Goal: Task Accomplishment & Management: Manage account settings

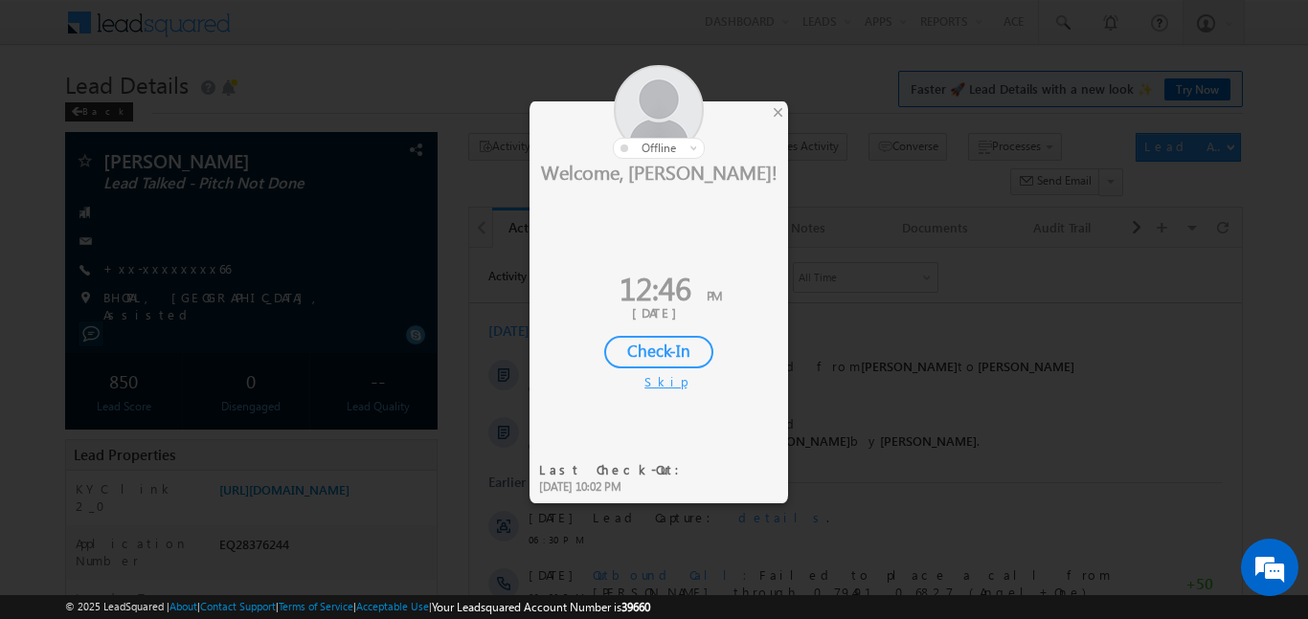
click at [653, 367] on div "Check-In" at bounding box center [658, 352] width 109 height 33
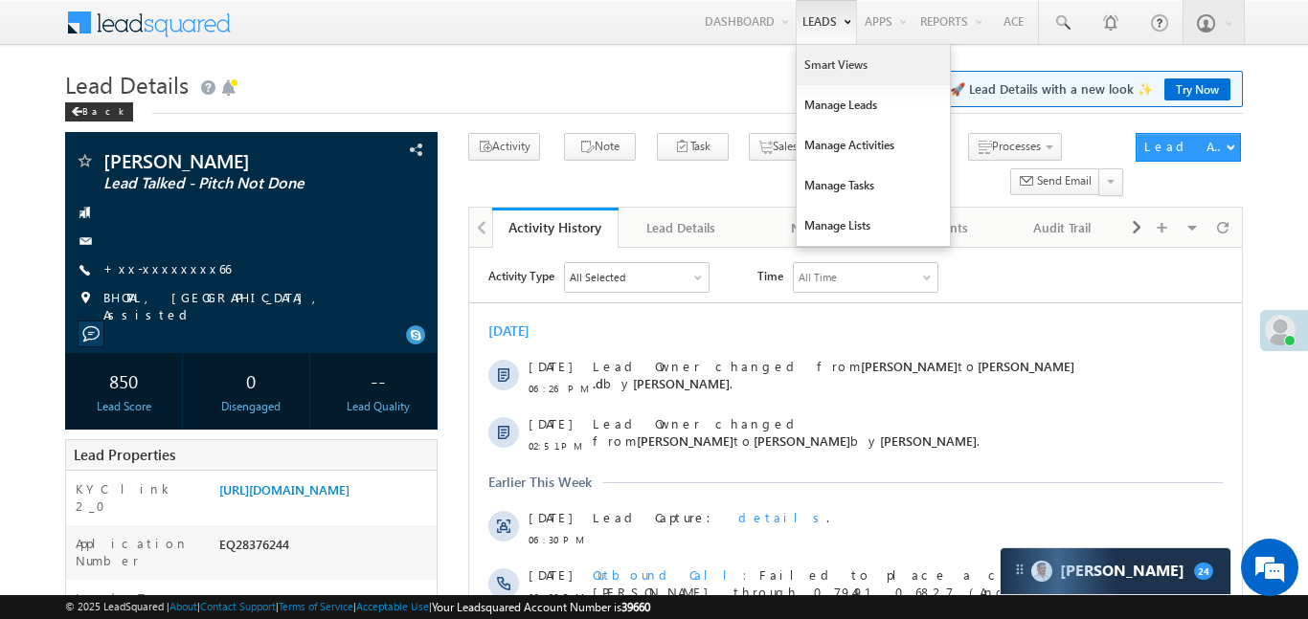
click at [831, 64] on link "Smart Views" at bounding box center [872, 65] width 153 height 40
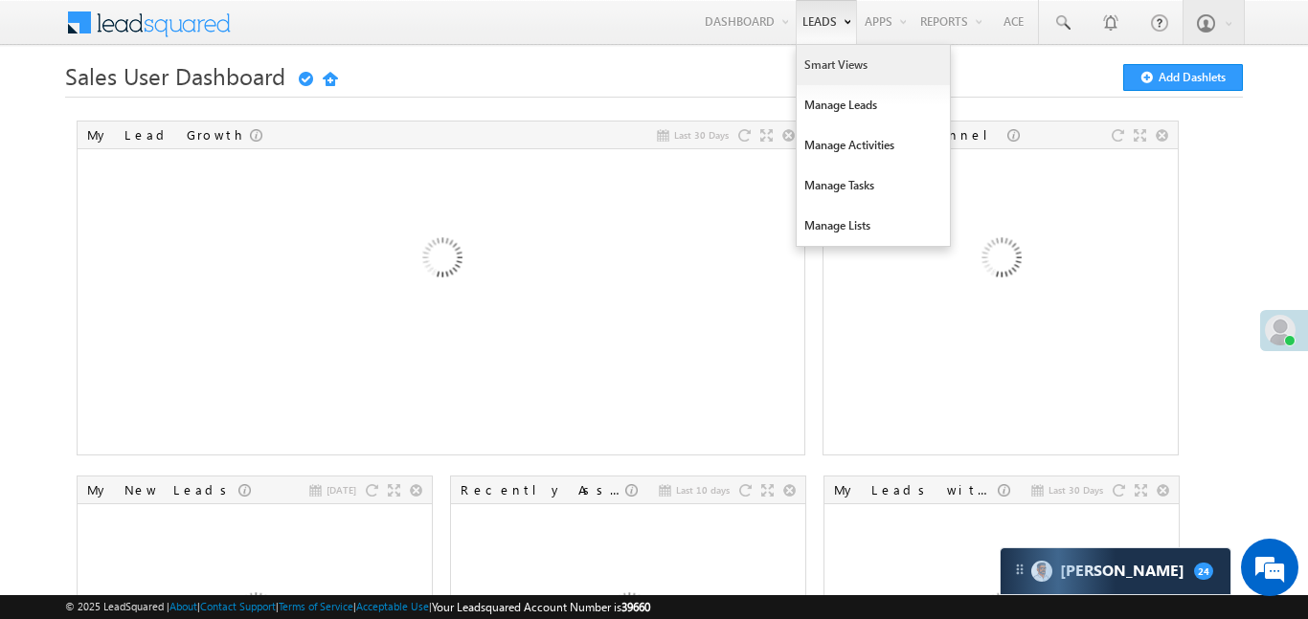
click at [864, 79] on link "Smart Views" at bounding box center [872, 65] width 153 height 40
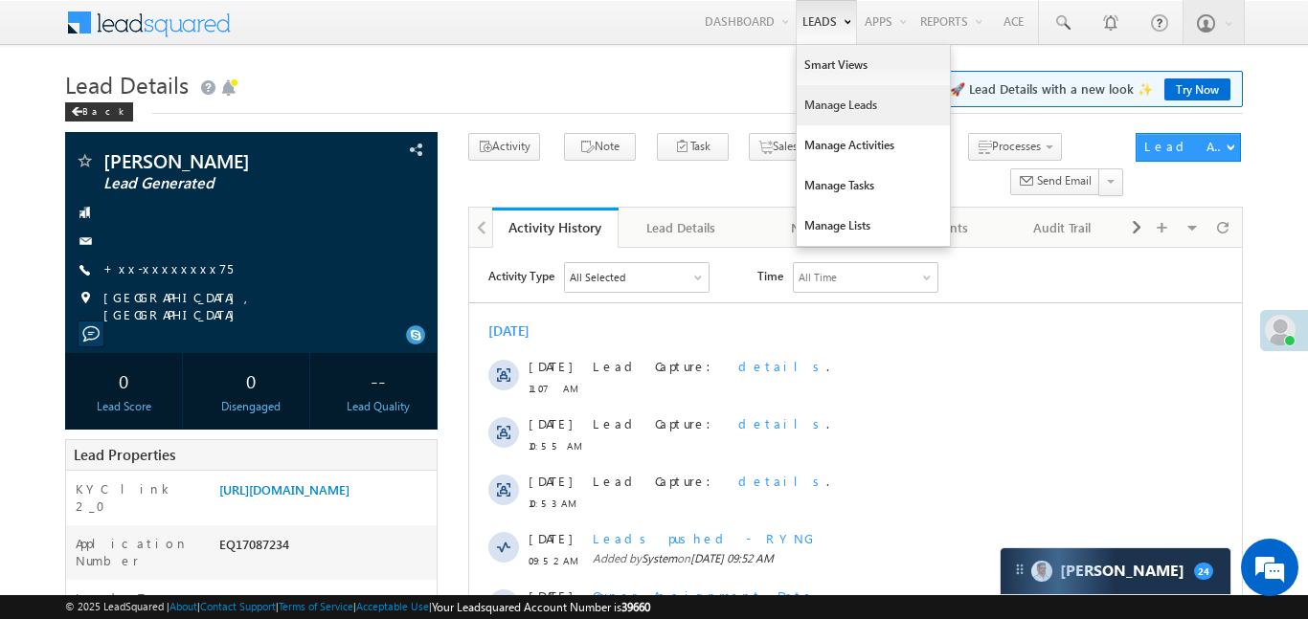
click at [862, 120] on link "Manage Leads" at bounding box center [872, 105] width 153 height 40
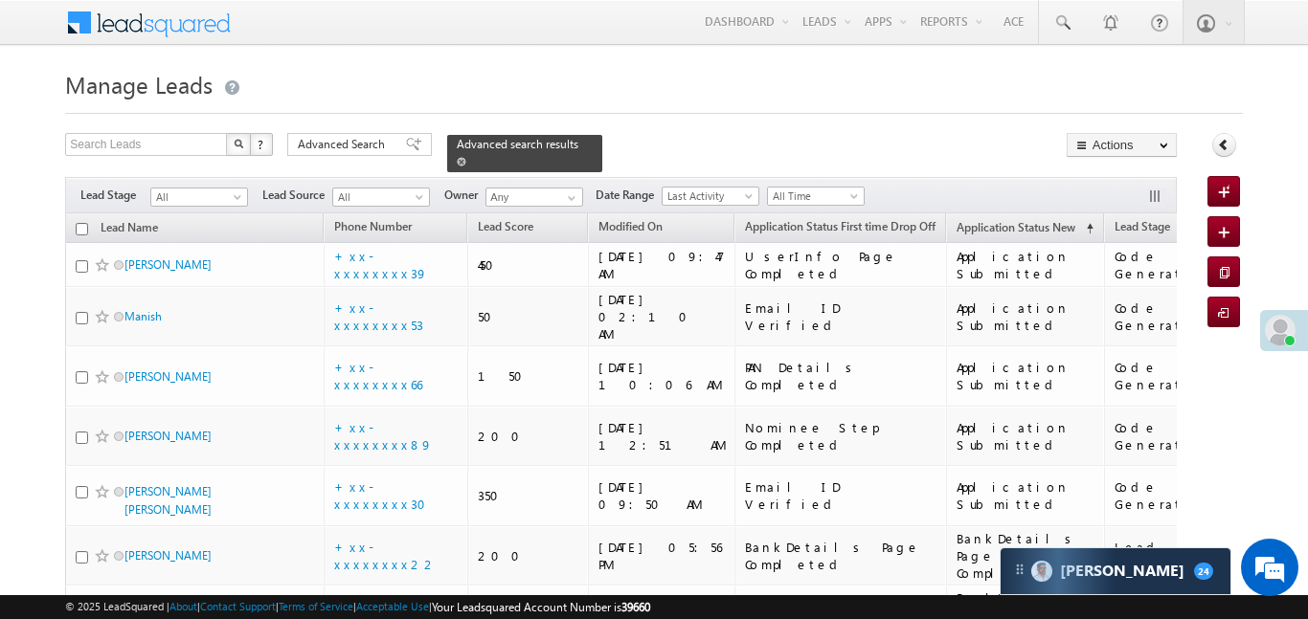
click at [466, 157] on span at bounding box center [462, 162] width 10 height 10
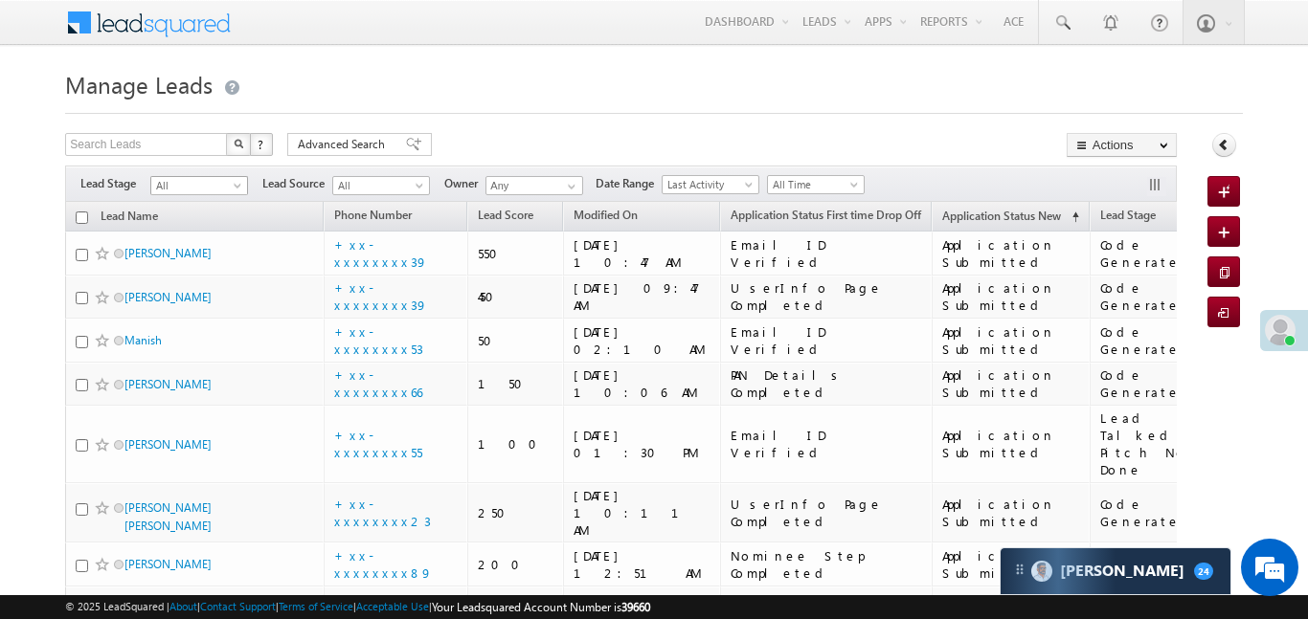
click at [202, 183] on span "All" at bounding box center [196, 185] width 91 height 17
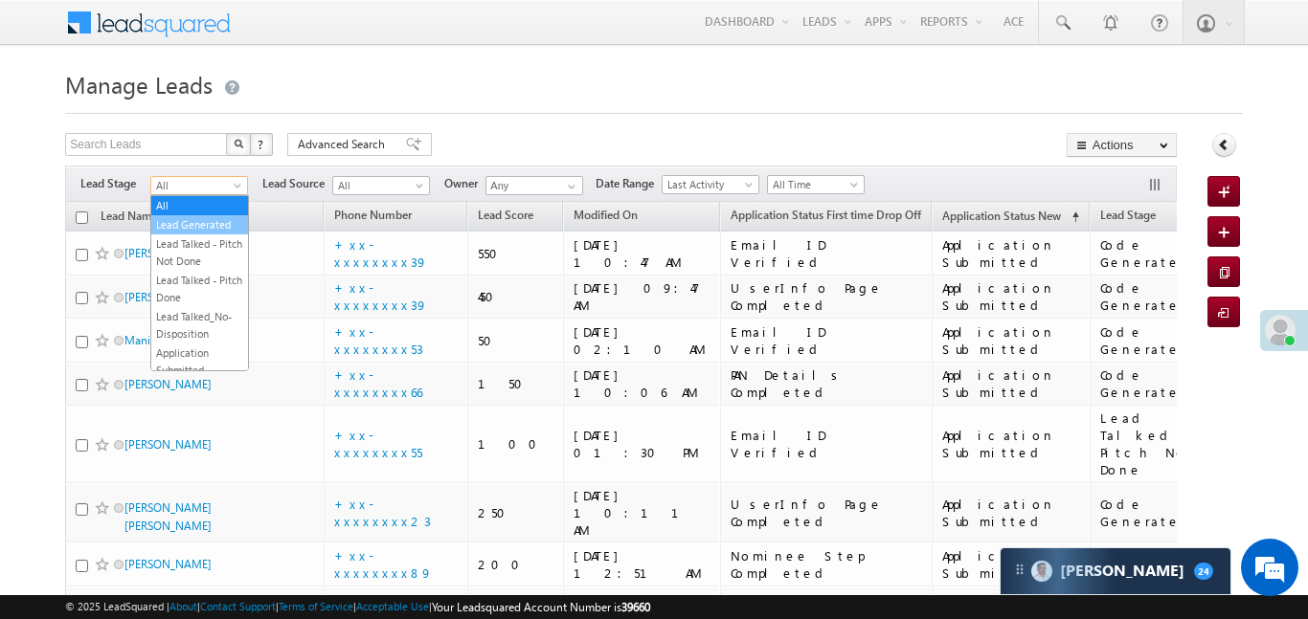
click at [203, 223] on link "Lead Generated" at bounding box center [199, 224] width 97 height 17
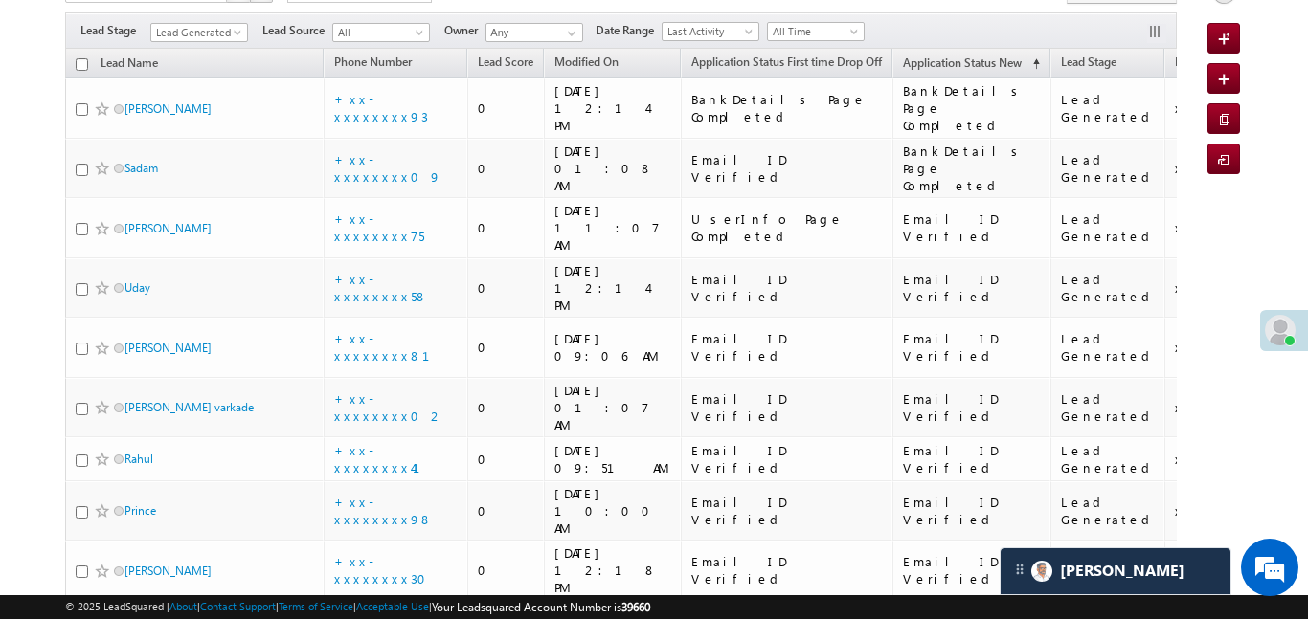
scroll to position [108, 0]
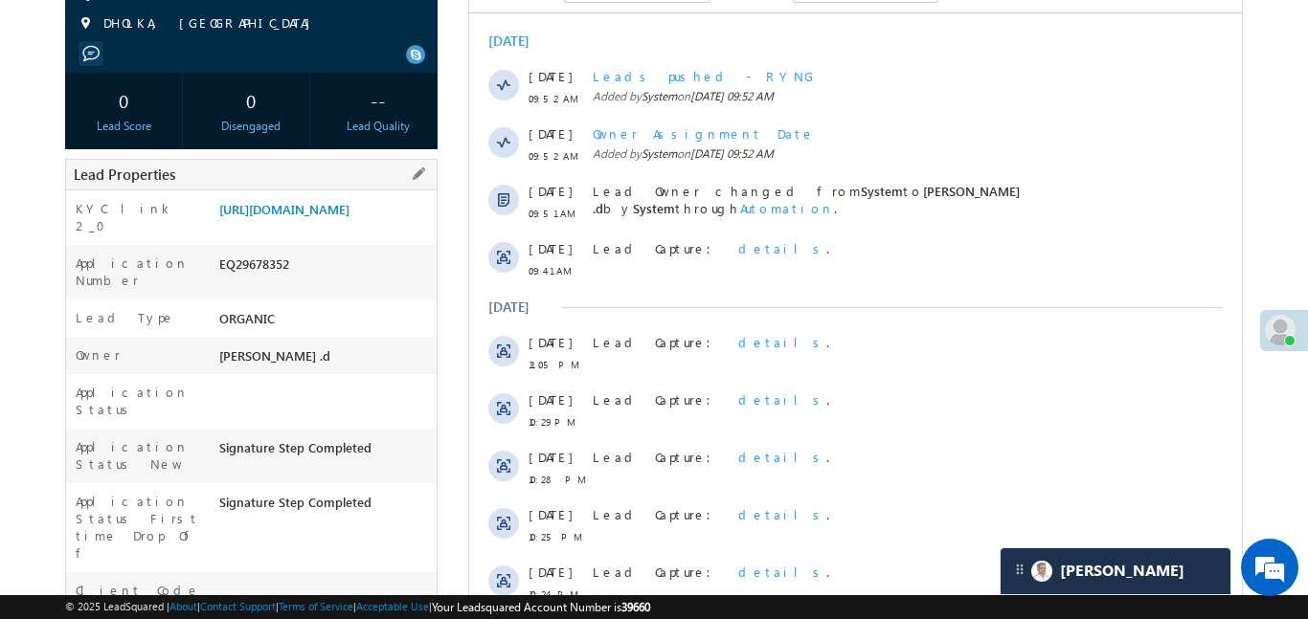
scroll to position [291, 0]
click at [358, 179] on div "Lead Properties" at bounding box center [251, 174] width 372 height 32
click at [340, 216] on link "https://angelbroking1-pk3em7sa.customui-test.leadsquared.com?leadId=085ebec9-4d…" at bounding box center [284, 208] width 130 height 16
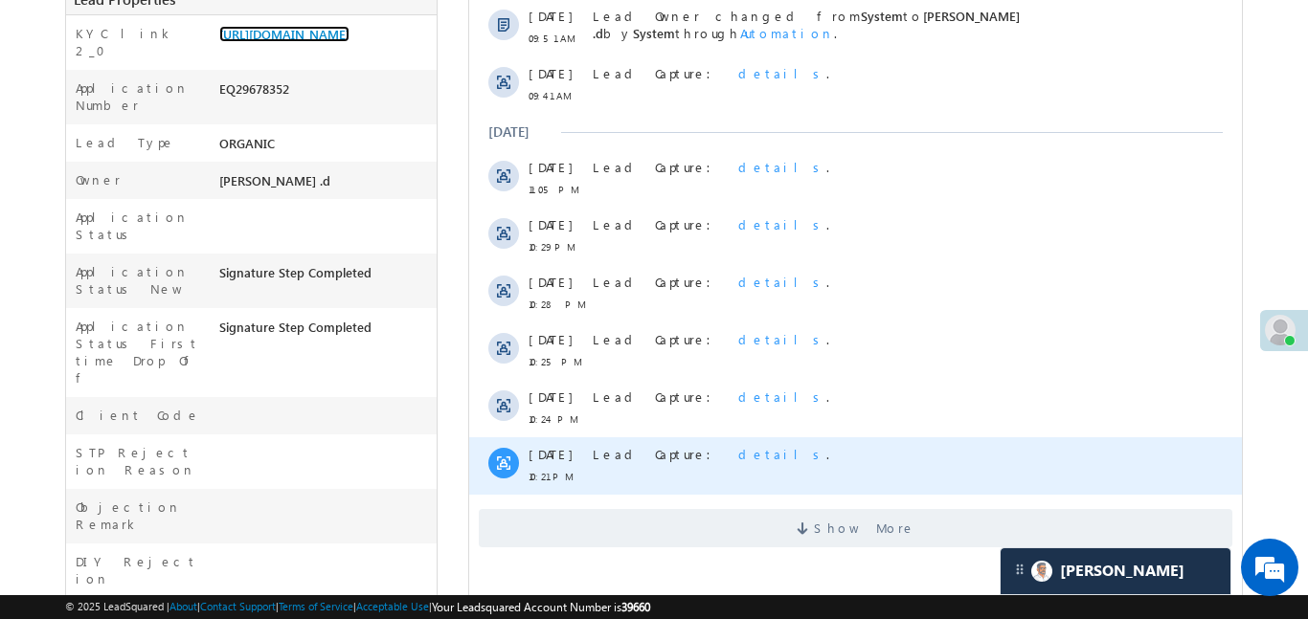
scroll to position [481, 0]
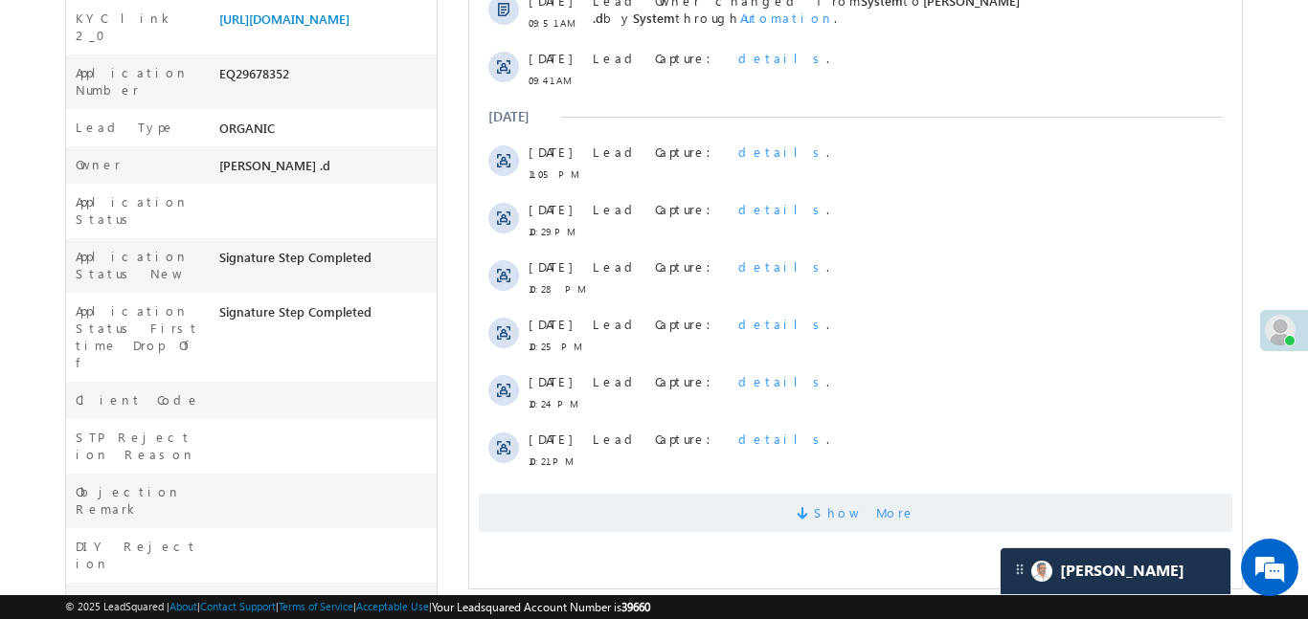
click at [931, 523] on span "Show More" at bounding box center [854, 513] width 753 height 38
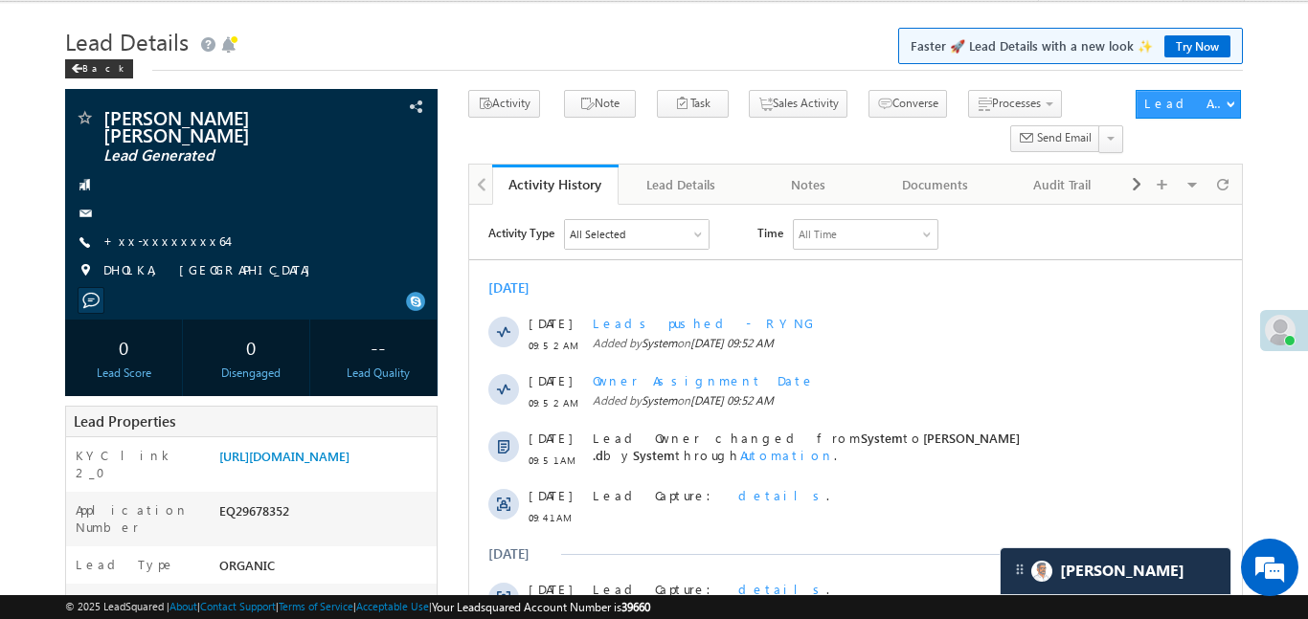
scroll to position [0, 0]
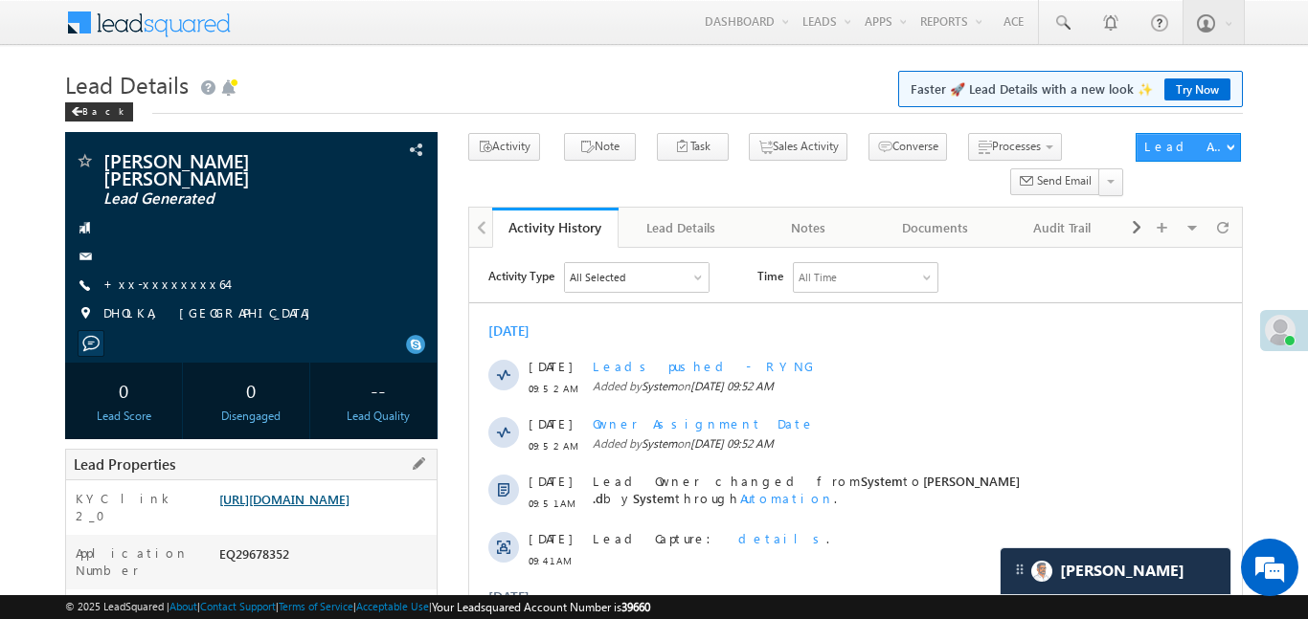
click at [349, 507] on link "https://angelbroking1-pk3em7sa.customui-test.leadsquared.com?leadId=085ebec9-4d…" at bounding box center [284, 499] width 130 height 16
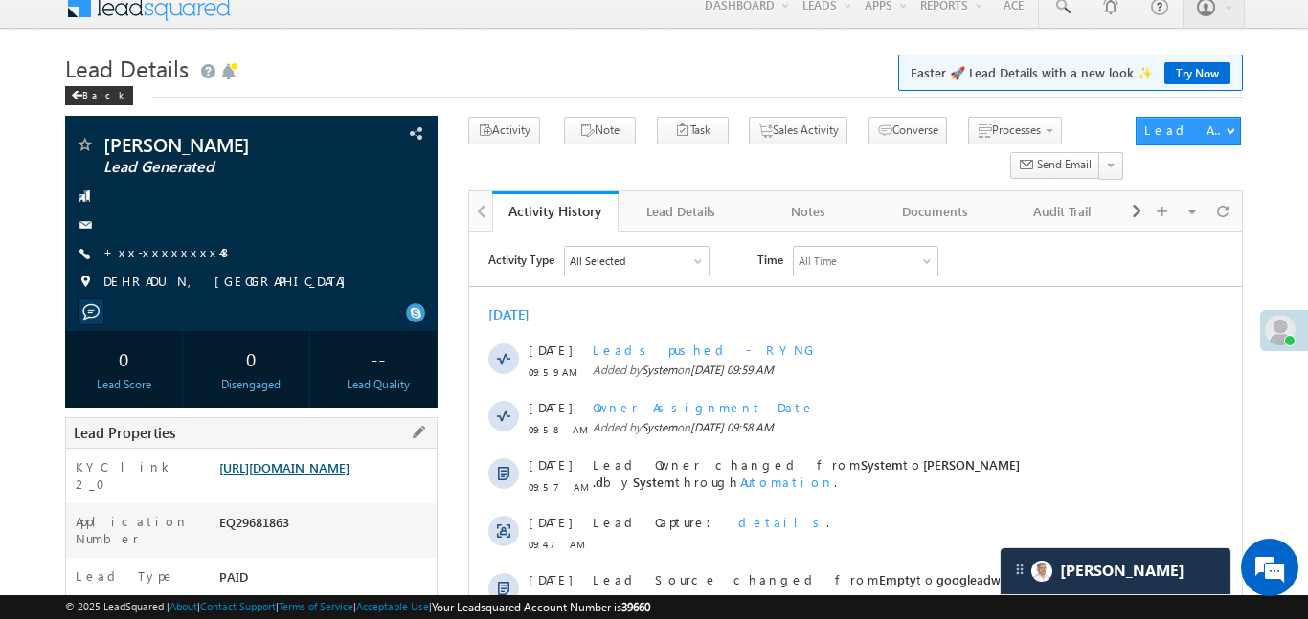
scroll to position [30, 0]
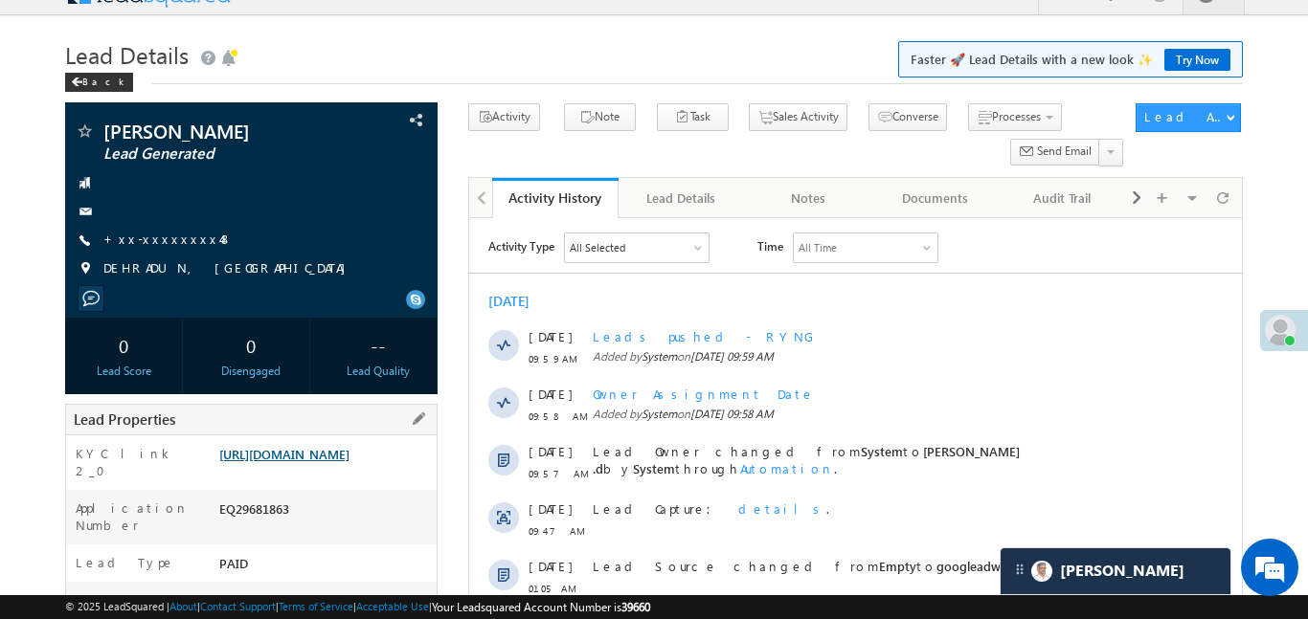
click at [338, 462] on link "https://angelbroking1-pk3em7sa.customui-test.leadsquared.com?leadId=8792edb5-be…" at bounding box center [284, 454] width 130 height 16
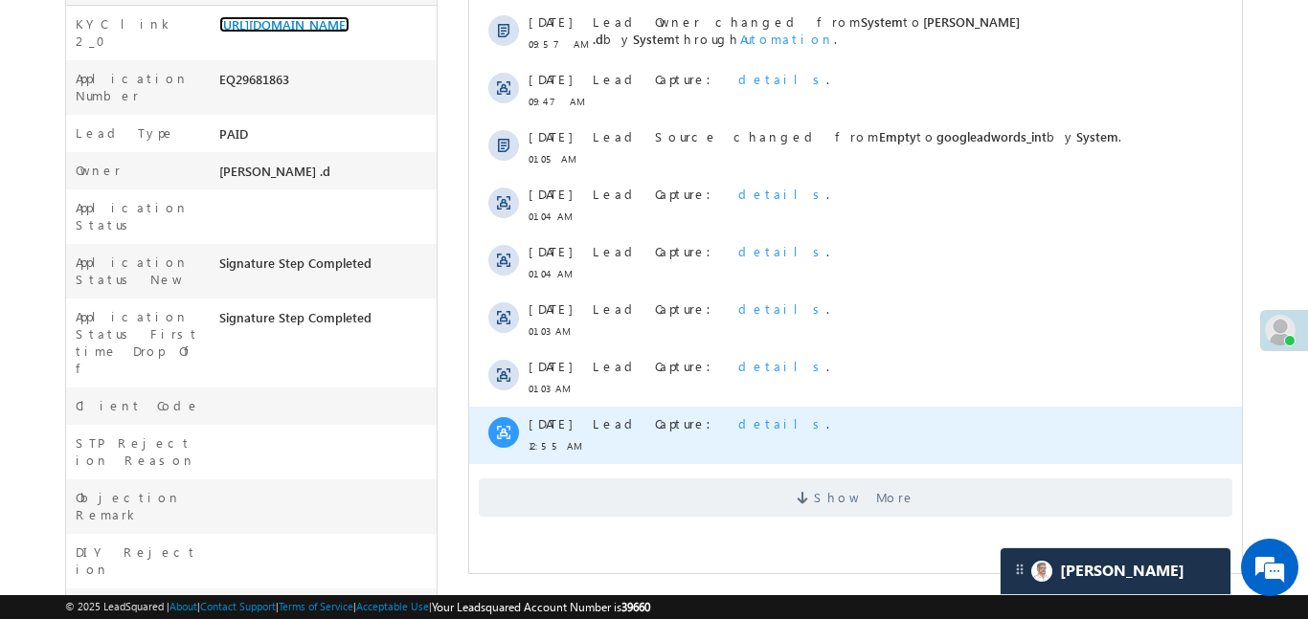
scroll to position [474, 0]
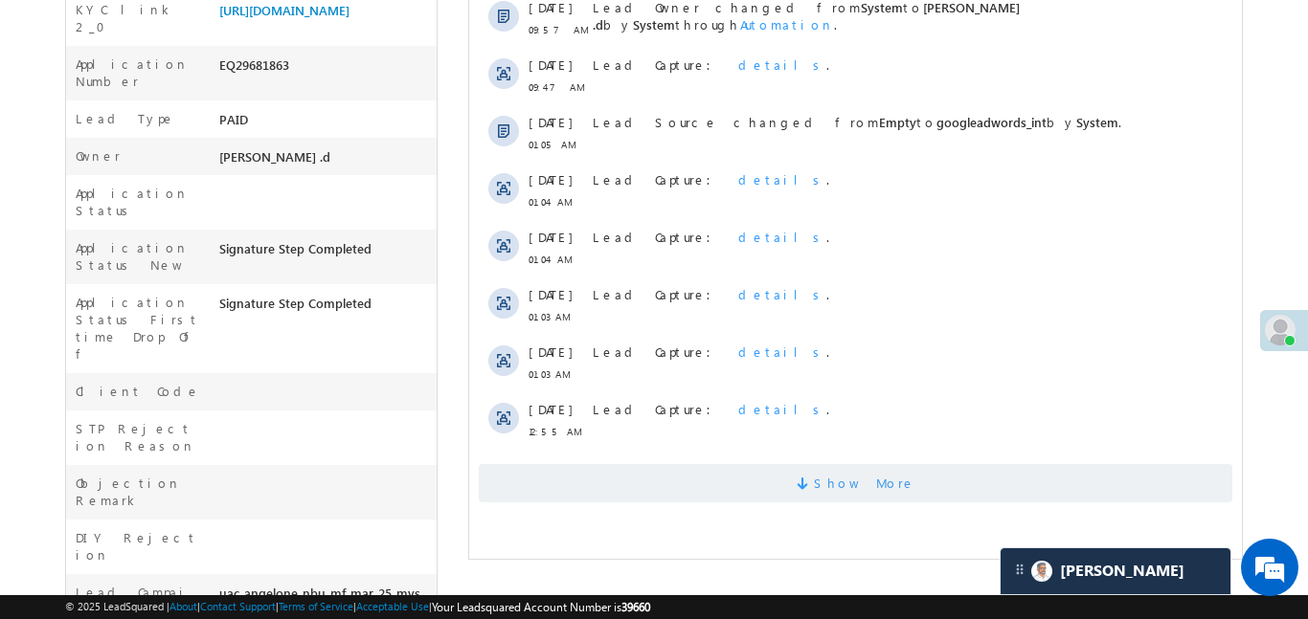
click at [724, 468] on span "Show More" at bounding box center [854, 483] width 753 height 38
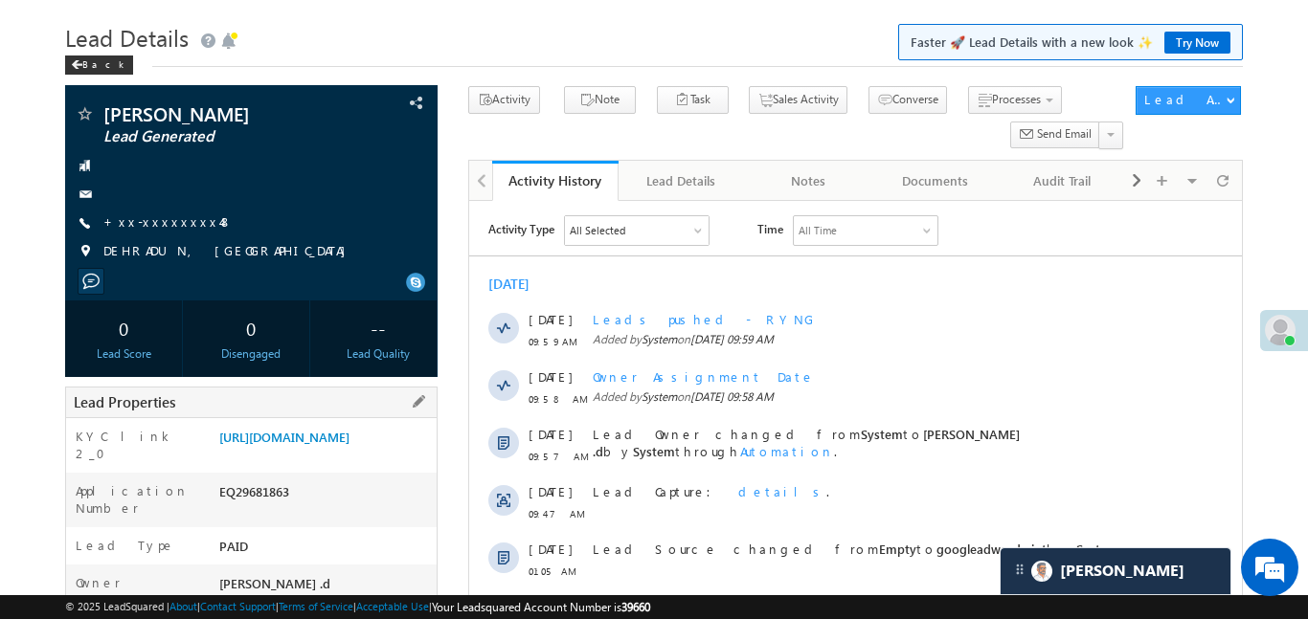
scroll to position [0, 0]
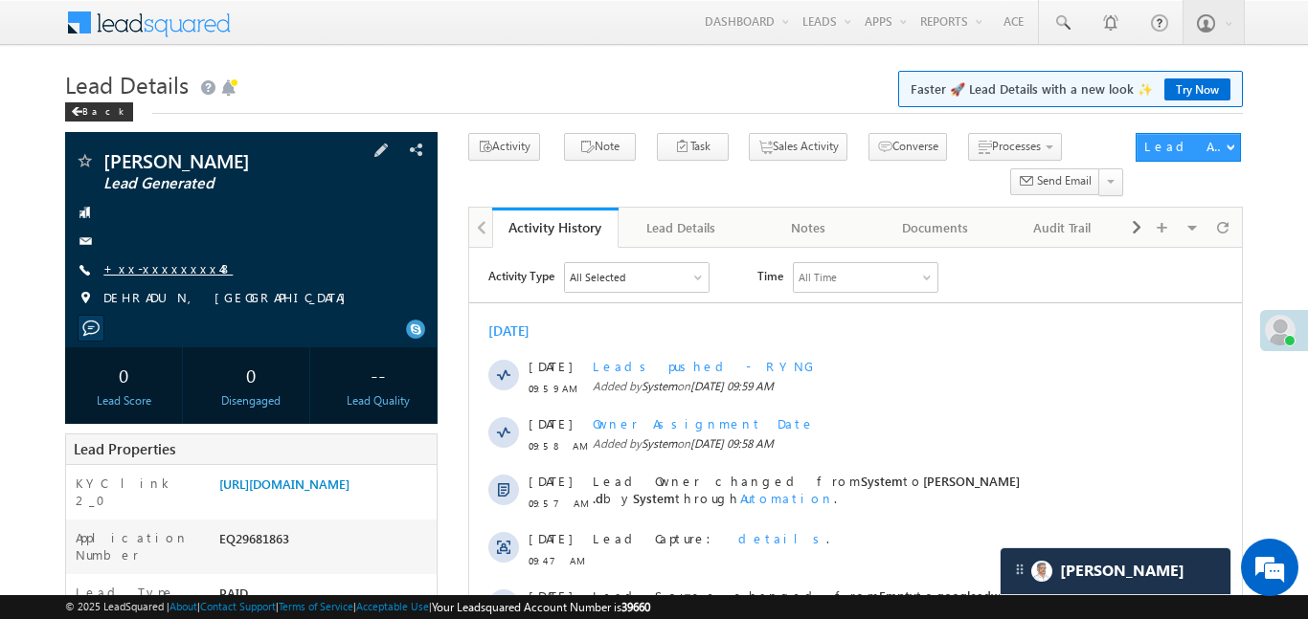
click at [163, 275] on link "+xx-xxxxxxxx48" at bounding box center [167, 268] width 129 height 16
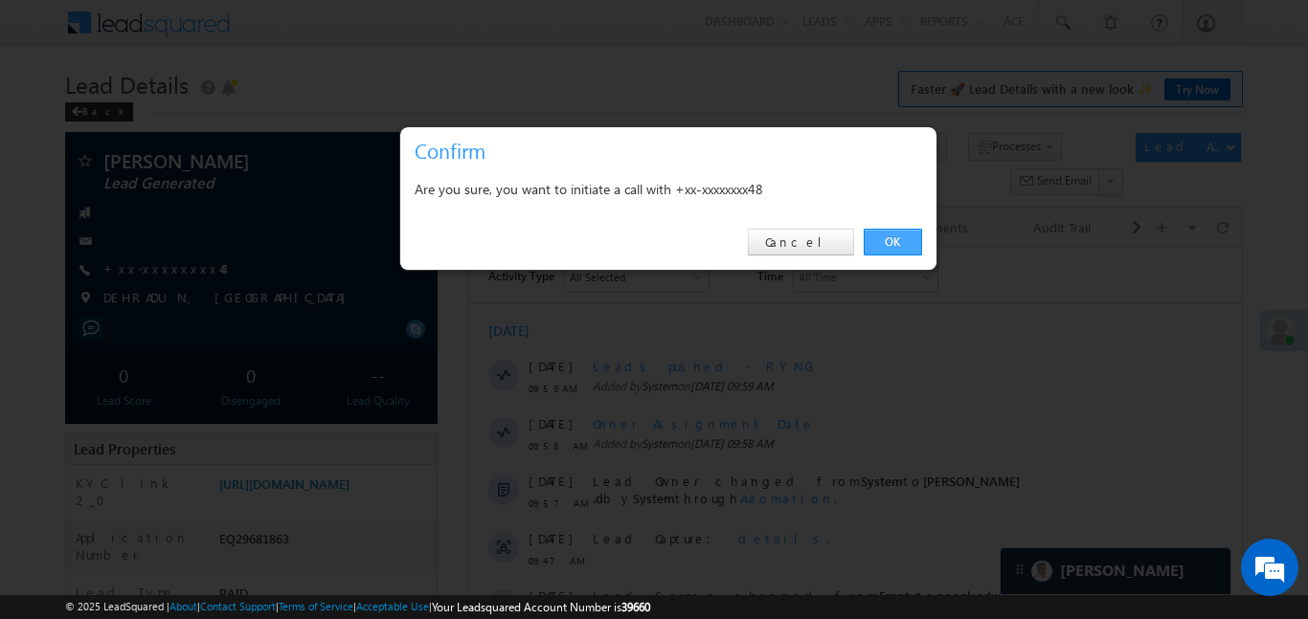
click at [903, 236] on link "OK" at bounding box center [893, 242] width 58 height 27
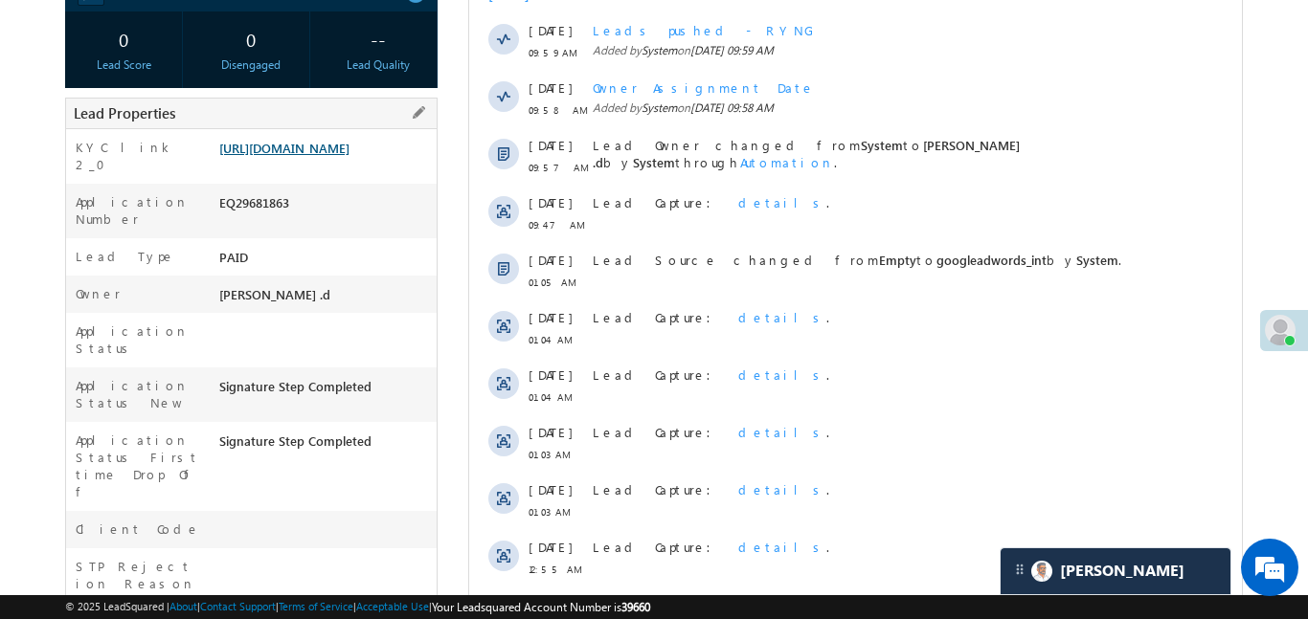
scroll to position [236, 0]
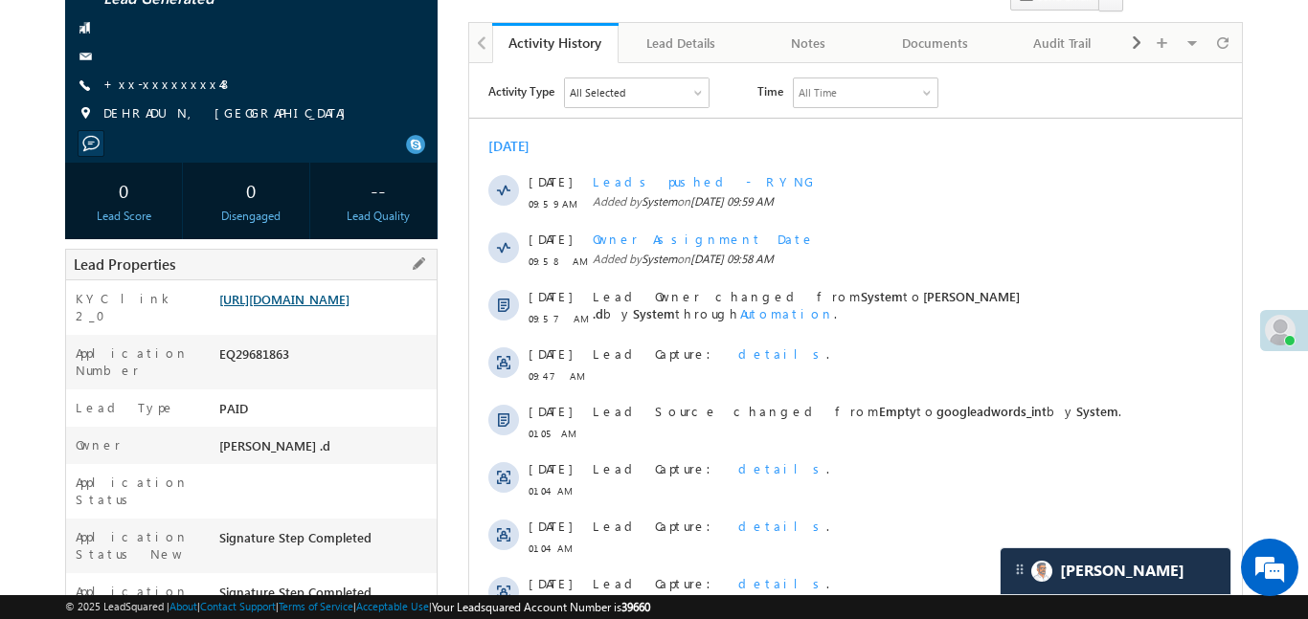
click at [349, 303] on link "https://angelbroking1-pk3em7sa.customui-test.leadsquared.com?leadId=8792edb5-be…" at bounding box center [284, 299] width 130 height 16
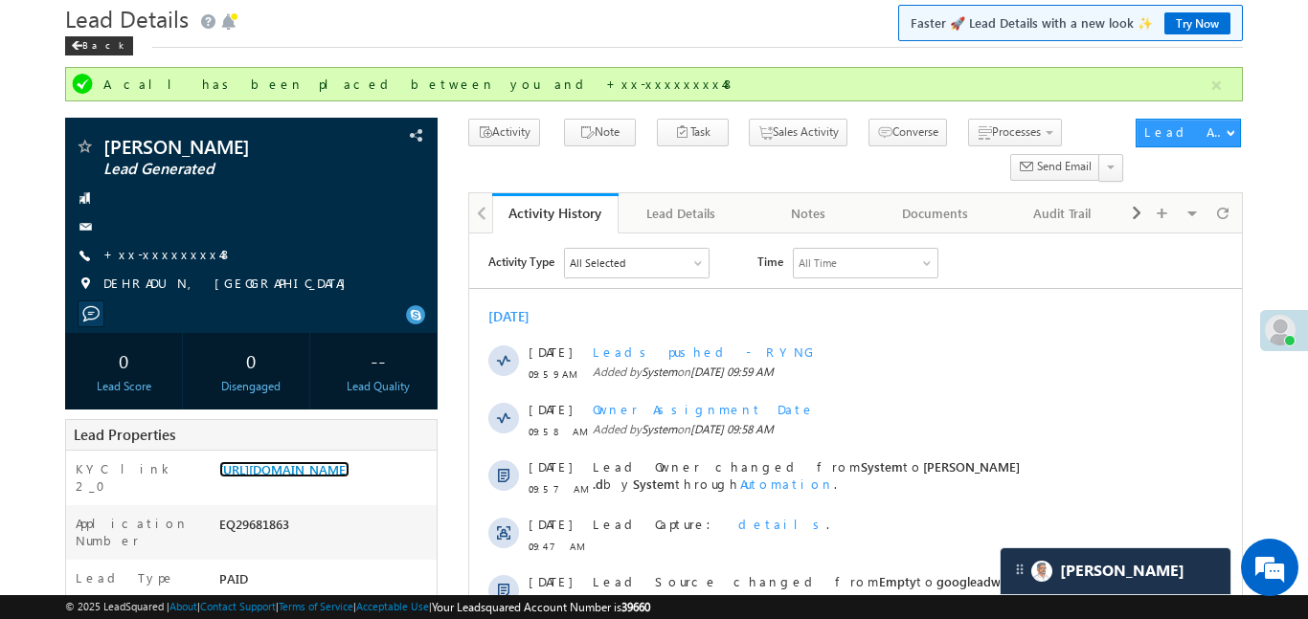
scroll to position [35, 0]
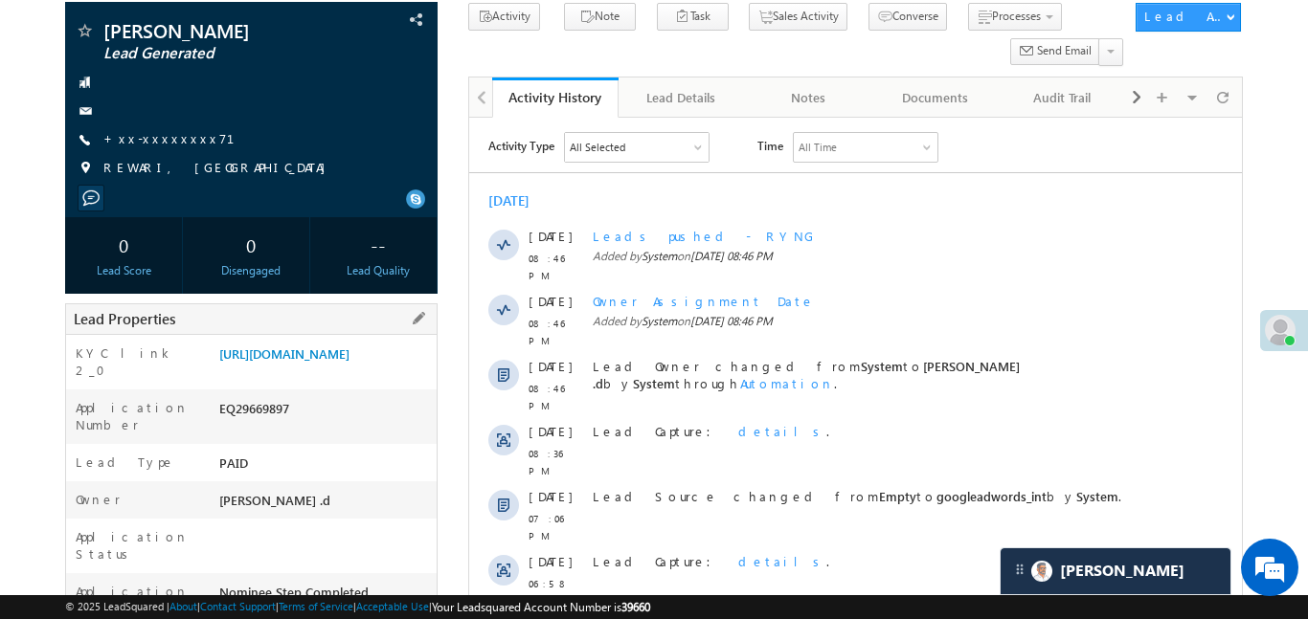
scroll to position [231, 0]
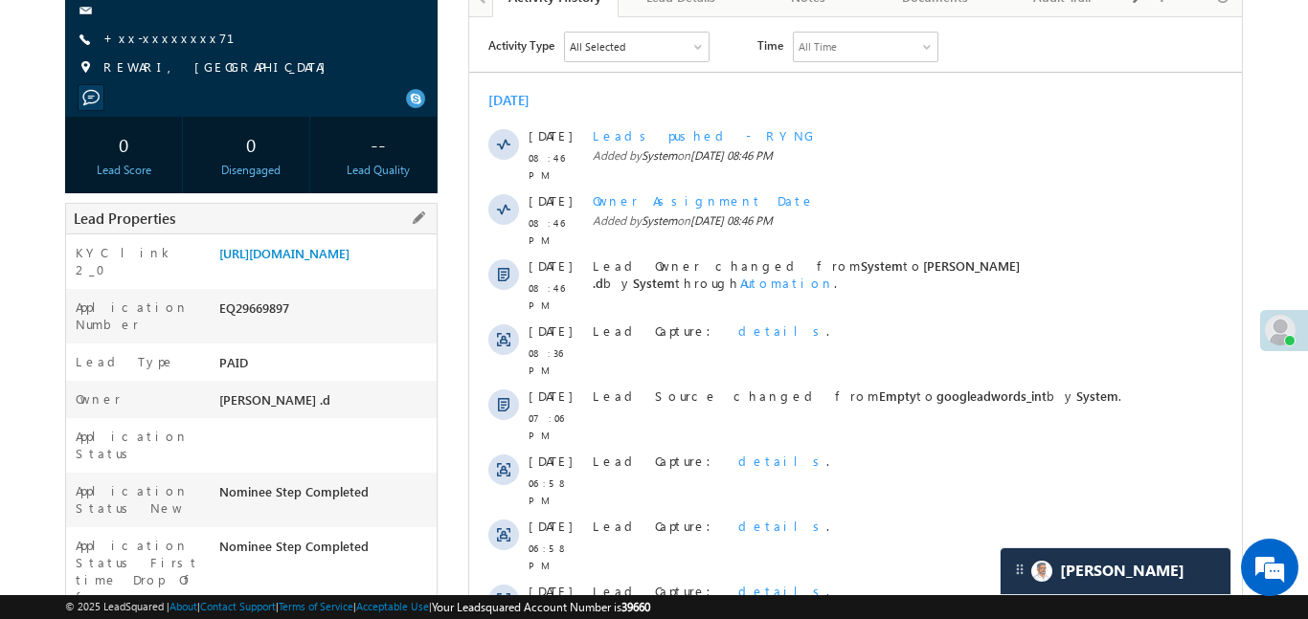
click at [352, 229] on div "Lead Properties" at bounding box center [251, 219] width 372 height 32
click at [349, 254] on link "[URL][DOMAIN_NAME]" at bounding box center [284, 253] width 130 height 16
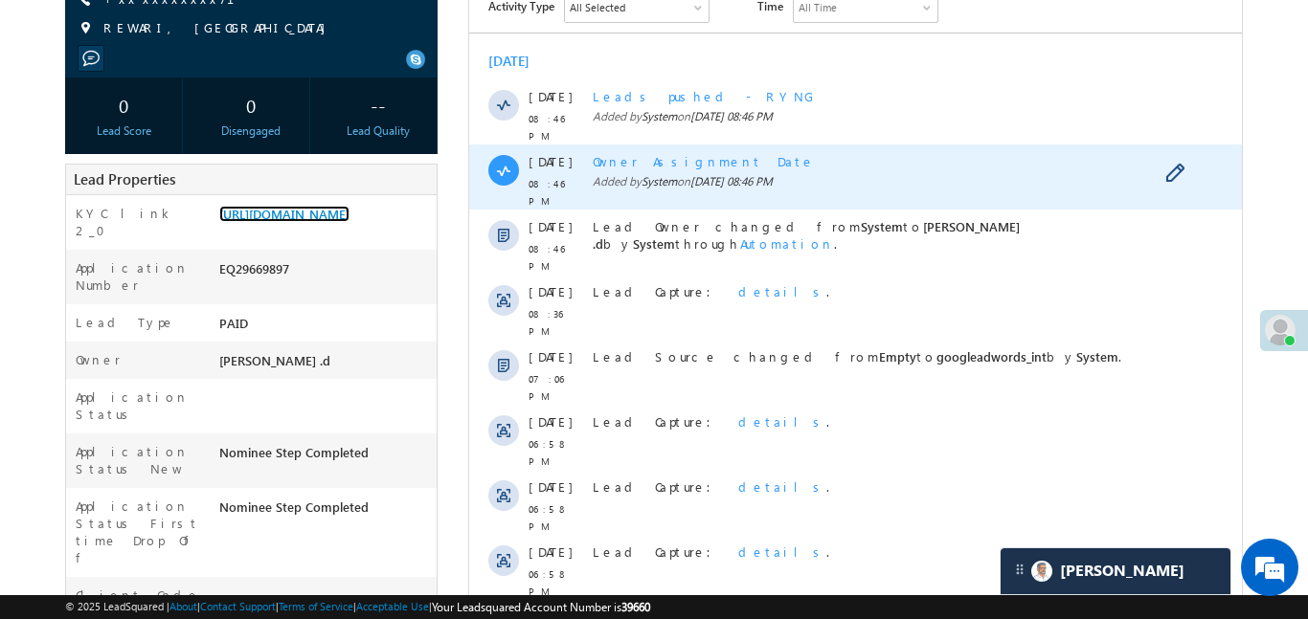
scroll to position [391, 0]
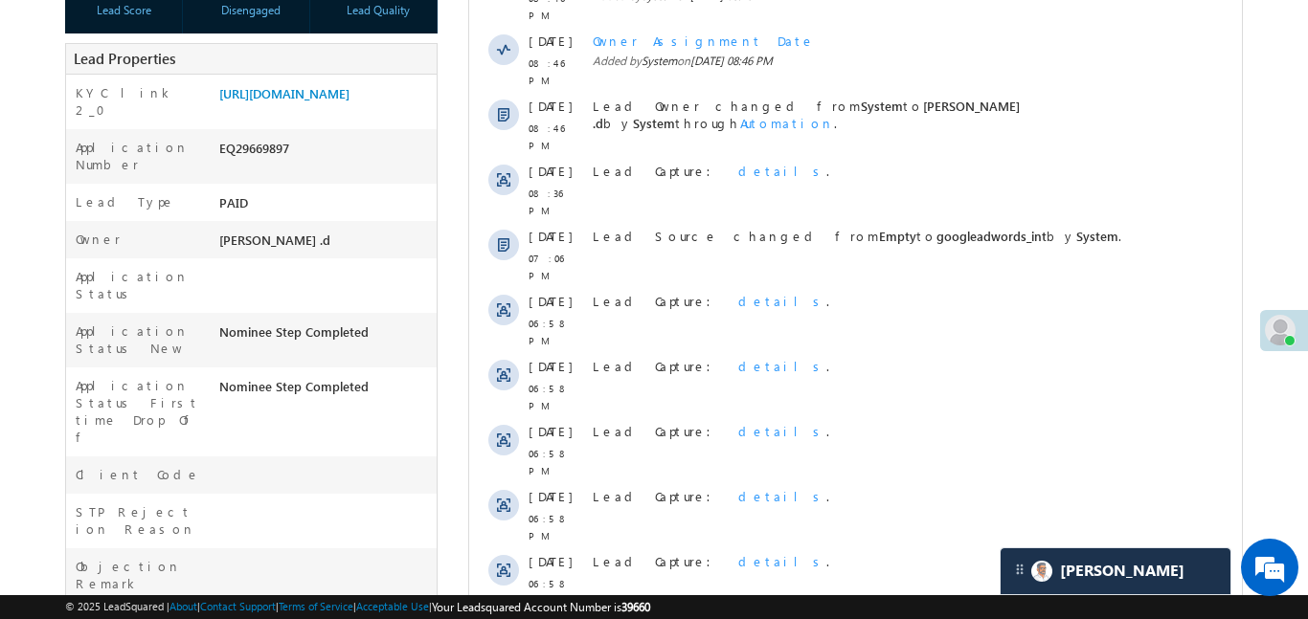
click at [336, 98] on link "[URL][DOMAIN_NAME]" at bounding box center [284, 93] width 130 height 16
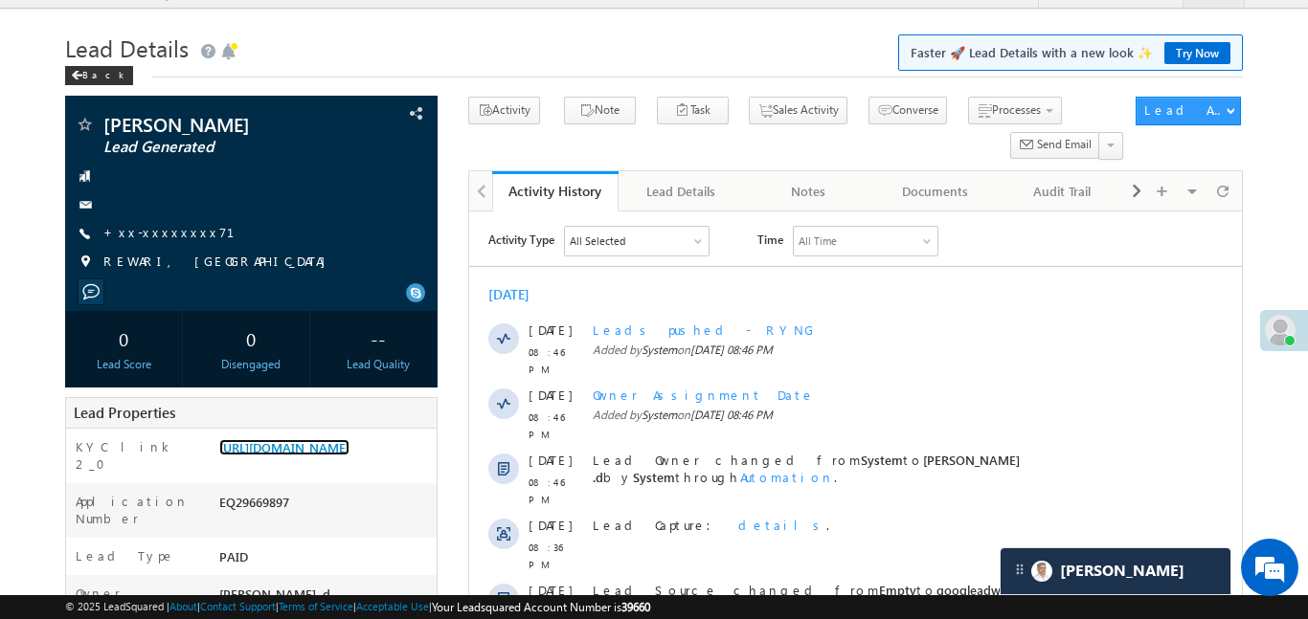
scroll to position [0, 0]
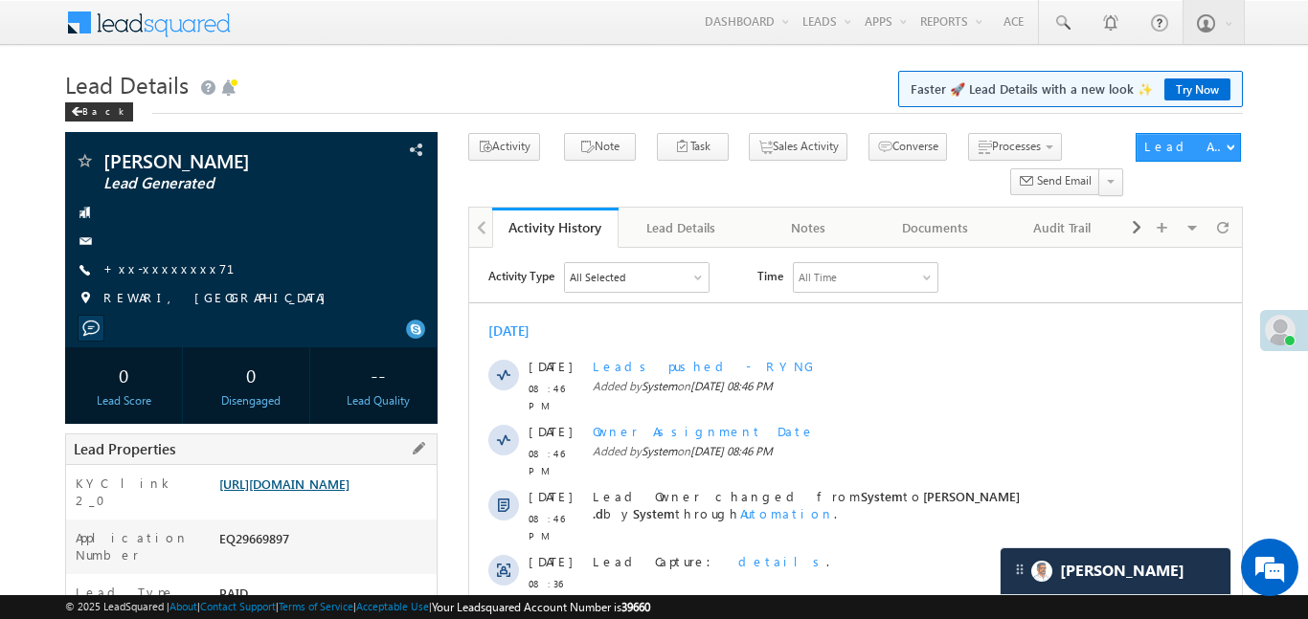
click at [349, 492] on link "https://angelbroking1-pk3em7sa.customui-test.leadsquared.com?leadId=172c13a7-10…" at bounding box center [284, 484] width 130 height 16
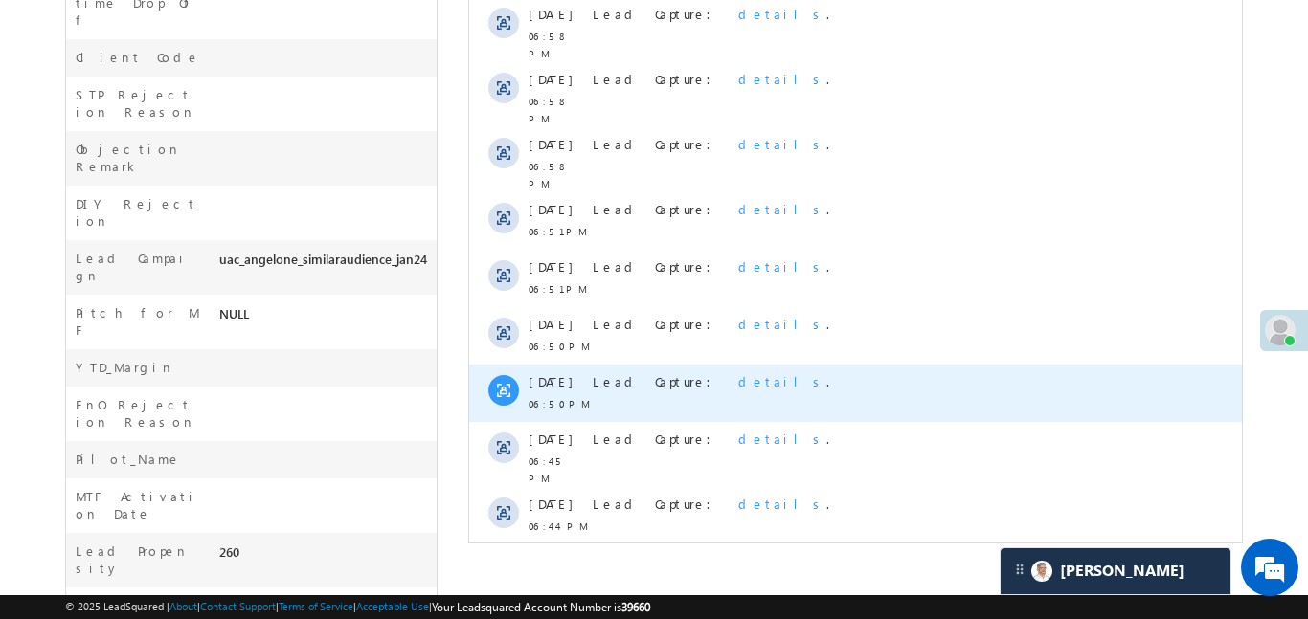
scroll to position [188, 0]
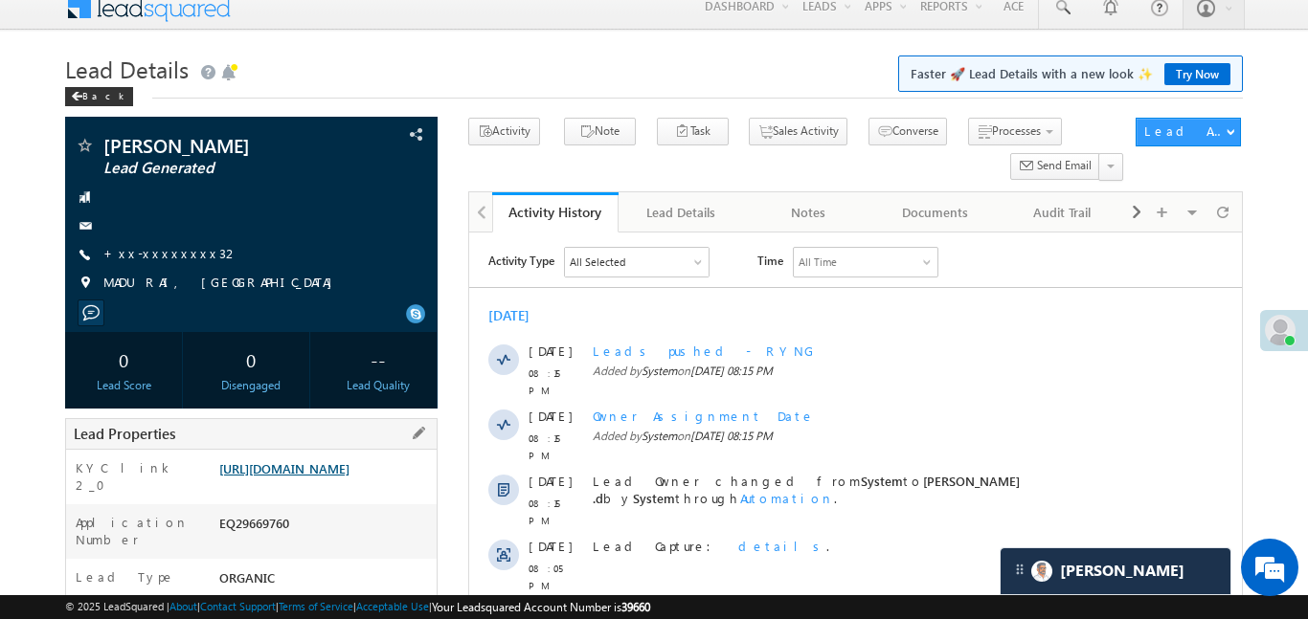
scroll to position [19, 0]
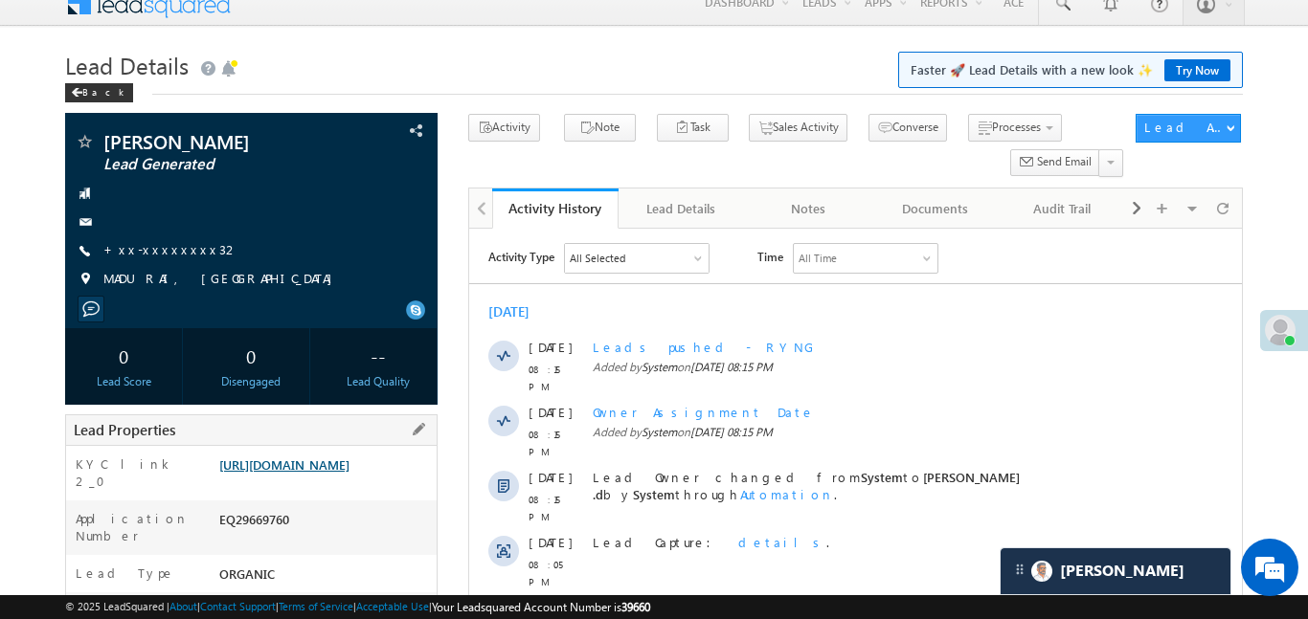
click at [349, 473] on link "https://angelbroking1-pk3em7sa.customui-test.leadsquared.com?leadId=f7dce334-c8…" at bounding box center [284, 465] width 130 height 16
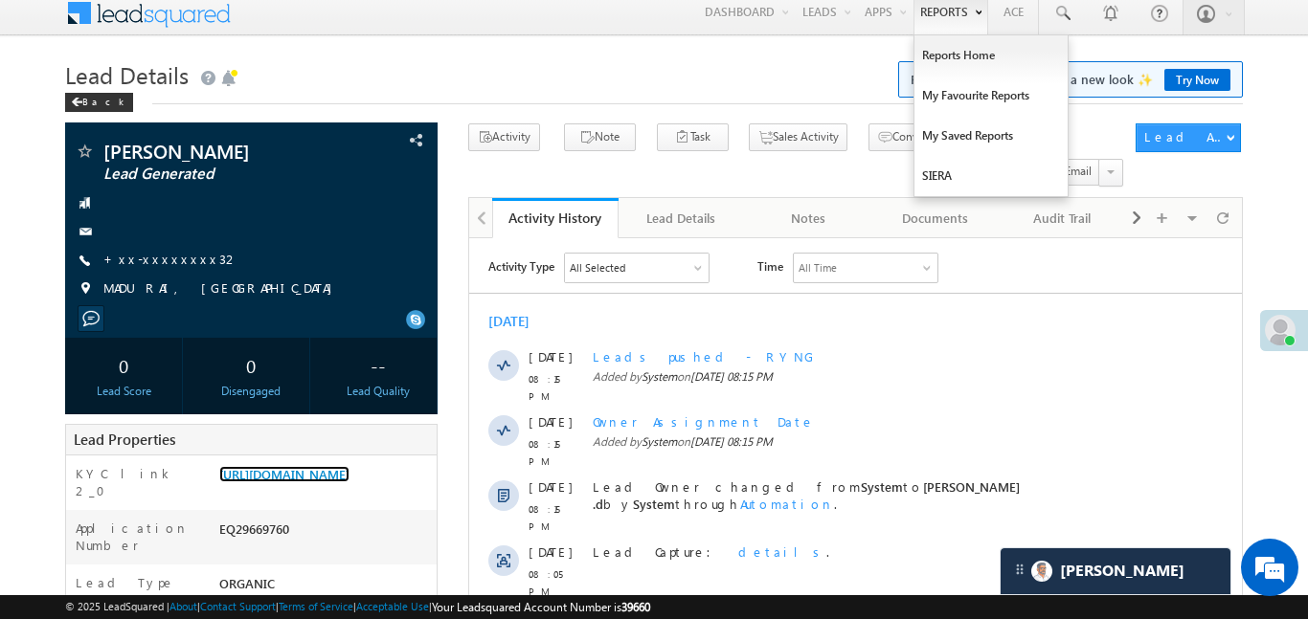
scroll to position [0, 0]
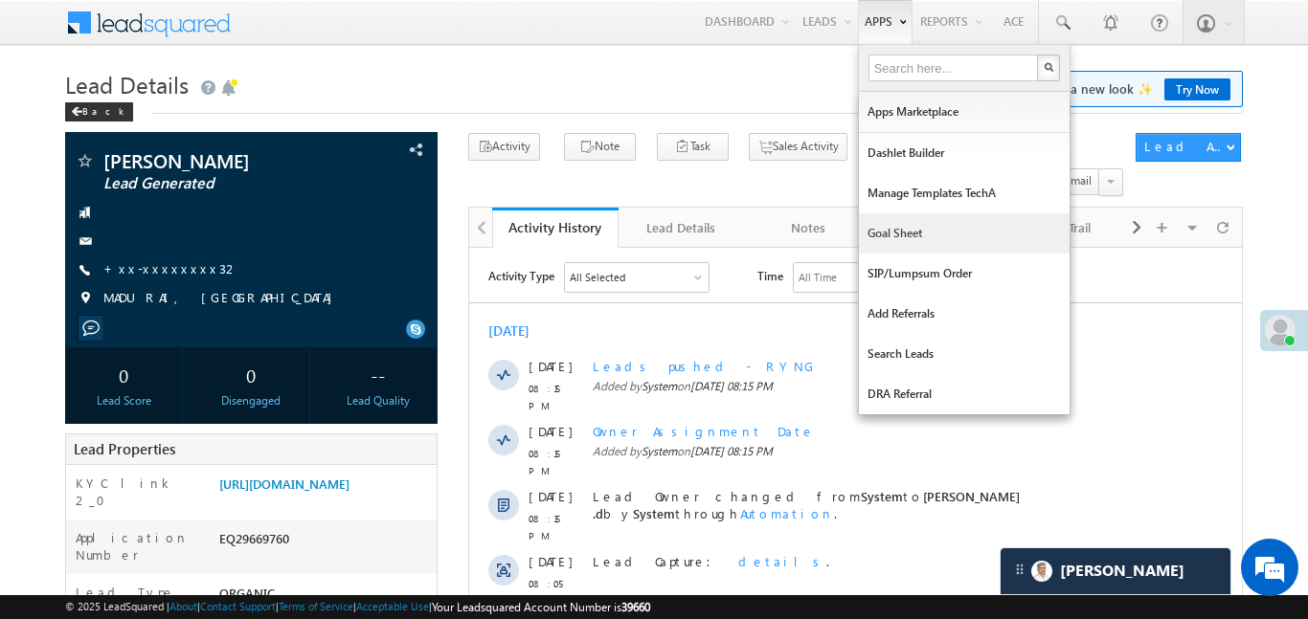
click at [921, 221] on link "Goal Sheet" at bounding box center [964, 233] width 211 height 40
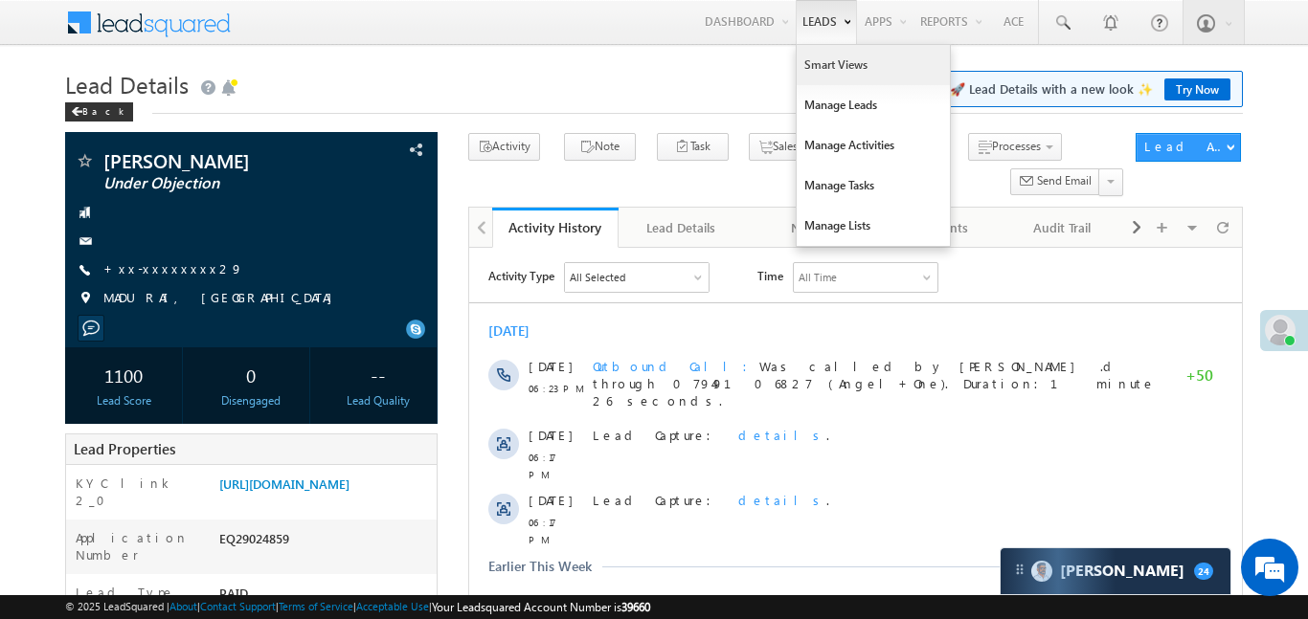
click at [838, 77] on link "Smart Views" at bounding box center [872, 65] width 153 height 40
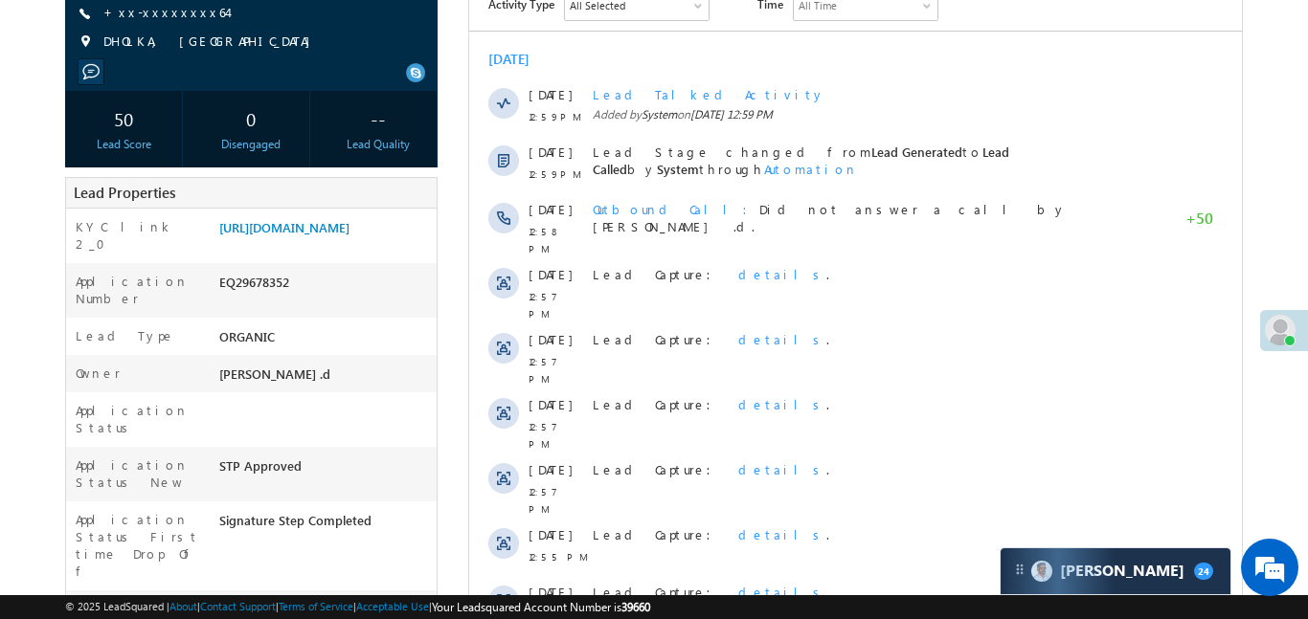
scroll to position [491, 0]
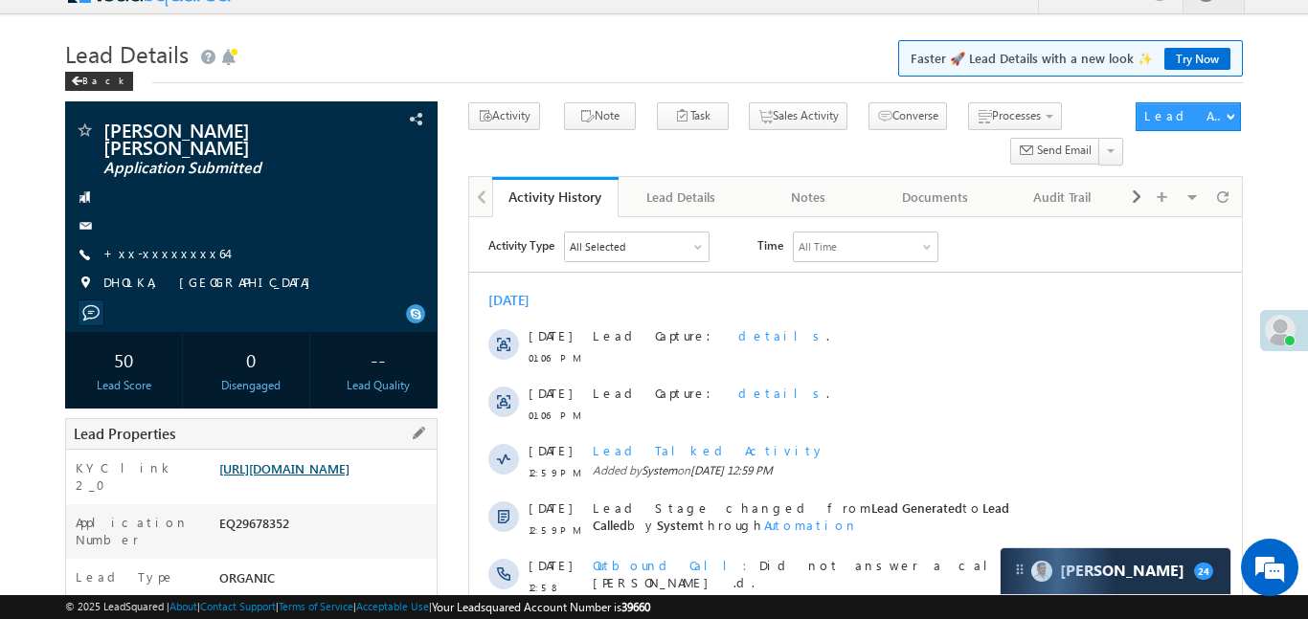
scroll to position [86, 0]
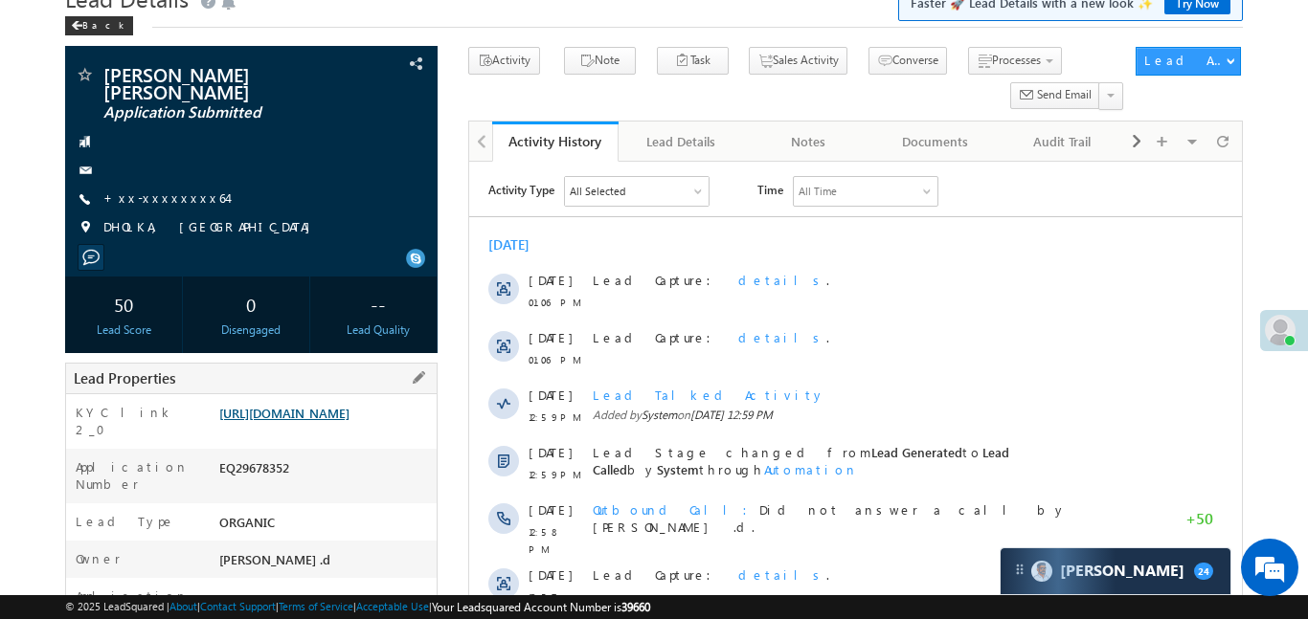
click at [349, 407] on link "[URL][DOMAIN_NAME]" at bounding box center [284, 413] width 130 height 16
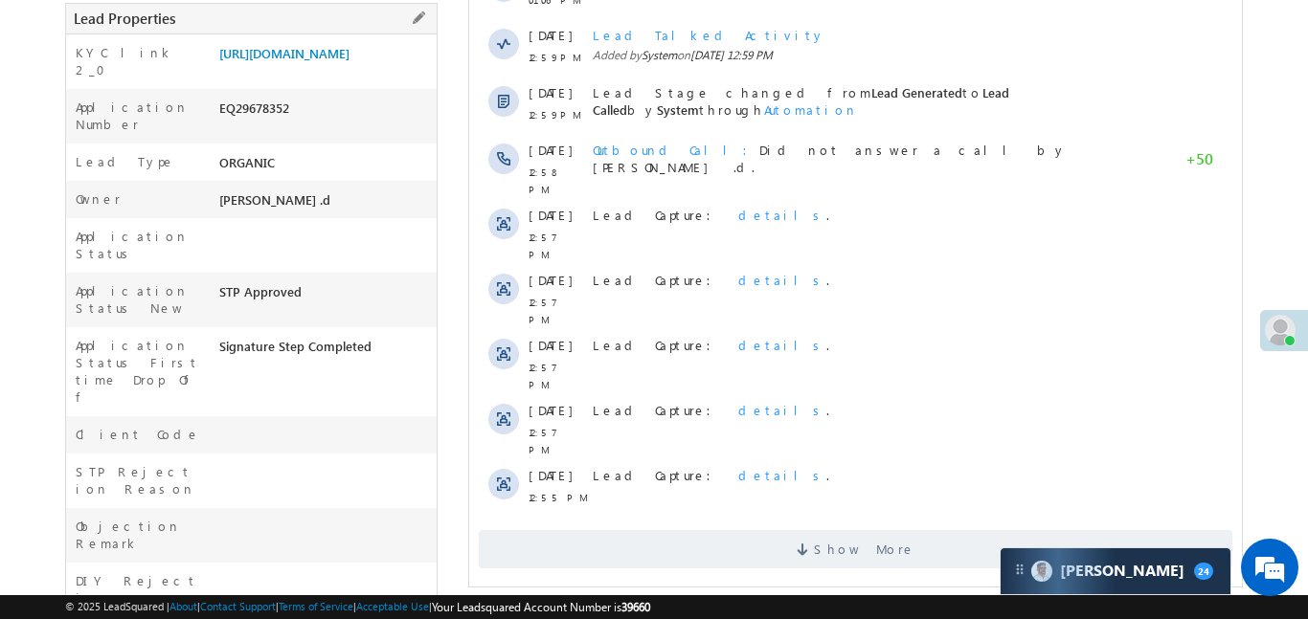
scroll to position [444, 0]
click at [323, 63] on link "[URL][DOMAIN_NAME]" at bounding box center [284, 55] width 130 height 16
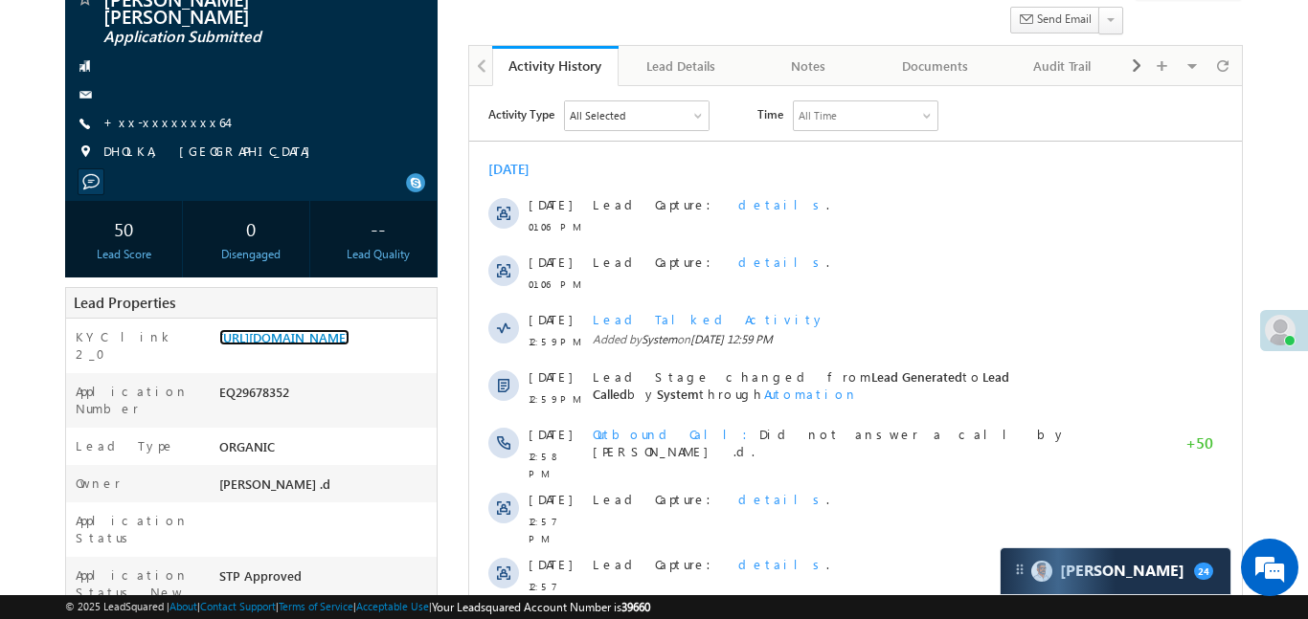
scroll to position [271, 0]
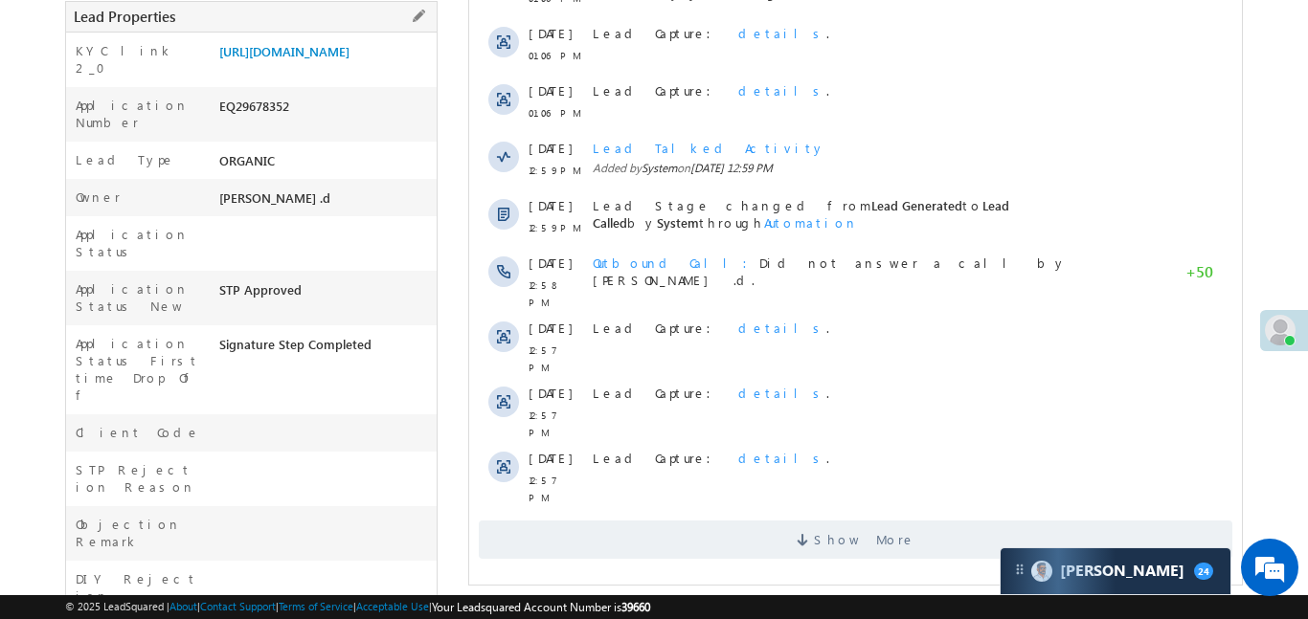
scroll to position [418, 0]
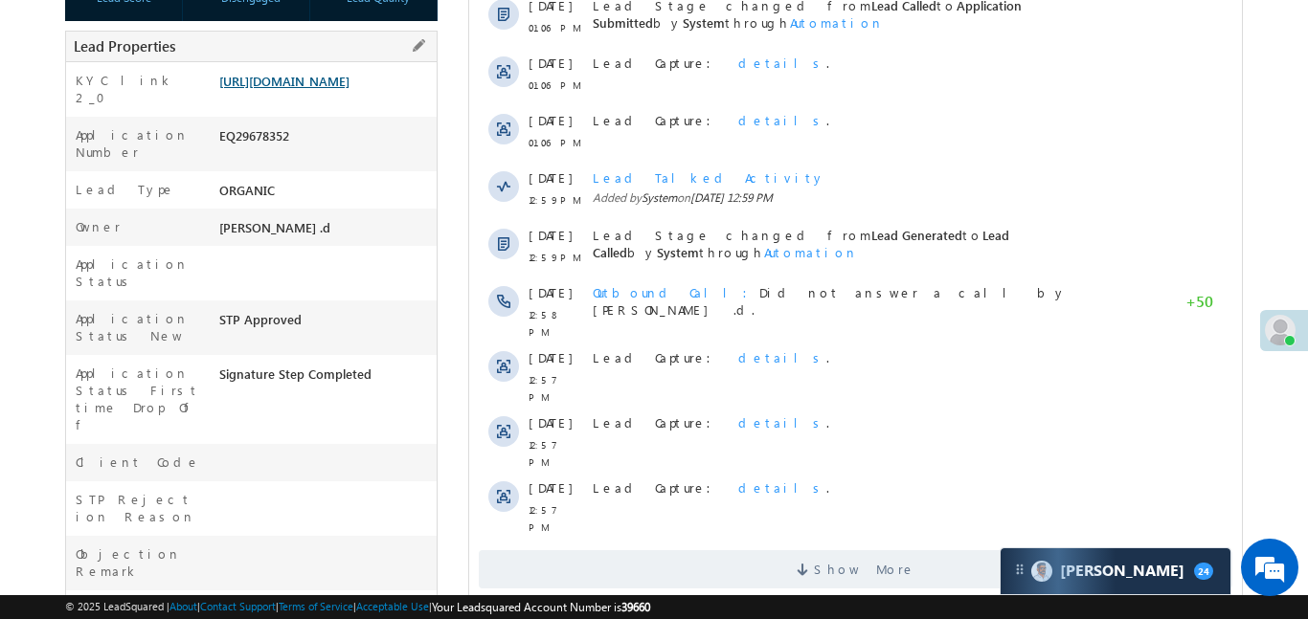
click at [349, 89] on link "https://angelbroking1-pk3em7sa.customui-test.leadsquared.com?leadId=085ebec9-4d…" at bounding box center [284, 81] width 130 height 16
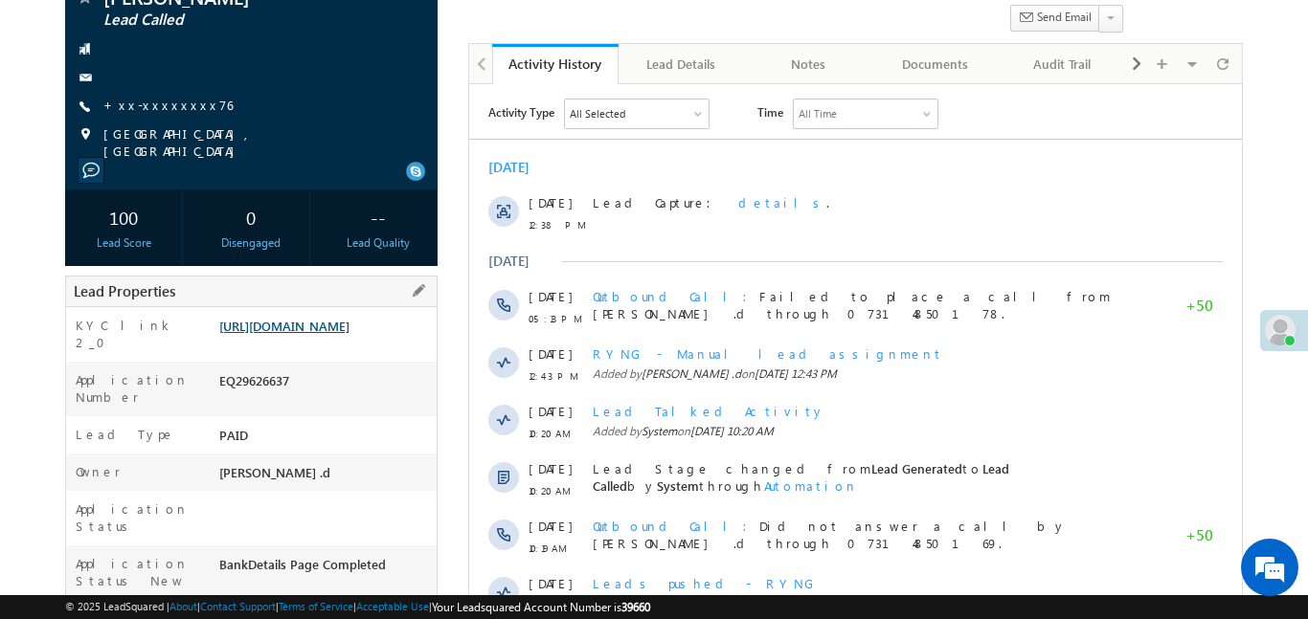
click at [349, 334] on link "https://angelbroking1-pk3em7sa.customui-test.leadsquared.com?leadId=b03e380b-ce…" at bounding box center [284, 326] width 130 height 16
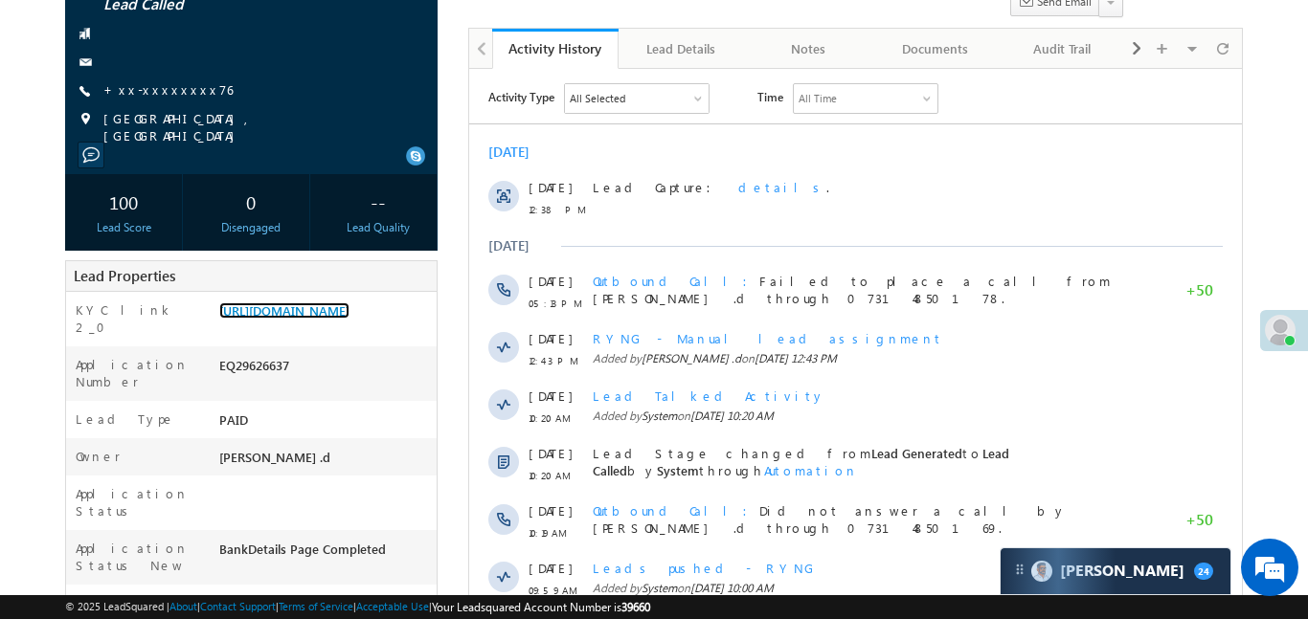
scroll to position [183, 0]
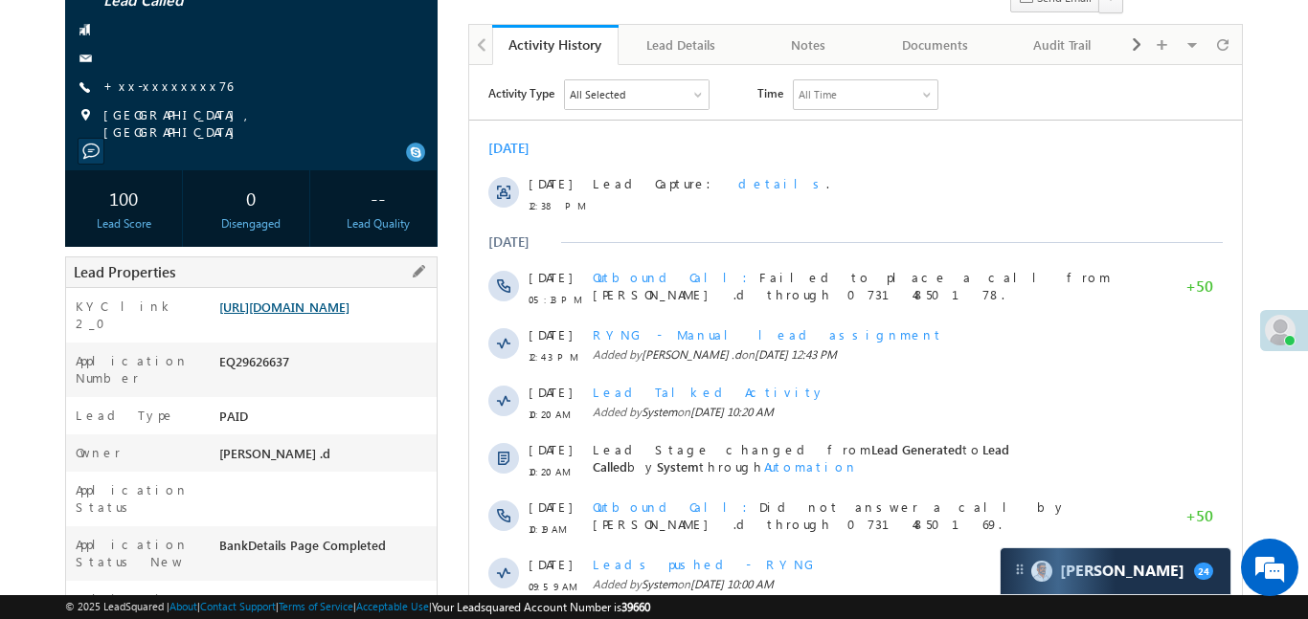
click at [349, 315] on link "https://angelbroking1-pk3em7sa.customui-test.leadsquared.com?leadId=b03e380b-ce…" at bounding box center [284, 307] width 130 height 16
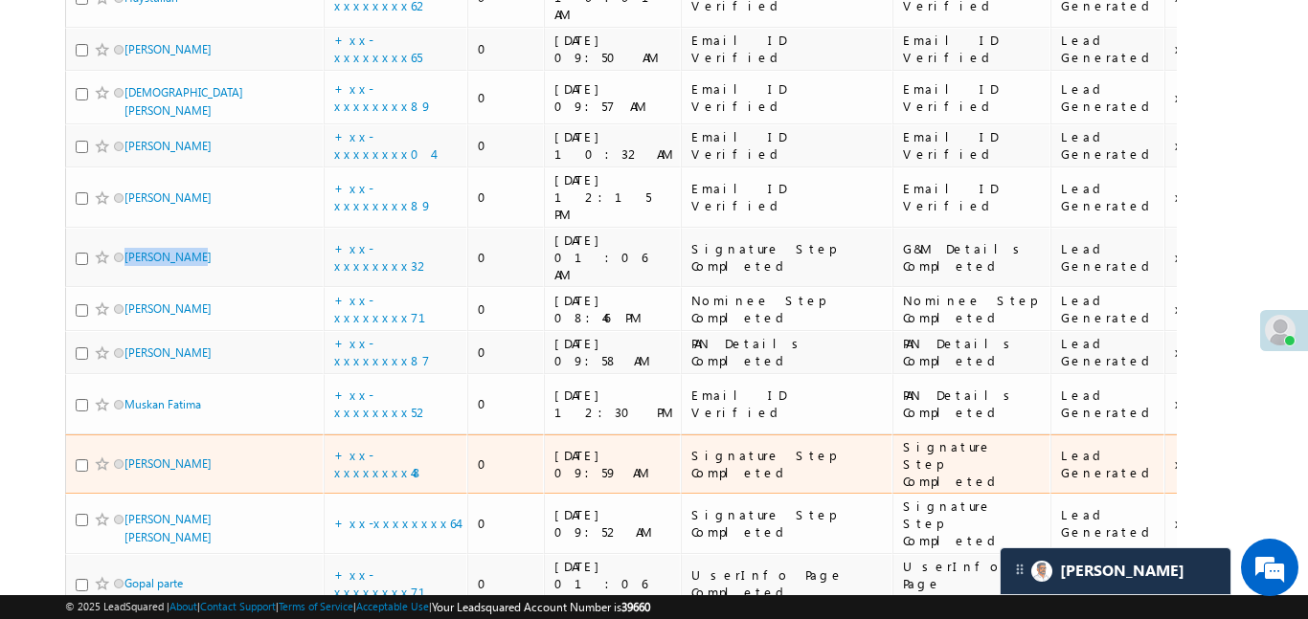
scroll to position [950, 0]
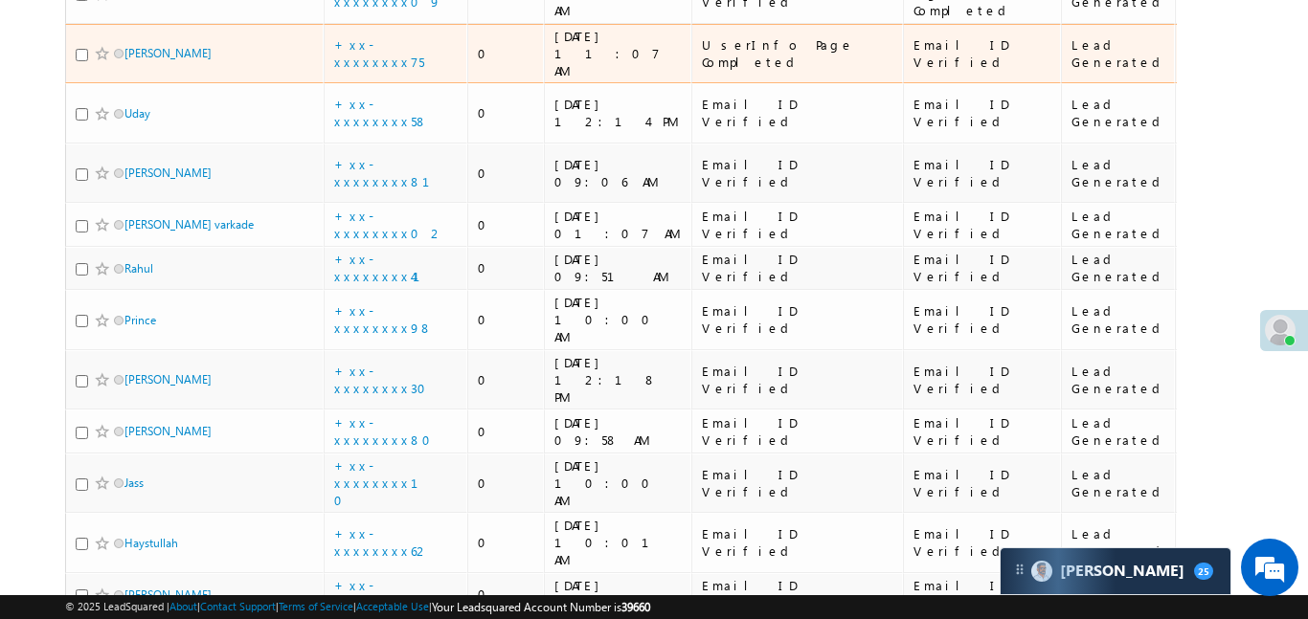
scroll to position [855, 0]
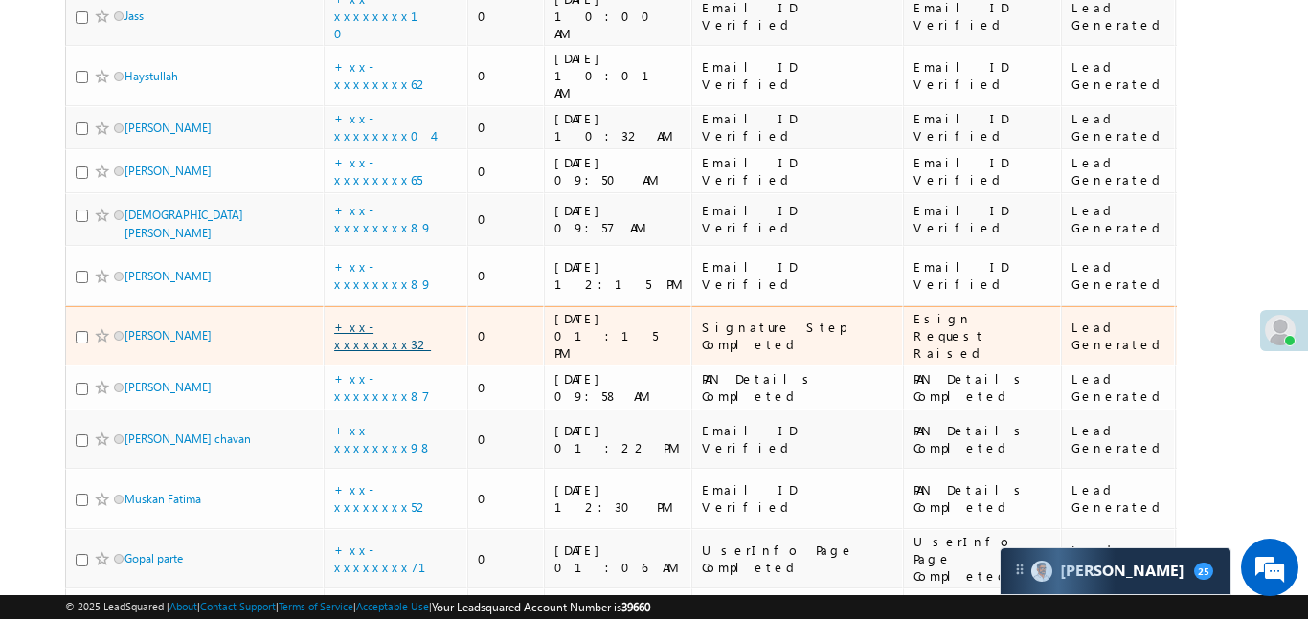
click at [396, 319] on link "+xx-xxxxxxxx32" at bounding box center [382, 336] width 97 height 34
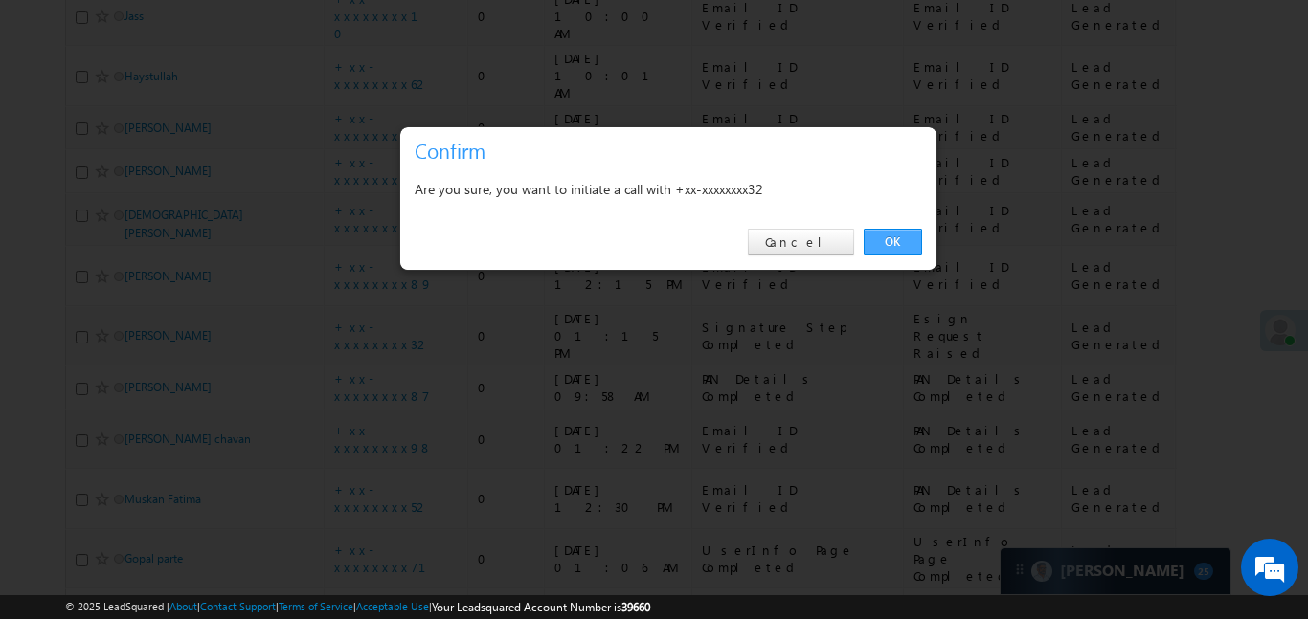
click at [899, 250] on link "OK" at bounding box center [893, 242] width 58 height 27
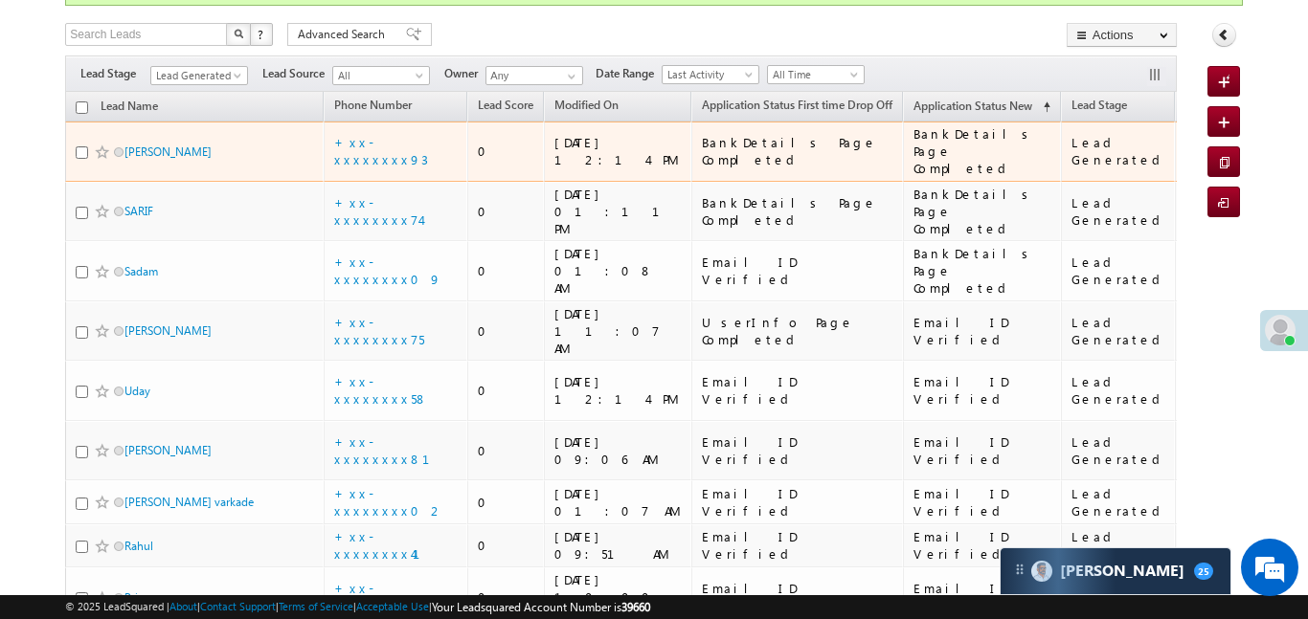
scroll to position [38, 0]
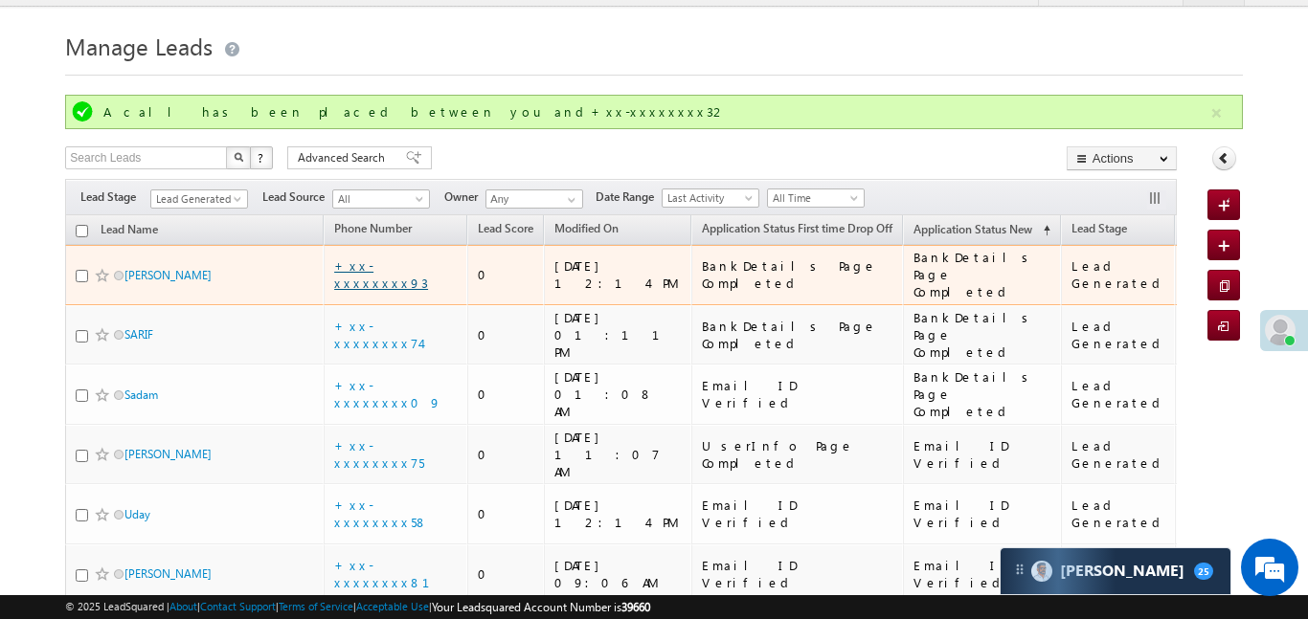
click at [381, 271] on link "+xx-xxxxxxxx93" at bounding box center [381, 275] width 94 height 34
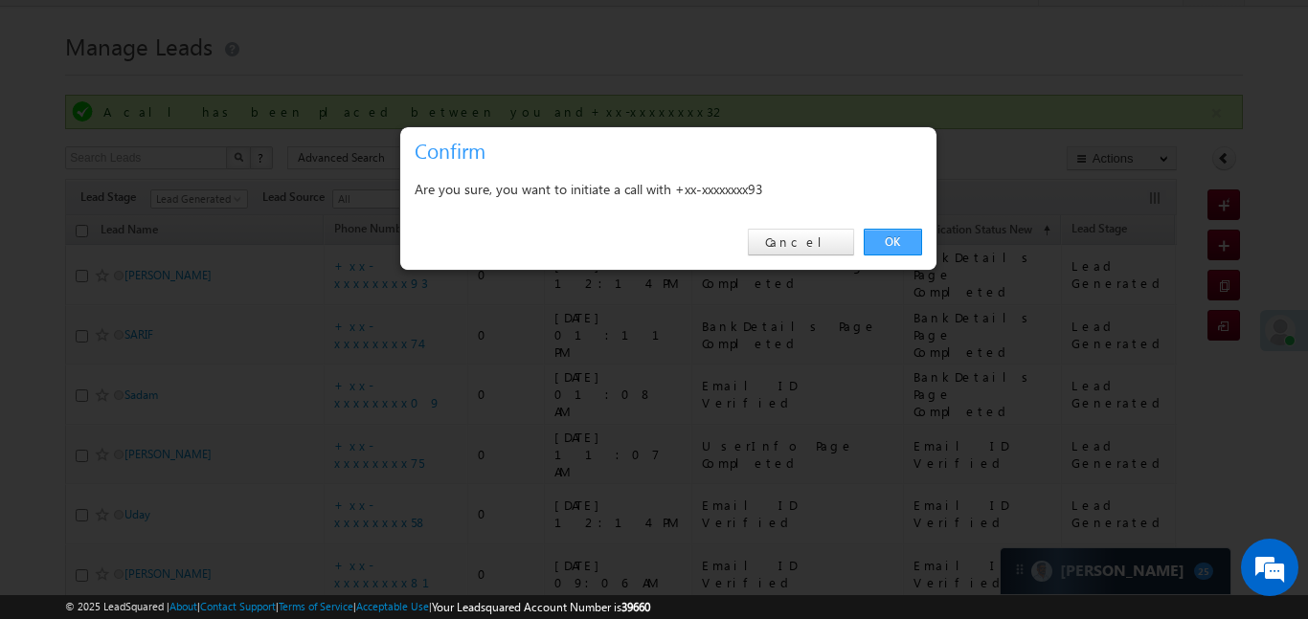
click at [904, 244] on link "OK" at bounding box center [893, 242] width 58 height 27
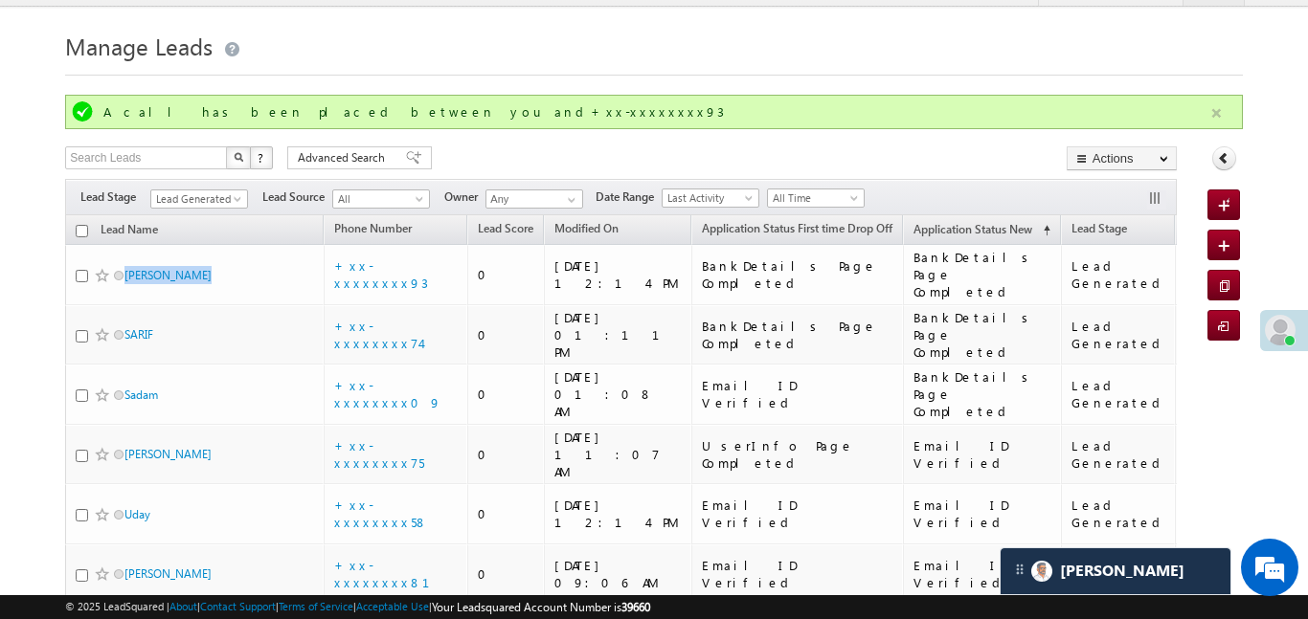
click at [1219, 106] on button "button" at bounding box center [1216, 113] width 24 height 24
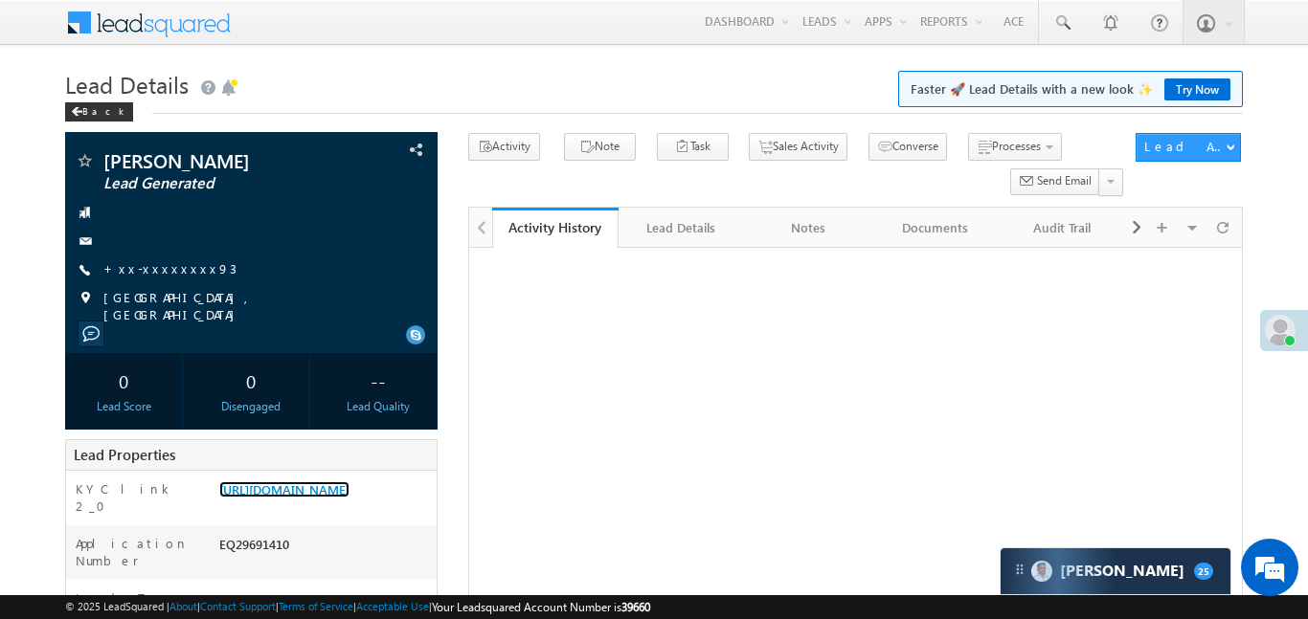
click at [349, 482] on link "https://angelbroking1-pk3em7sa.customui-test.leadsquared.com?leadId=d2eeb9a6-54…" at bounding box center [284, 490] width 130 height 16
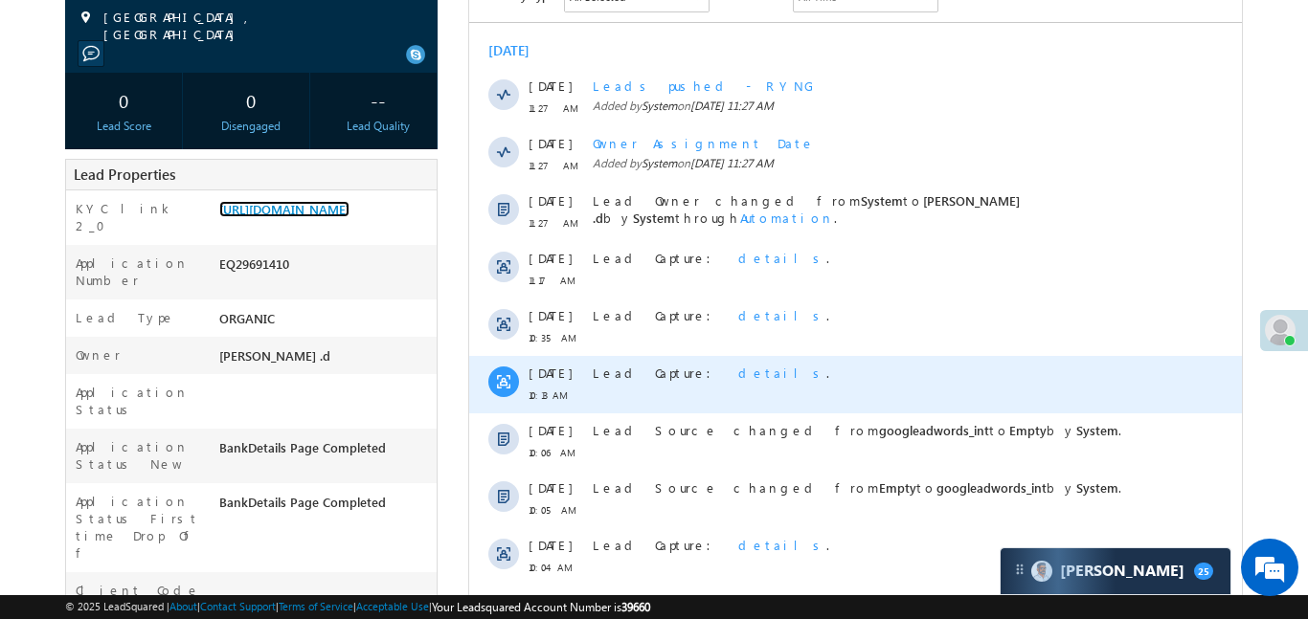
scroll to position [808, 0]
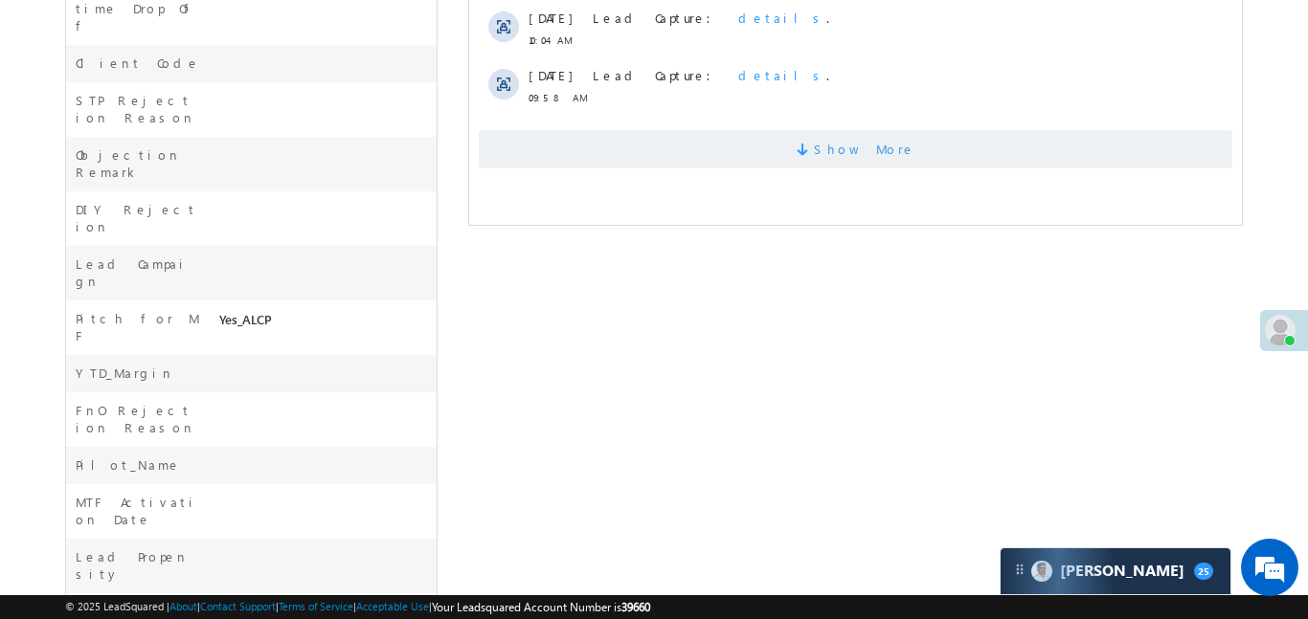
click at [669, 160] on span "Show More" at bounding box center [854, 149] width 753 height 38
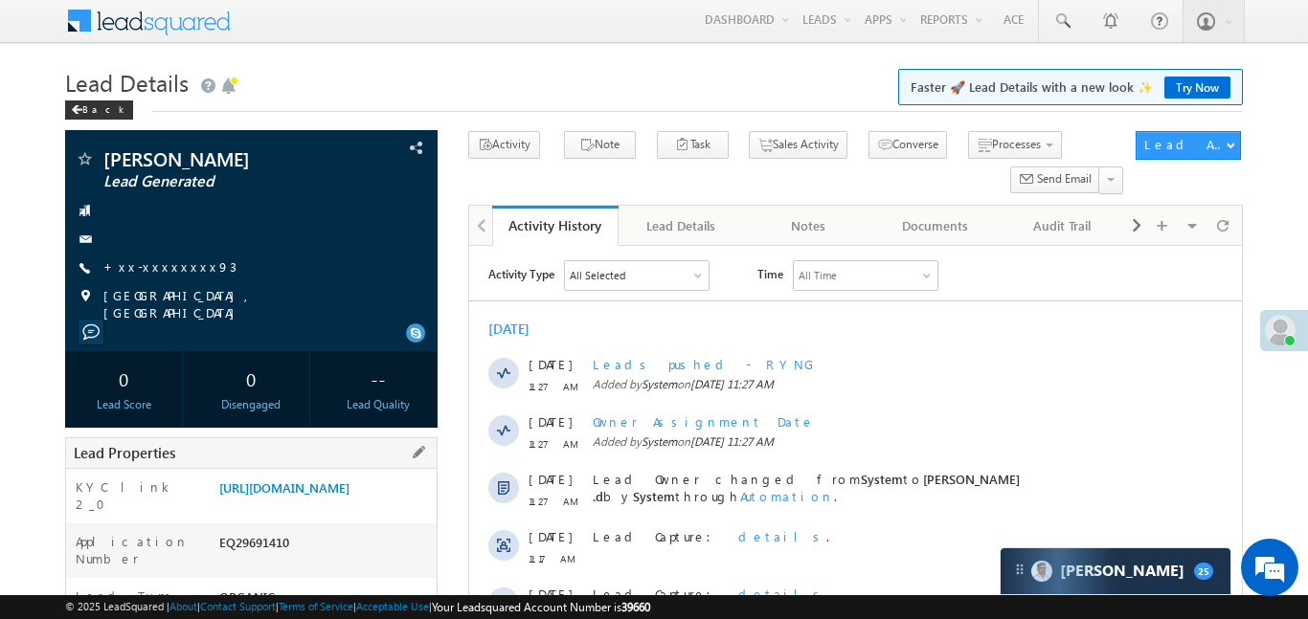
scroll to position [0, 0]
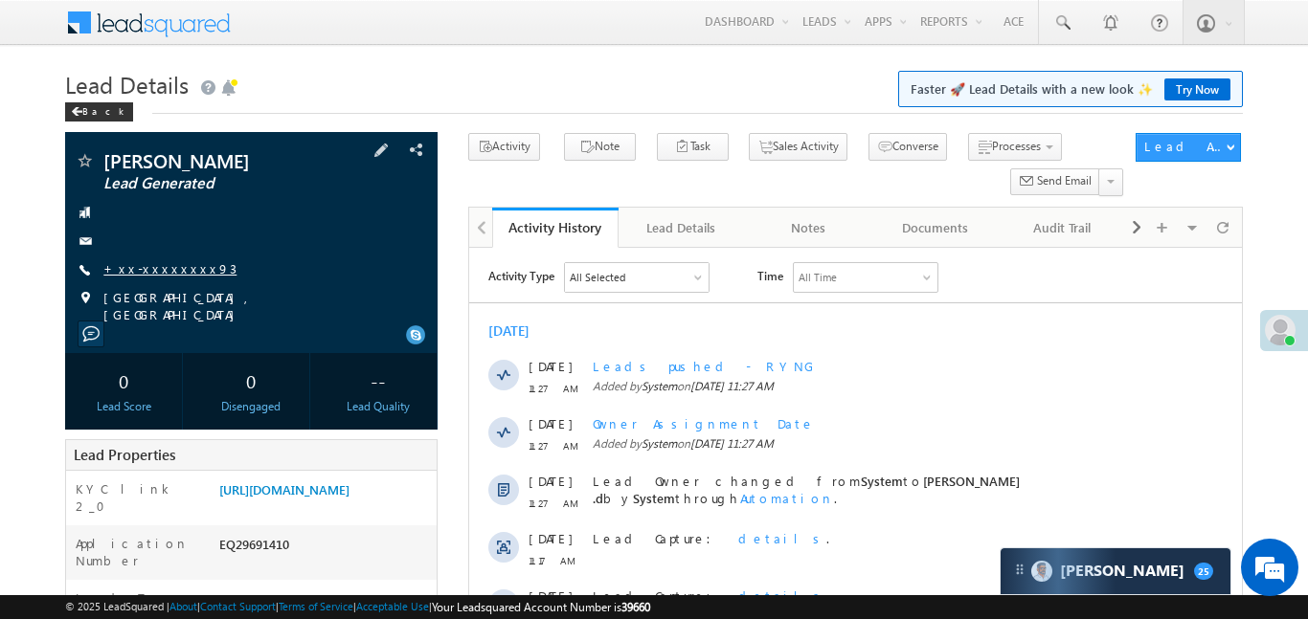
click at [167, 269] on link "+xx-xxxxxxxx93" at bounding box center [169, 268] width 133 height 16
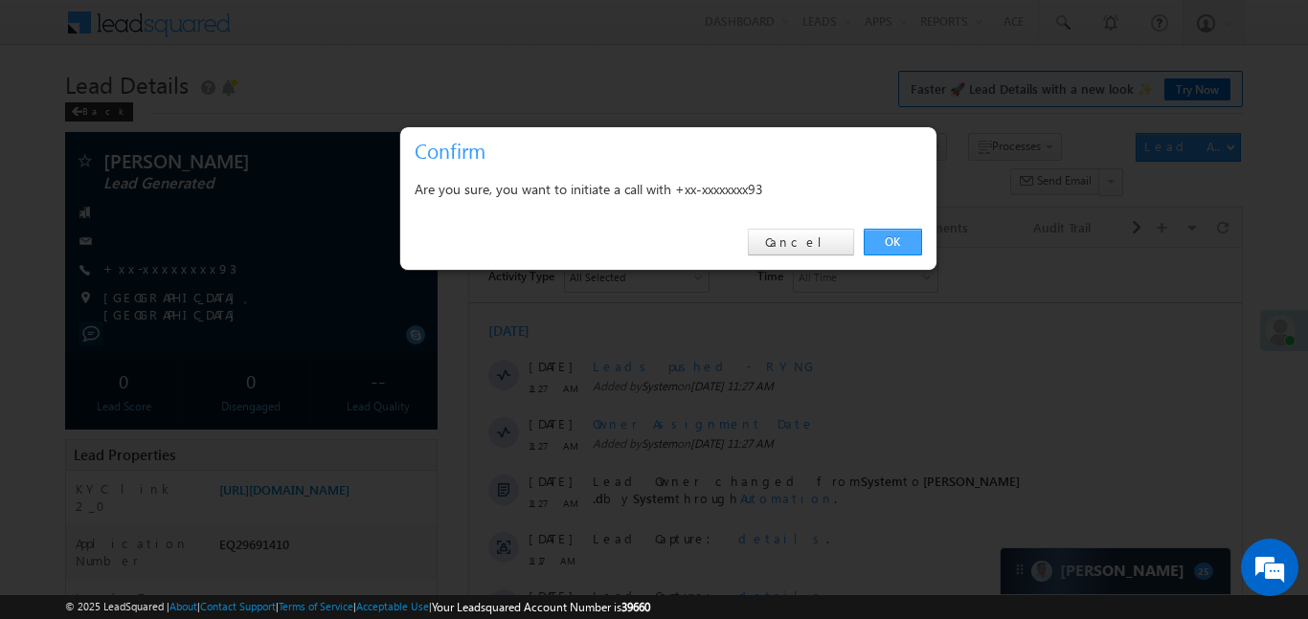
click at [888, 234] on link "OK" at bounding box center [893, 242] width 58 height 27
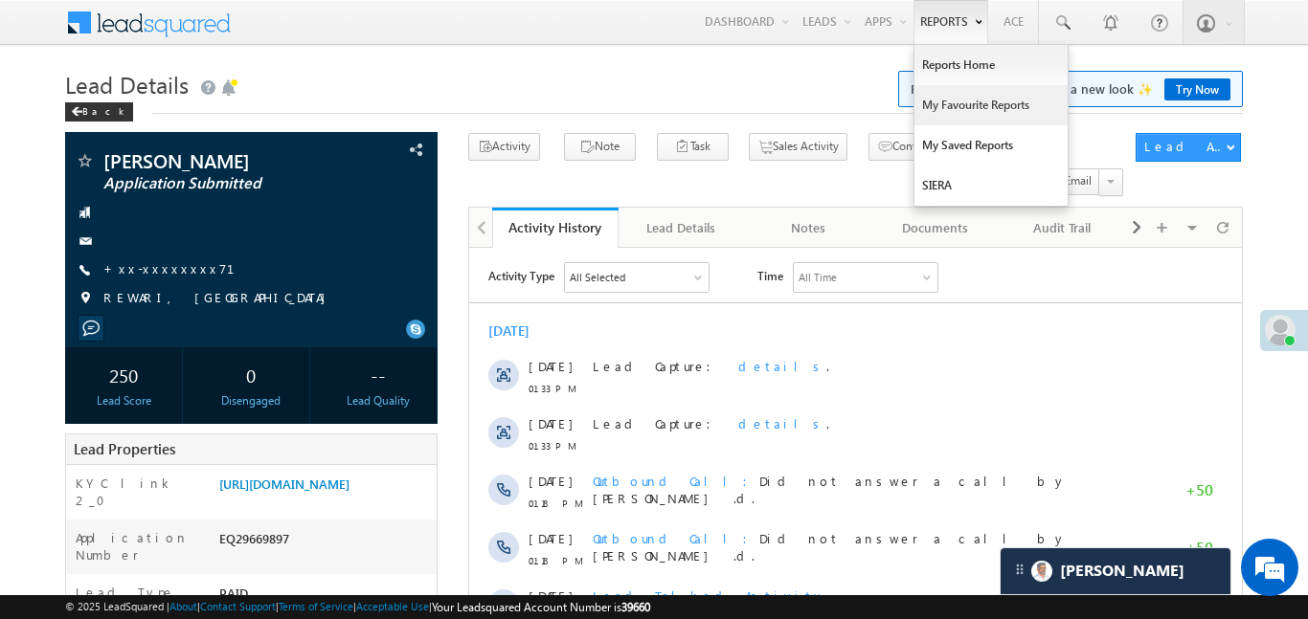
click at [986, 103] on link "My Favourite Reports" at bounding box center [990, 105] width 153 height 40
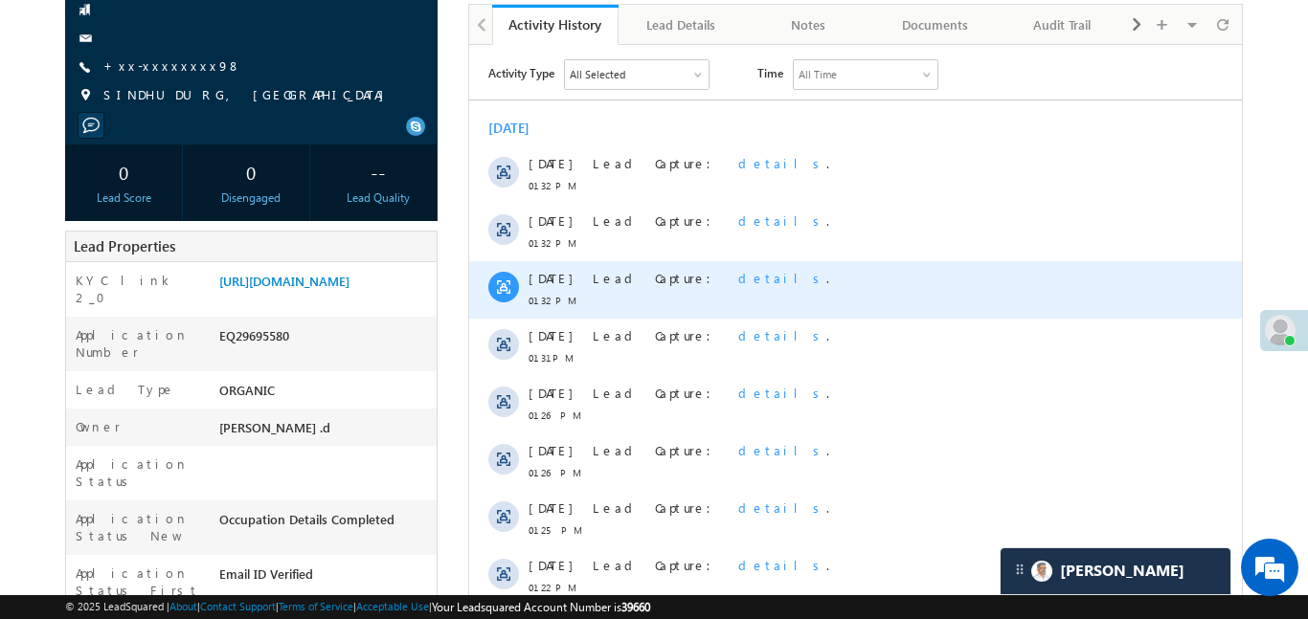
scroll to position [224, 0]
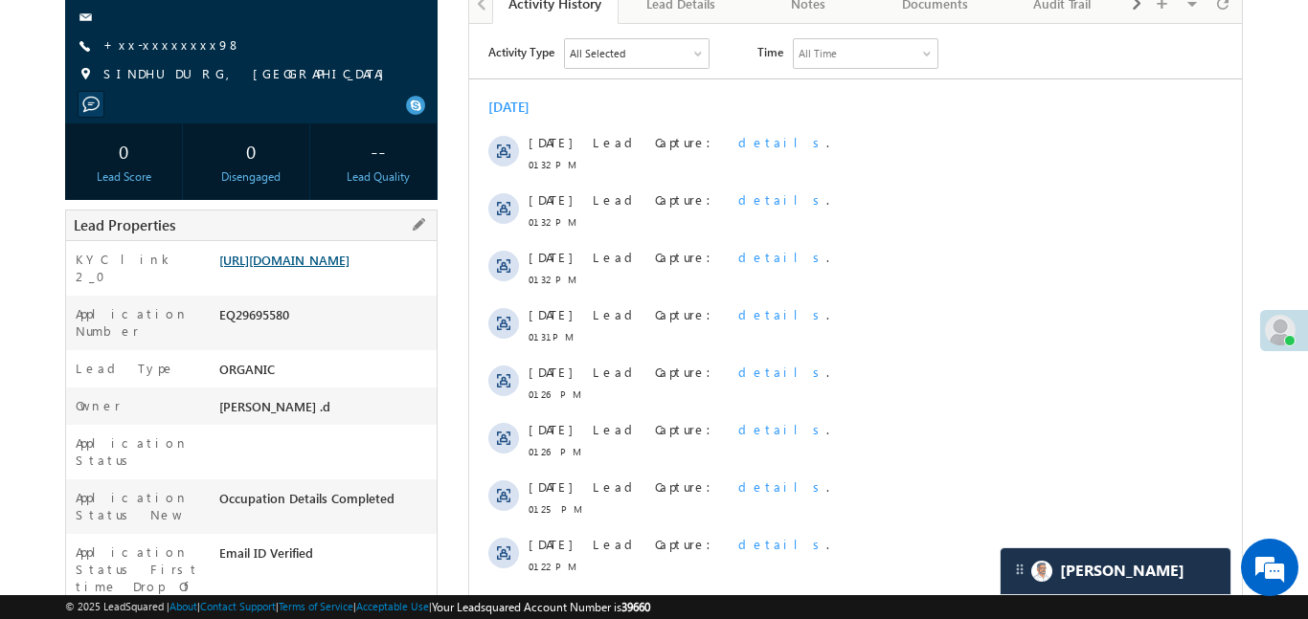
click at [349, 268] on link "https://angelbroking1-pk3em7sa.customui-test.leadsquared.com?leadId=e14b3132-61…" at bounding box center [284, 260] width 130 height 16
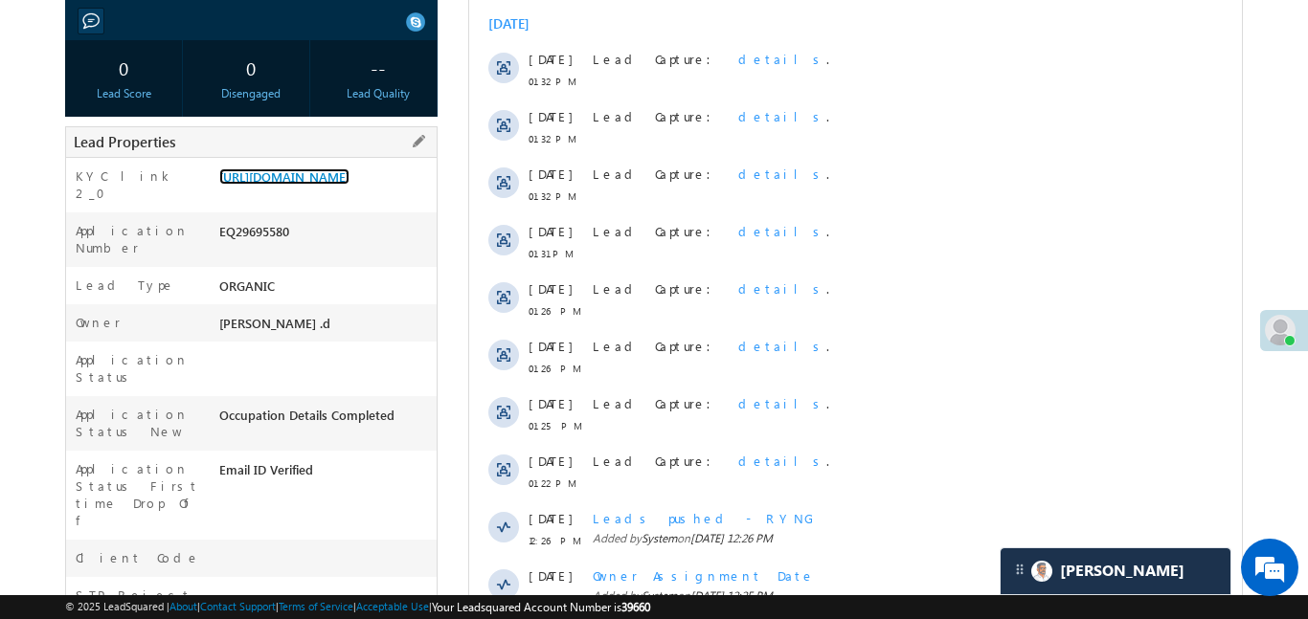
scroll to position [371, 0]
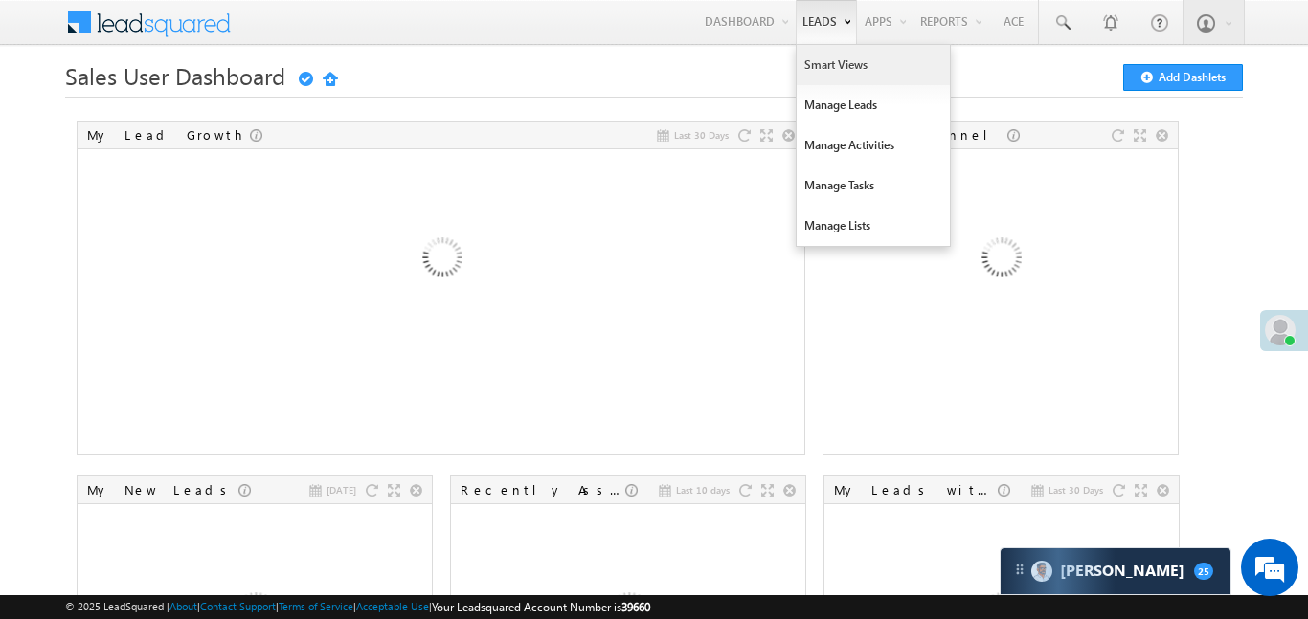
click at [813, 72] on link "Smart Views" at bounding box center [872, 65] width 153 height 40
click at [832, 105] on link "Manage Leads" at bounding box center [872, 105] width 153 height 40
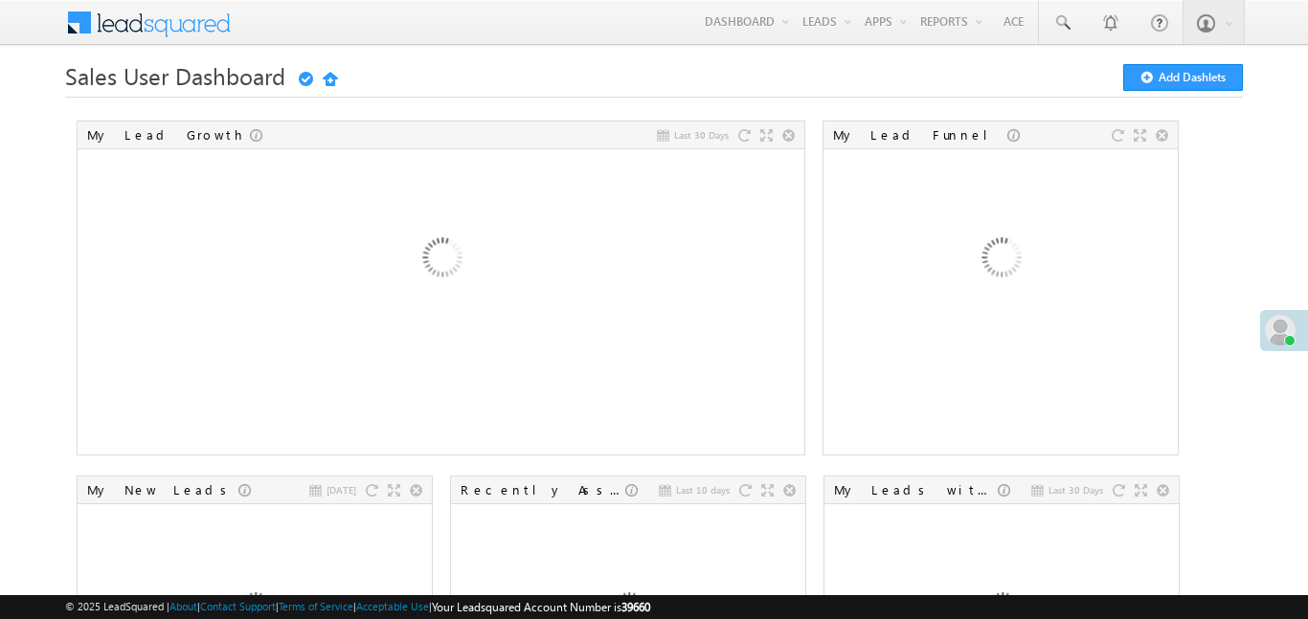
click at [0, 0] on link "Smart Views" at bounding box center [0, 0] width 0 height 0
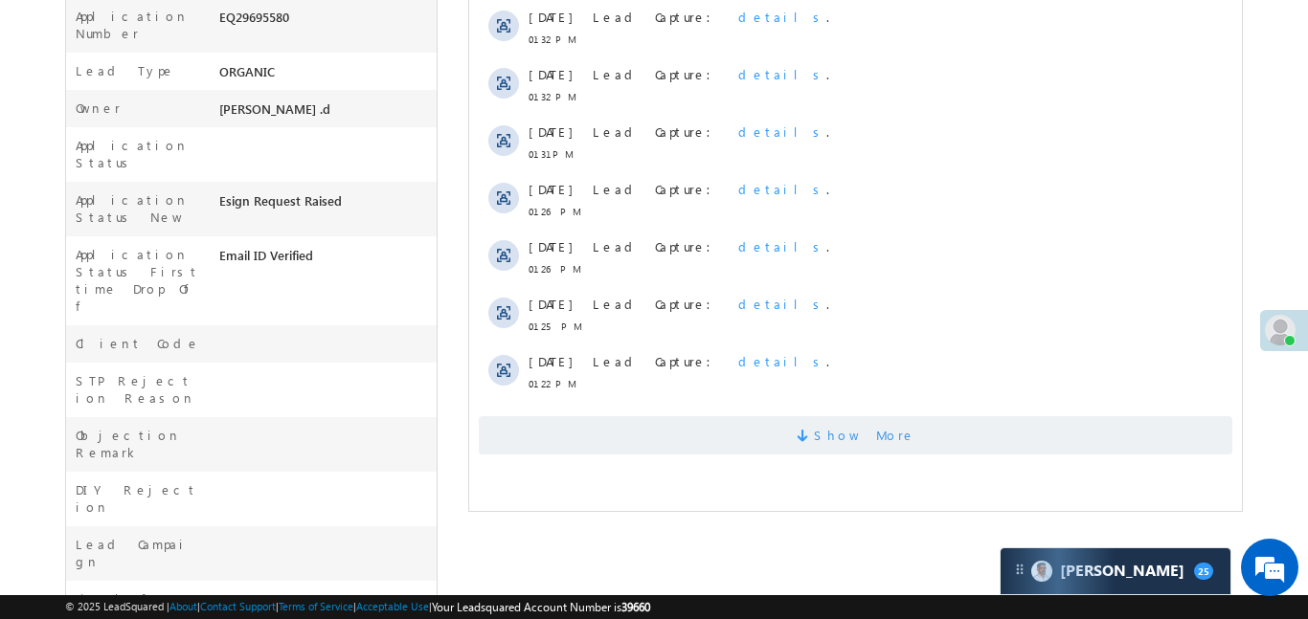
scroll to position [537, 0]
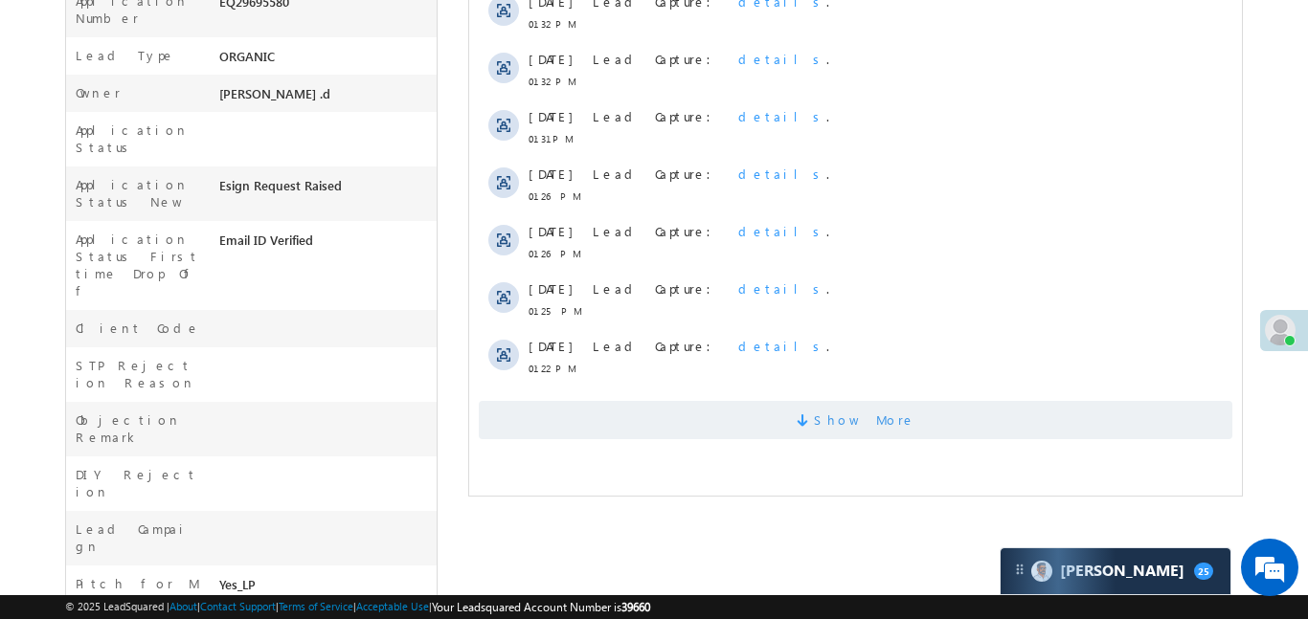
click at [674, 425] on span "Show More" at bounding box center [854, 420] width 753 height 38
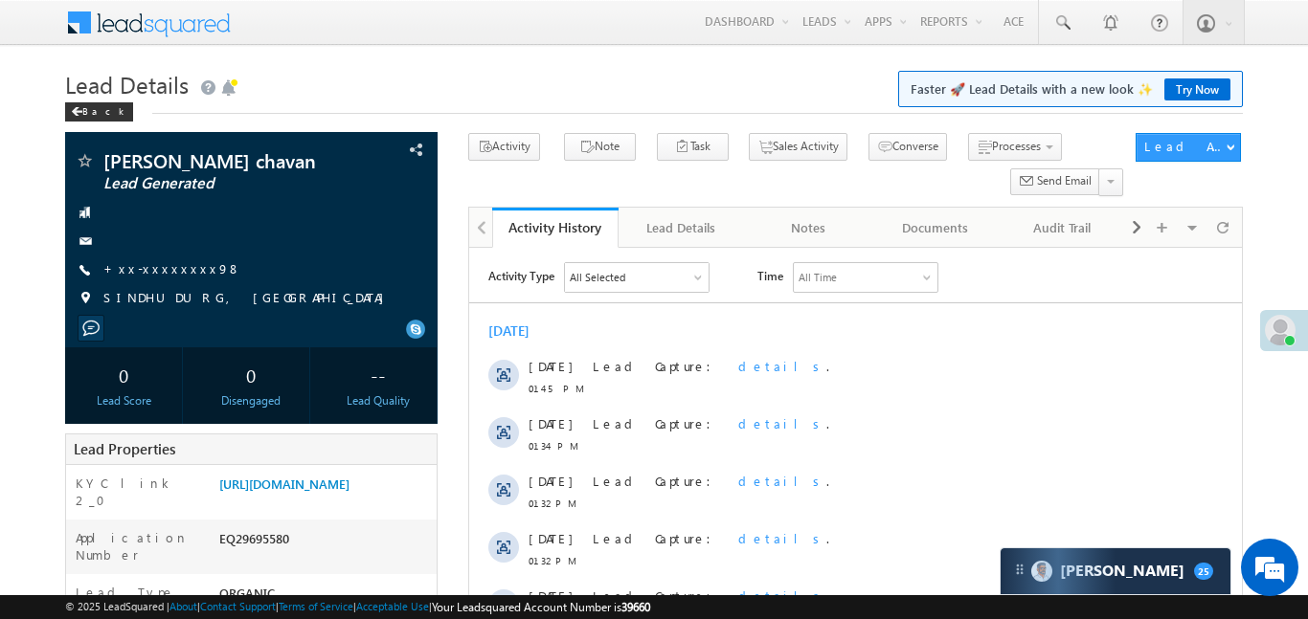
scroll to position [840, 0]
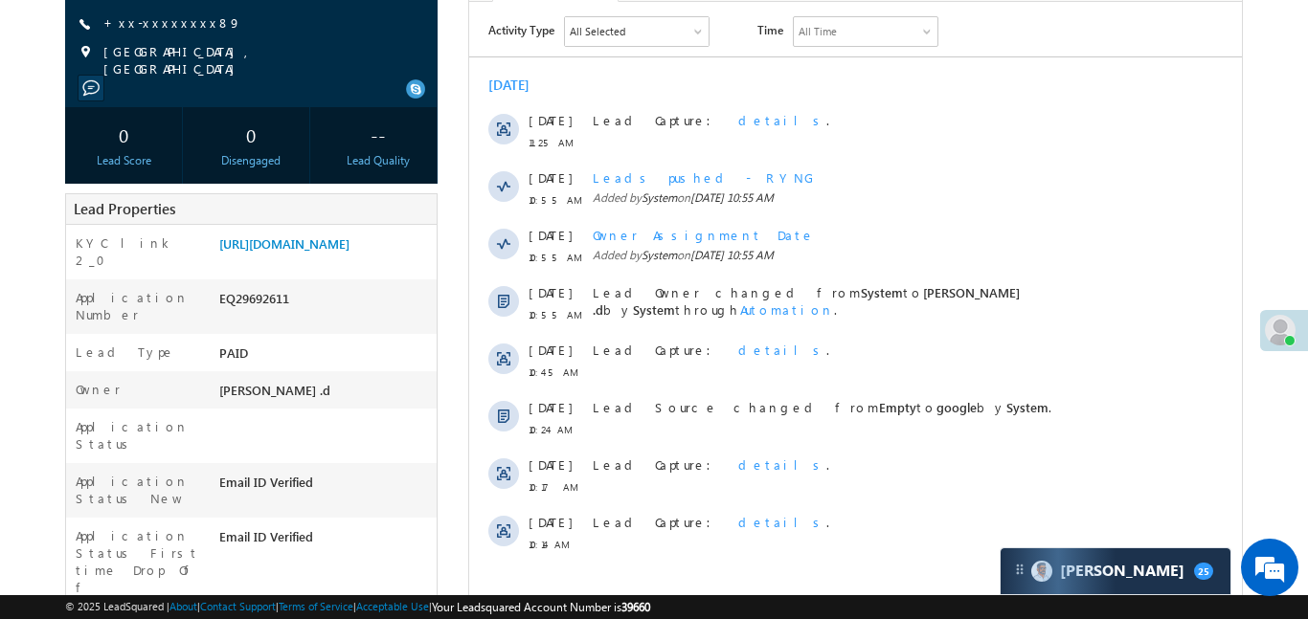
scroll to position [295, 0]
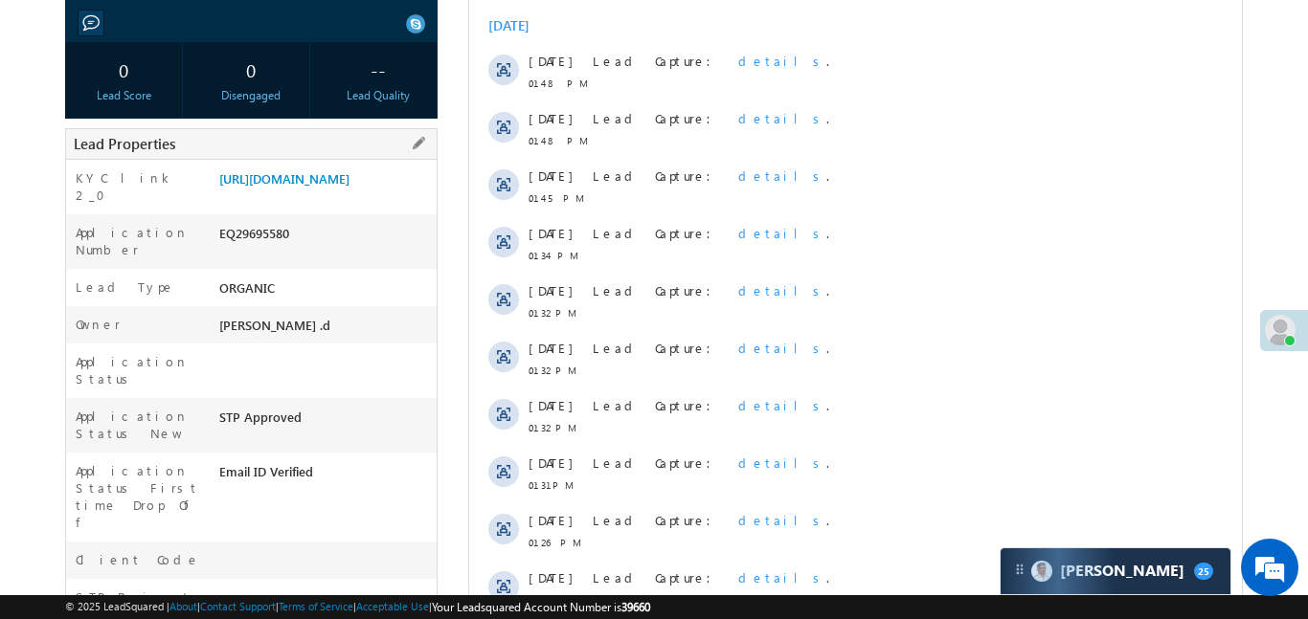
scroll to position [220, 0]
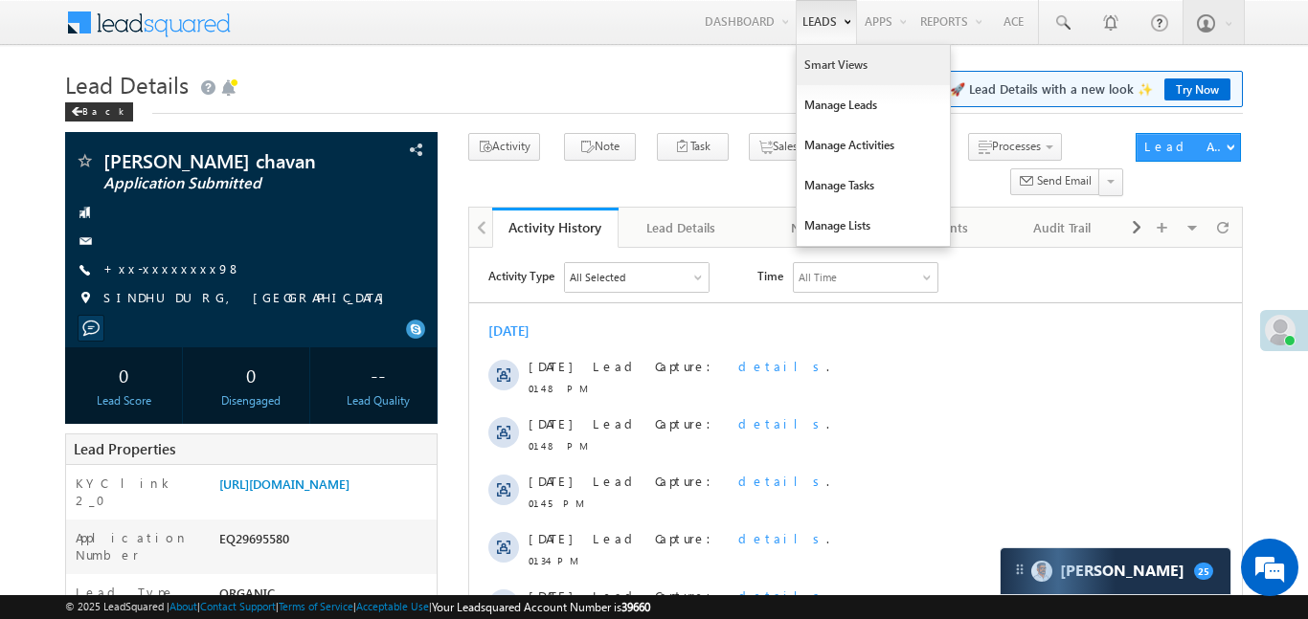
click at [848, 78] on link "Smart Views" at bounding box center [872, 65] width 153 height 40
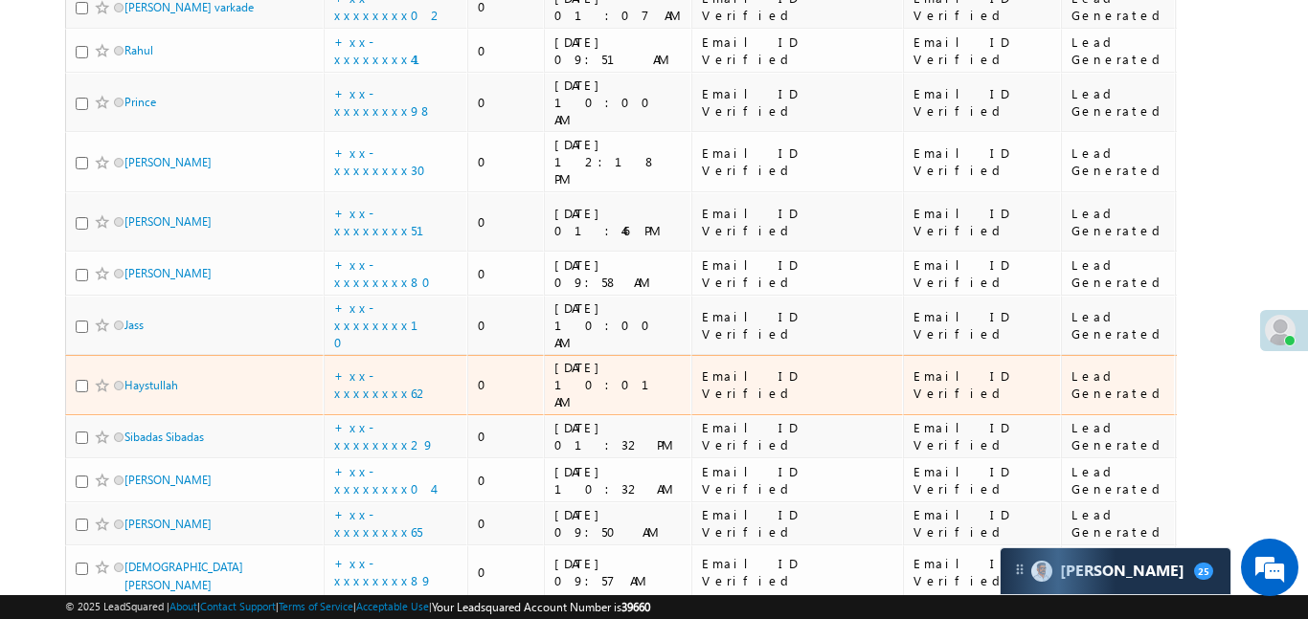
scroll to position [855, 0]
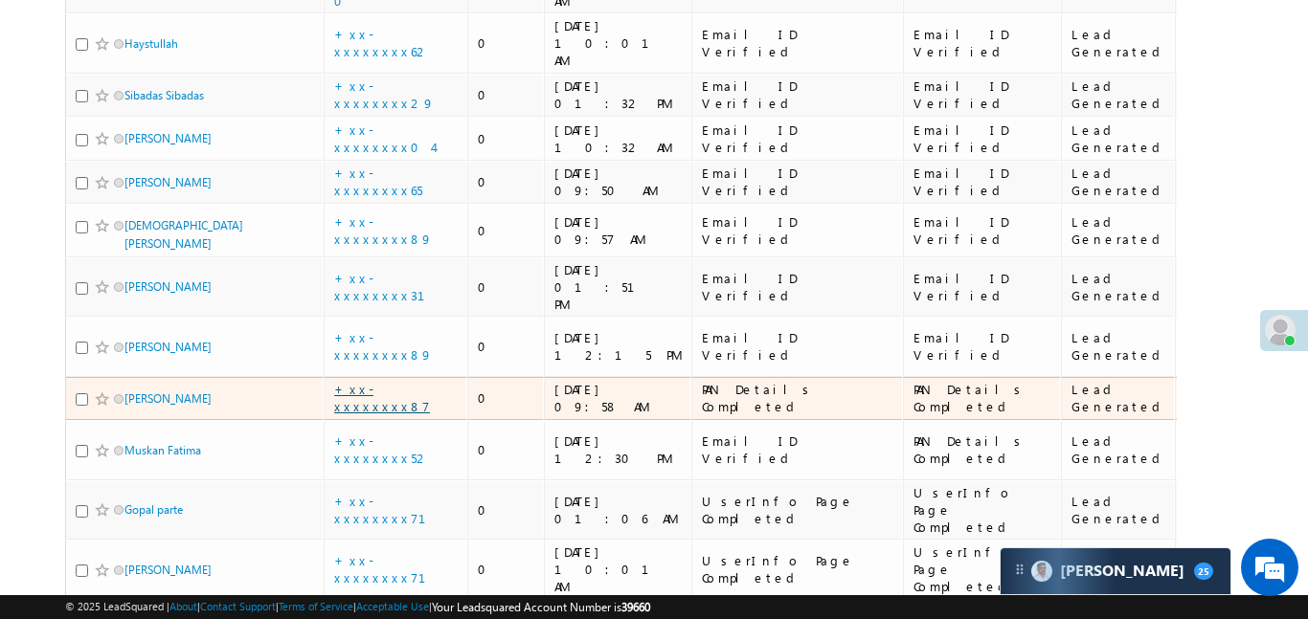
click at [385, 381] on link "+xx-xxxxxxxx87" at bounding box center [382, 398] width 96 height 34
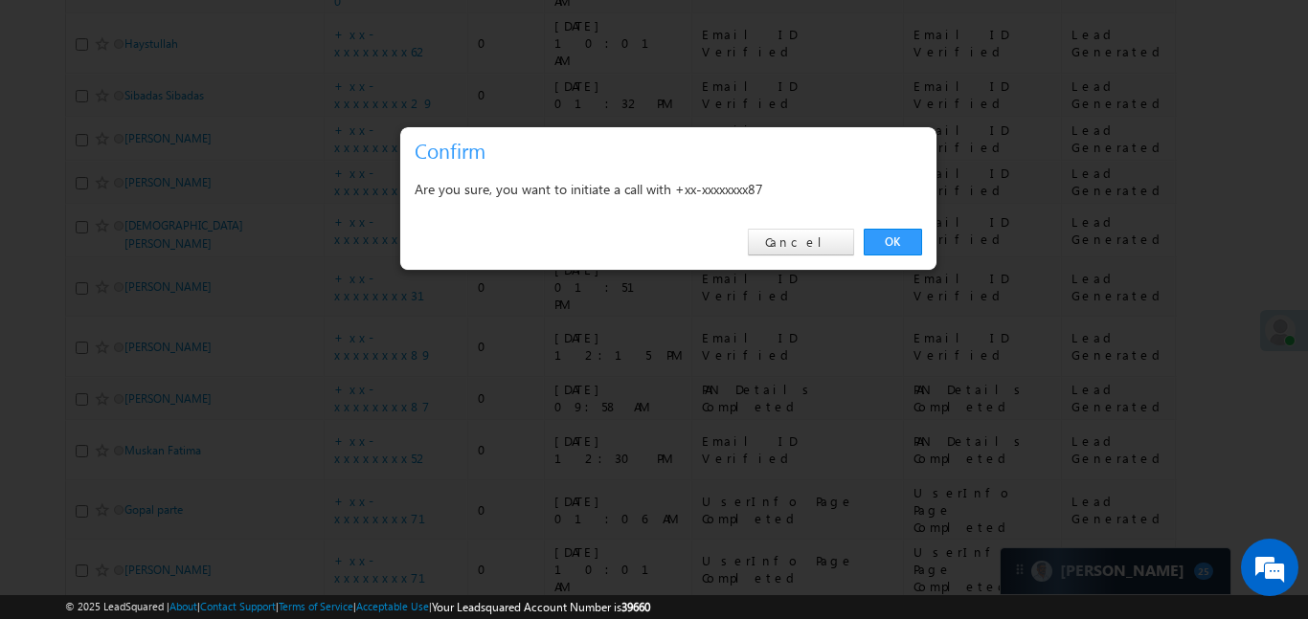
click at [902, 240] on link "OK" at bounding box center [893, 242] width 58 height 27
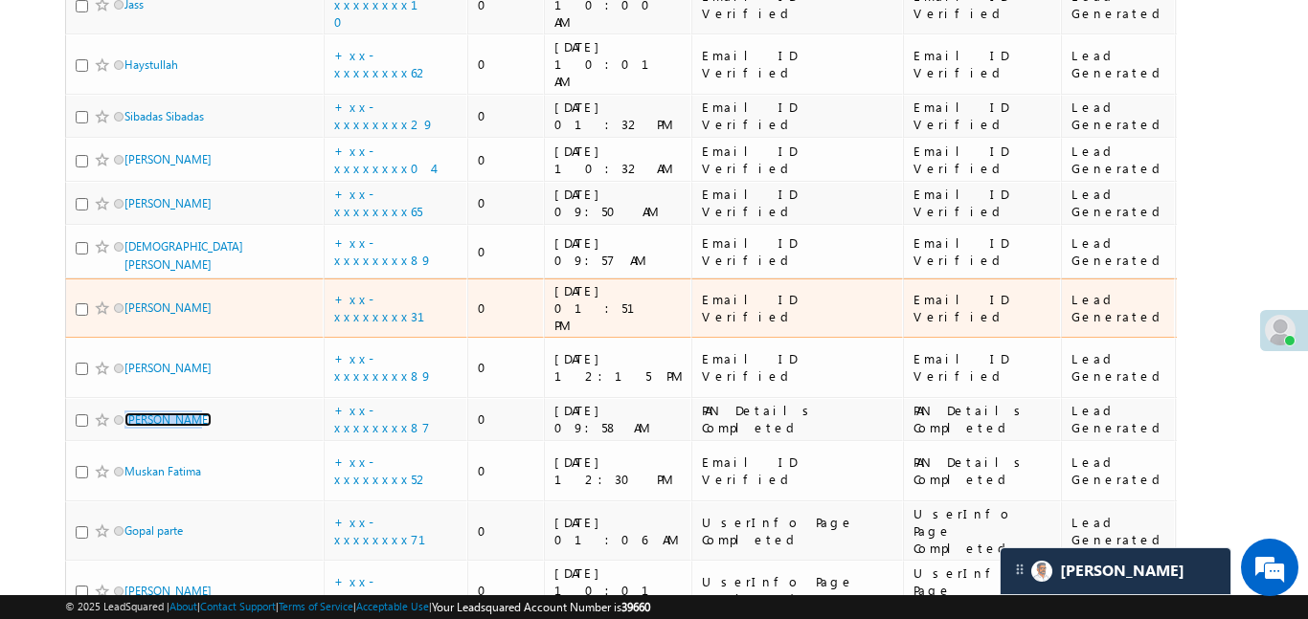
scroll to position [878, 0]
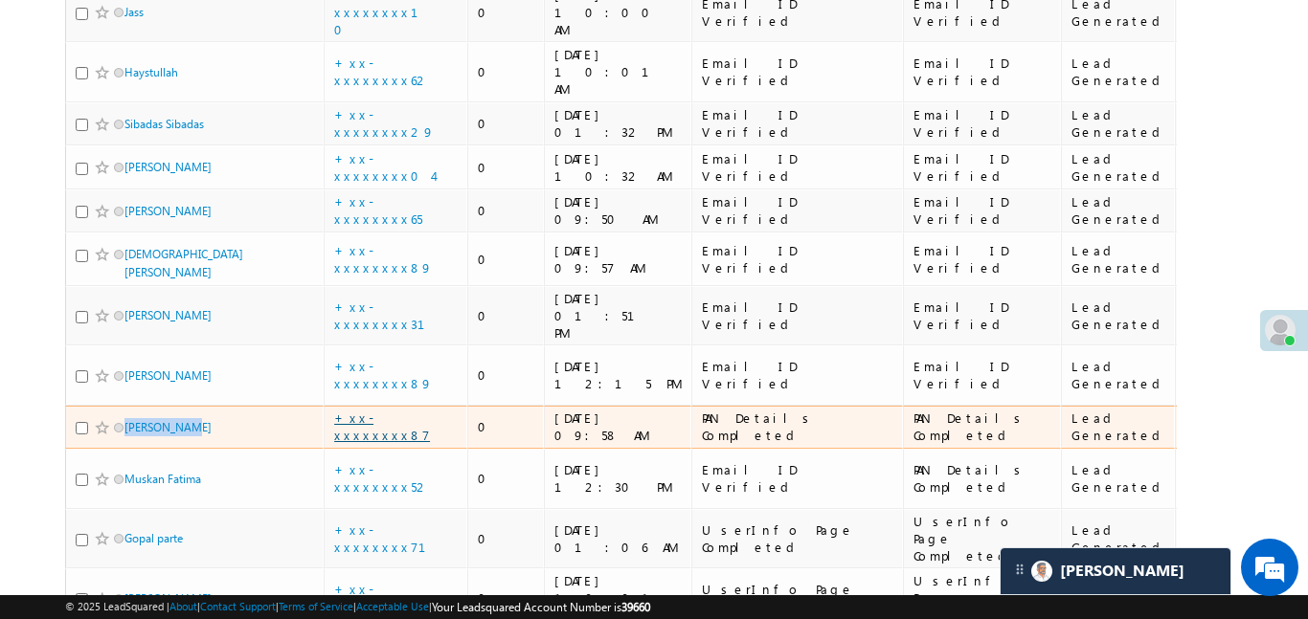
click at [388, 410] on link "+xx-xxxxxxxx87" at bounding box center [382, 427] width 96 height 34
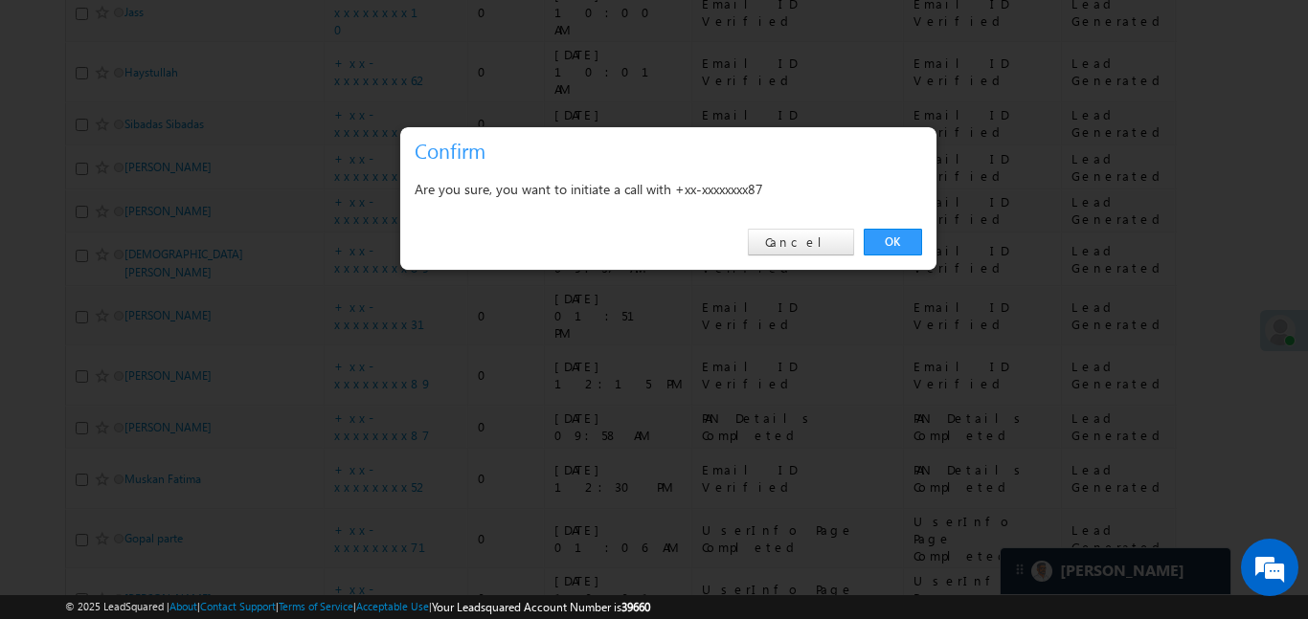
click at [905, 224] on div "OK Cancel" at bounding box center [668, 242] width 536 height 55
click at [896, 247] on link "OK" at bounding box center [893, 242] width 58 height 27
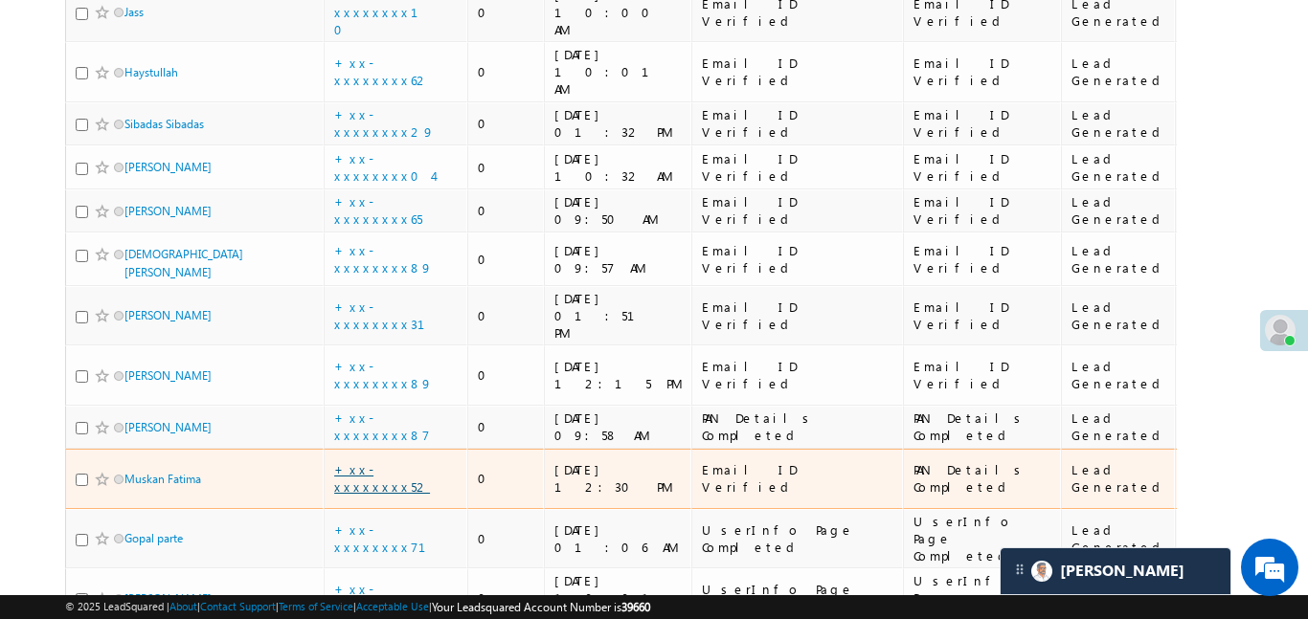
click at [382, 461] on link "+xx-xxxxxxxx52" at bounding box center [382, 478] width 96 height 34
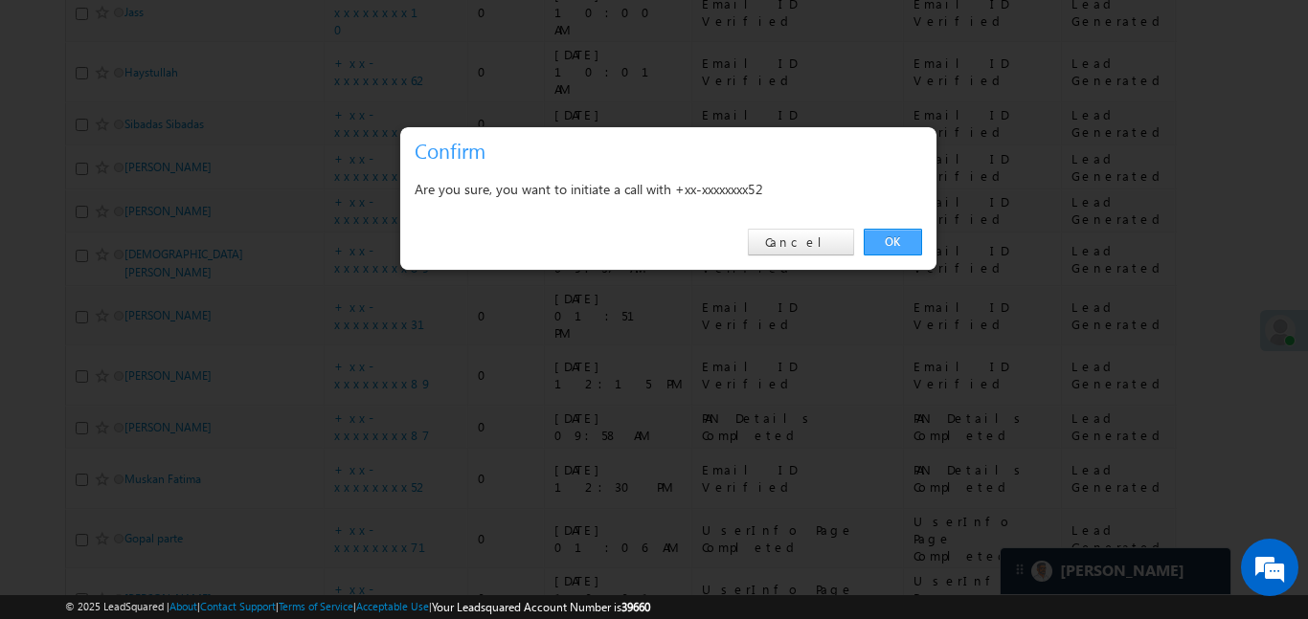
click at [893, 230] on link "OK" at bounding box center [893, 242] width 58 height 27
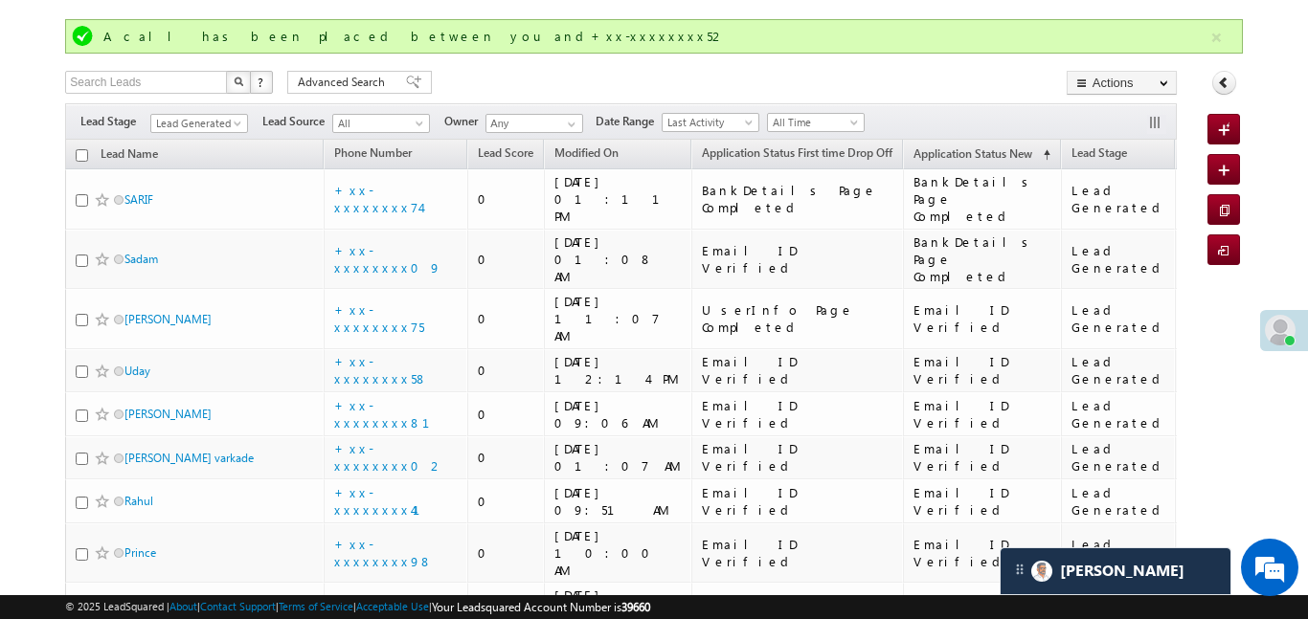
scroll to position [0, 0]
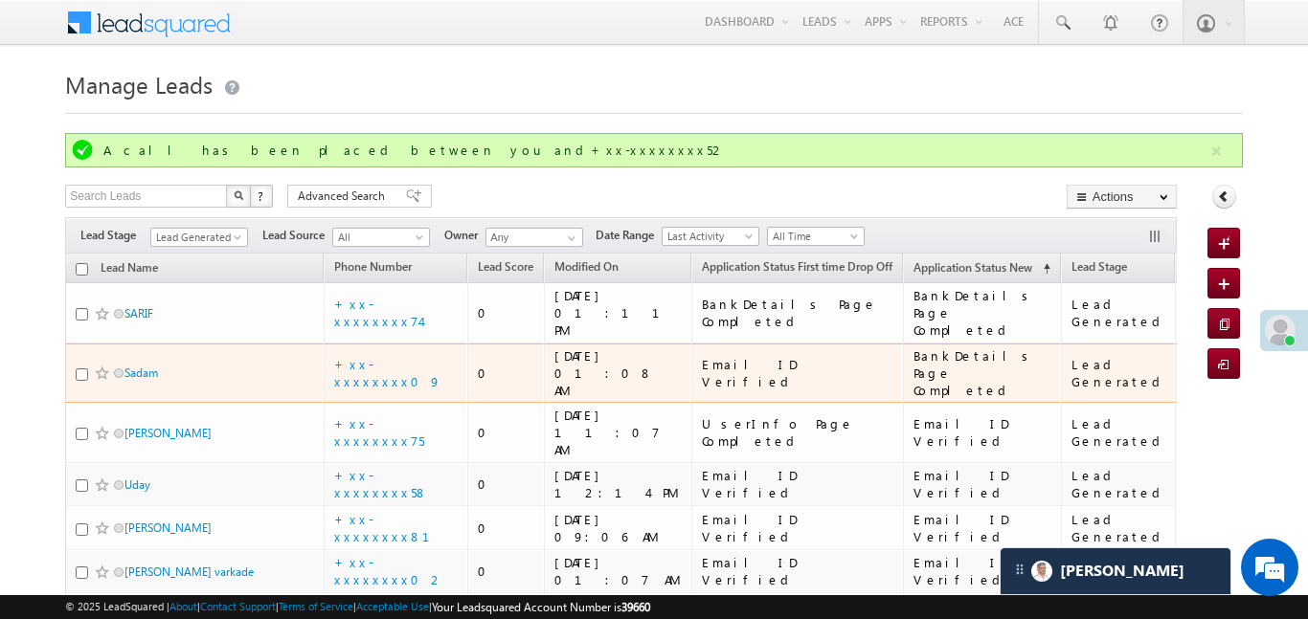
click at [608, 300] on div "28/09/25 01:11 PM" at bounding box center [618, 313] width 128 height 52
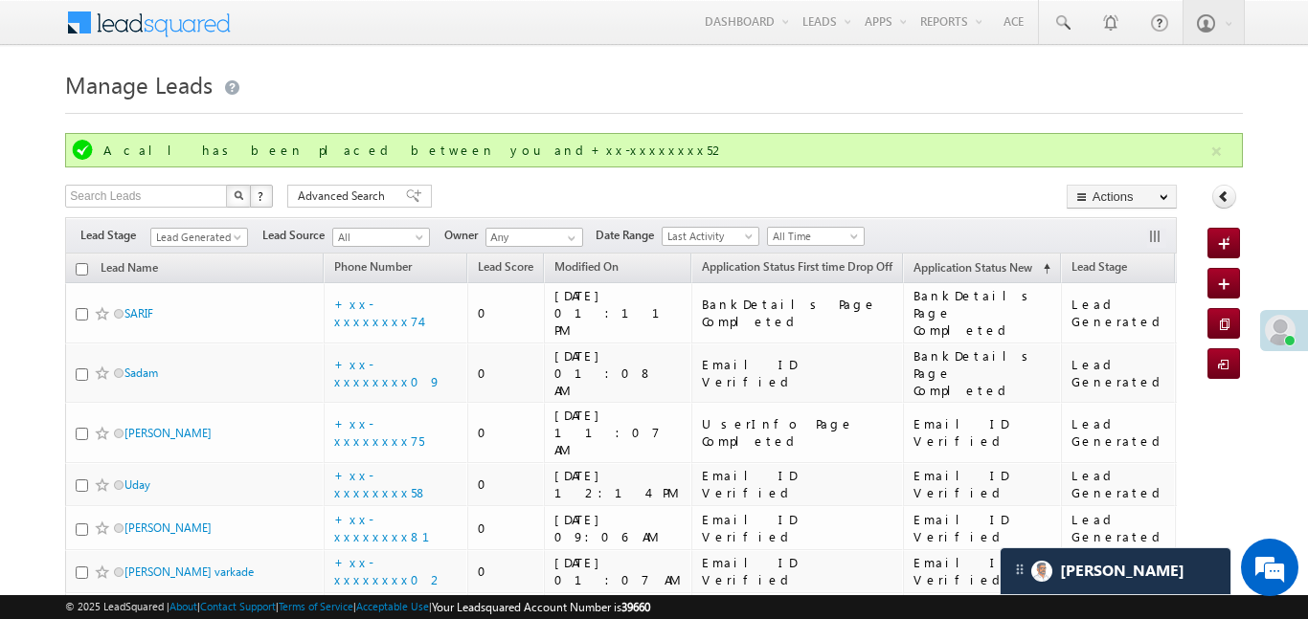
click at [354, 189] on span "Advanced Search" at bounding box center [344, 196] width 93 height 17
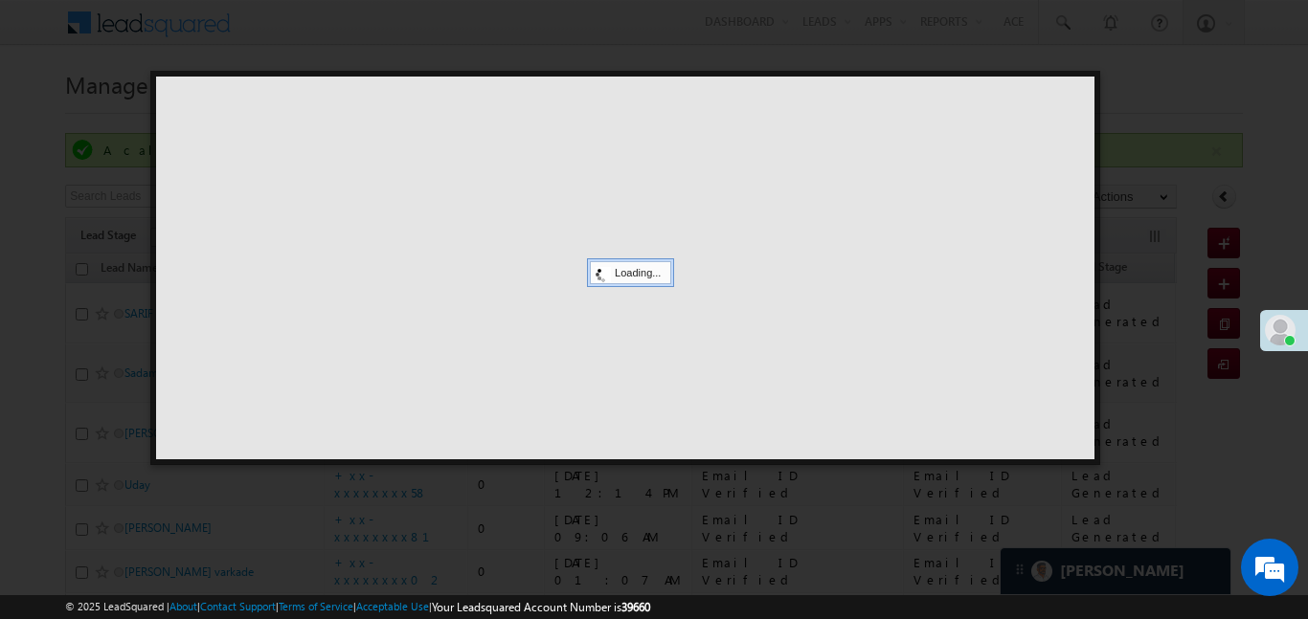
click at [372, 202] on div at bounding box center [625, 268] width 938 height 383
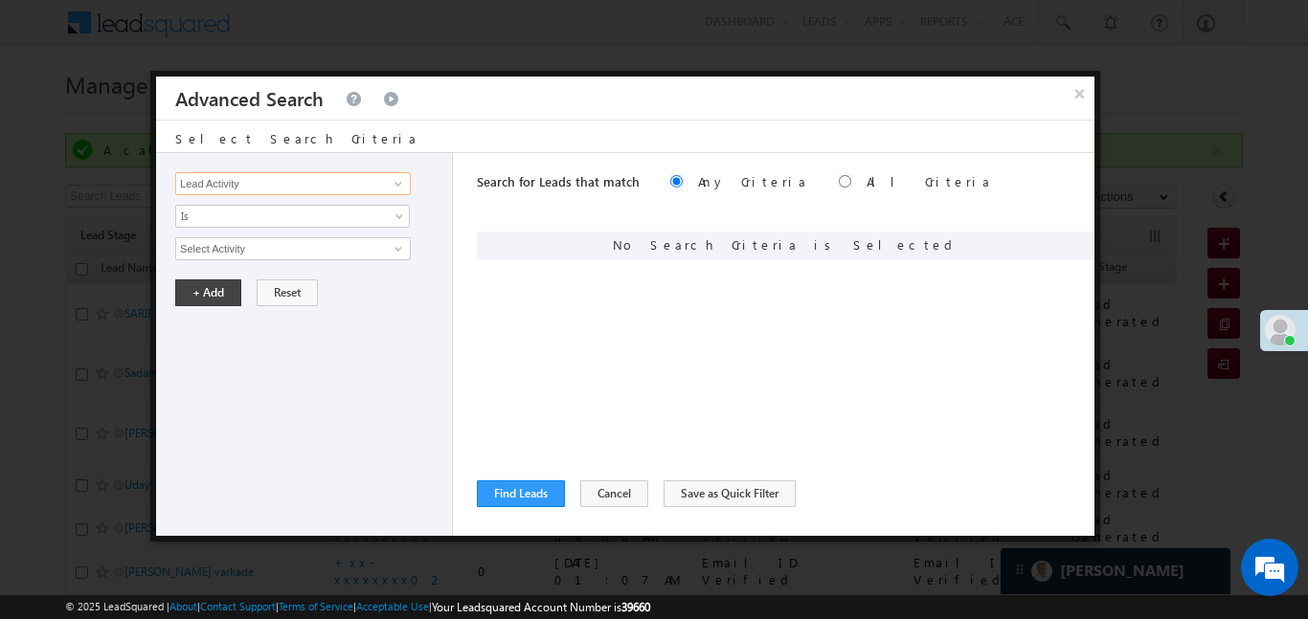
click at [370, 191] on input "Lead Activity" at bounding box center [293, 183] width 236 height 23
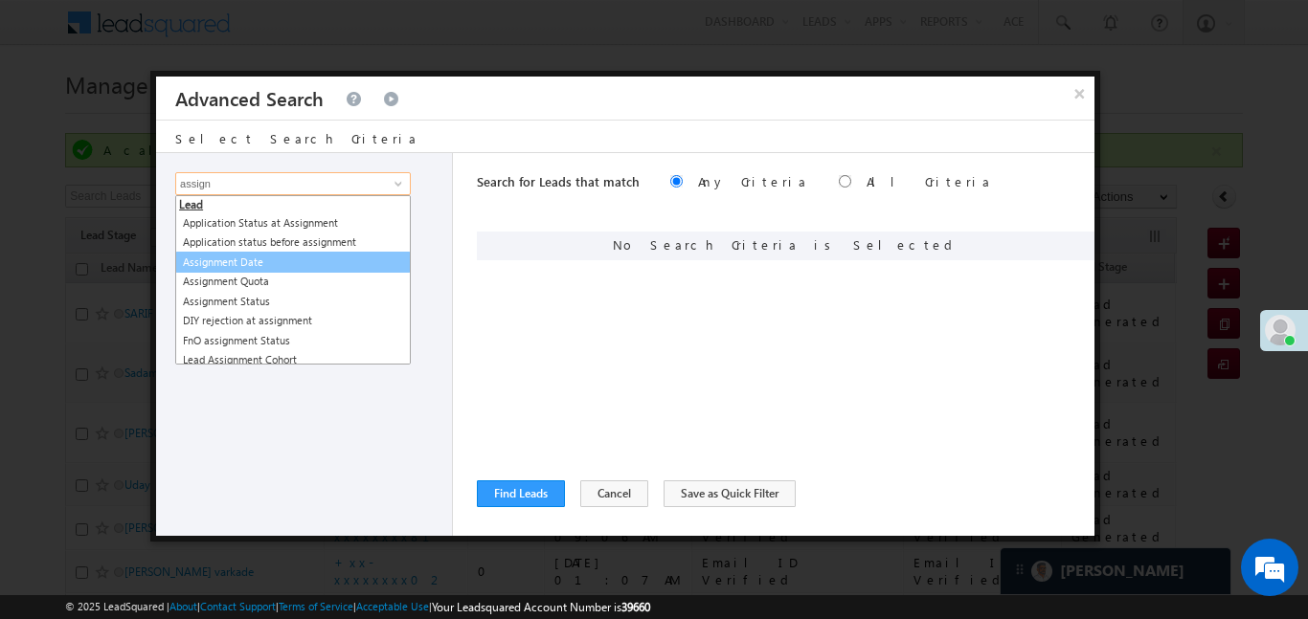
click at [235, 270] on link "Assignment Date" at bounding box center [293, 263] width 236 height 22
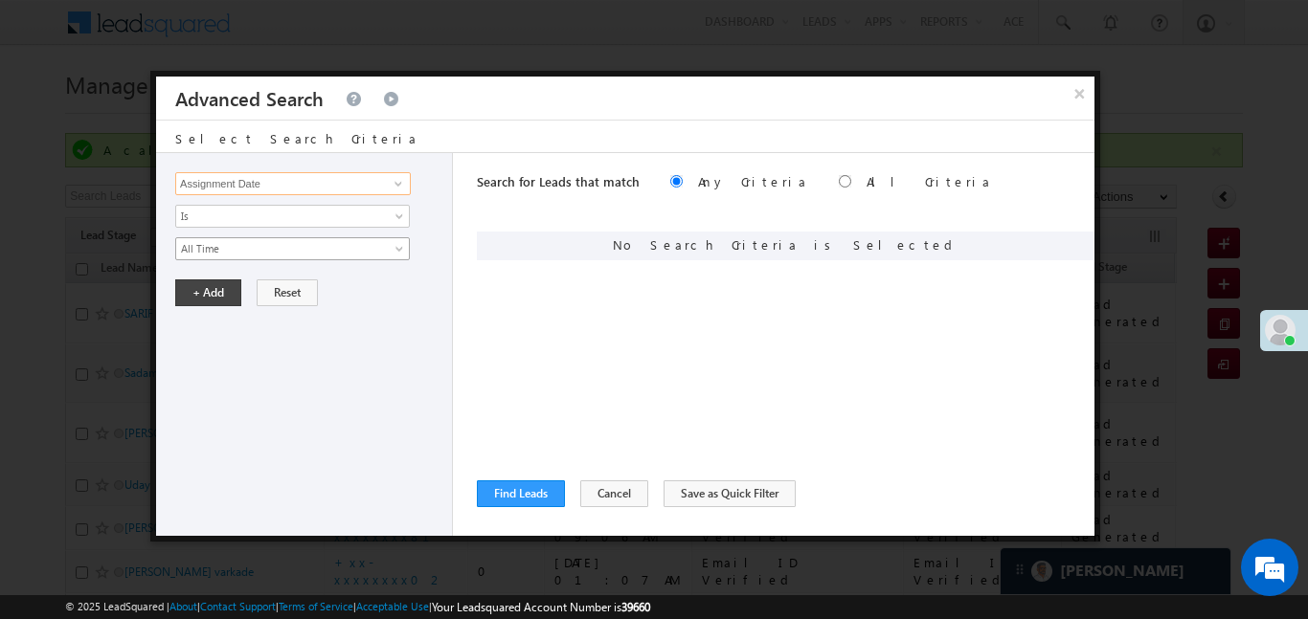
type input "Assignment Date"
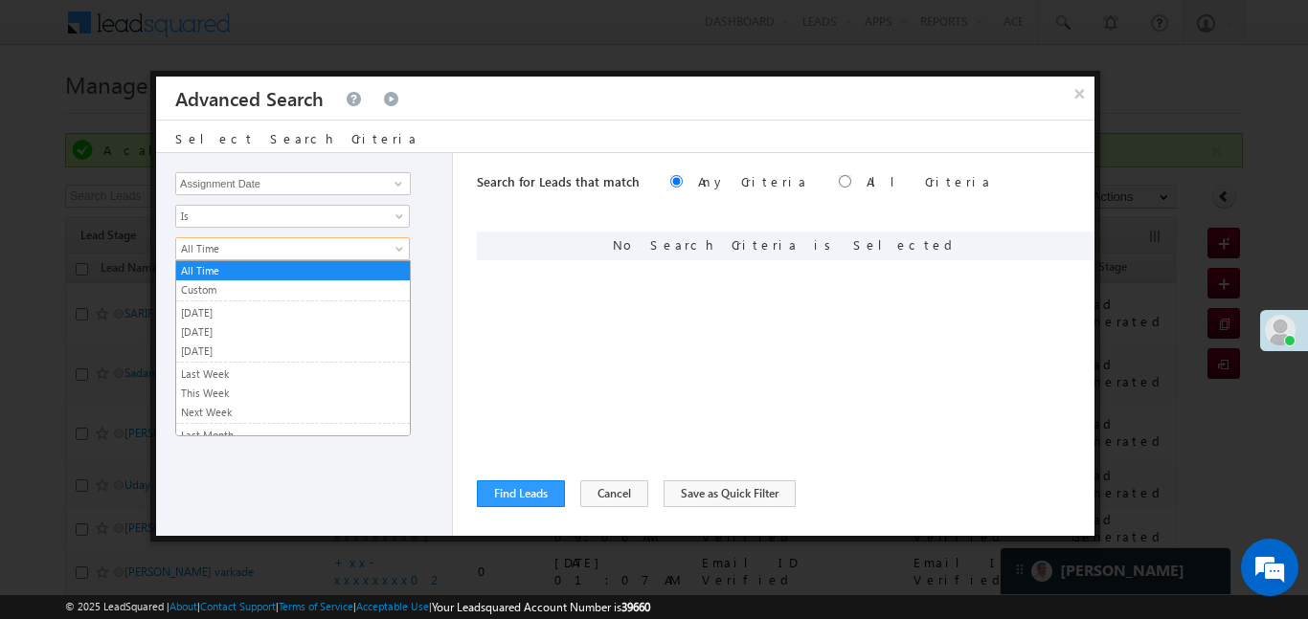
click at [236, 241] on span "All Time" at bounding box center [280, 248] width 208 height 17
click at [243, 324] on link "[DATE]" at bounding box center [293, 332] width 234 height 17
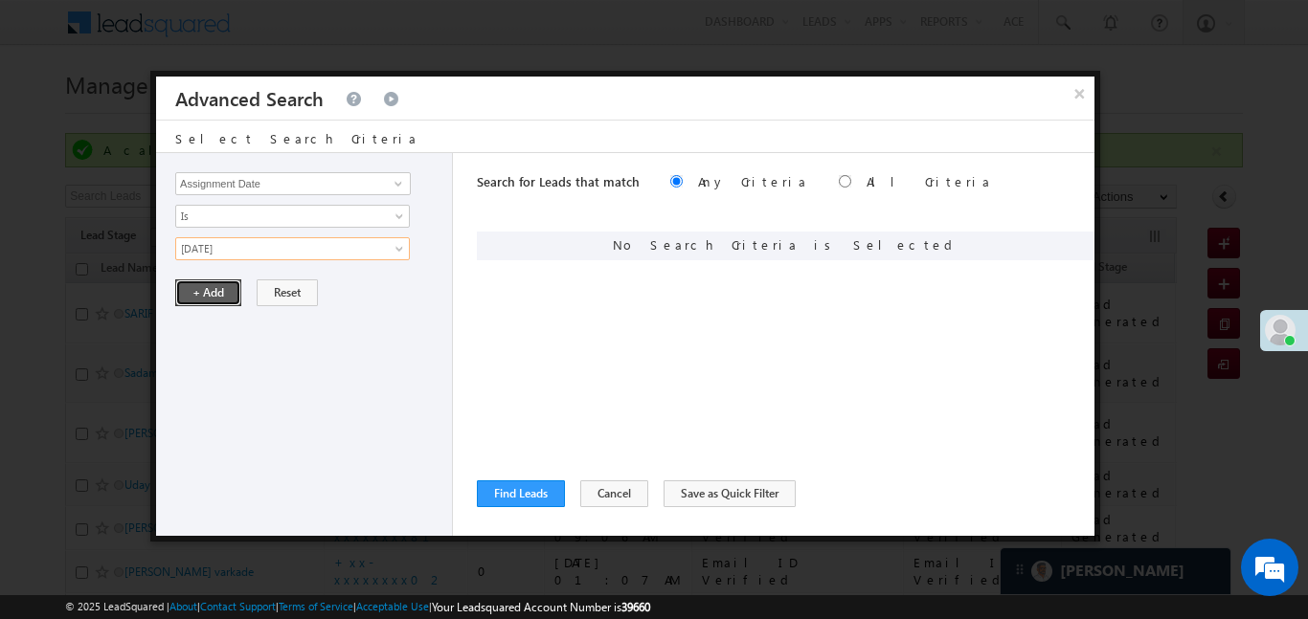
click at [219, 293] on button "+ Add" at bounding box center [208, 293] width 66 height 27
click at [752, 171] on div "Search for Leads that match Any Criteria All Criteria Note that the current tri…" at bounding box center [785, 183] width 617 height 61
click at [839, 181] on input "radio" at bounding box center [845, 181] width 12 height 12
radio input "true"
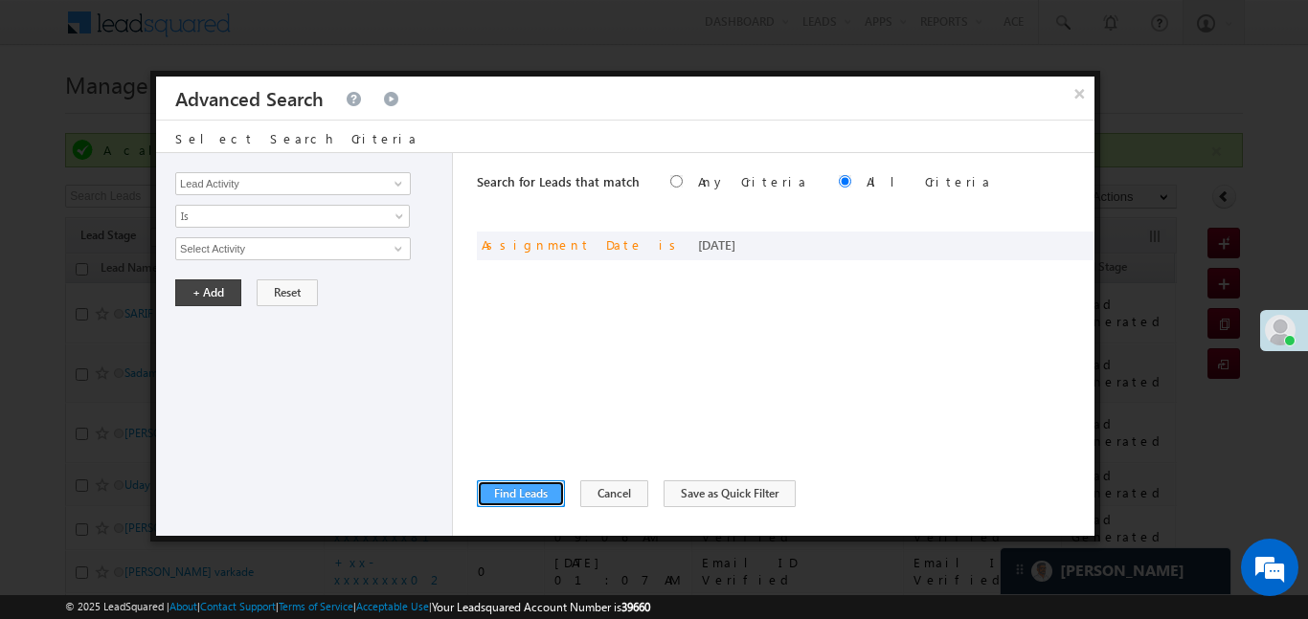
click at [520, 497] on button "Find Leads" at bounding box center [521, 494] width 88 height 27
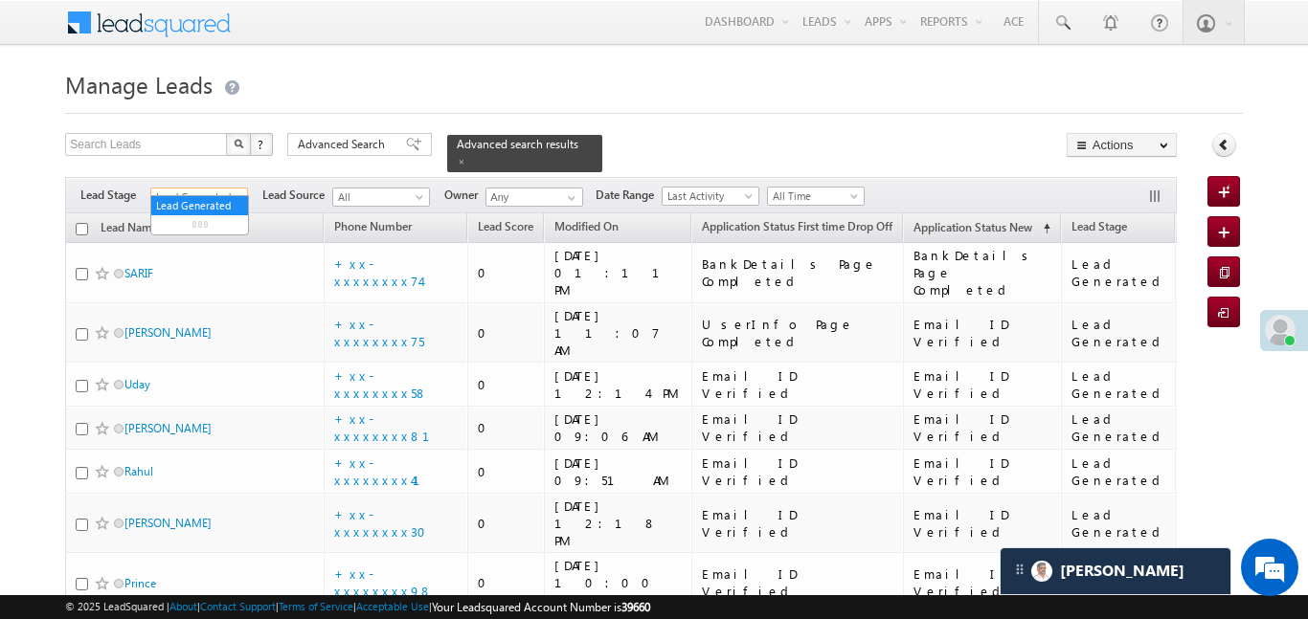
click at [232, 193] on link "Lead Generated" at bounding box center [199, 197] width 98 height 19
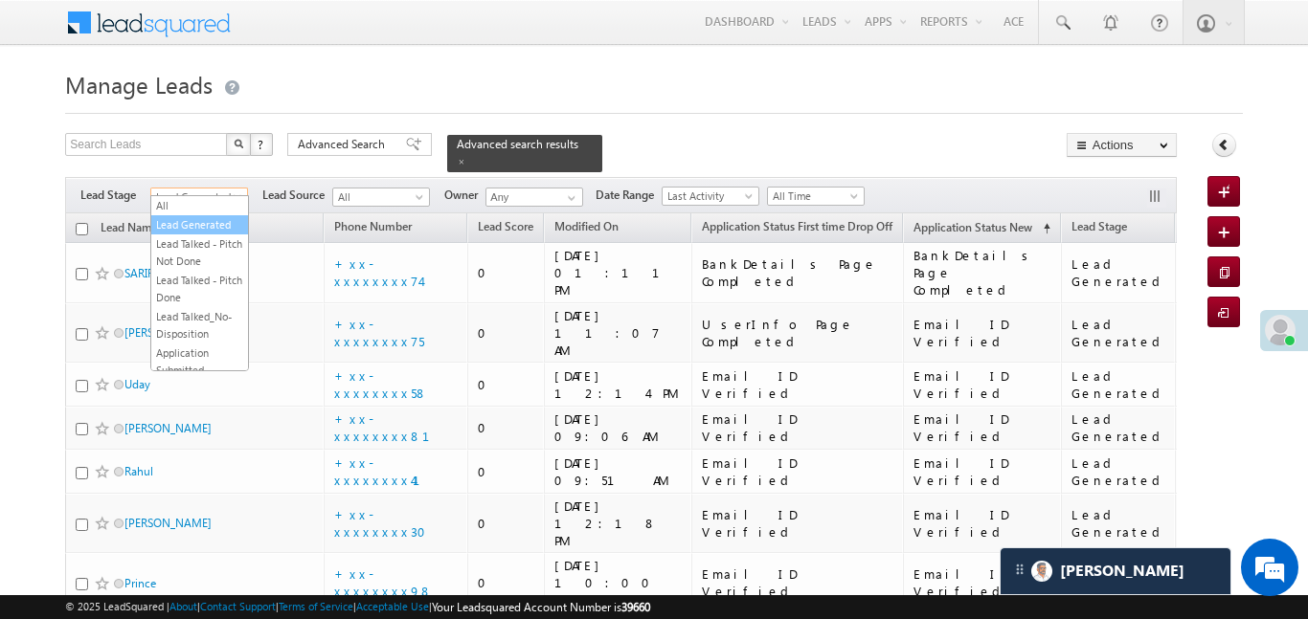
click at [192, 219] on link "Lead Generated" at bounding box center [199, 224] width 97 height 17
click at [192, 219] on th "Lead Name" at bounding box center [194, 228] width 258 height 30
click at [177, 189] on span "Lead Generated" at bounding box center [196, 197] width 91 height 17
click at [197, 198] on link "All" at bounding box center [199, 205] width 97 height 17
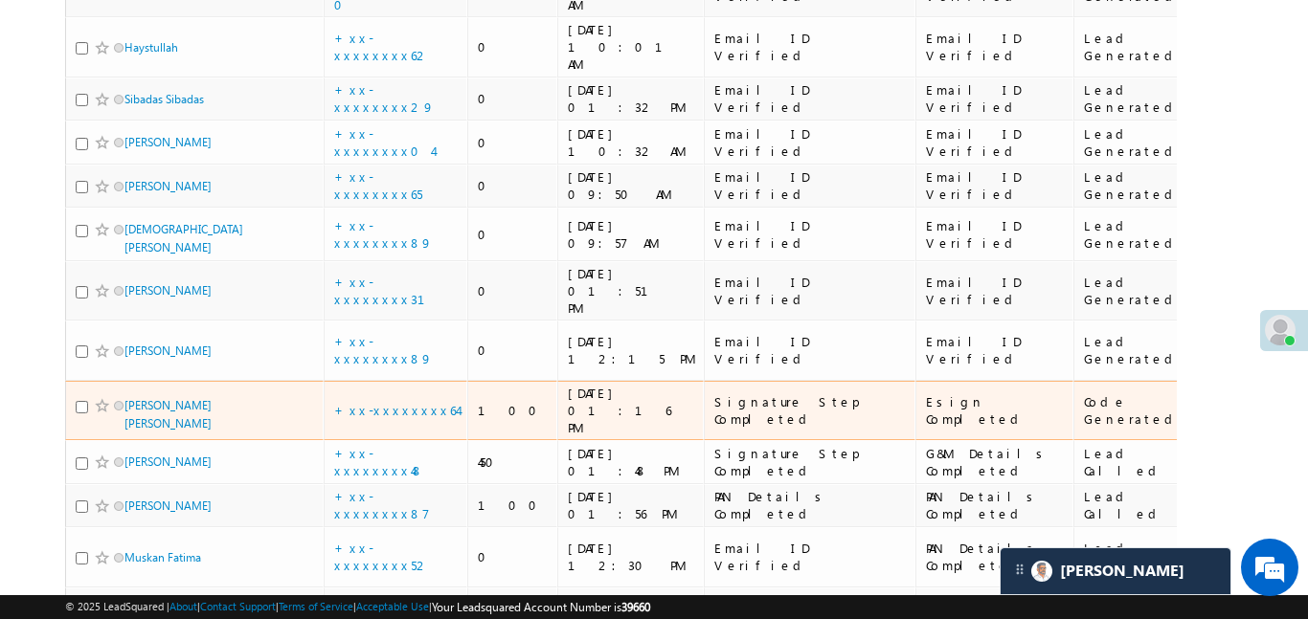
scroll to position [878, 0]
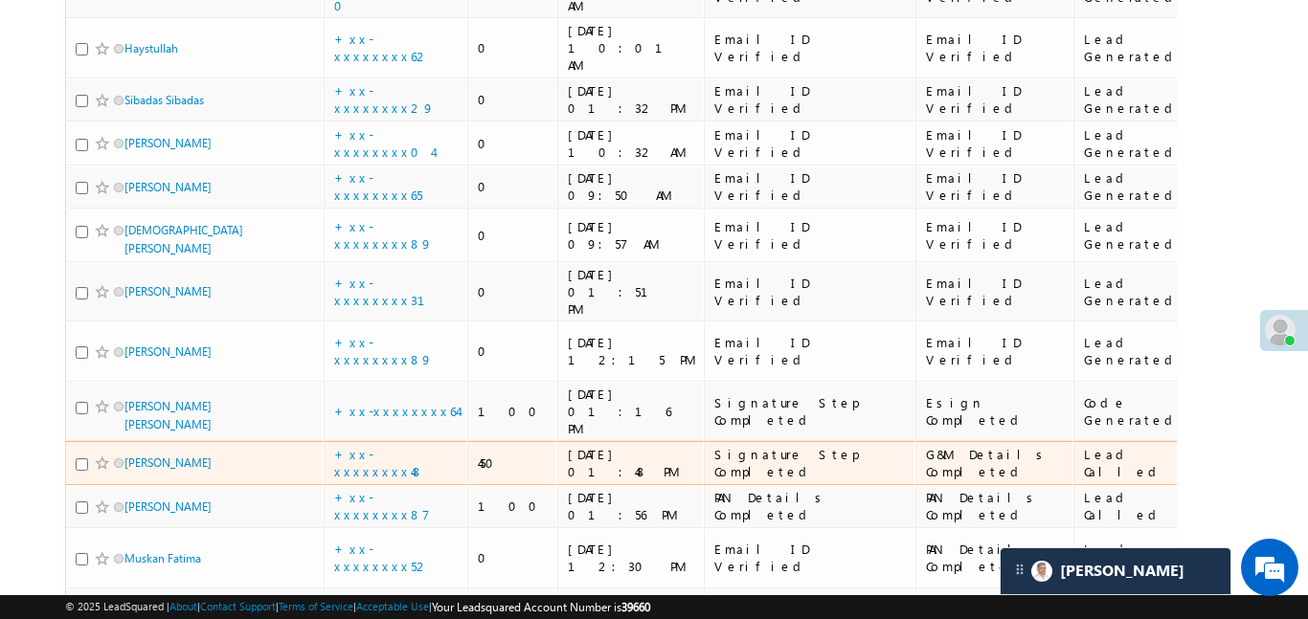
click at [394, 441] on td "+xx-xxxxxxxx48" at bounding box center [396, 463] width 144 height 44
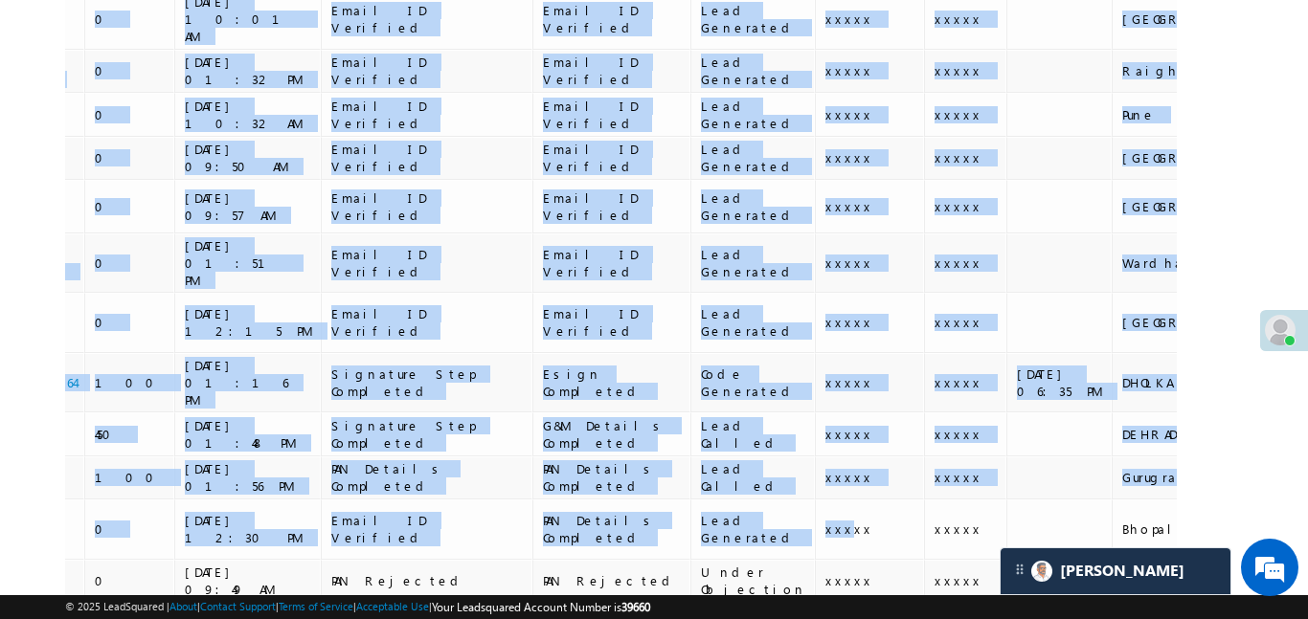
scroll to position [0, 0]
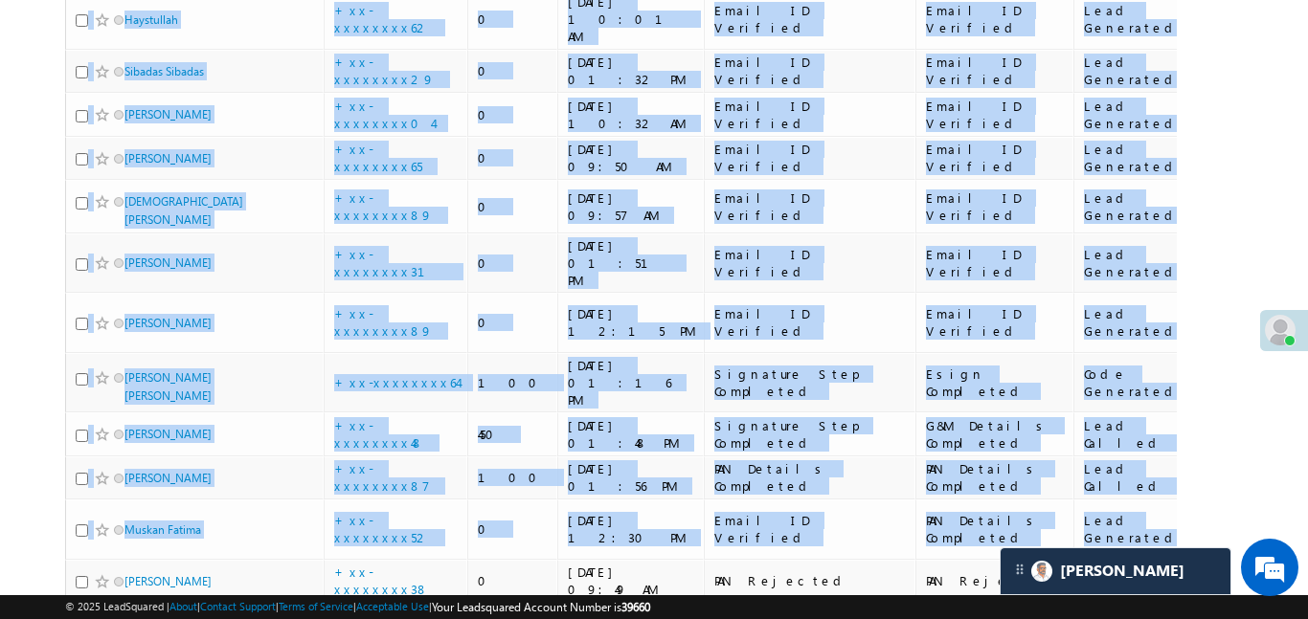
drag, startPoint x: 303, startPoint y: 303, endPoint x: 0, endPoint y: 251, distance: 308.0
click at [460, 551] on div "Tags × Select at-least one lead to tag... × Close Lead Name Phone Number Lead S…" at bounding box center [620, 68] width 1111 height 1522
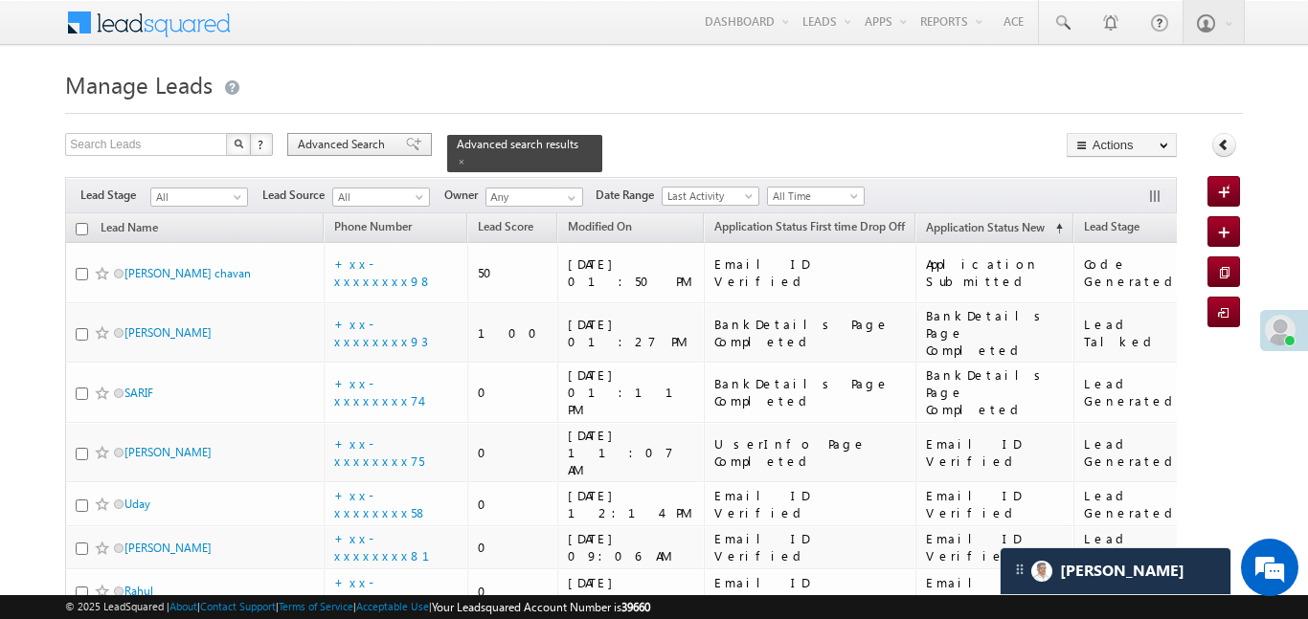
click at [393, 153] on div "Advanced Search" at bounding box center [359, 144] width 145 height 23
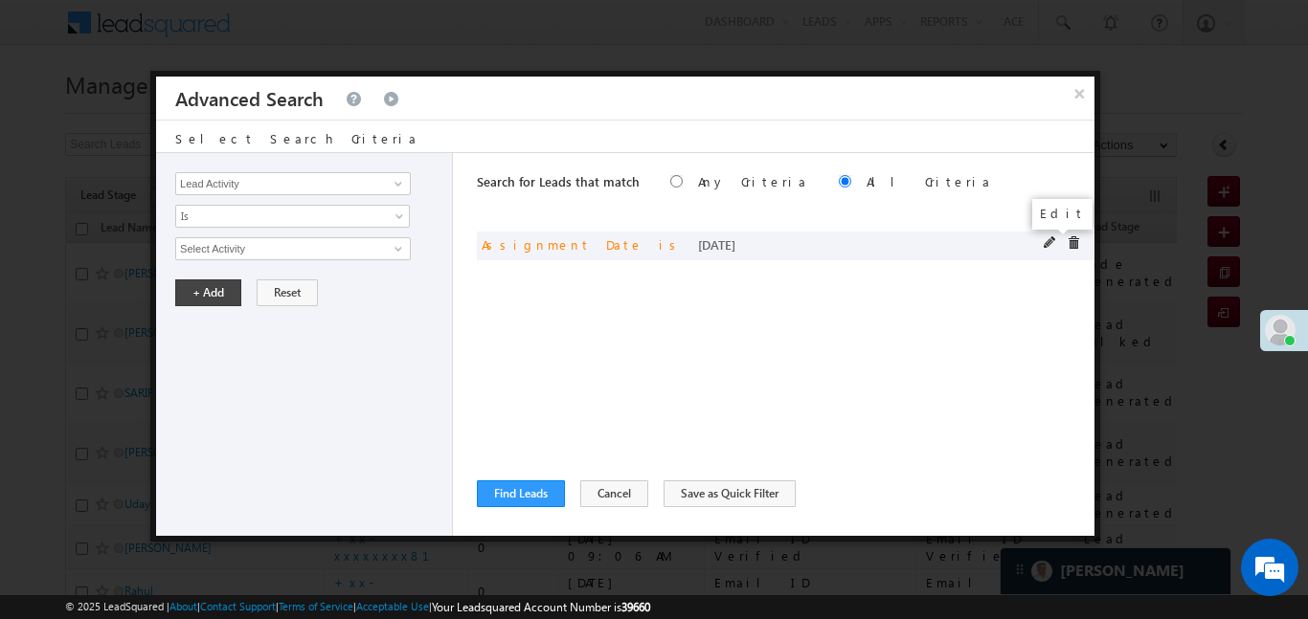
click at [1043, 238] on span at bounding box center [1049, 242] width 13 height 13
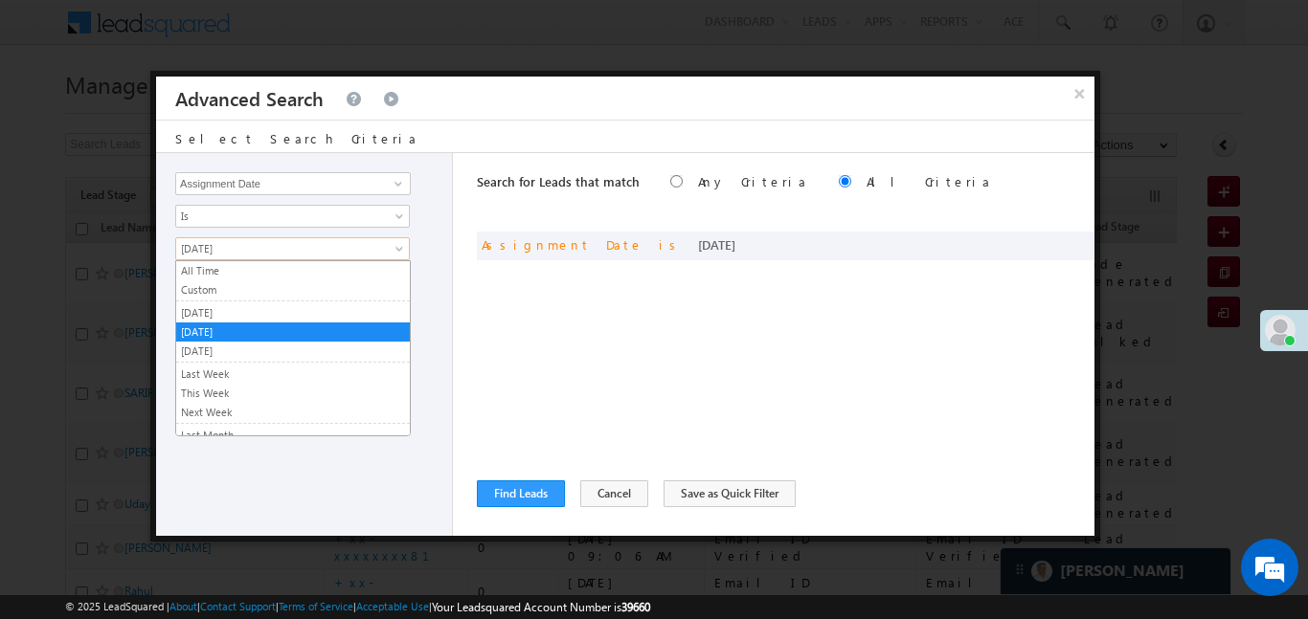
click at [295, 250] on span "[DATE]" at bounding box center [280, 248] width 208 height 17
click at [292, 314] on link "[DATE]" at bounding box center [293, 312] width 234 height 17
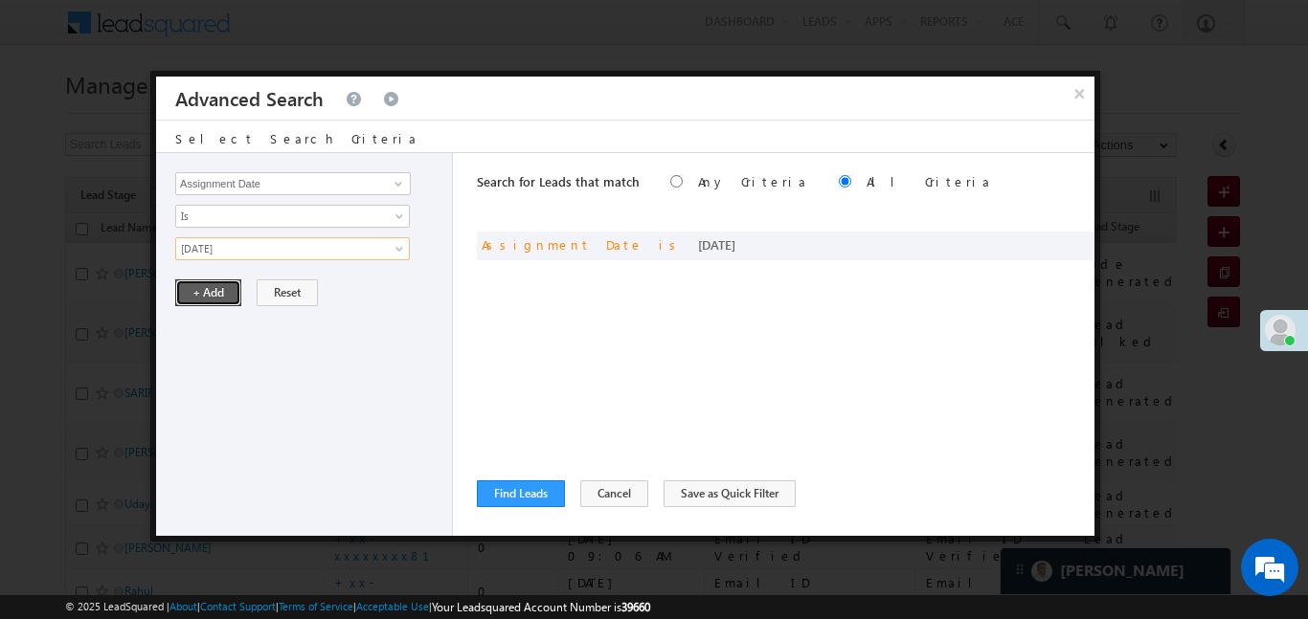
click at [214, 289] on button "+ Add" at bounding box center [208, 293] width 66 height 27
click at [215, 288] on button "+ Add" at bounding box center [208, 293] width 66 height 27
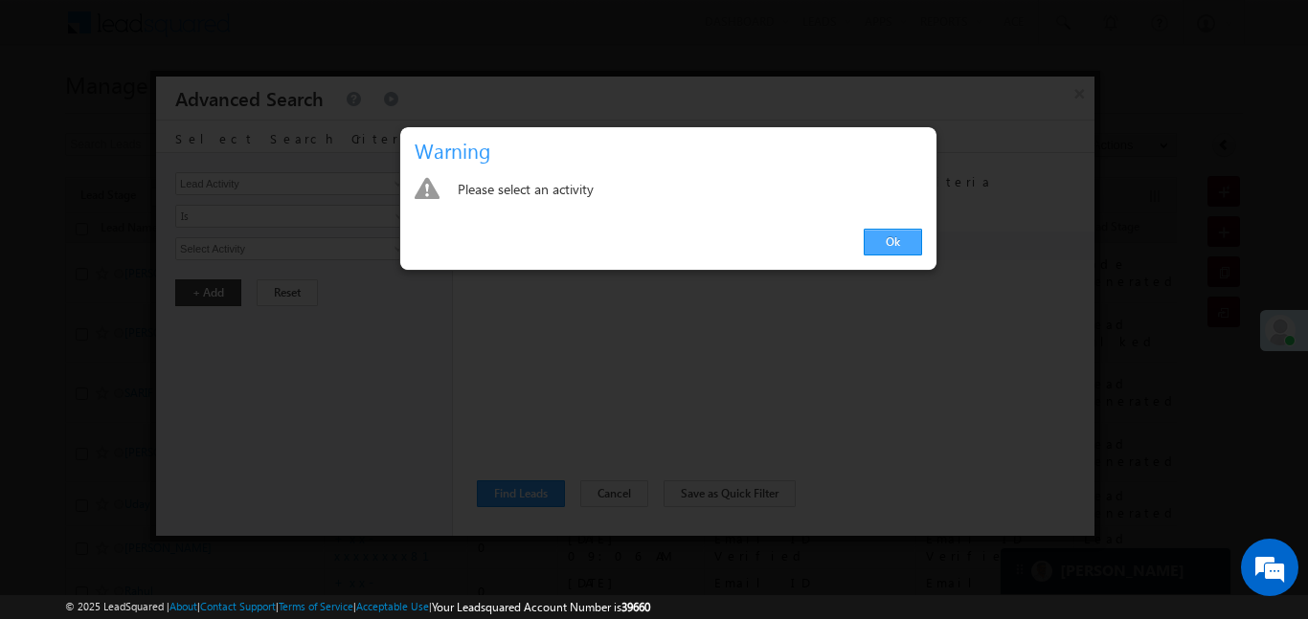
click at [898, 232] on link "Ok" at bounding box center [893, 242] width 58 height 27
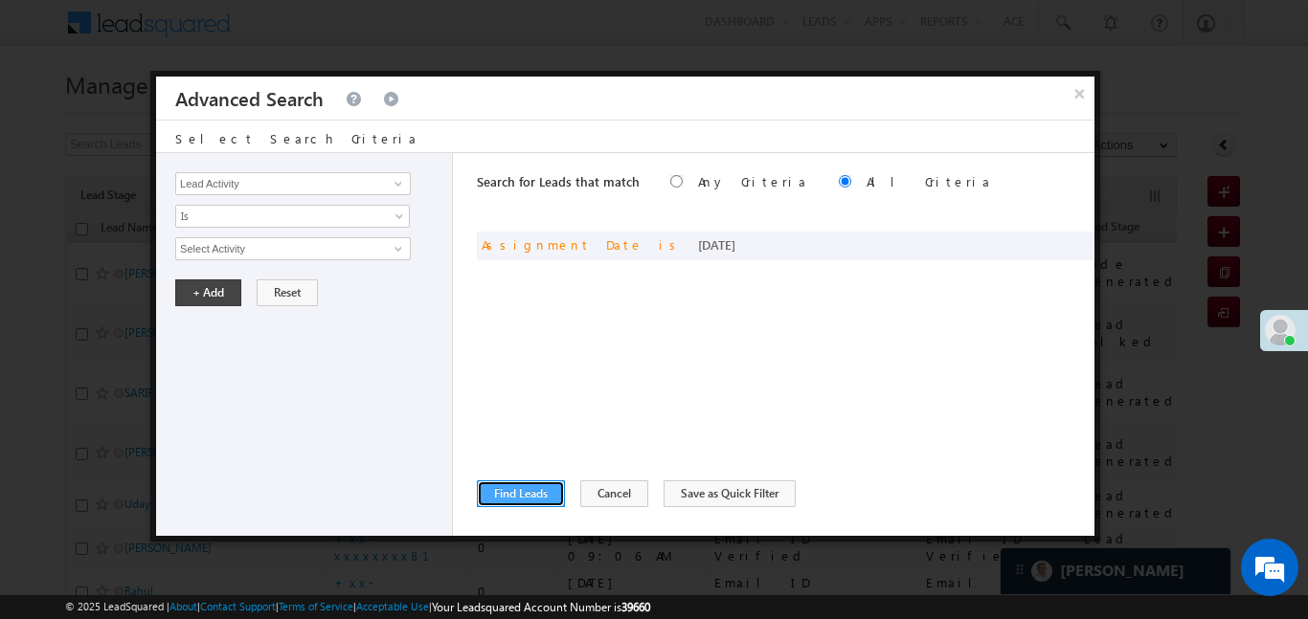
click at [525, 494] on button "Find Leads" at bounding box center [521, 494] width 88 height 27
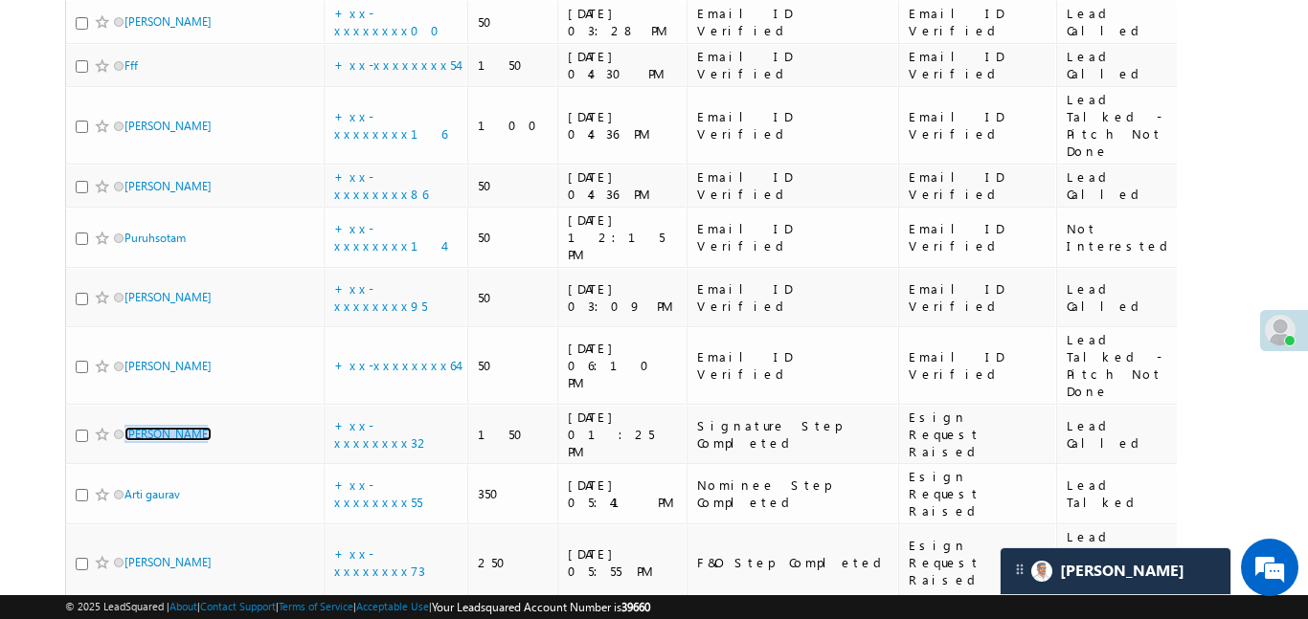
scroll to position [1440, 0]
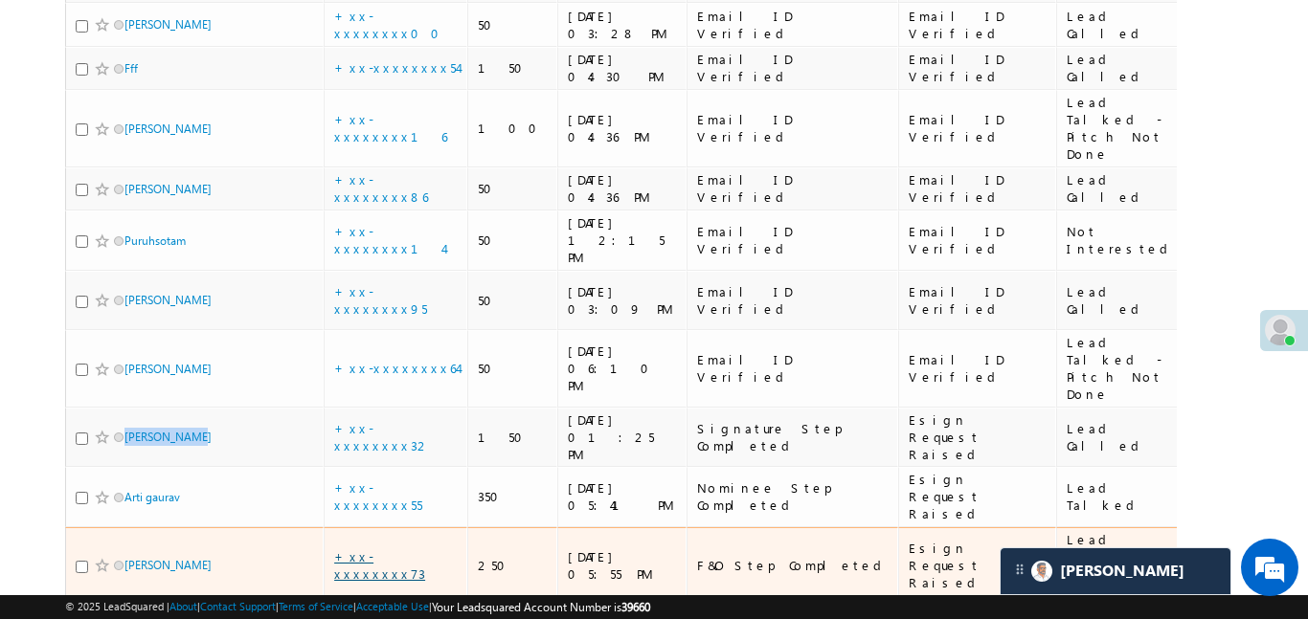
click at [410, 549] on link "+xx-xxxxxxxx73" at bounding box center [379, 566] width 91 height 34
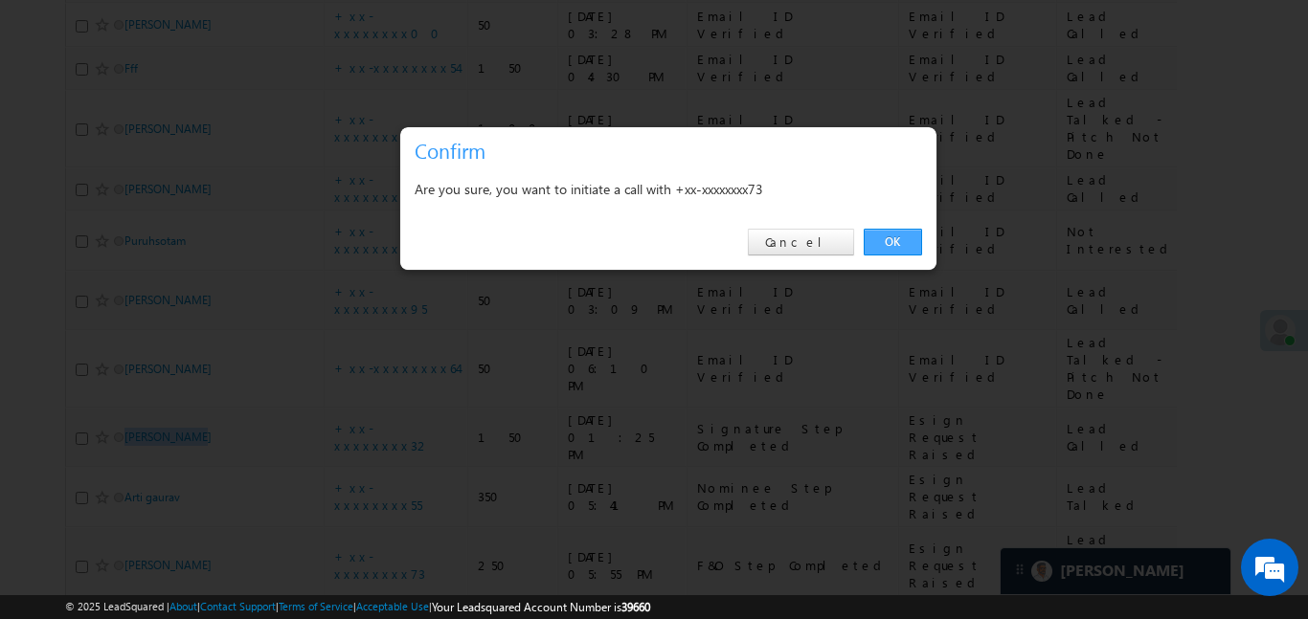
click at [908, 240] on link "OK" at bounding box center [893, 242] width 58 height 27
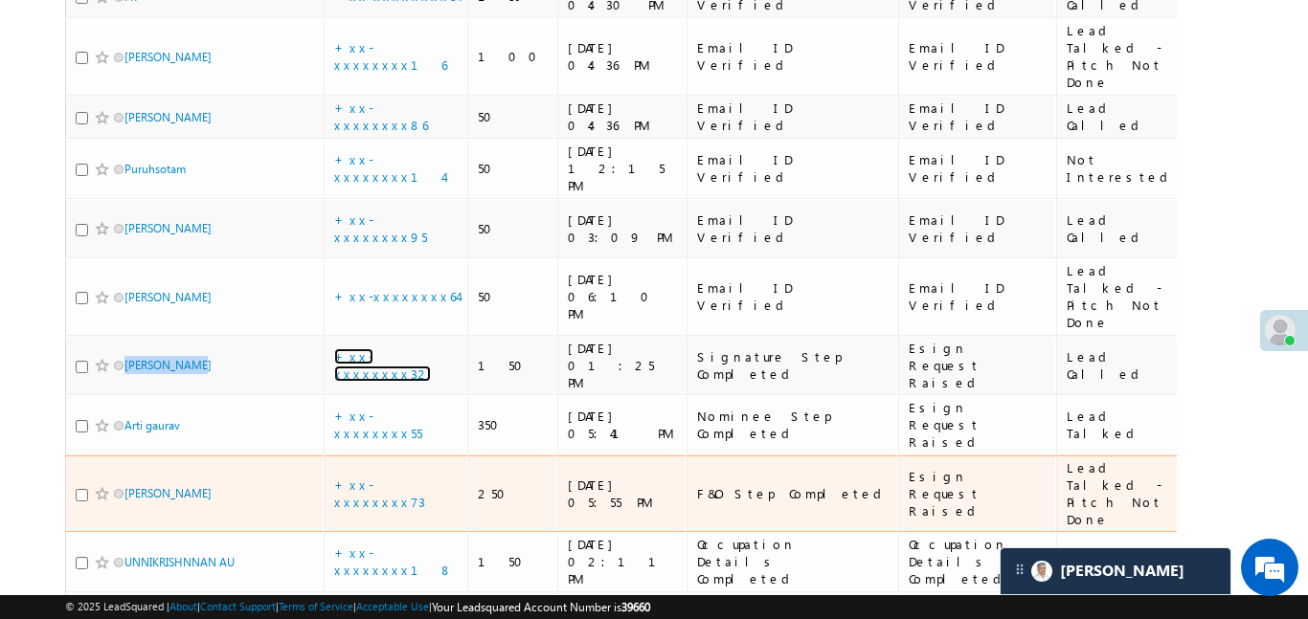
scroll to position [1569, 0]
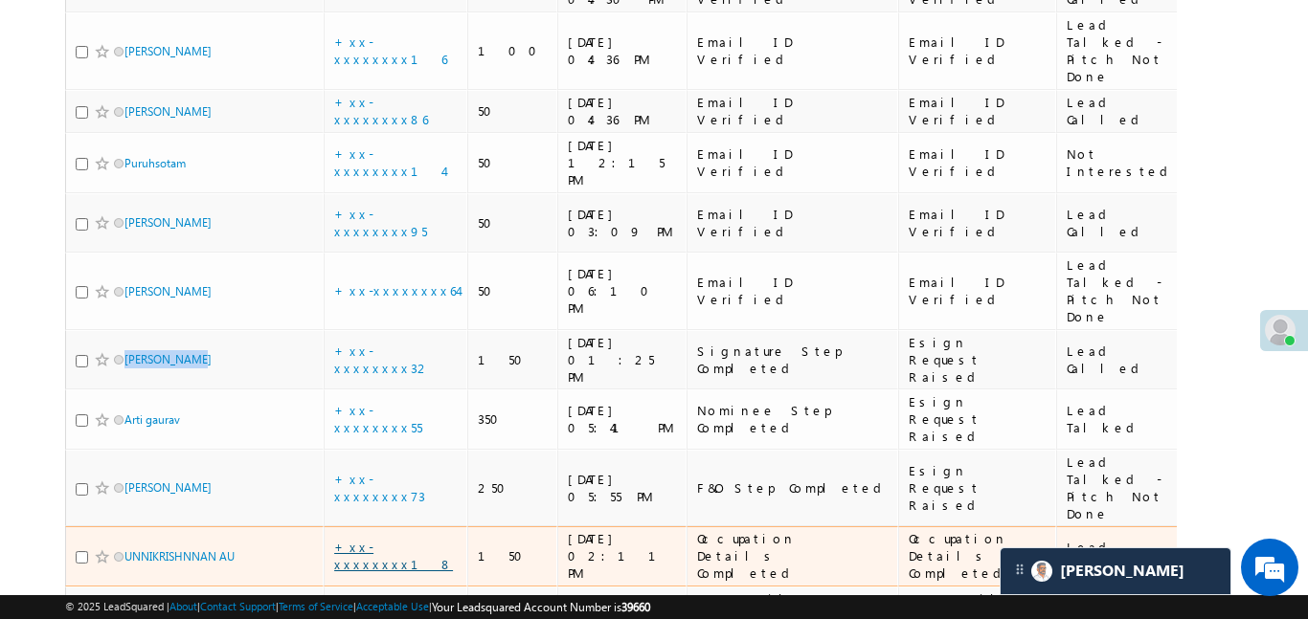
click at [375, 539] on link "+xx-xxxxxxxx18" at bounding box center [393, 556] width 119 height 34
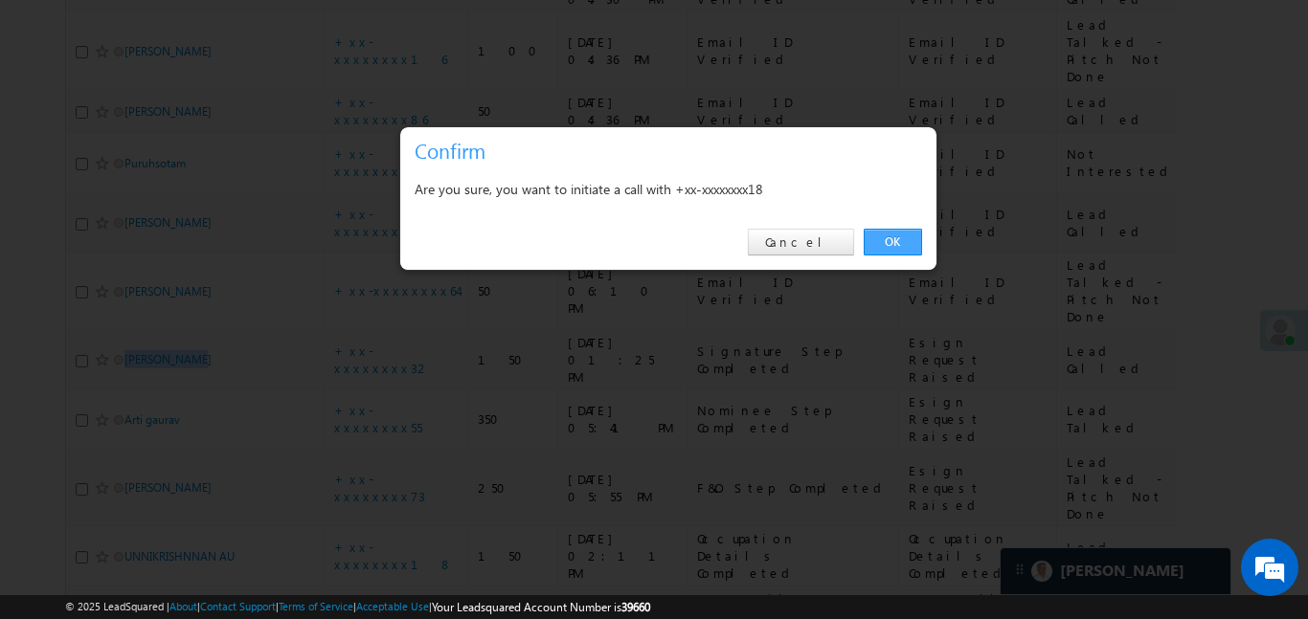
click at [894, 243] on link "OK" at bounding box center [893, 242] width 58 height 27
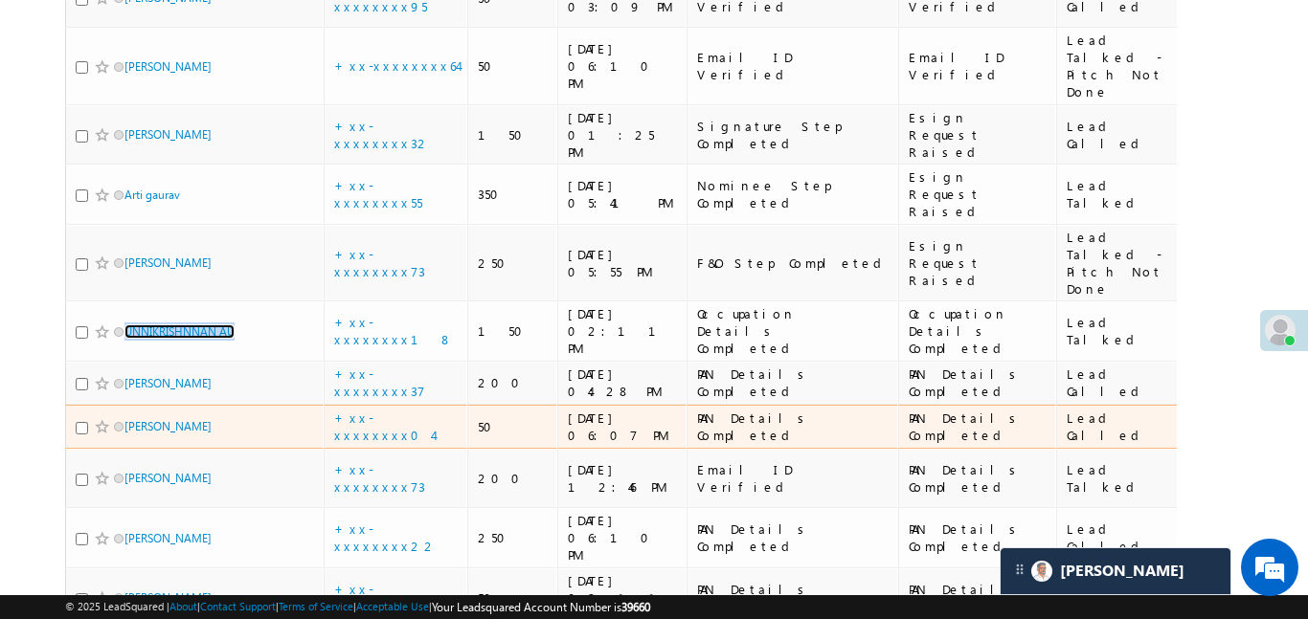
scroll to position [1916, 0]
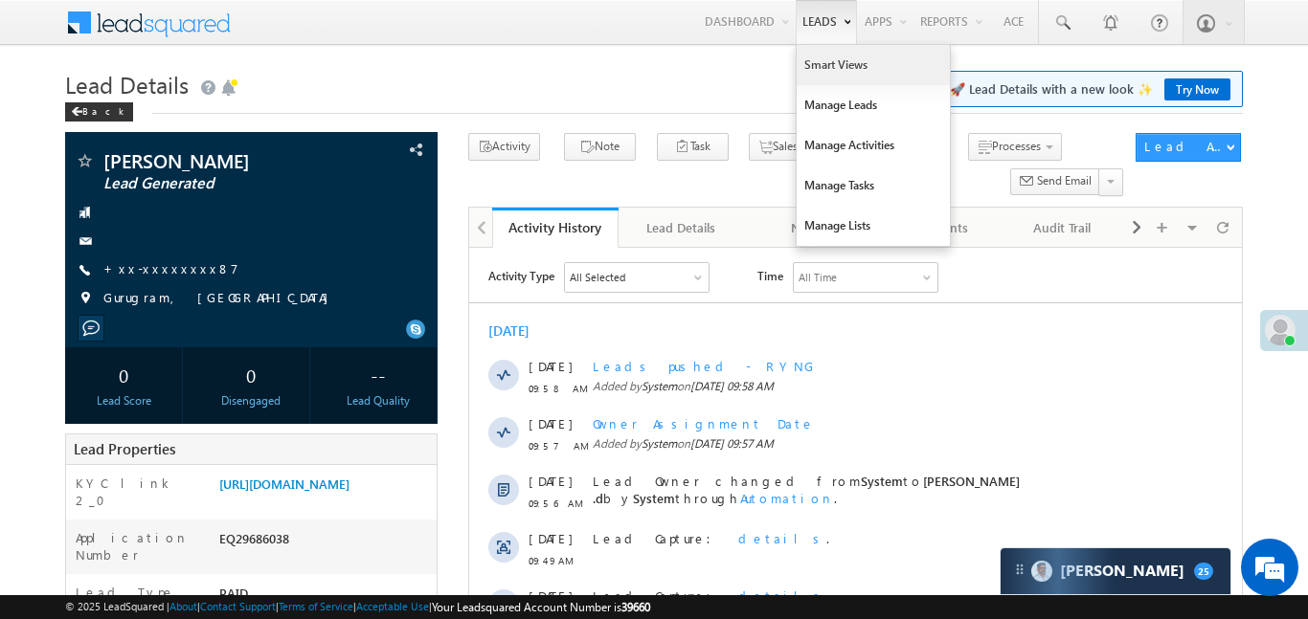
click at [825, 66] on link "Smart Views" at bounding box center [872, 65] width 153 height 40
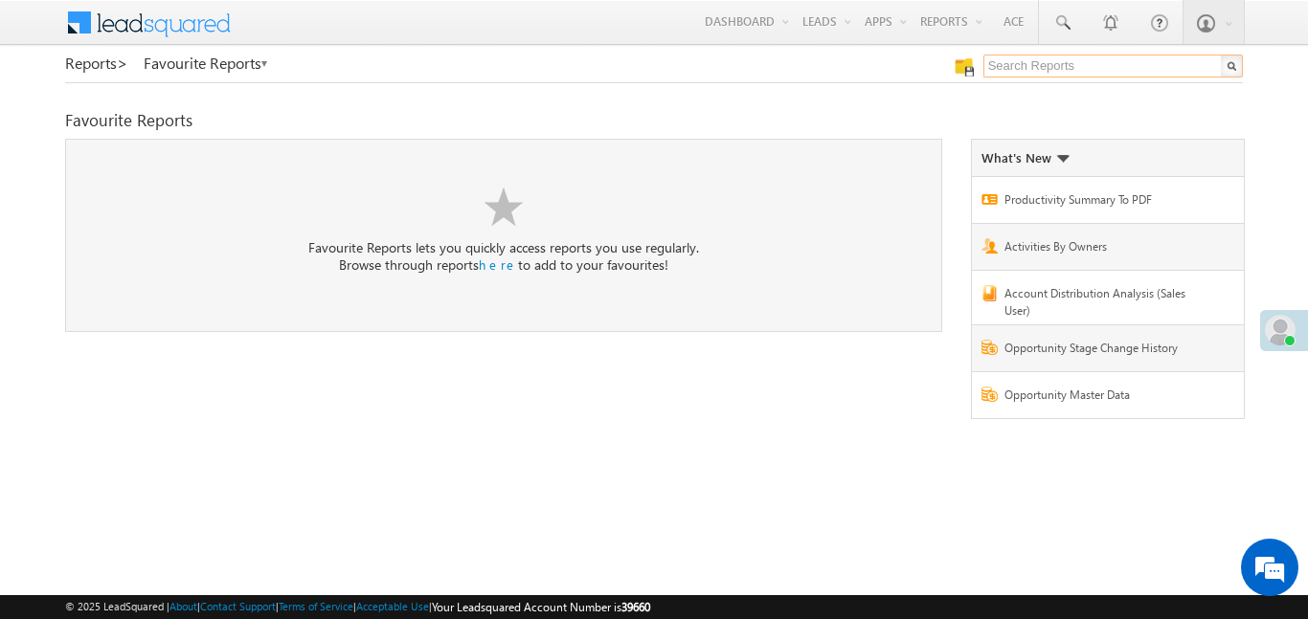
click at [1068, 59] on input "text" at bounding box center [1112, 66] width 259 height 23
click at [1068, 59] on input "me" at bounding box center [1112, 66] width 259 height 23
type input "me to others"
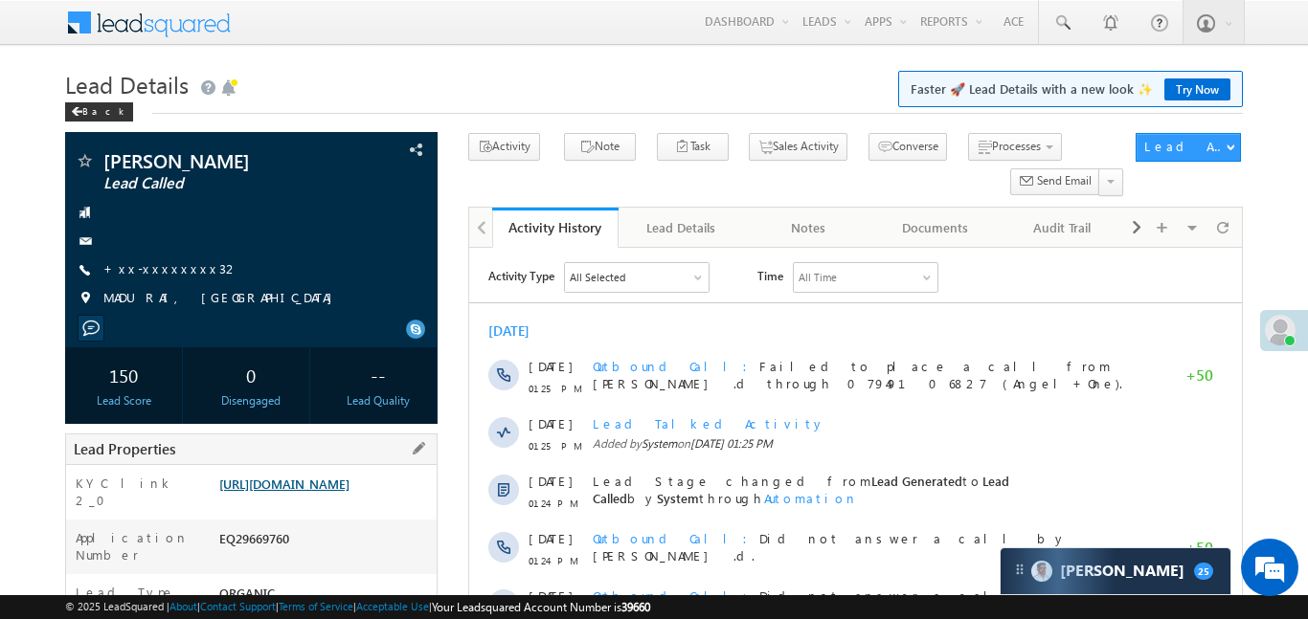
click at [344, 492] on link "https://angelbroking1-pk3em7sa.customui-test.leadsquared.com?leadId=f7dce334-c8…" at bounding box center [284, 484] width 130 height 16
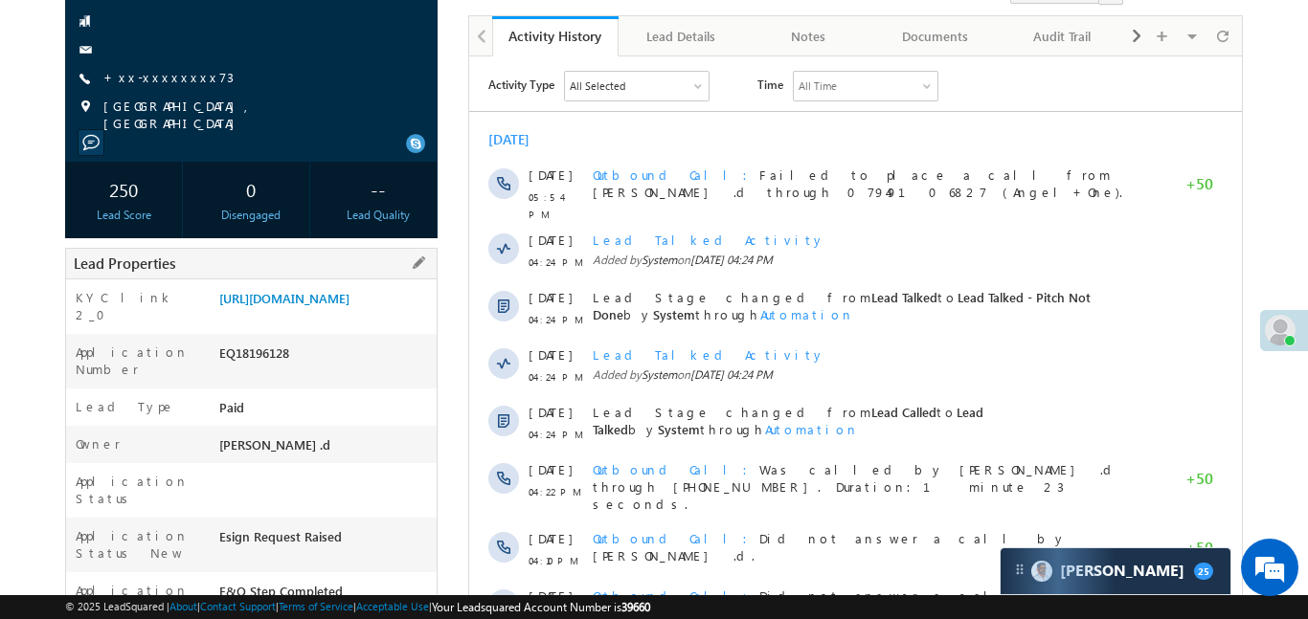
scroll to position [212, 0]
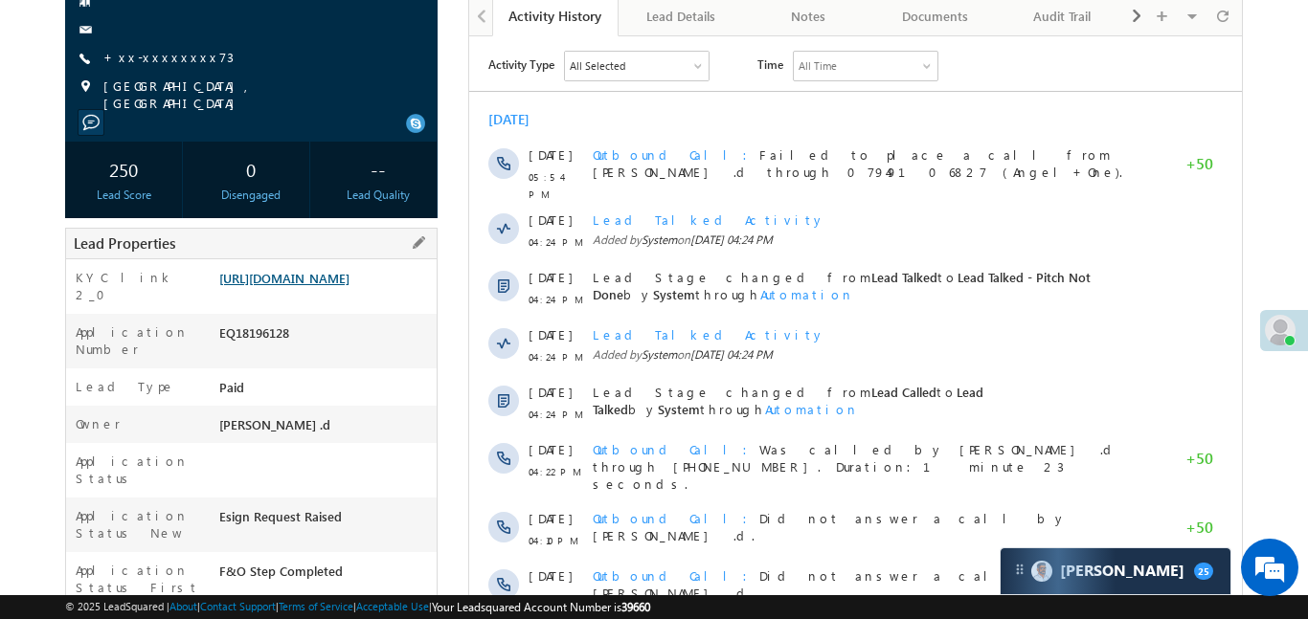
click at [349, 286] on link "https://angelbroking1-pk3em7sa.customui-test.leadsquared.com?leadId=23723f3f-2b…" at bounding box center [284, 278] width 130 height 16
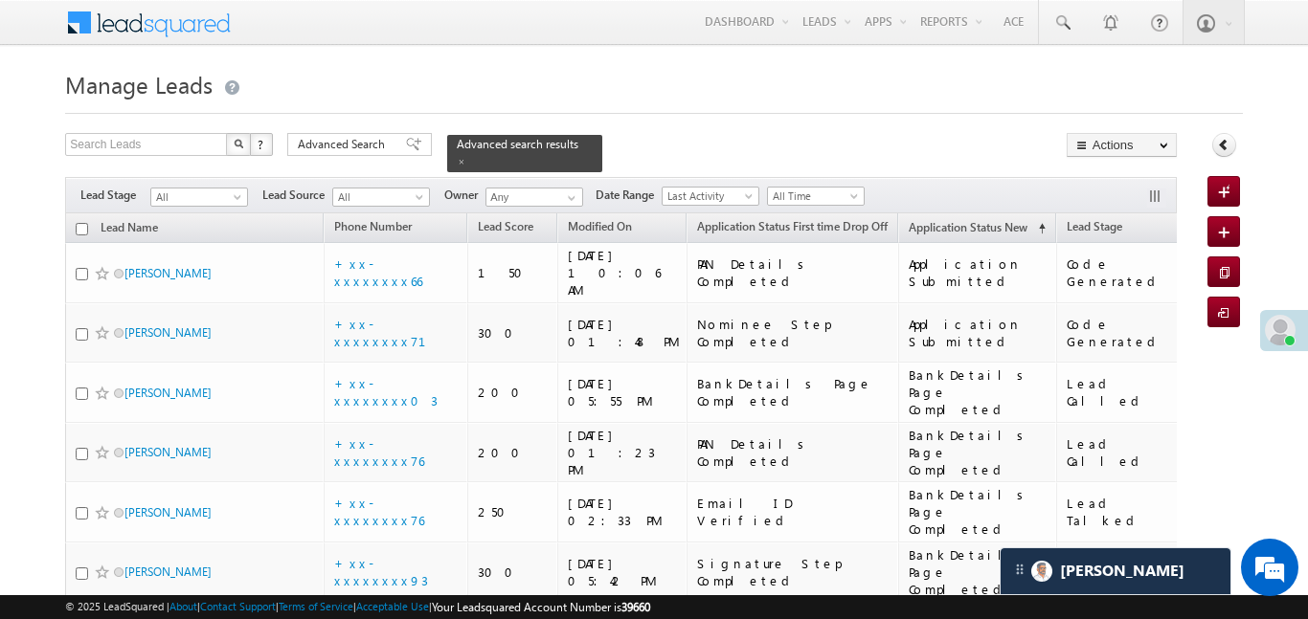
click at [455, 187] on span "Owner" at bounding box center [464, 195] width 41 height 17
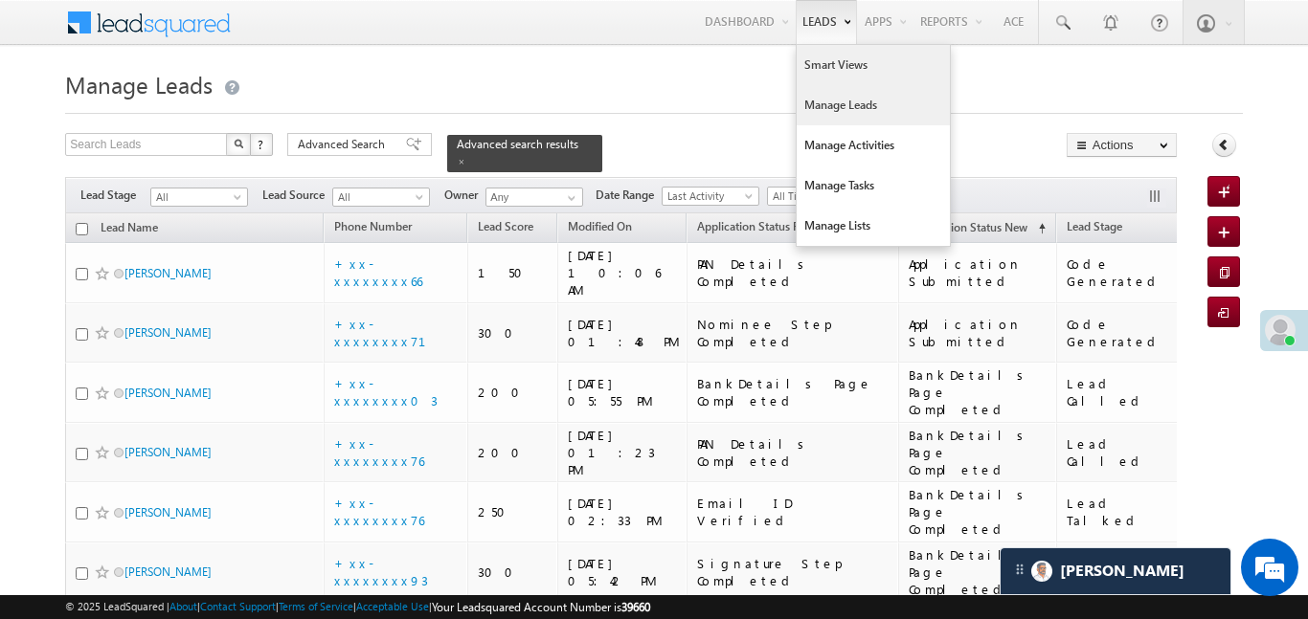
click at [831, 78] on link "Smart Views" at bounding box center [872, 65] width 153 height 40
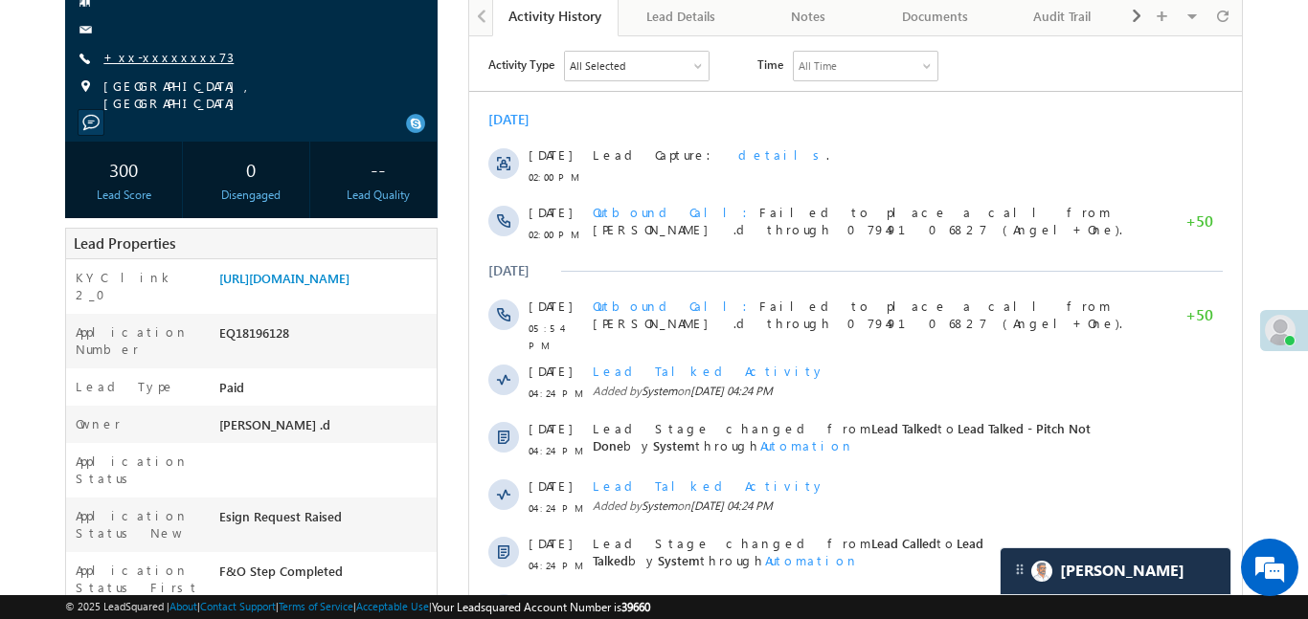
click at [169, 50] on link "+xx-xxxxxxxx73" at bounding box center [168, 57] width 130 height 16
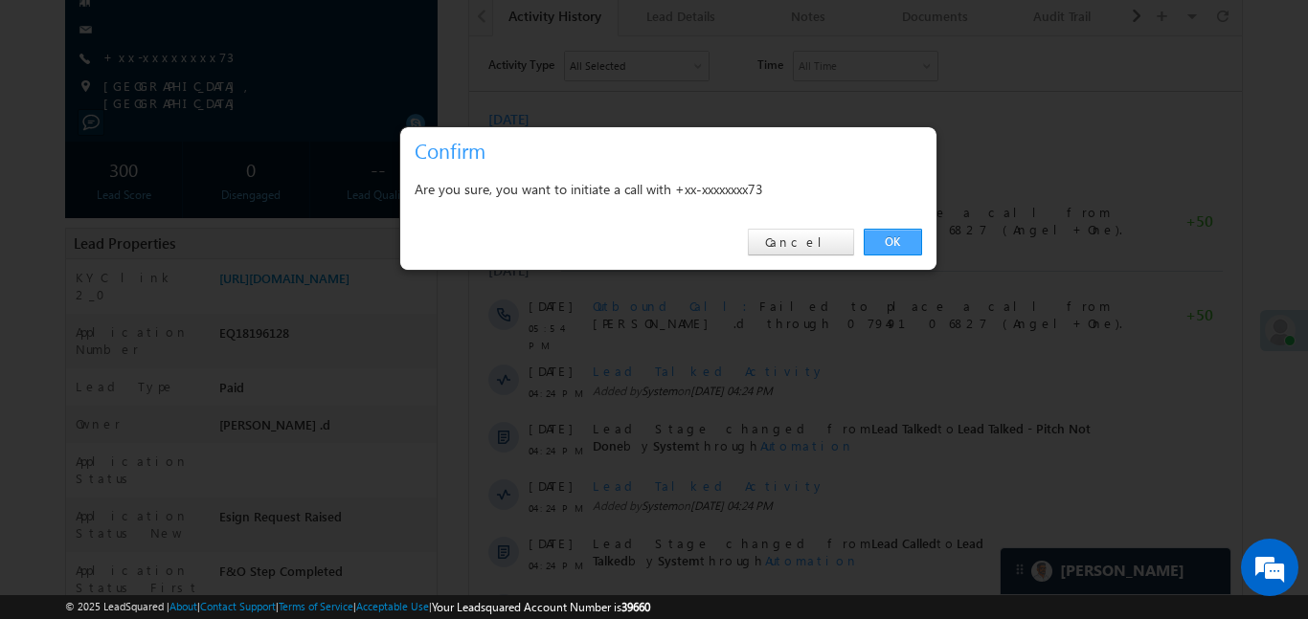
click at [909, 250] on link "OK" at bounding box center [893, 242] width 58 height 27
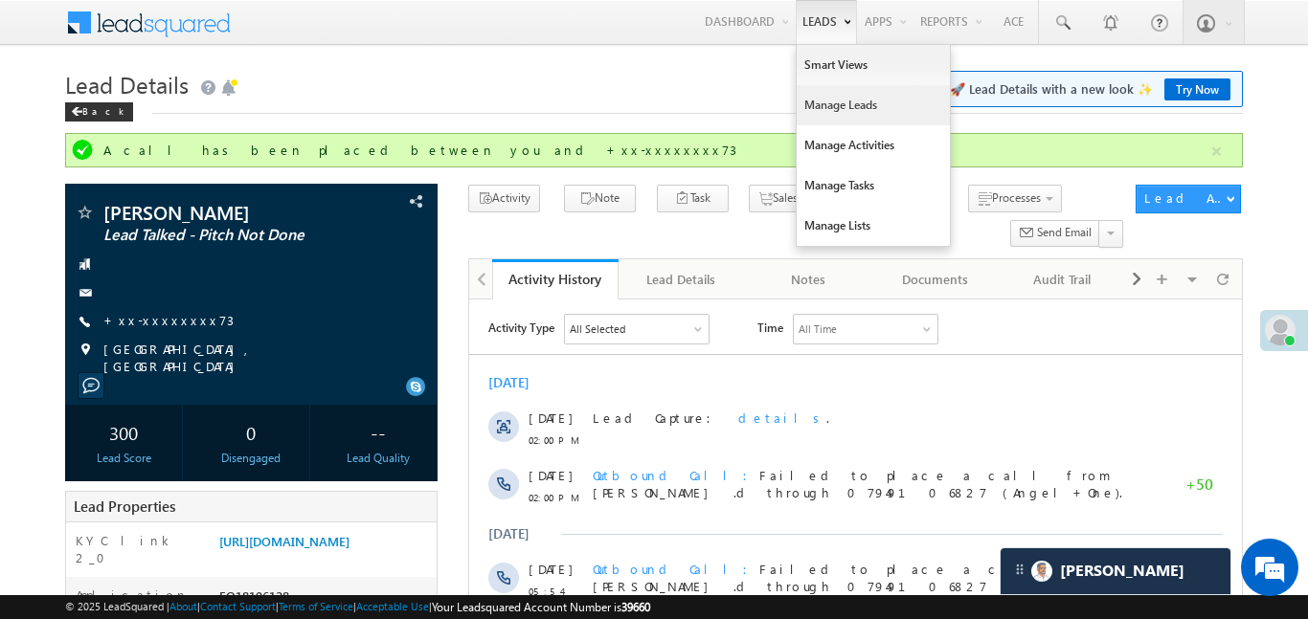
click at [840, 119] on link "Manage Leads" at bounding box center [872, 105] width 153 height 40
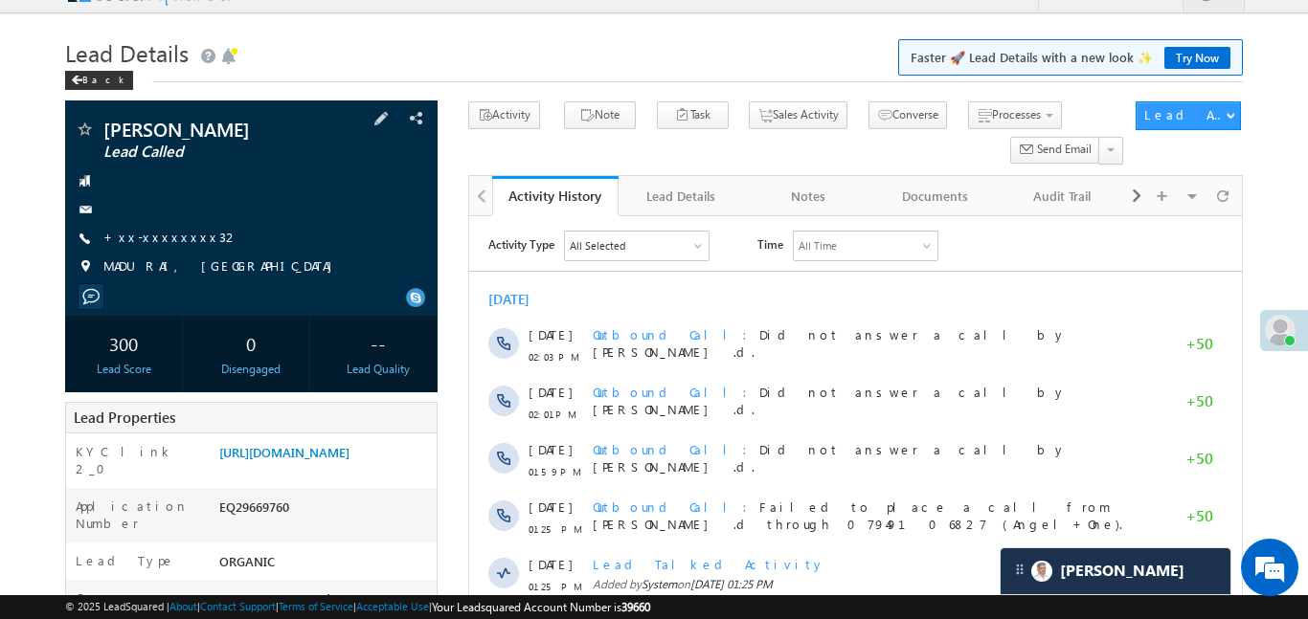
scroll to position [136, 0]
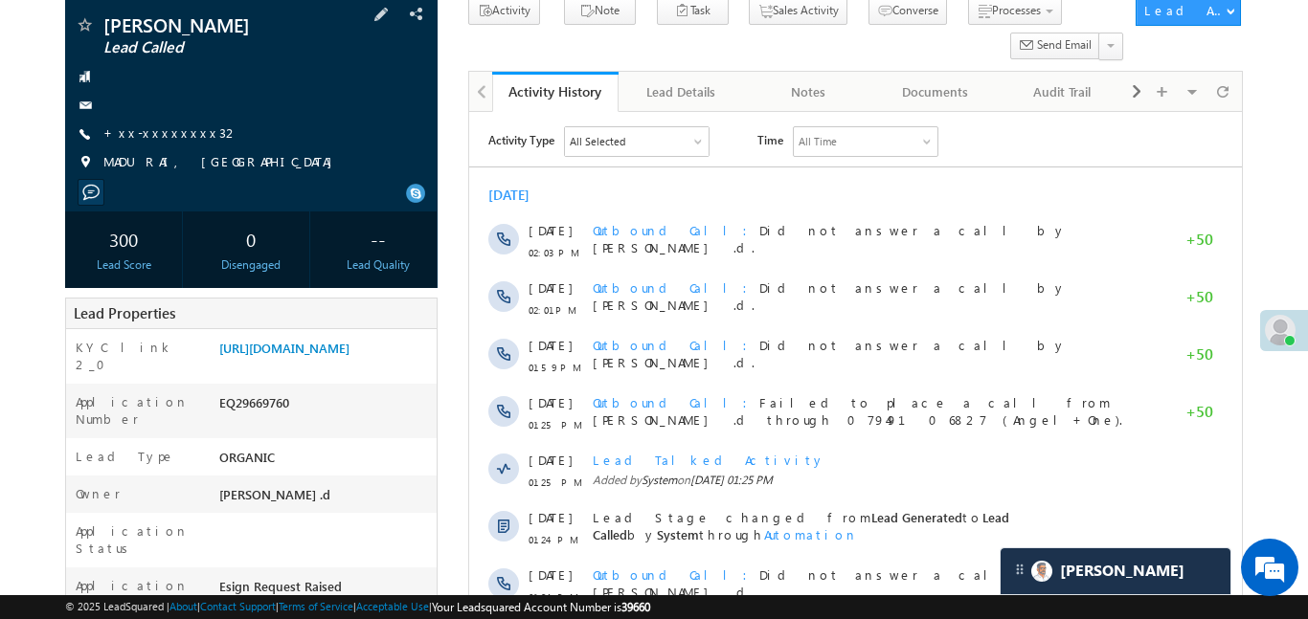
click at [180, 111] on div at bounding box center [251, 105] width 353 height 19
click at [179, 126] on link "+xx-xxxxxxxx32" at bounding box center [171, 132] width 136 height 16
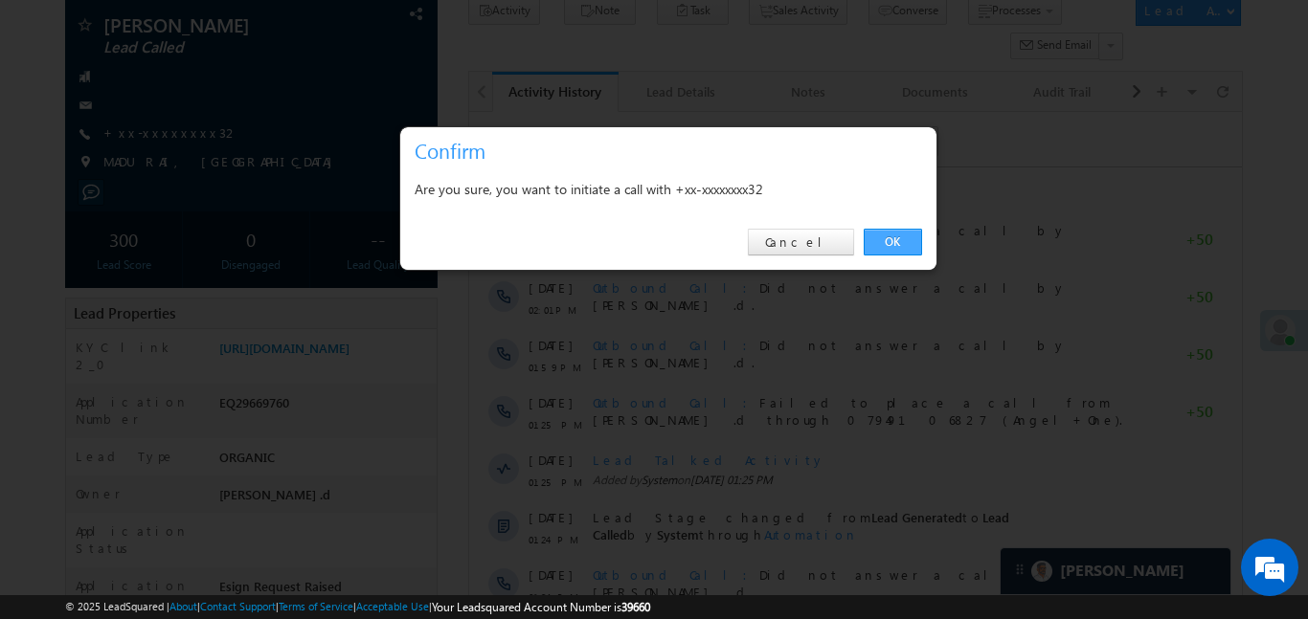
click at [888, 248] on link "OK" at bounding box center [893, 242] width 58 height 27
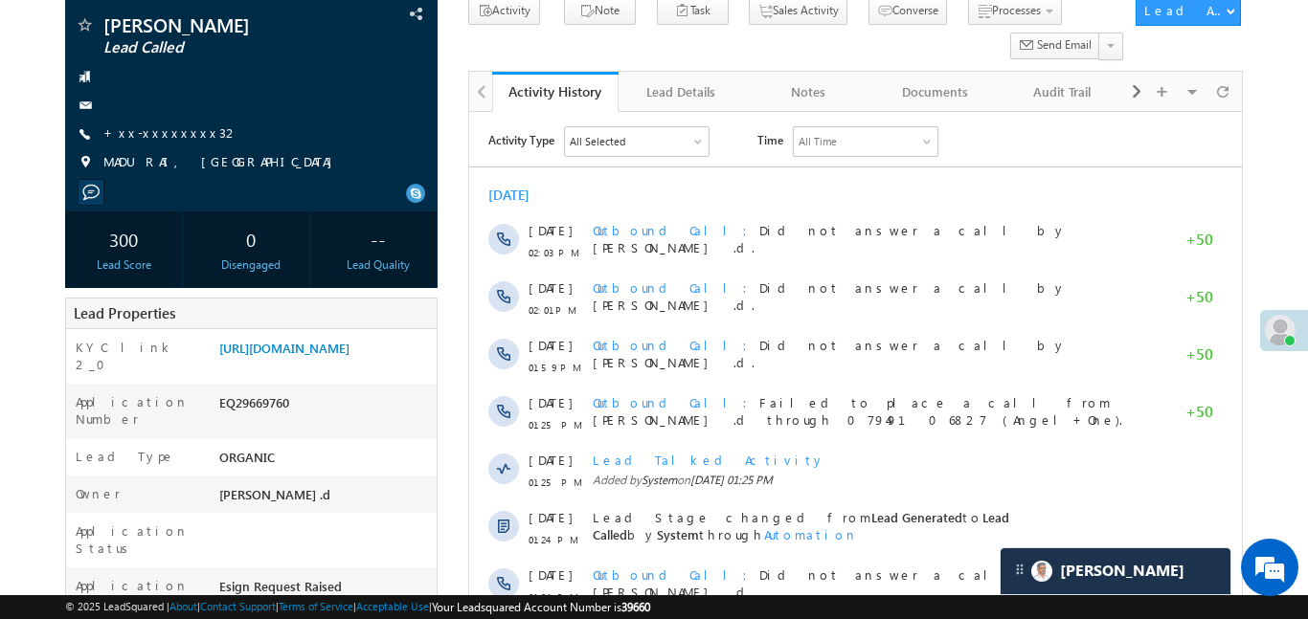
scroll to position [188, 0]
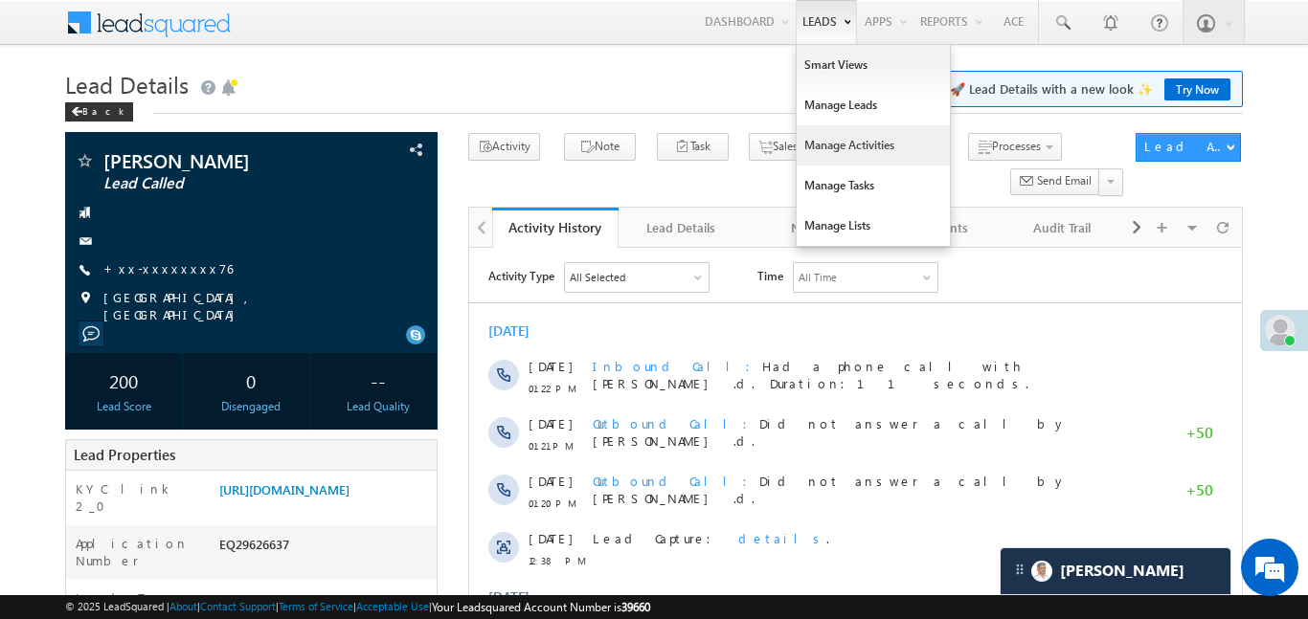
click at [852, 152] on link "Manage Activities" at bounding box center [872, 145] width 153 height 40
click at [852, 151] on link "Manage Activities" at bounding box center [872, 145] width 153 height 40
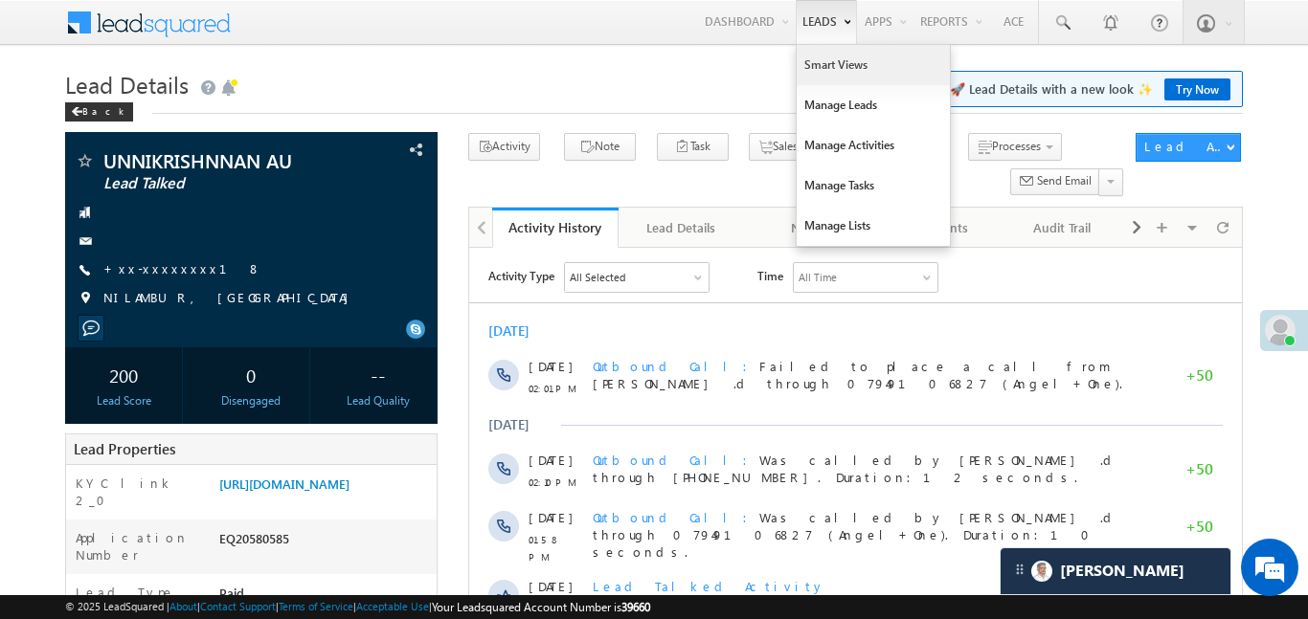
click at [842, 69] on link "Smart Views" at bounding box center [872, 65] width 153 height 40
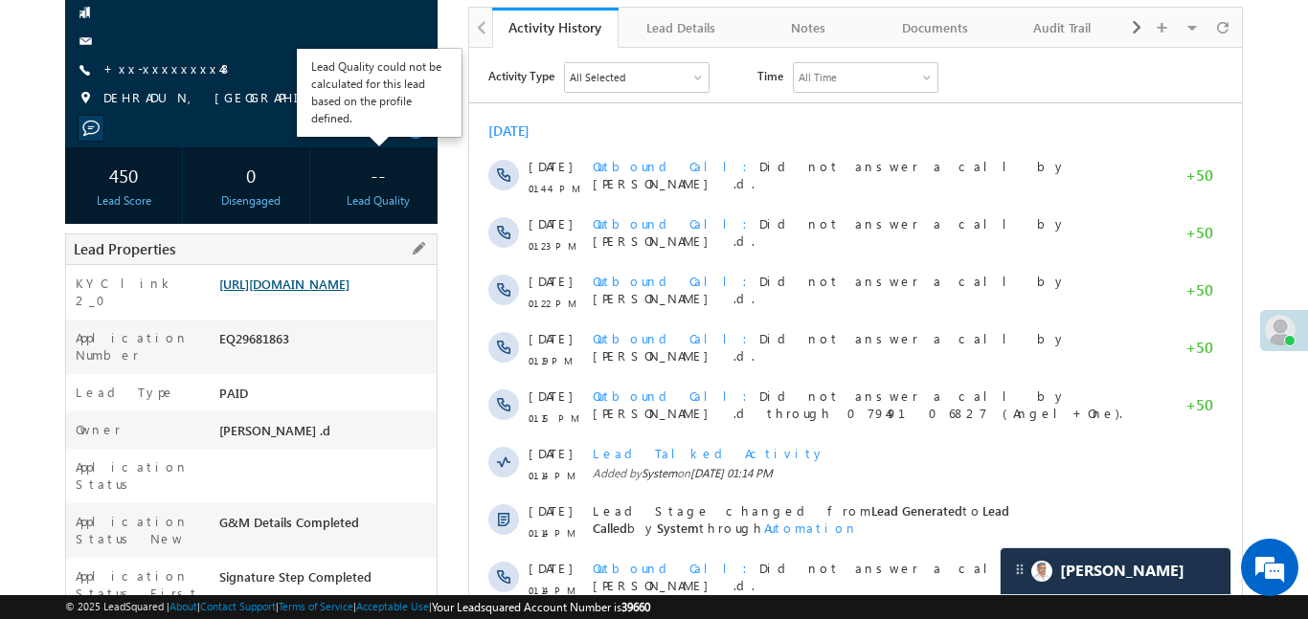
scroll to position [213, 0]
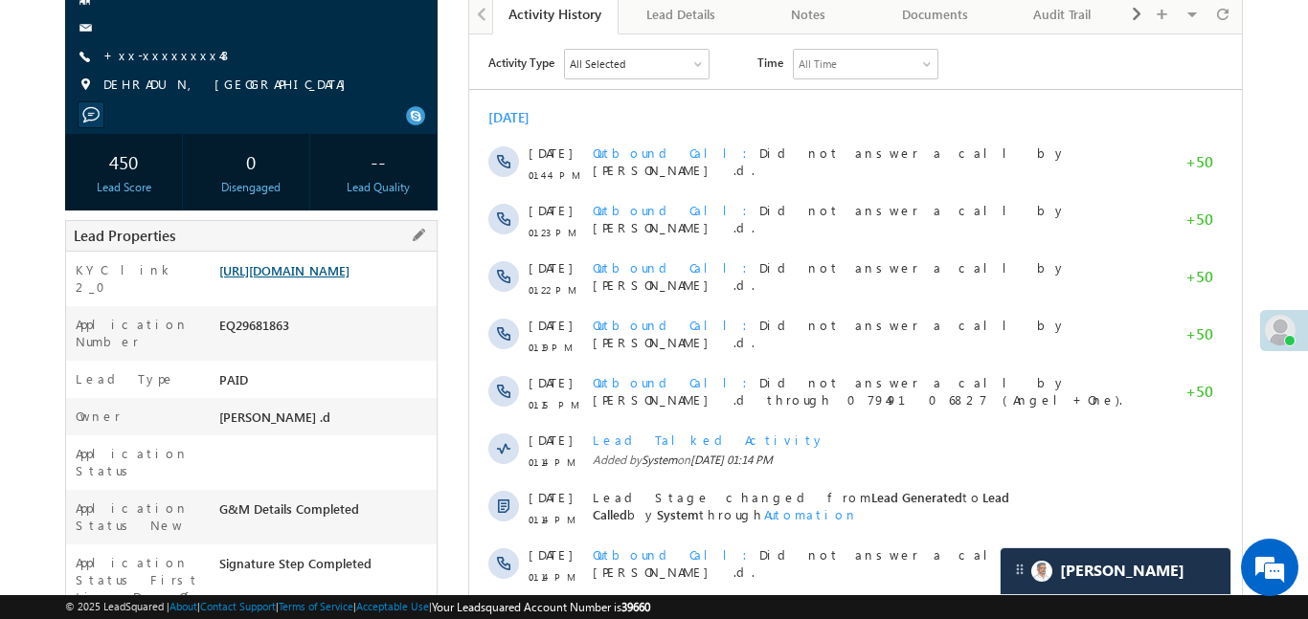
click at [349, 279] on link "[URL][DOMAIN_NAME]" at bounding box center [284, 270] width 130 height 16
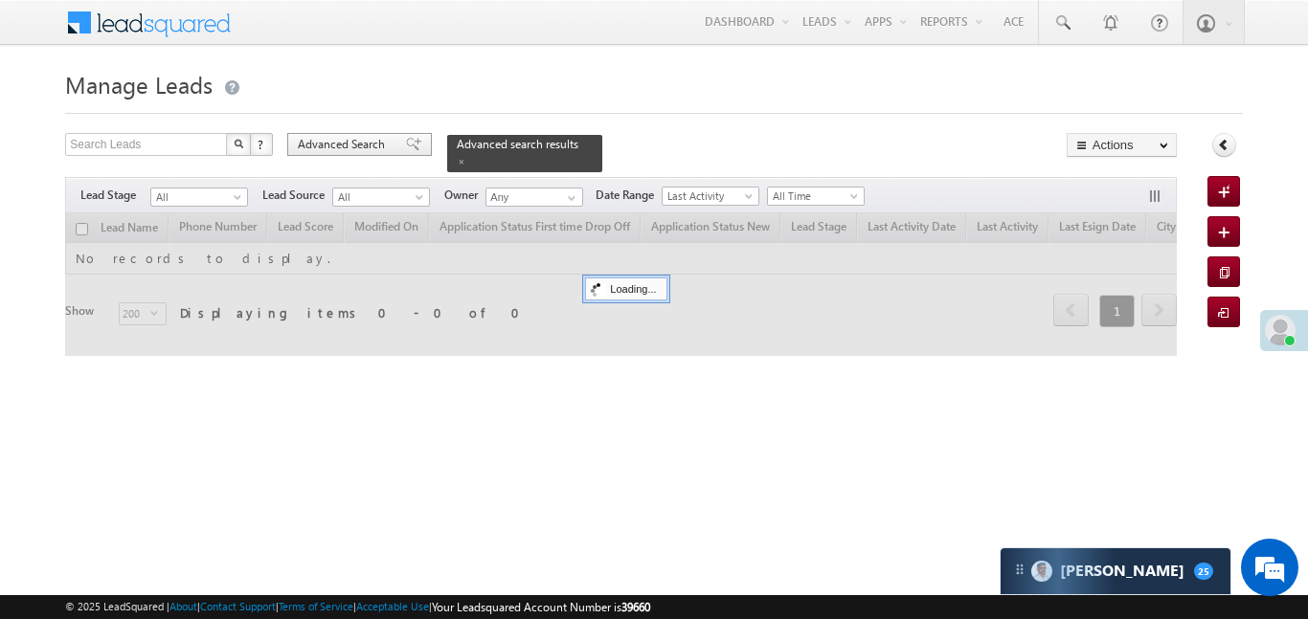
click at [370, 151] on span "Advanced Search" at bounding box center [344, 144] width 93 height 17
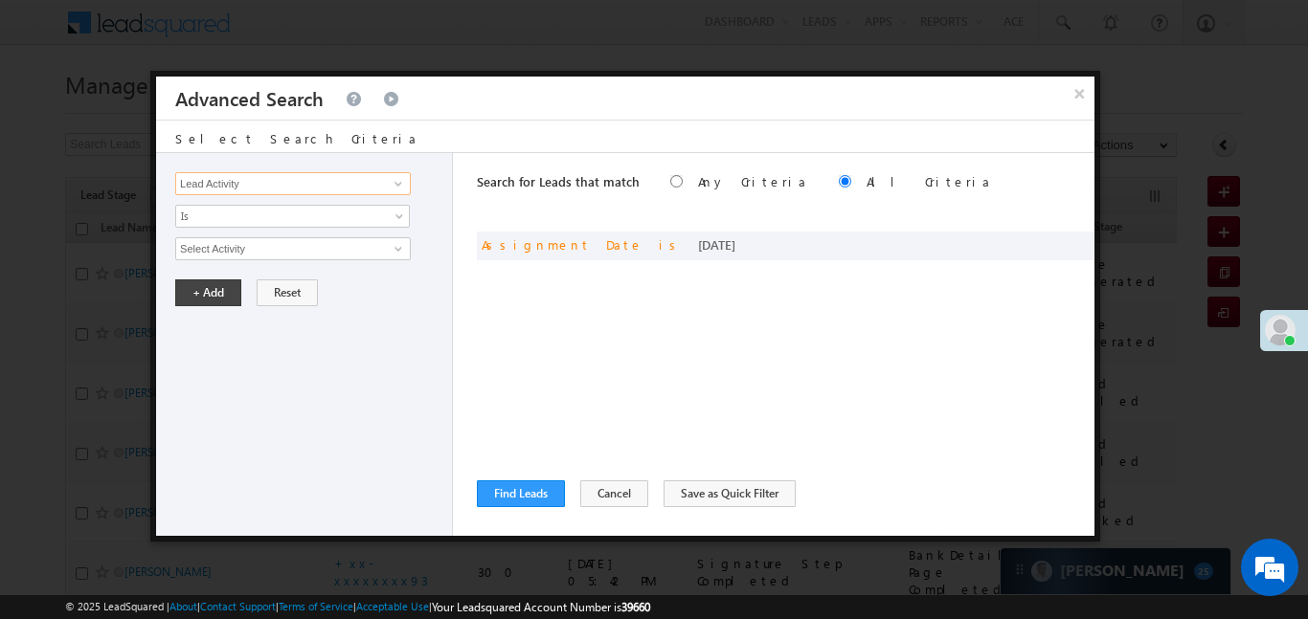
click at [364, 191] on input "Lead Activity" at bounding box center [293, 183] width 236 height 23
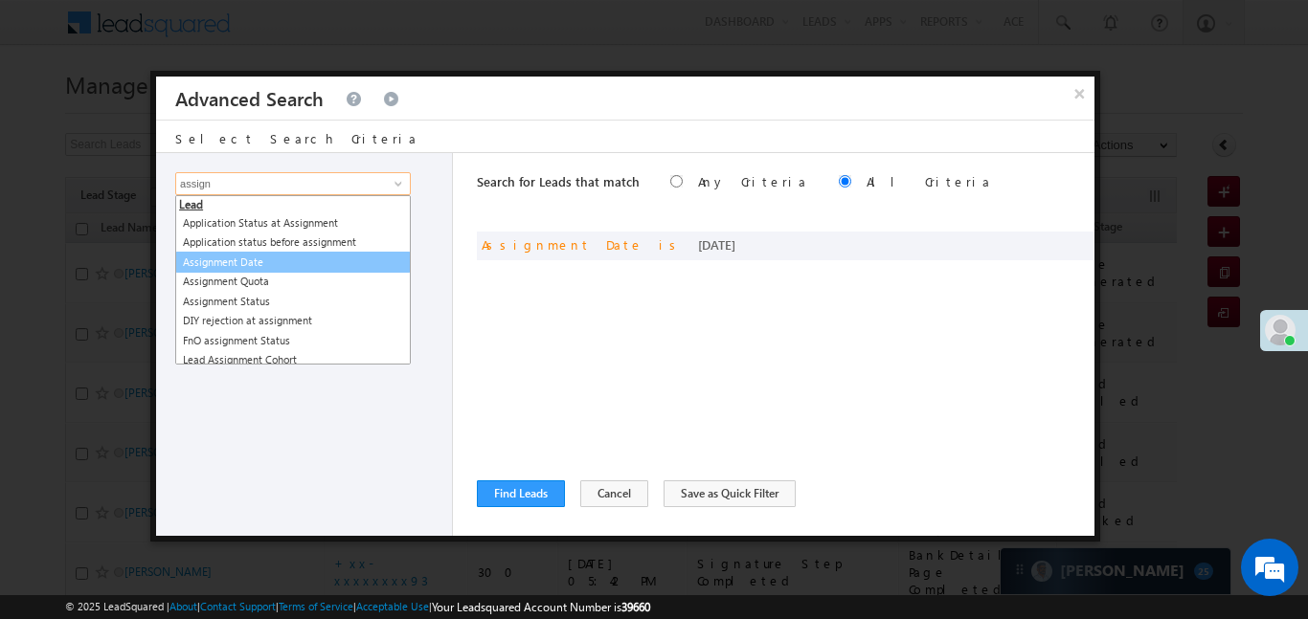
click at [305, 268] on link "Assignment Date" at bounding box center [293, 263] width 236 height 22
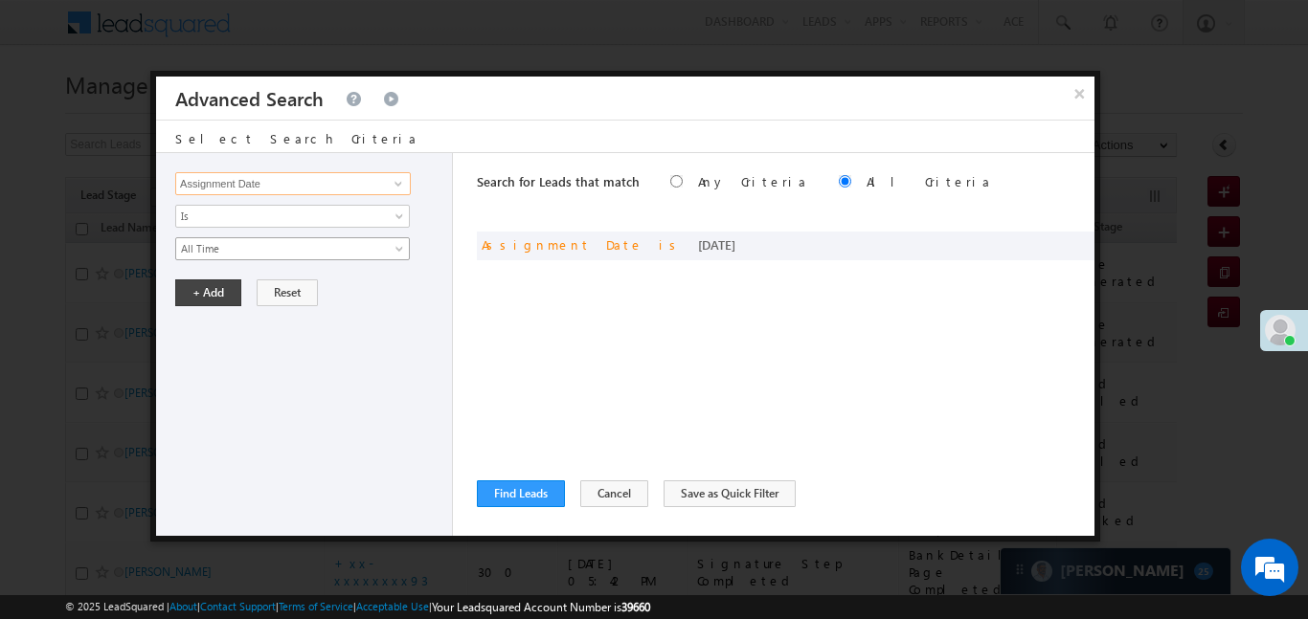
type input "Assignment Date"
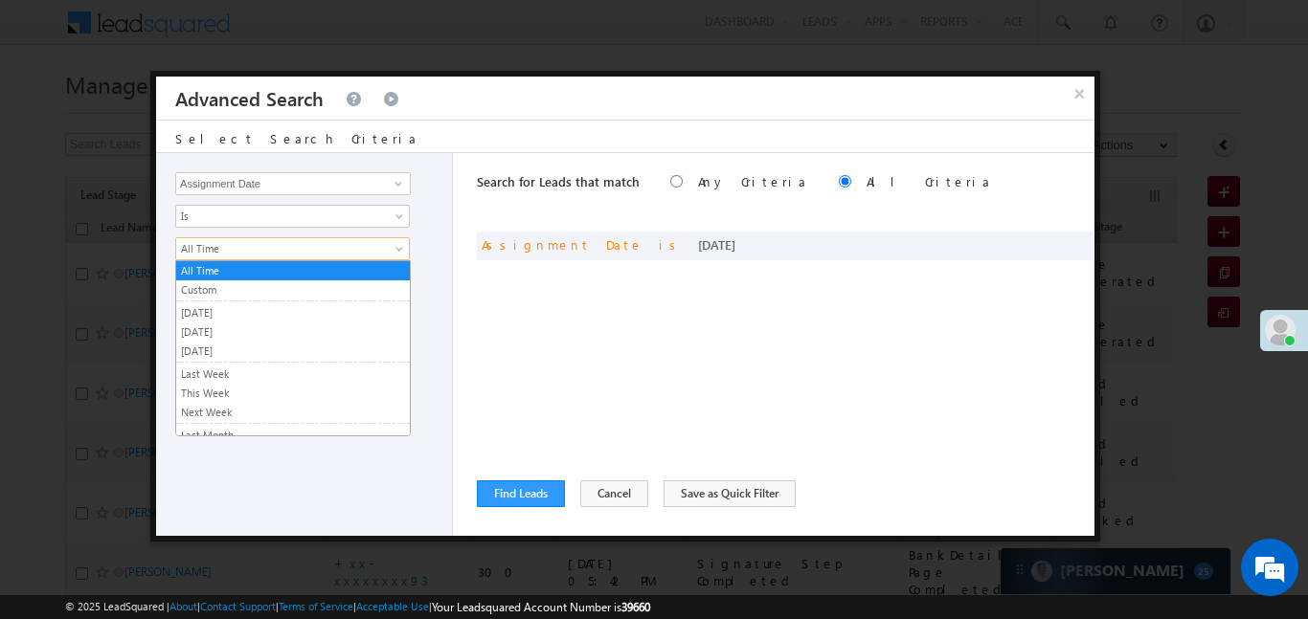
click at [226, 255] on span "All Time" at bounding box center [280, 248] width 208 height 17
click at [220, 287] on link "Custom" at bounding box center [293, 289] width 234 height 17
click at [0, 0] on input "text" at bounding box center [0, 0] width 0 height 0
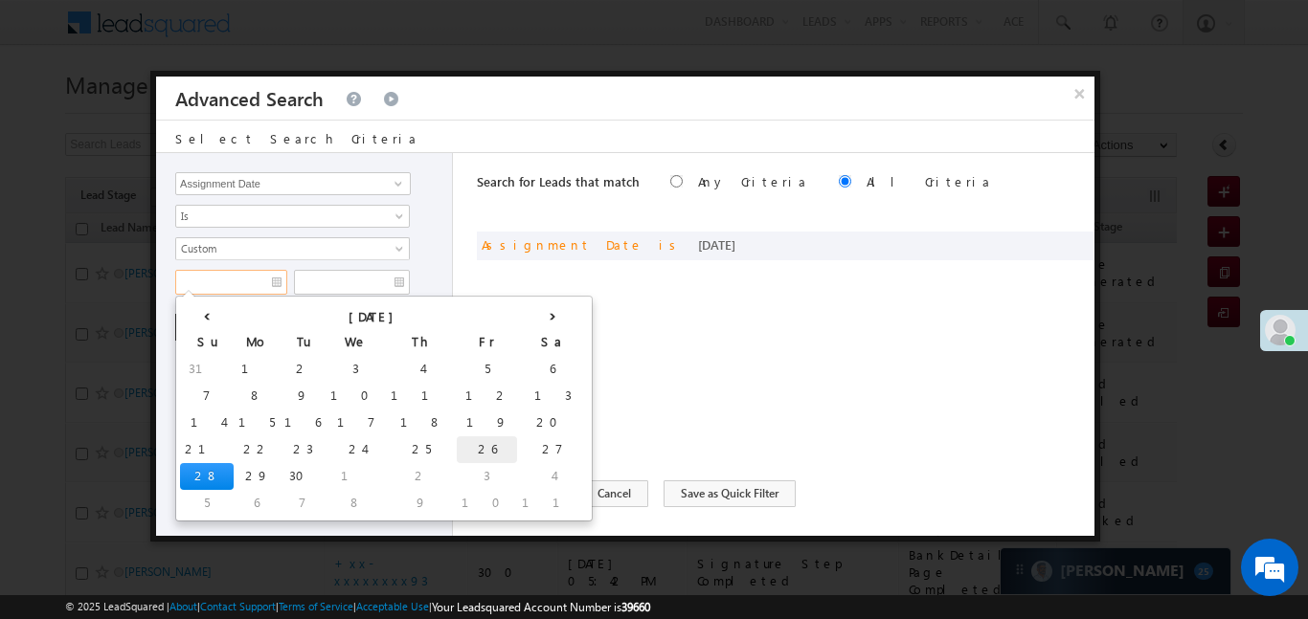
click at [457, 442] on td "26" at bounding box center [487, 450] width 60 height 27
type input "26/09/25"
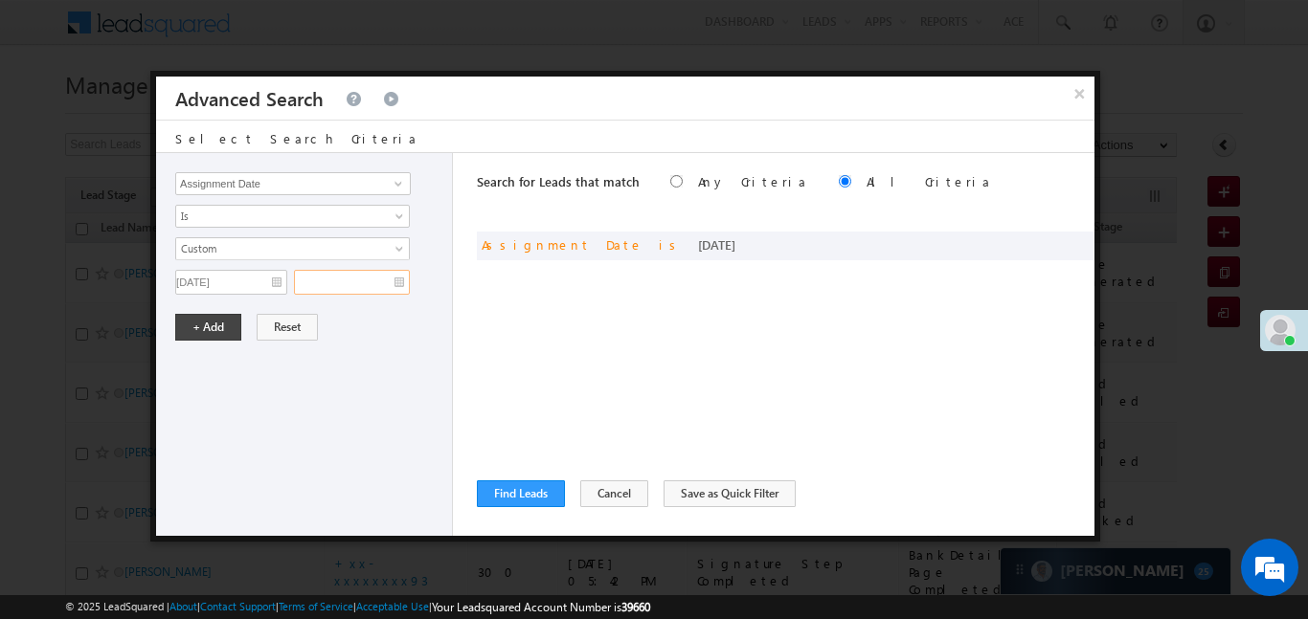
click at [390, 289] on input "text" at bounding box center [352, 282] width 116 height 25
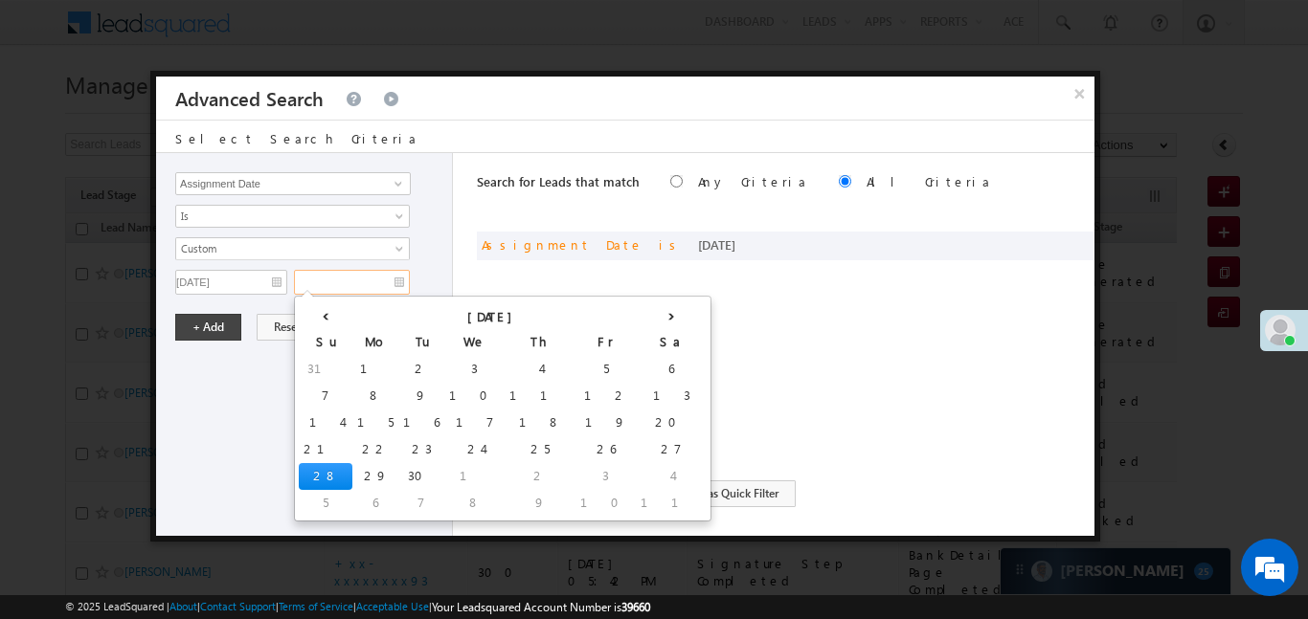
click at [322, 479] on td "28" at bounding box center [326, 476] width 54 height 27
type input "28/09/25"
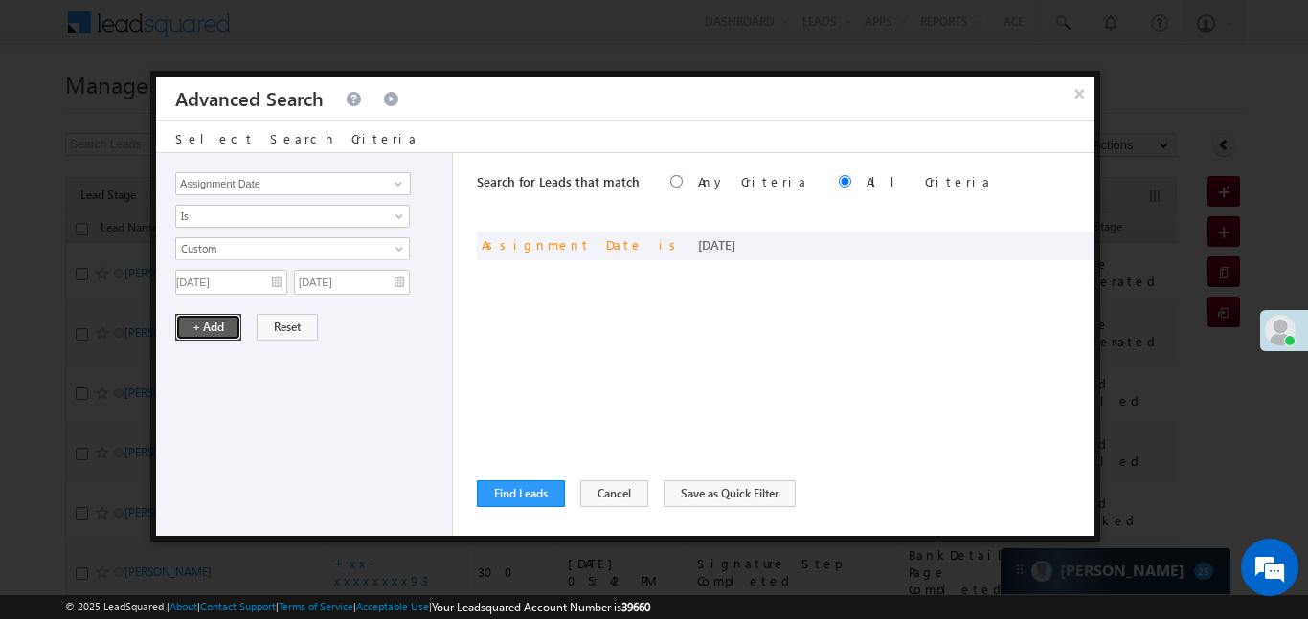
click at [222, 340] on button "+ Add" at bounding box center [208, 327] width 66 height 27
click at [216, 323] on div "Lead Activity Task Sales Group Prospect Id WA Last Message Timestamp 4th Day Di…" at bounding box center [304, 344] width 297 height 383
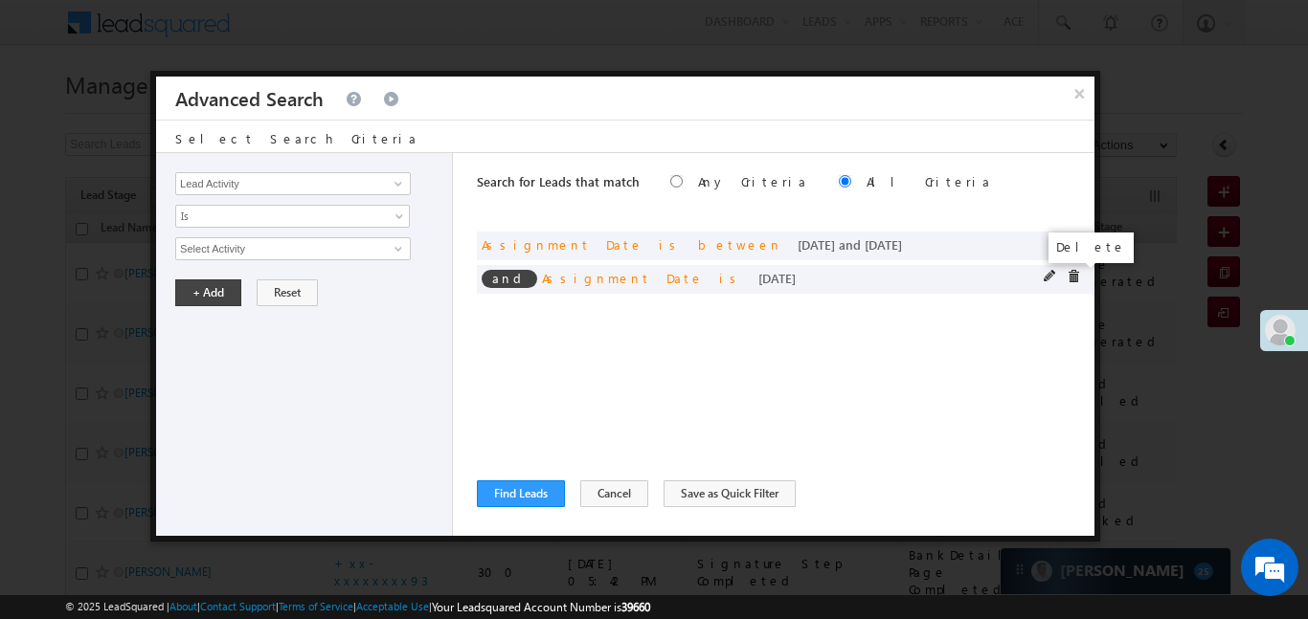
click at [1075, 268] on div "and Assignment Date is yesterday" at bounding box center [785, 279] width 617 height 29
click at [1071, 278] on span at bounding box center [1072, 276] width 13 height 13
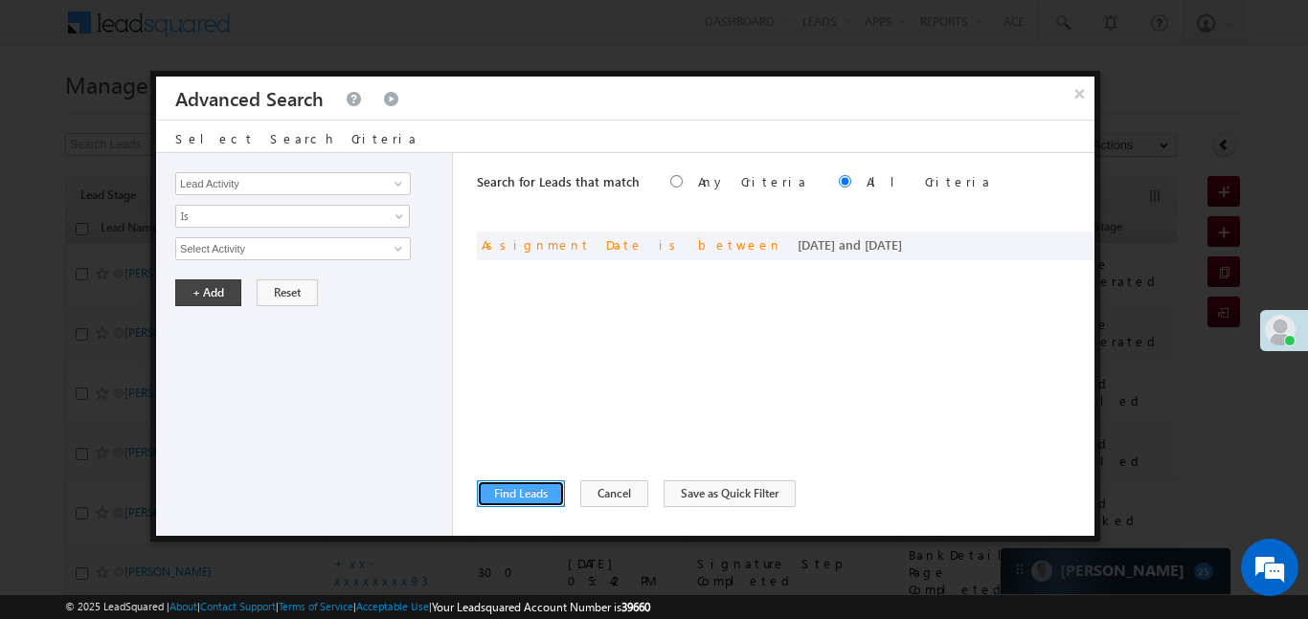
click at [539, 505] on button "Find Leads" at bounding box center [521, 494] width 88 height 27
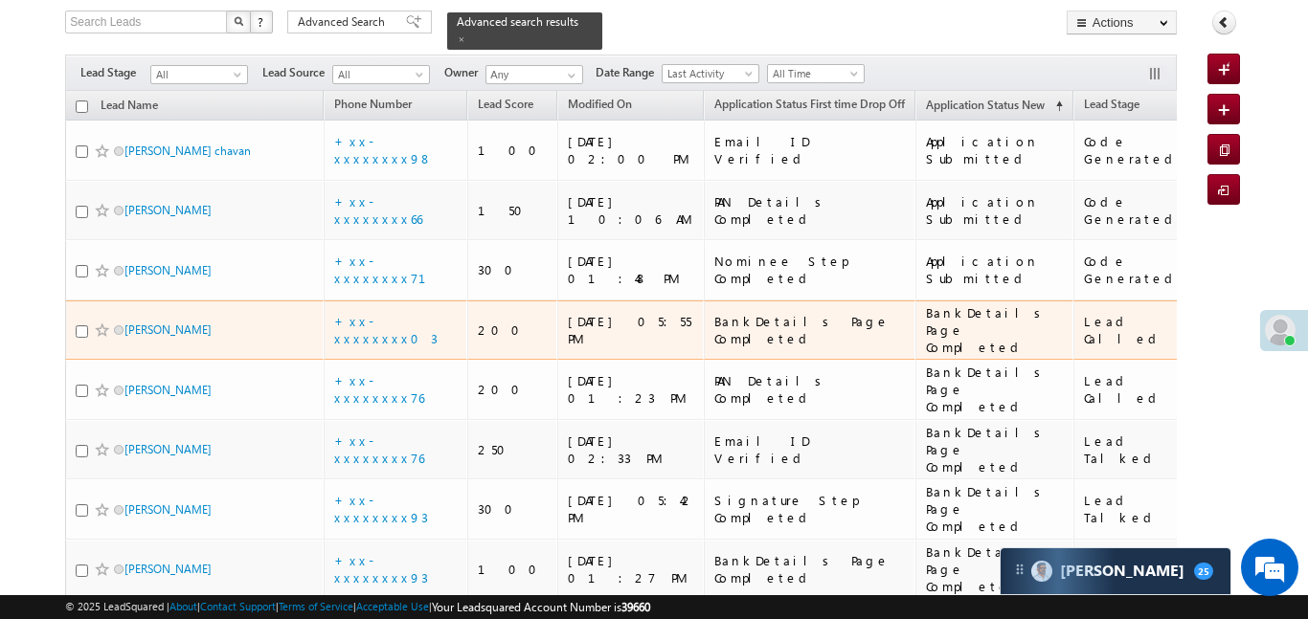
scroll to position [197, 0]
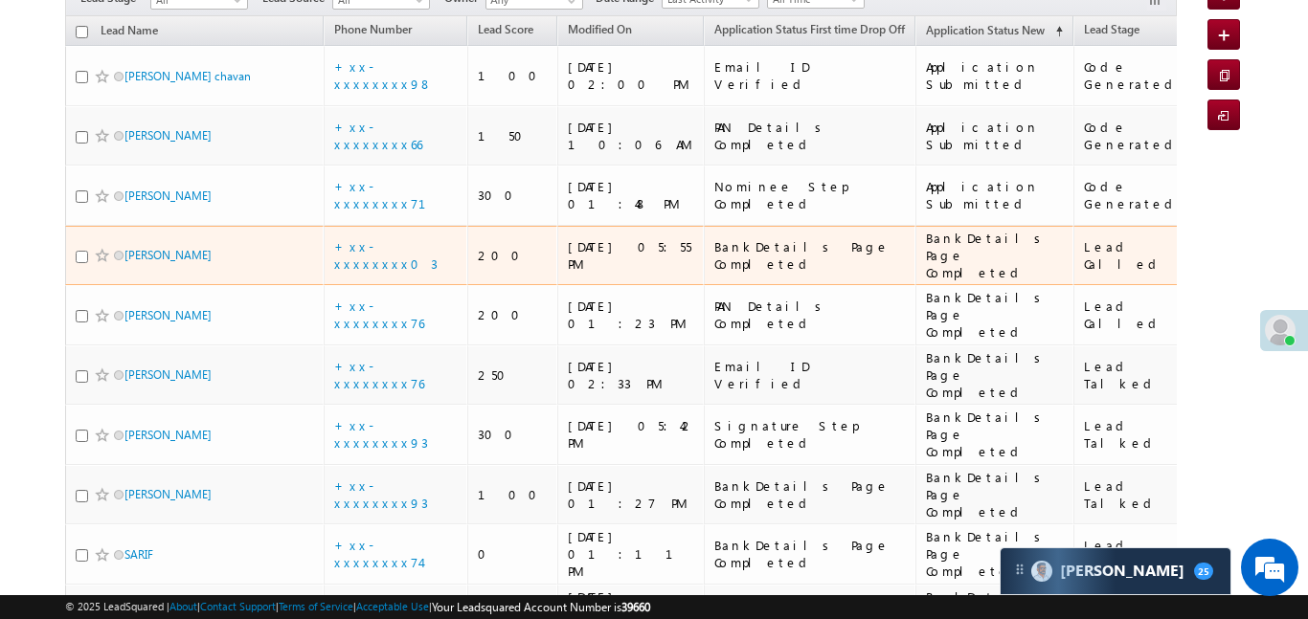
click at [81, 251] on input "checkbox" at bounding box center [82, 257] width 12 height 12
checkbox input "true"
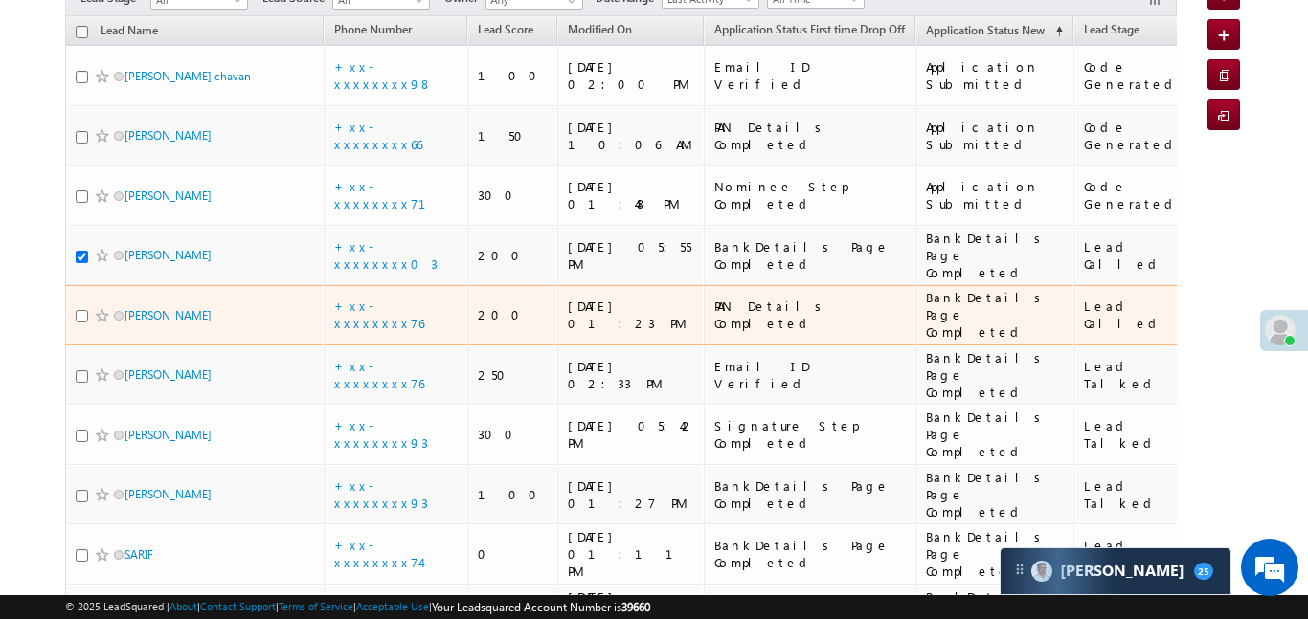
click at [80, 310] on input "checkbox" at bounding box center [82, 316] width 12 height 12
checkbox input "true"
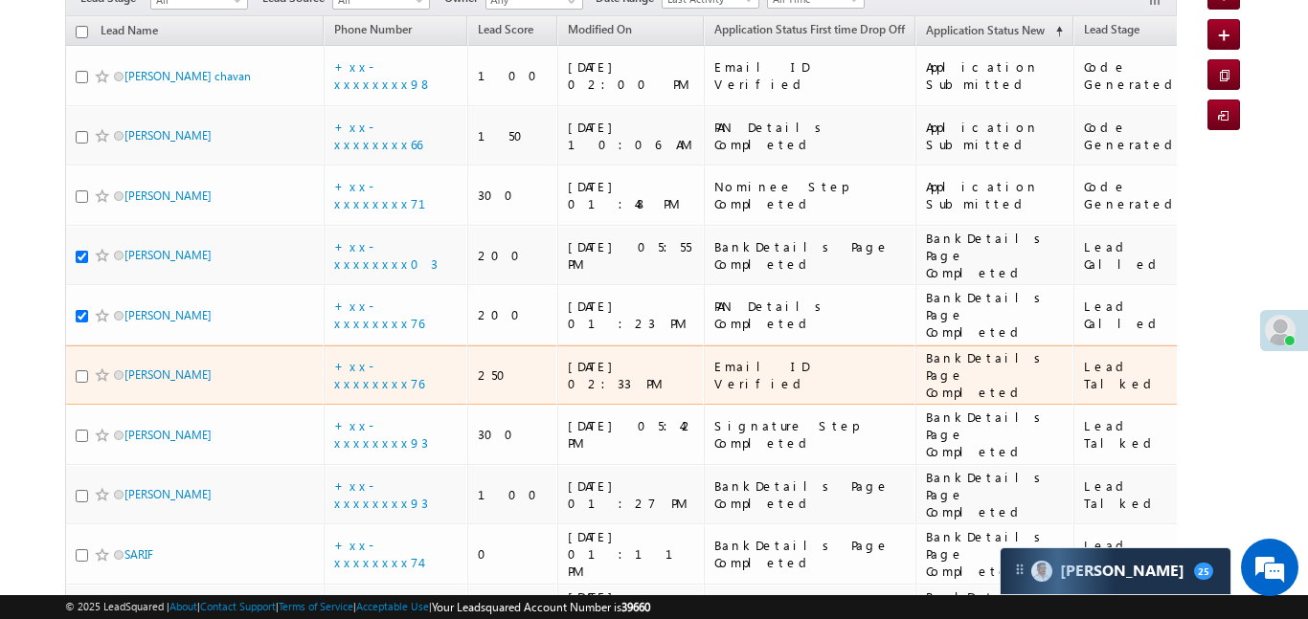
click at [85, 366] on div at bounding box center [105, 375] width 58 height 19
click at [81, 370] on input "checkbox" at bounding box center [82, 376] width 12 height 12
checkbox input "true"
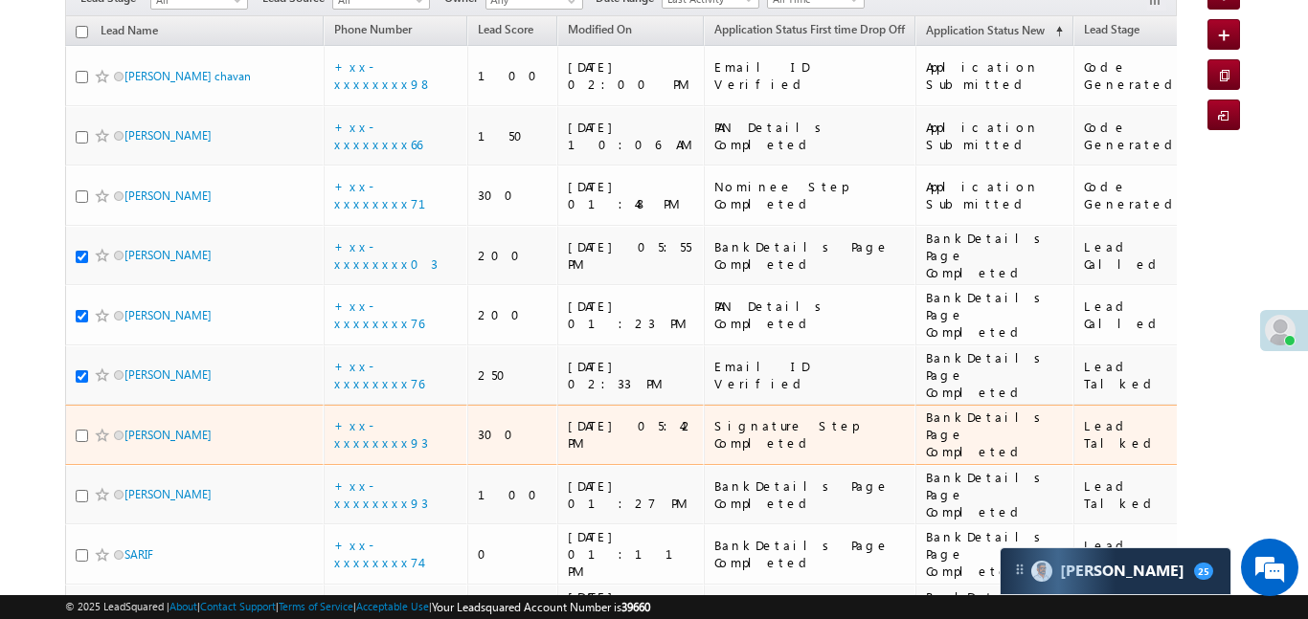
click at [73, 405] on td "Om Prakash" at bounding box center [194, 435] width 258 height 60
click at [79, 430] on input "checkbox" at bounding box center [82, 436] width 12 height 12
checkbox input "true"
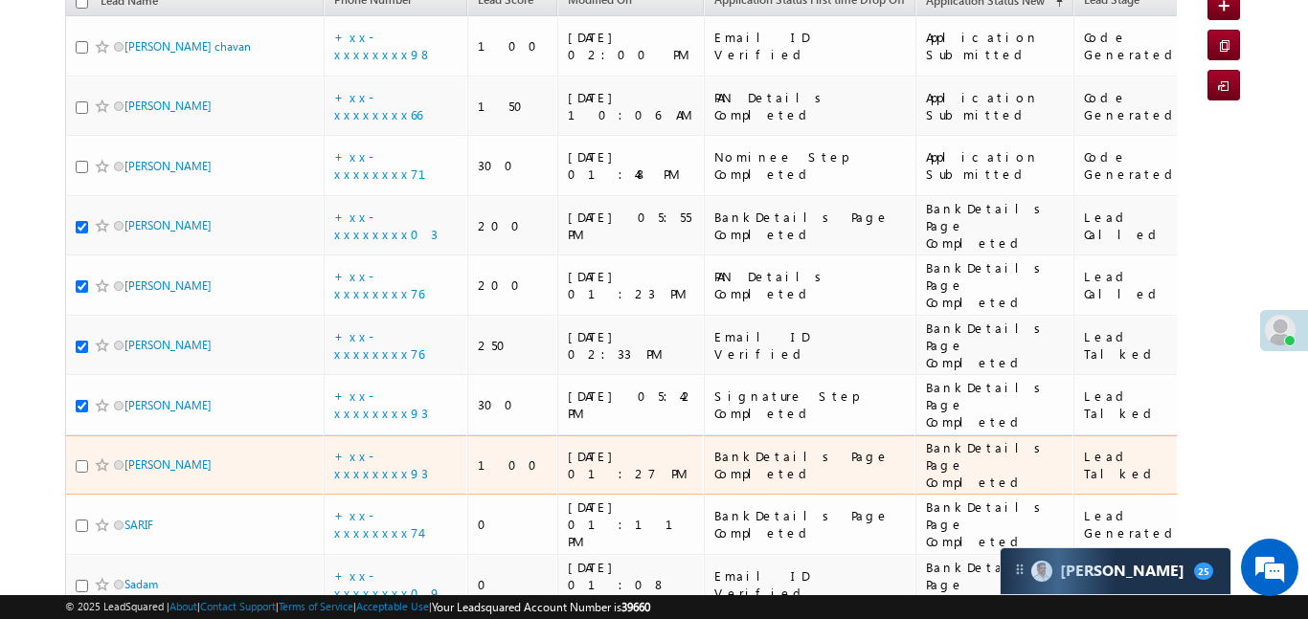
click at [77, 460] on input "checkbox" at bounding box center [82, 466] width 12 height 12
checkbox input "true"
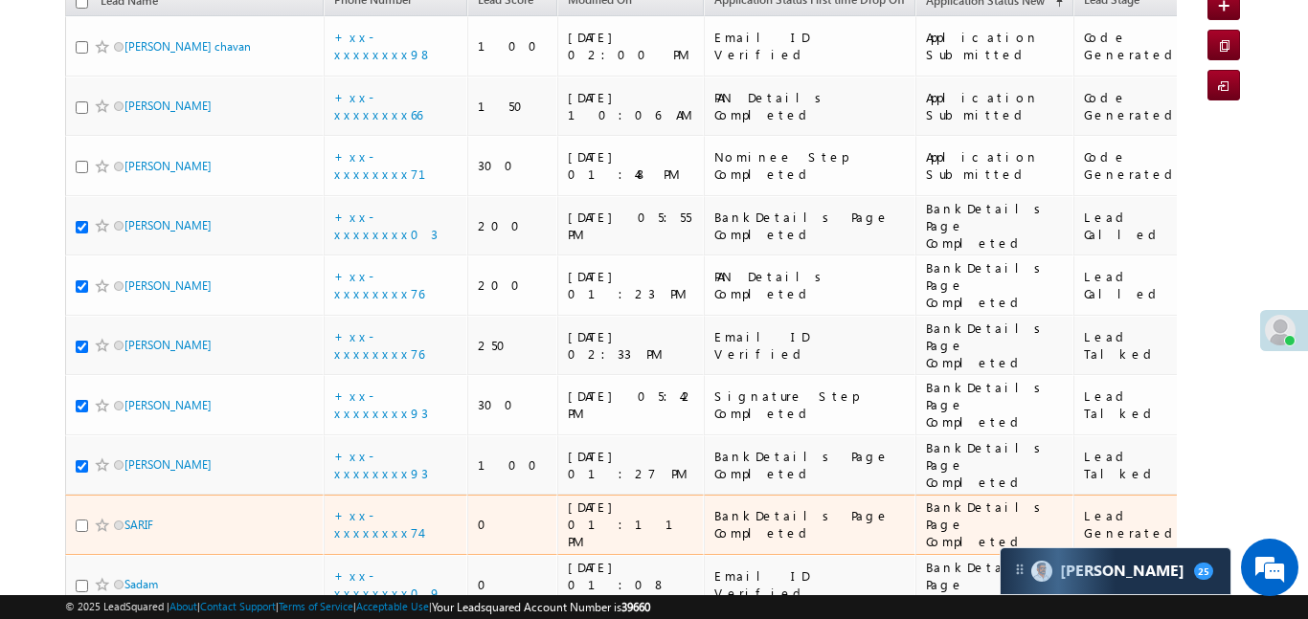
click at [81, 520] on input "checkbox" at bounding box center [82, 526] width 12 height 12
checkbox input "true"
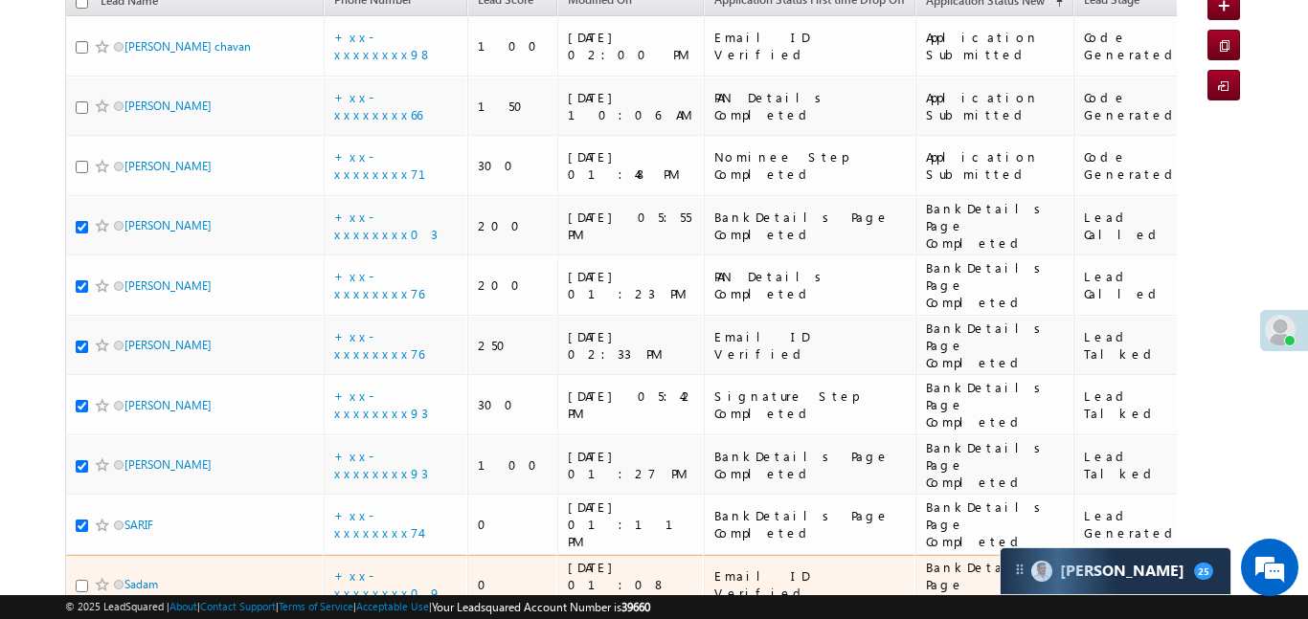
click at [78, 580] on input "checkbox" at bounding box center [82, 586] width 12 height 12
checkbox input "true"
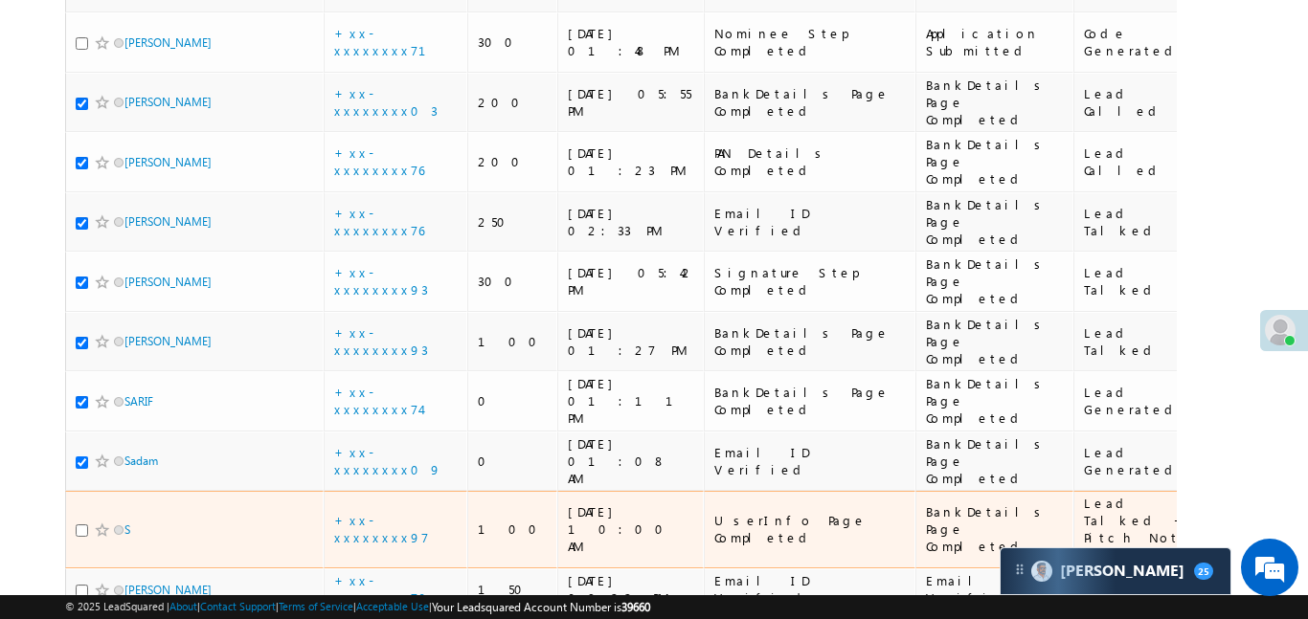
scroll to position [361, 0]
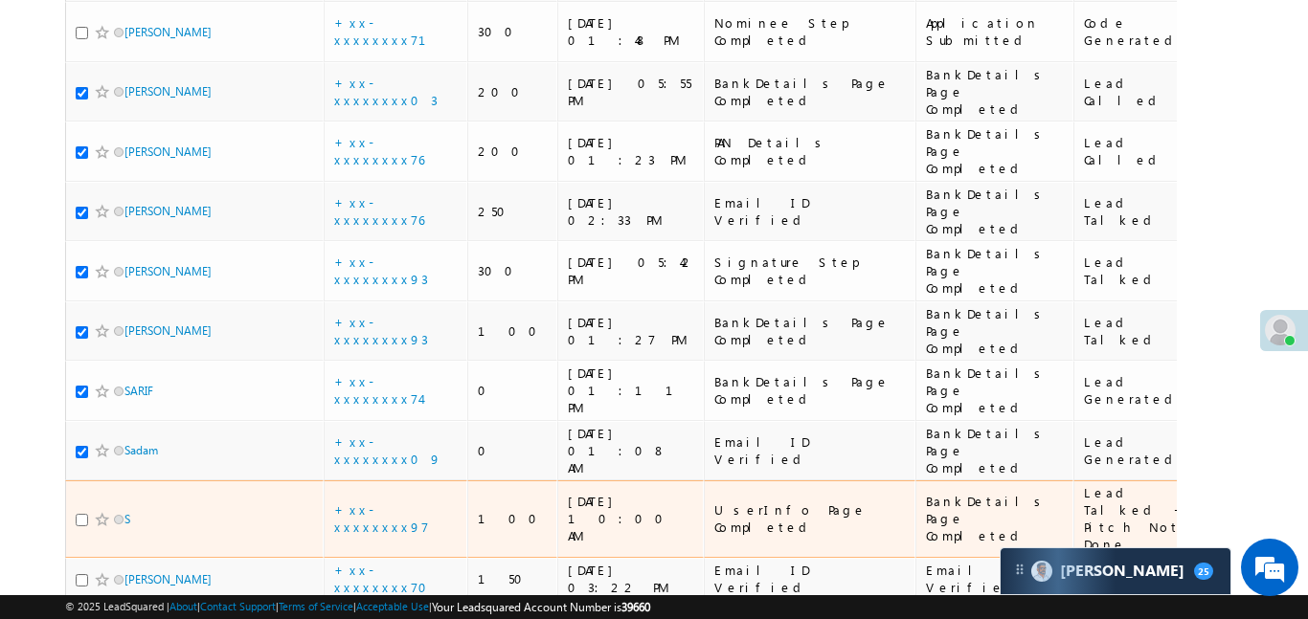
click at [83, 514] on input "checkbox" at bounding box center [82, 520] width 12 height 12
checkbox input "true"
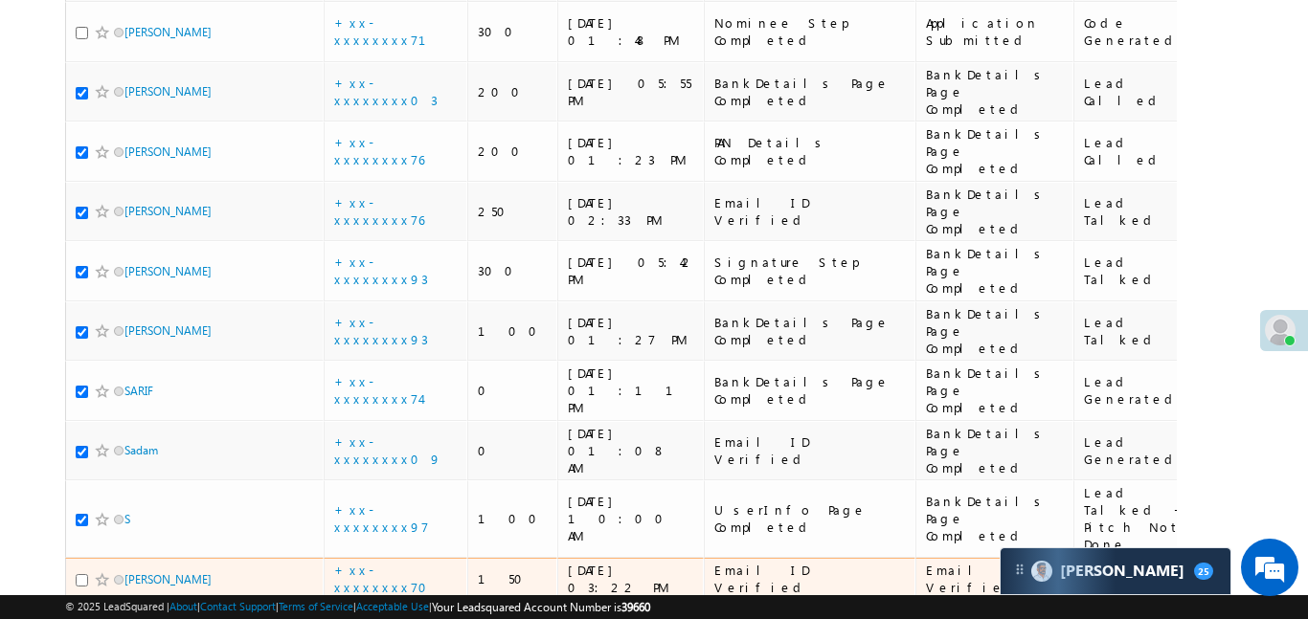
click at [81, 574] on input "checkbox" at bounding box center [82, 580] width 12 height 12
checkbox input "true"
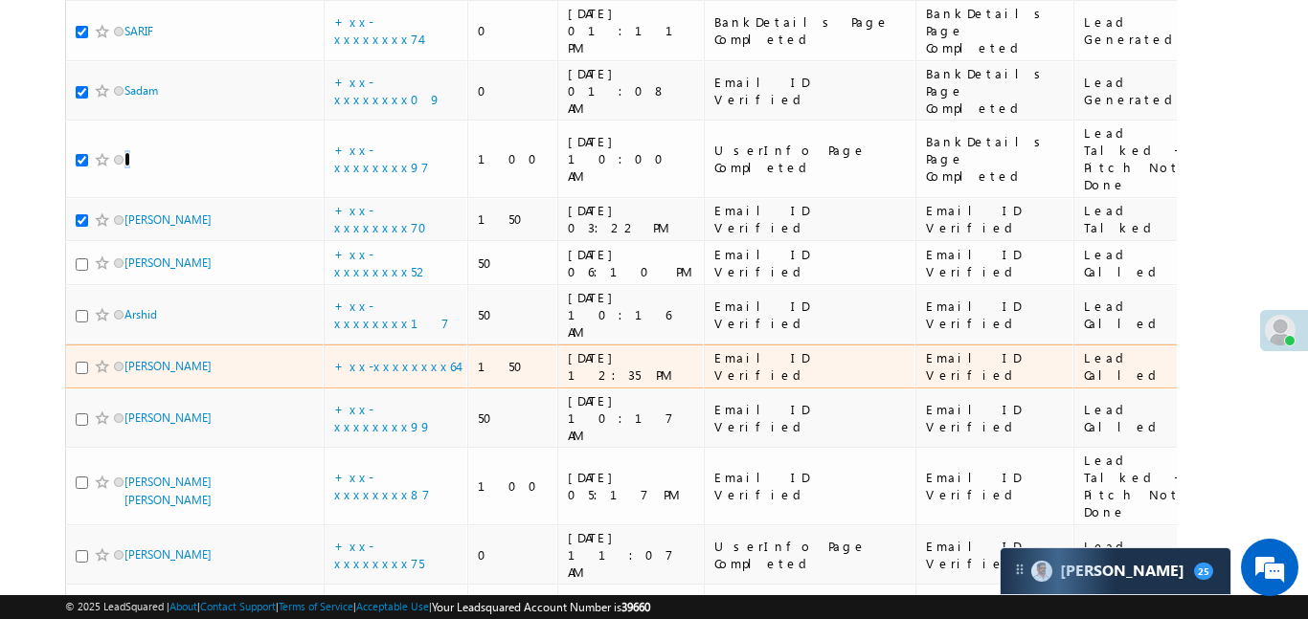
scroll to position [728, 0]
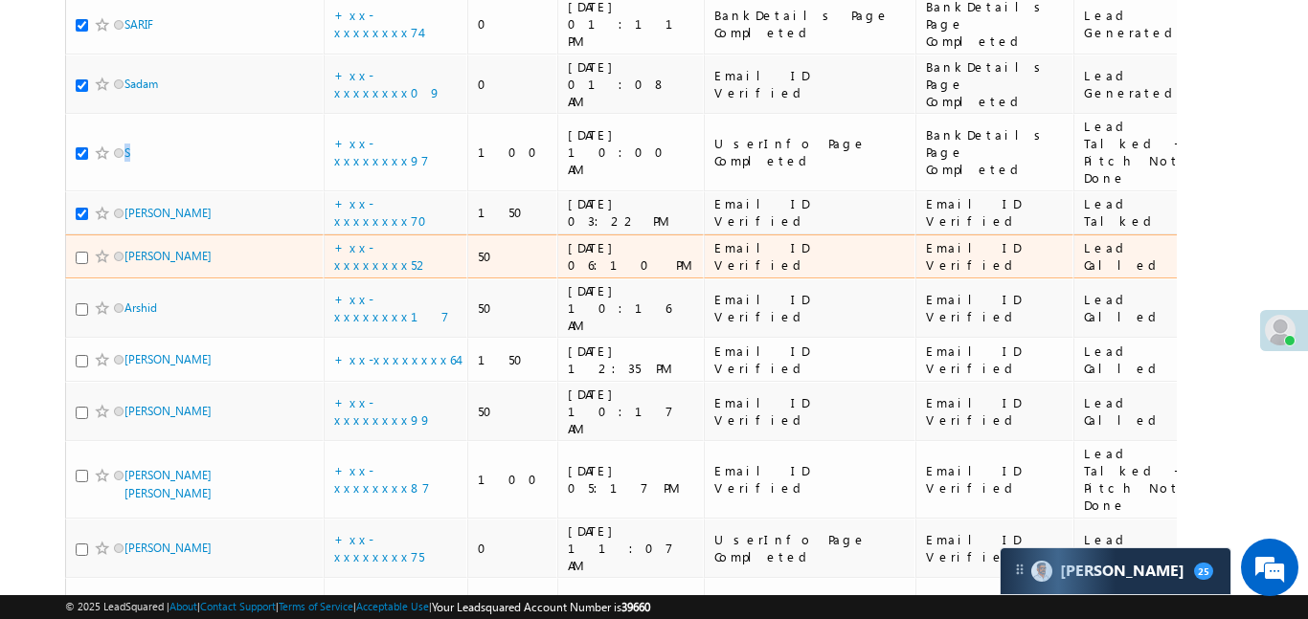
click at [87, 247] on div at bounding box center [105, 256] width 58 height 19
click at [83, 252] on input "checkbox" at bounding box center [82, 258] width 12 height 12
checkbox input "true"
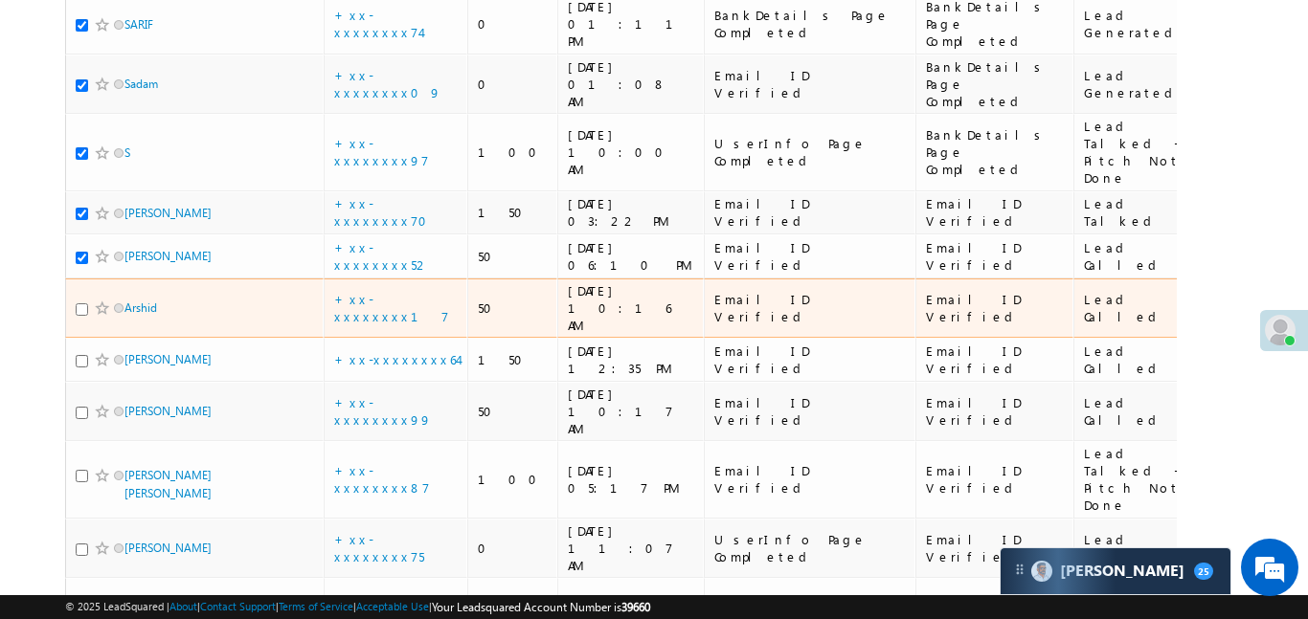
click at [76, 303] on input "checkbox" at bounding box center [82, 309] width 12 height 12
checkbox input "true"
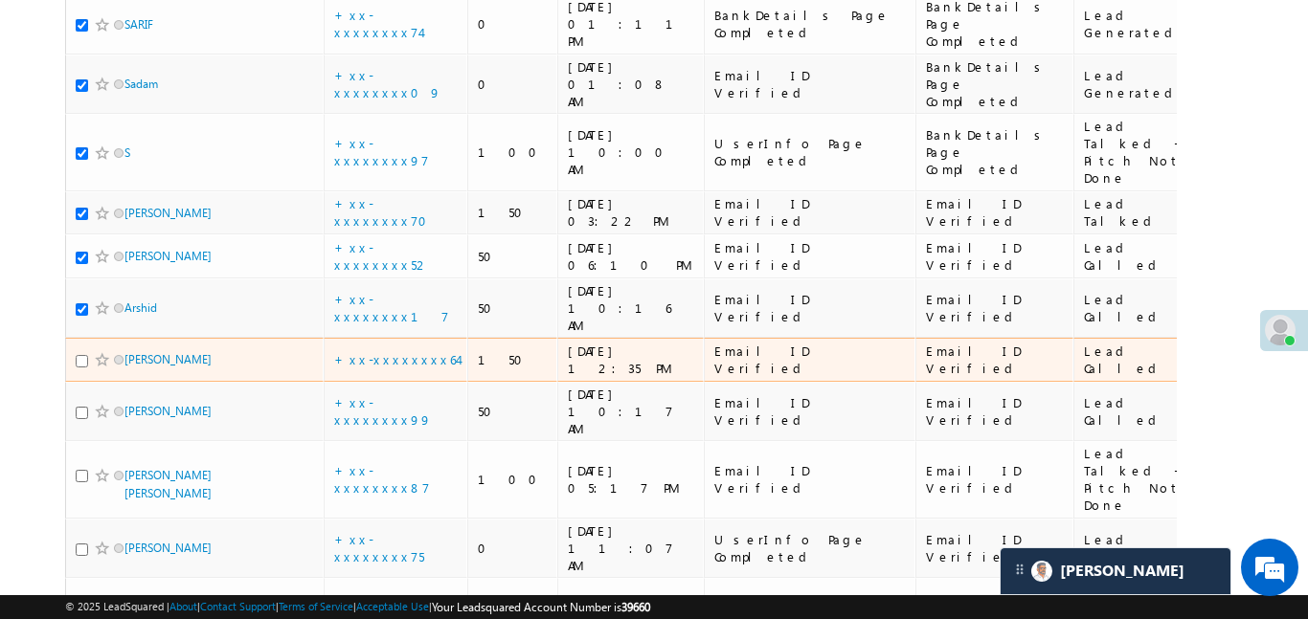
click at [82, 355] on input "checkbox" at bounding box center [82, 361] width 12 height 12
checkbox input "true"
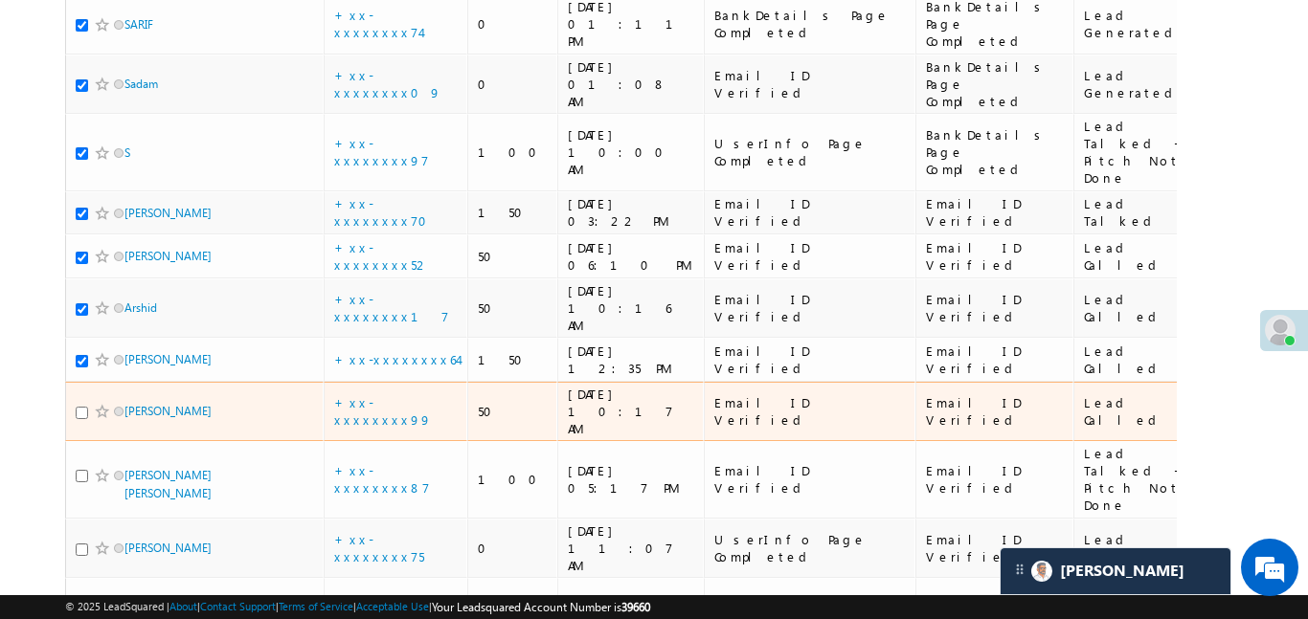
click at [86, 407] on input "checkbox" at bounding box center [82, 413] width 12 height 12
checkbox input "true"
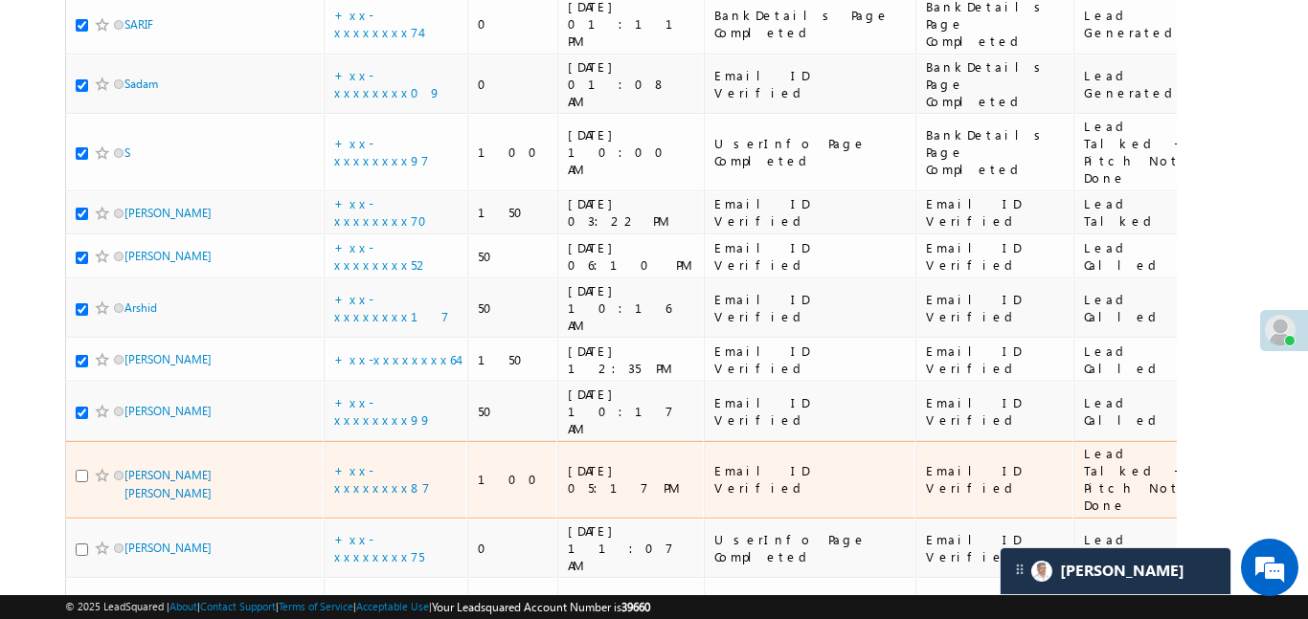
click at [84, 470] on input "checkbox" at bounding box center [82, 476] width 12 height 12
checkbox input "true"
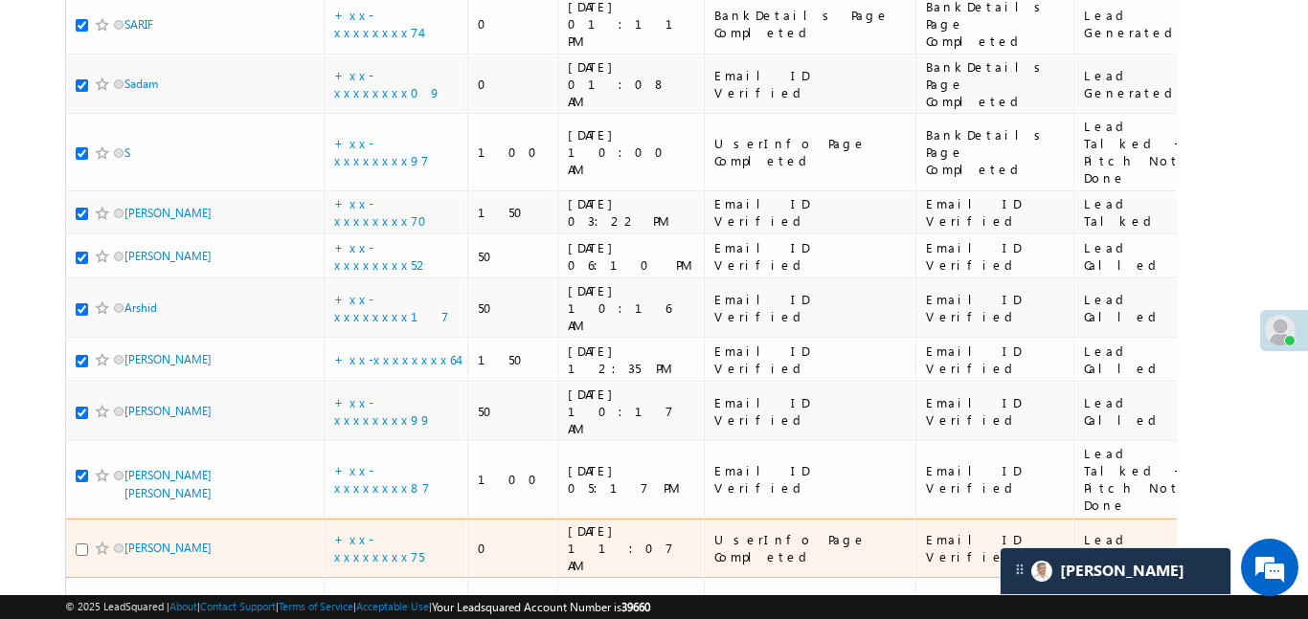
click at [79, 544] on input "checkbox" at bounding box center [82, 550] width 12 height 12
checkbox input "true"
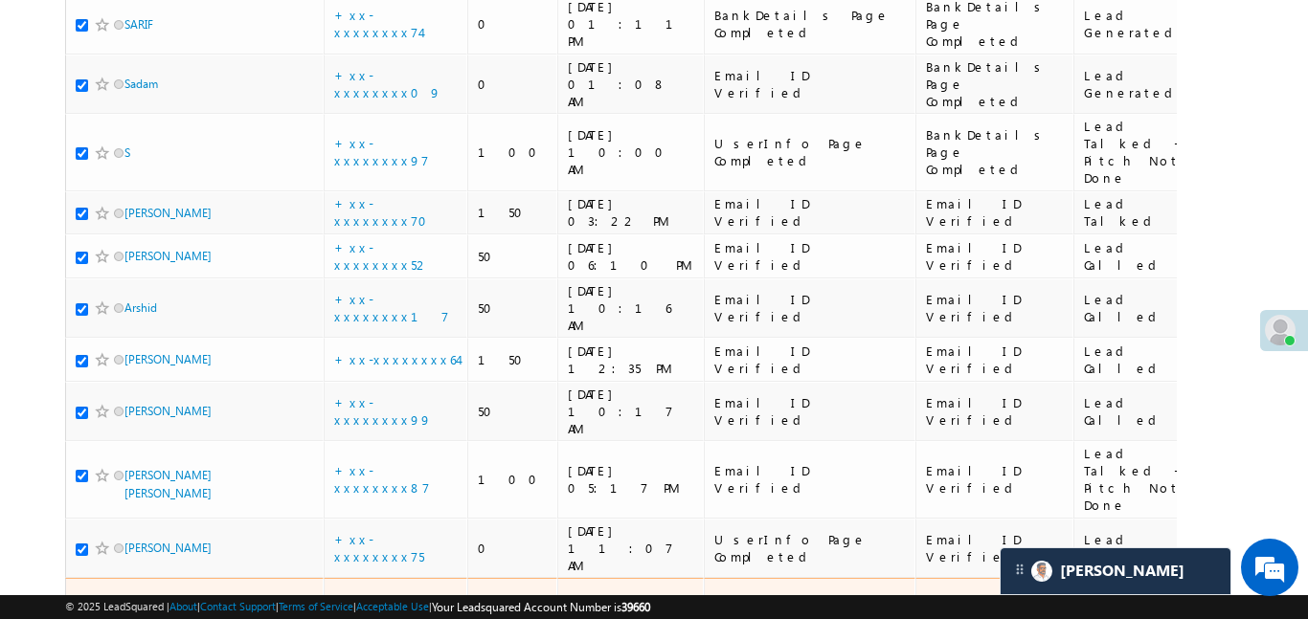
click at [81, 612] on input "checkbox" at bounding box center [82, 618] width 12 height 12
checkbox input "true"
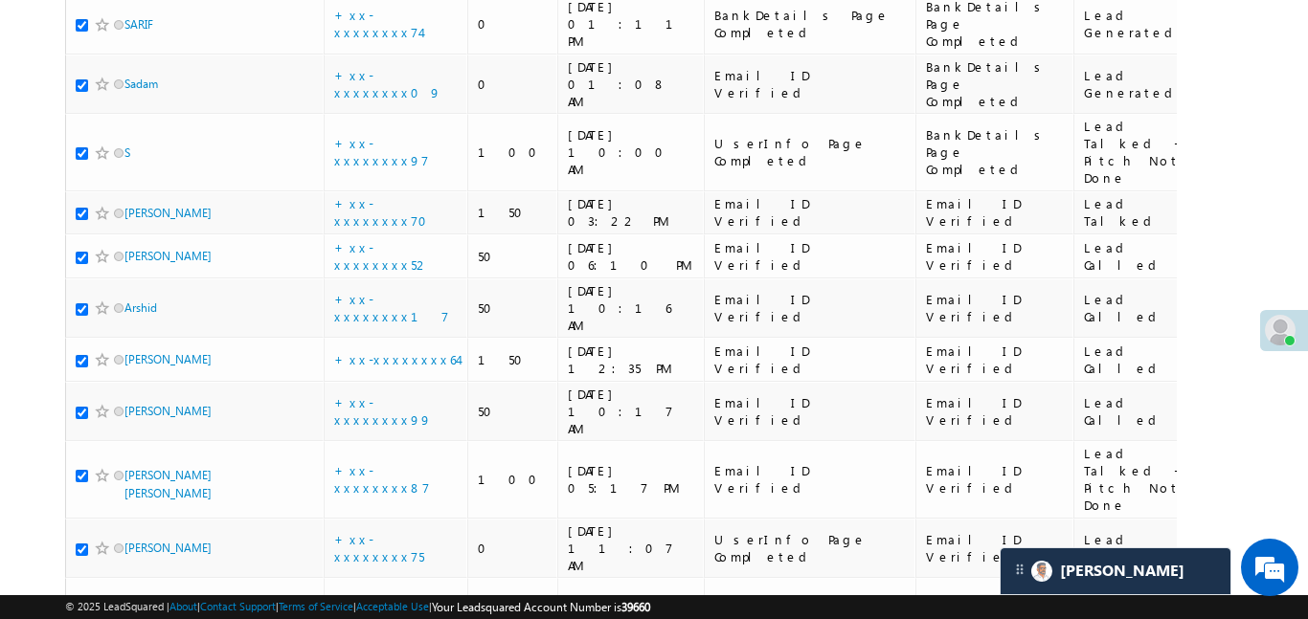
checkbox input "true"
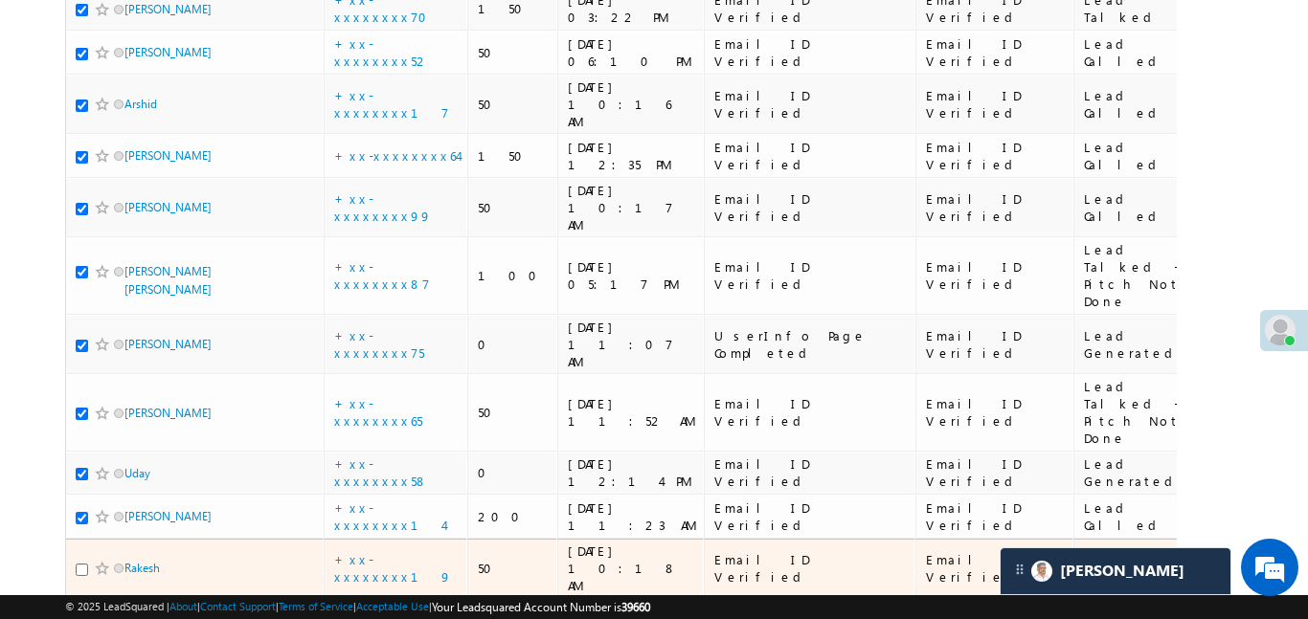
scroll to position [932, 0]
click at [81, 563] on input "checkbox" at bounding box center [82, 569] width 12 height 12
checkbox input "true"
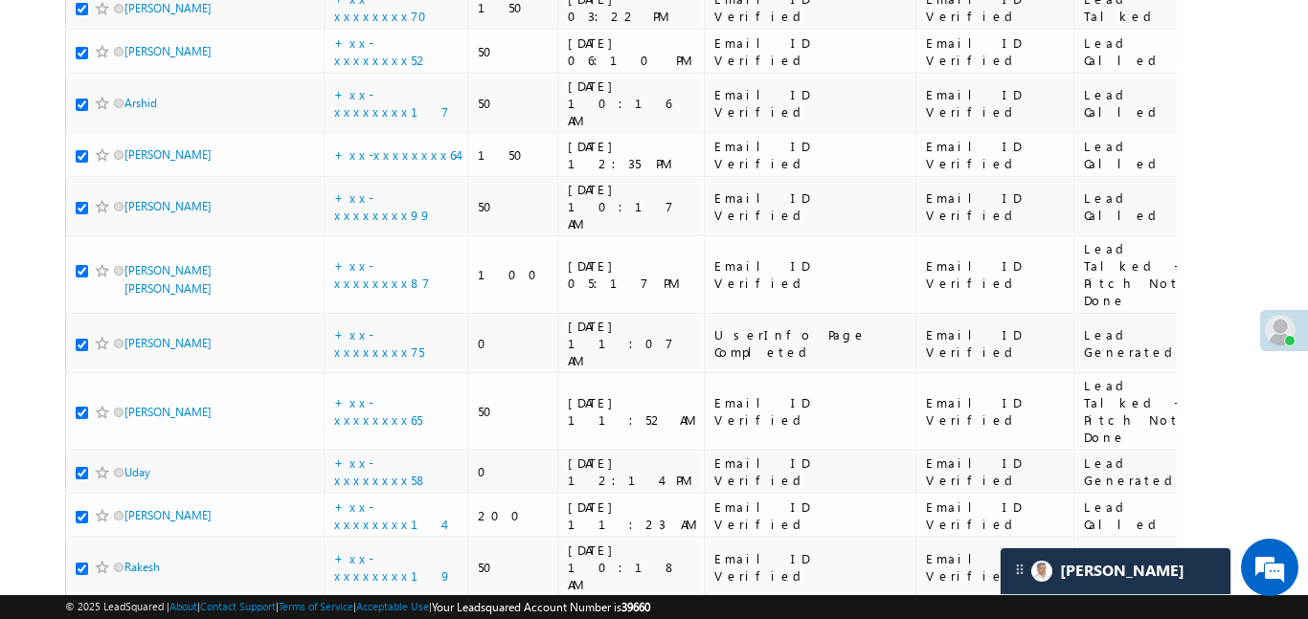
click at [82, 615] on input "checkbox" at bounding box center [82, 621] width 12 height 12
checkbox input "true"
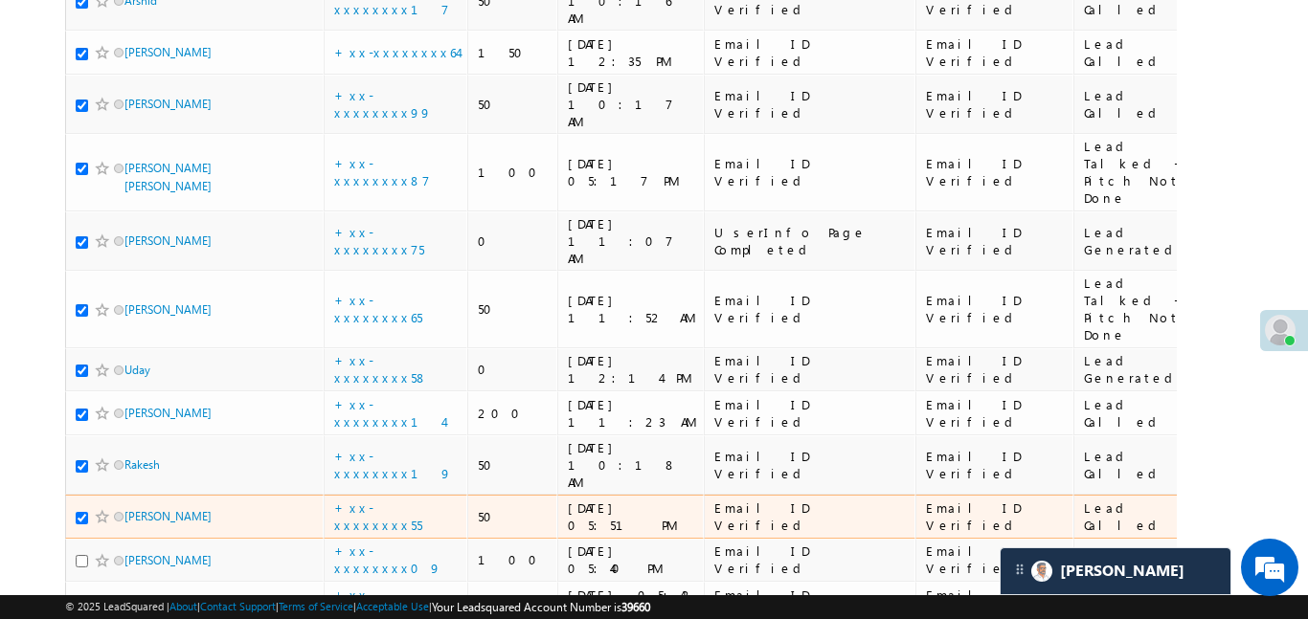
scroll to position [1049, 0]
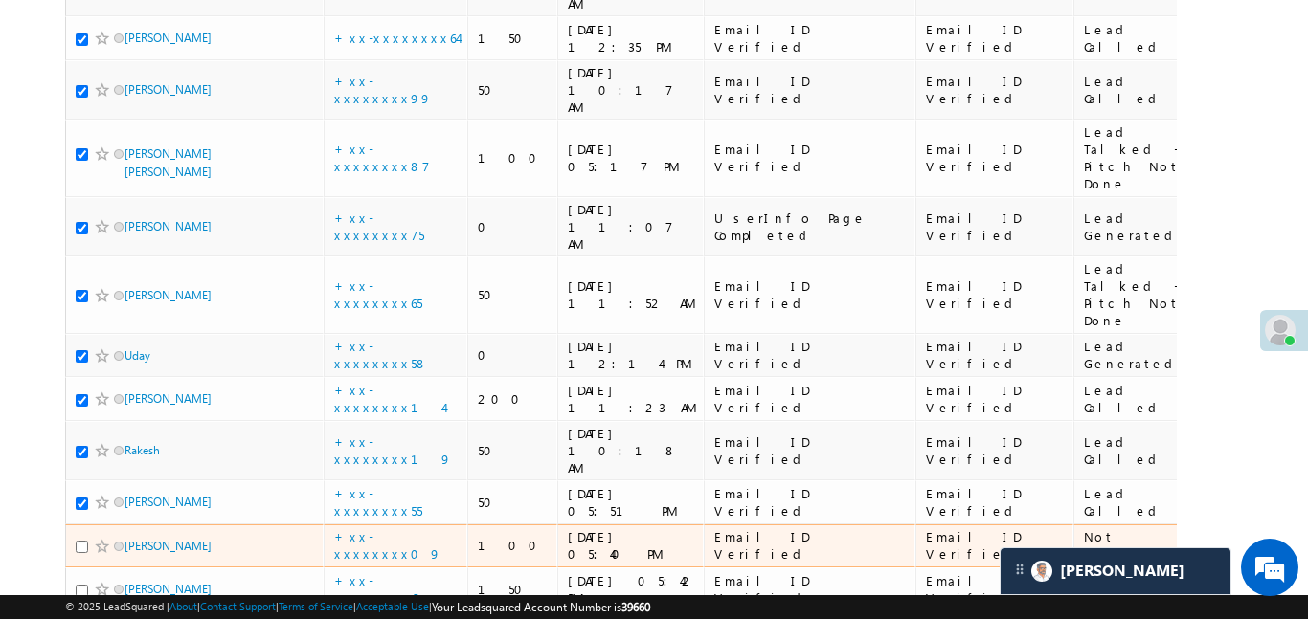
click at [87, 537] on div at bounding box center [105, 546] width 58 height 19
click at [79, 541] on input "checkbox" at bounding box center [82, 547] width 12 height 12
checkbox input "true"
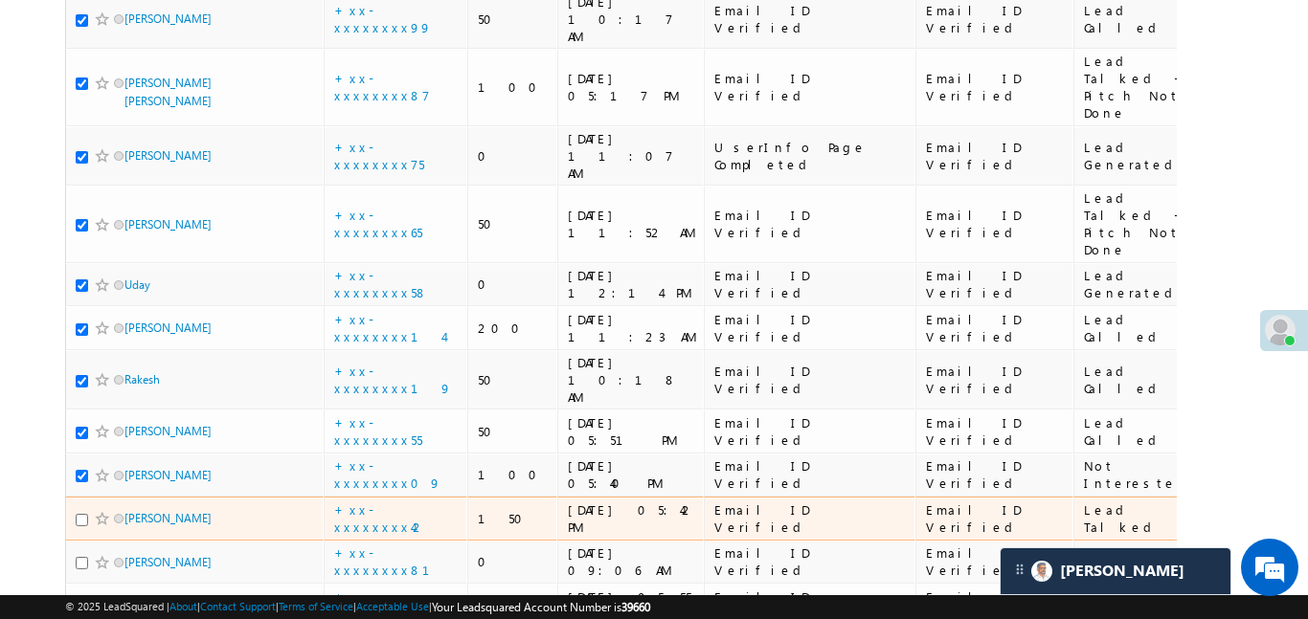
scroll to position [1122, 0]
click at [80, 512] on input "checkbox" at bounding box center [82, 518] width 12 height 12
checkbox input "true"
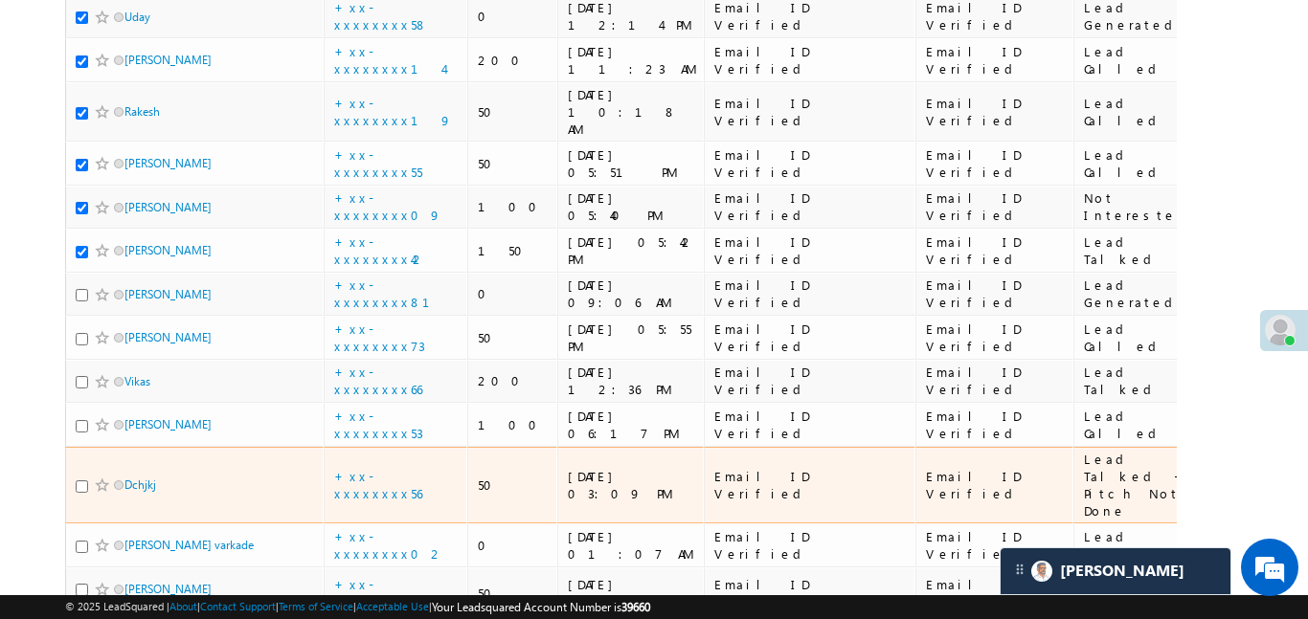
scroll to position [1384, 0]
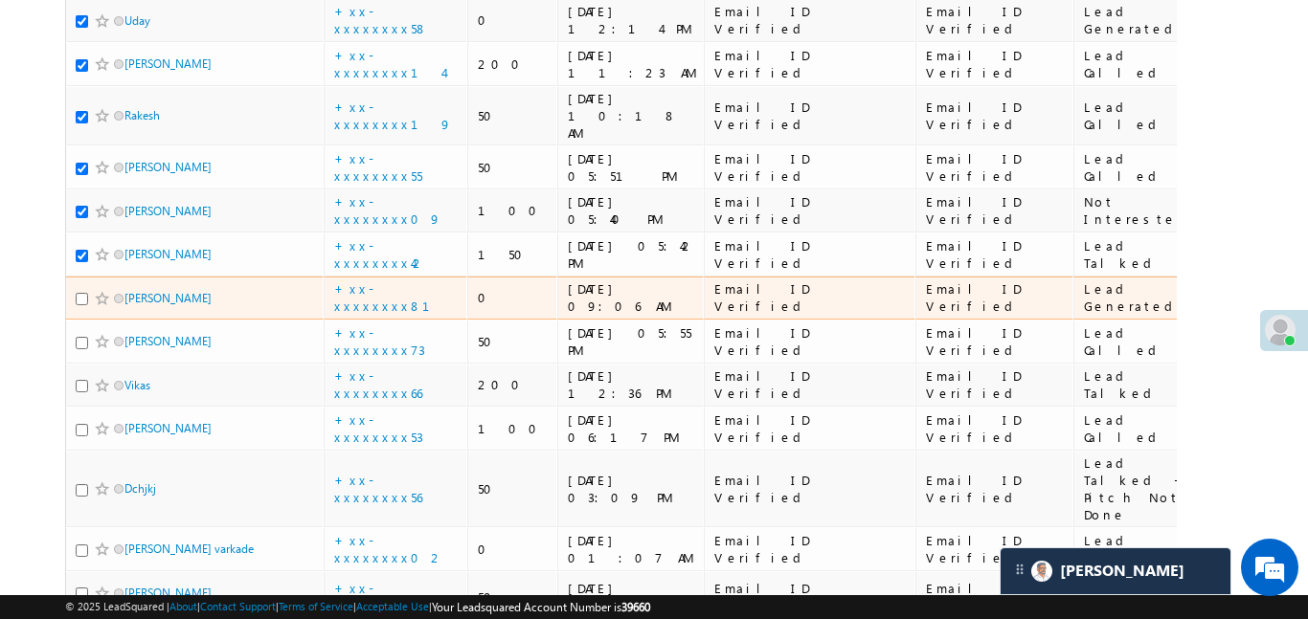
click at [80, 289] on div at bounding box center [105, 298] width 58 height 19
click at [81, 293] on input "checkbox" at bounding box center [82, 299] width 12 height 12
checkbox input "true"
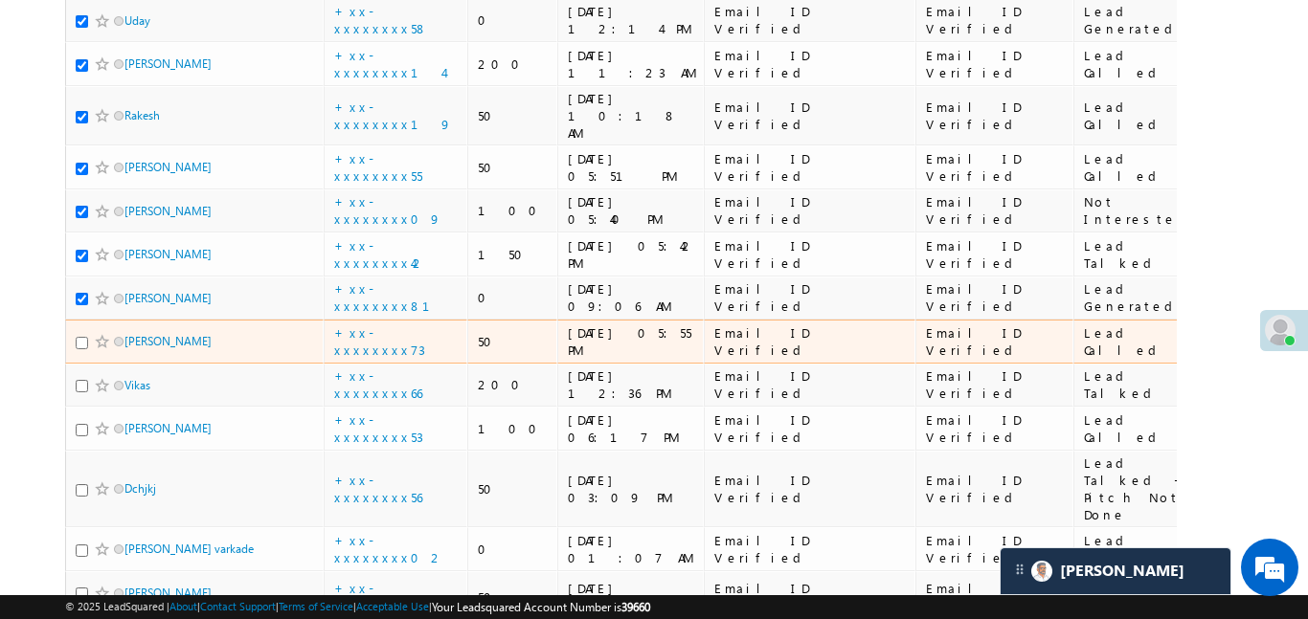
click at [82, 337] on input "checkbox" at bounding box center [82, 343] width 12 height 12
checkbox input "true"
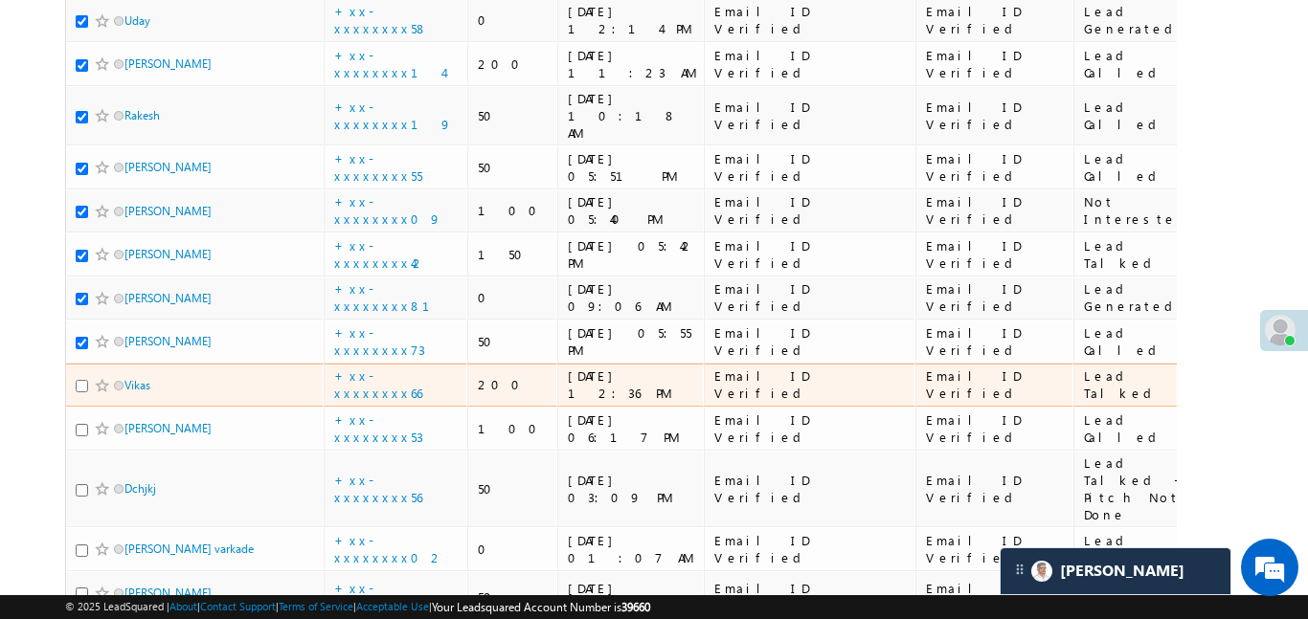
click at [79, 380] on input "checkbox" at bounding box center [82, 386] width 12 height 12
checkbox input "true"
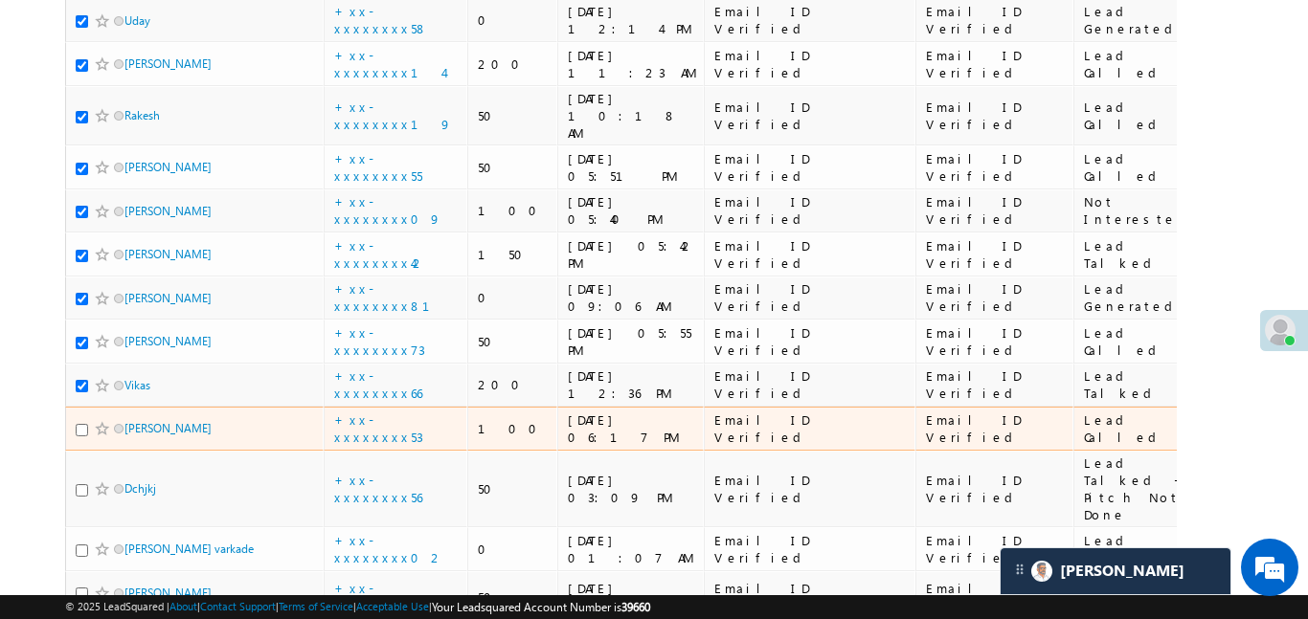
click at [80, 407] on td "Bhargab Das" at bounding box center [194, 429] width 258 height 44
click at [80, 424] on input "checkbox" at bounding box center [82, 430] width 12 height 12
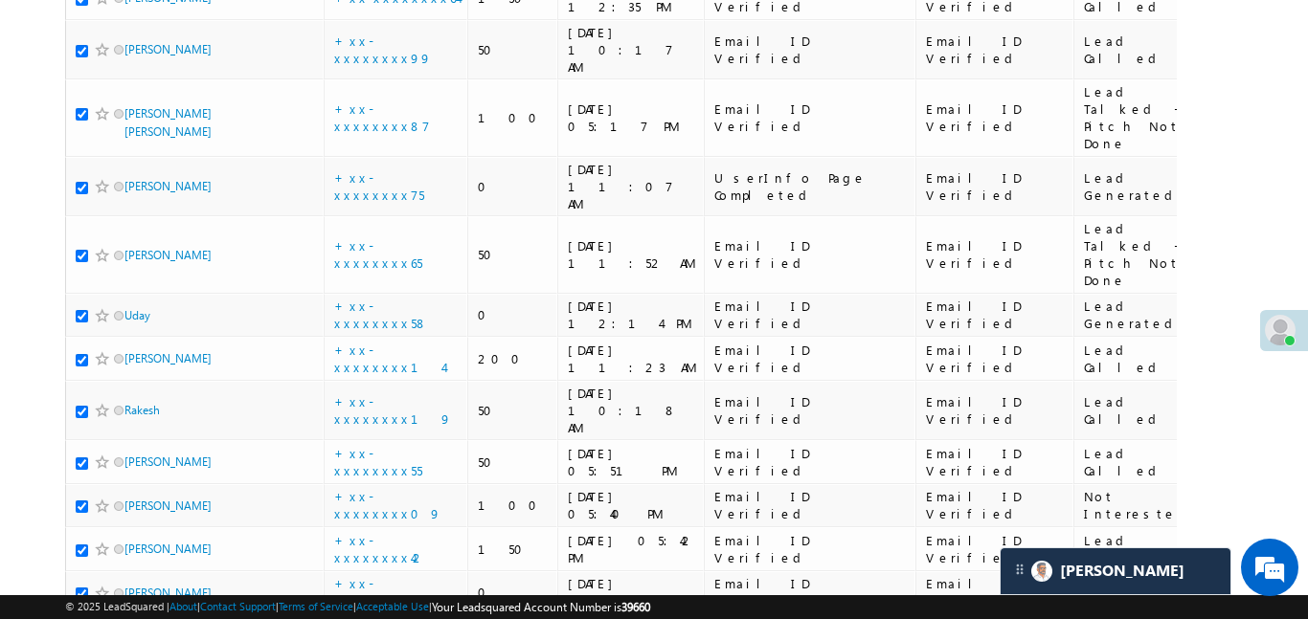
scroll to position [1094, 0]
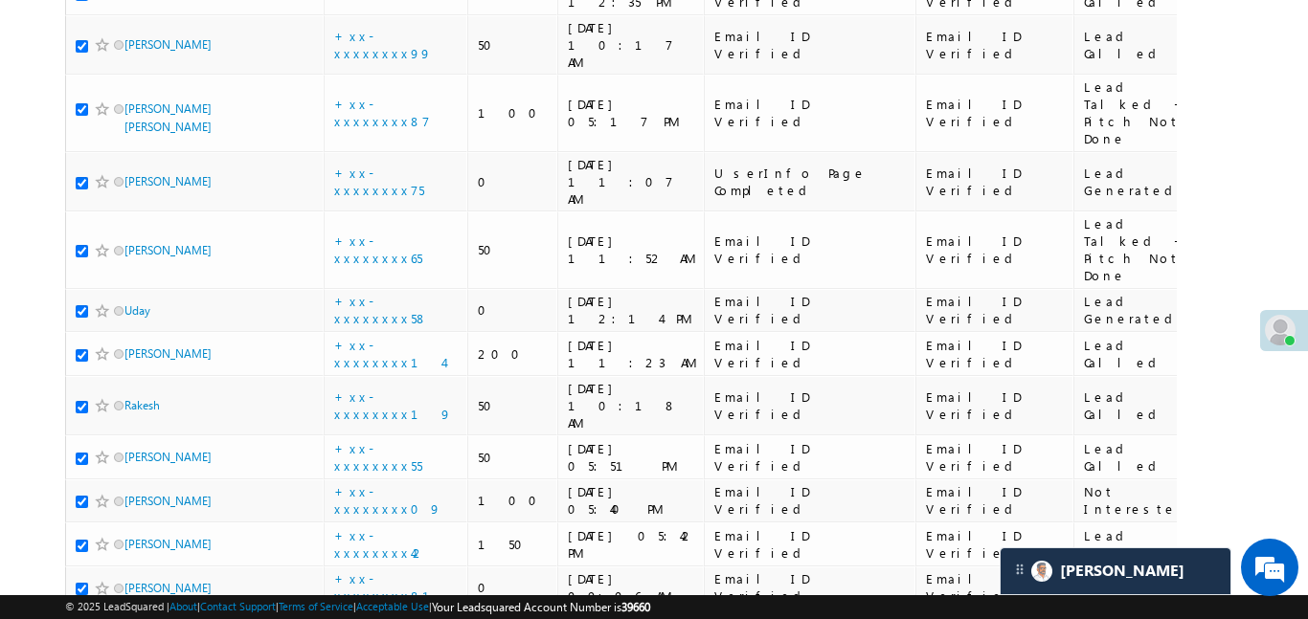
checkbox input "false"
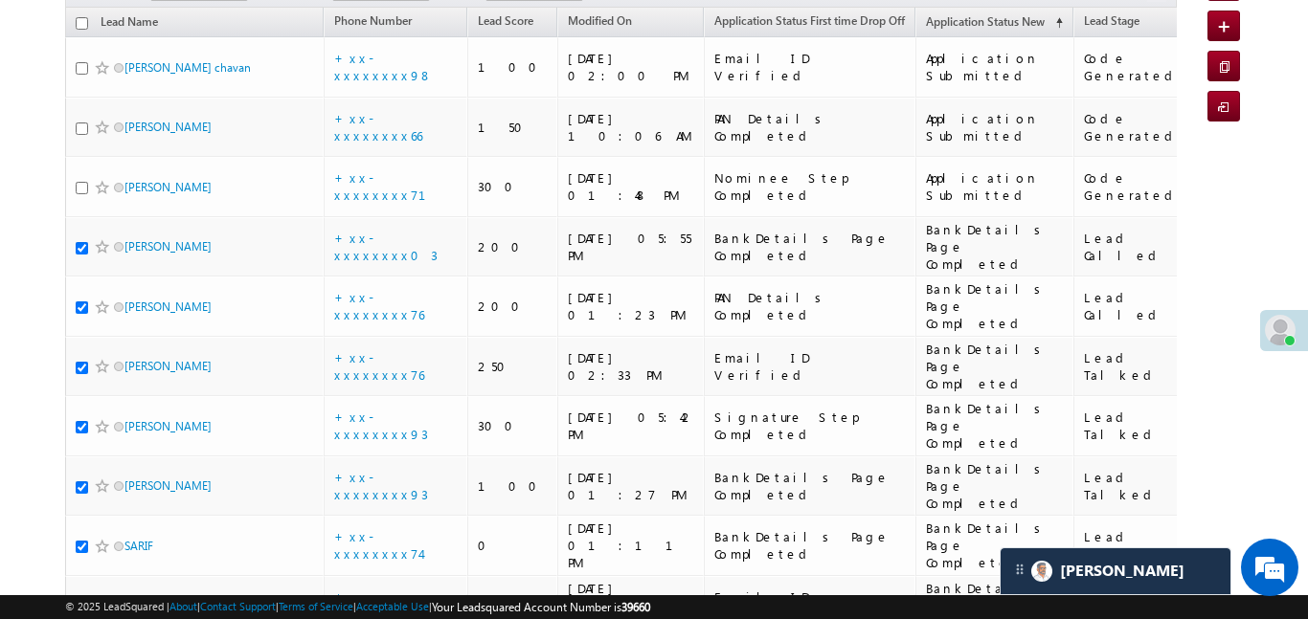
scroll to position [0, 0]
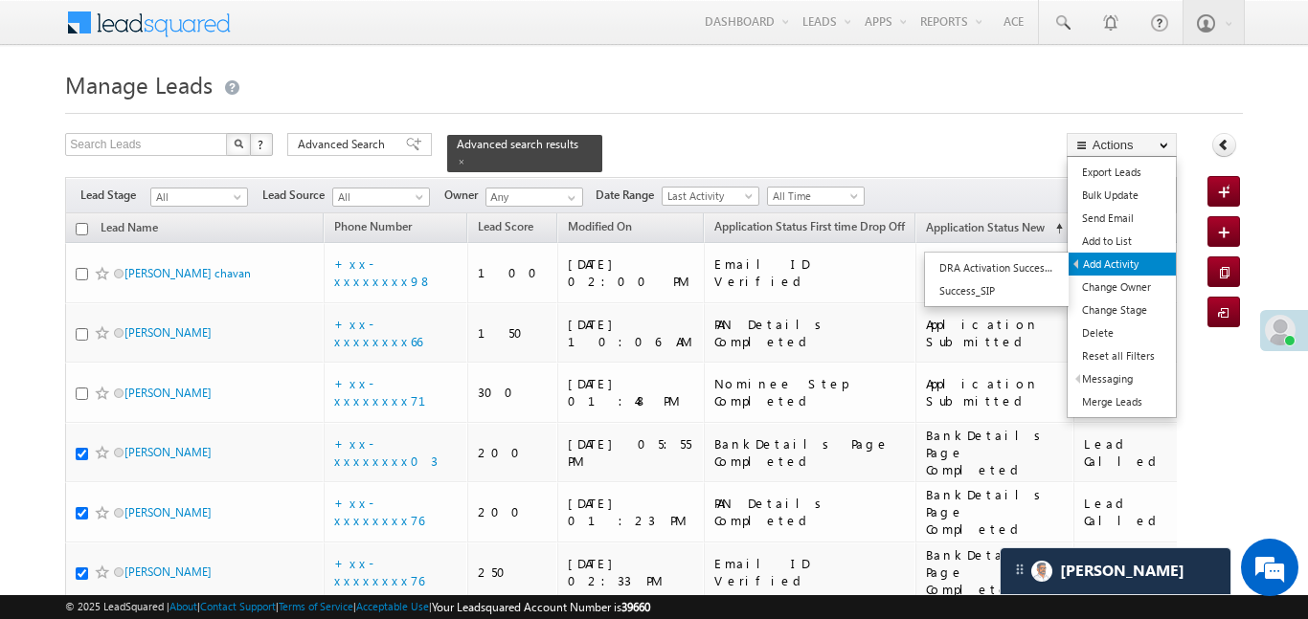
click at [1126, 271] on link "Add Activity" at bounding box center [1121, 264] width 107 height 23
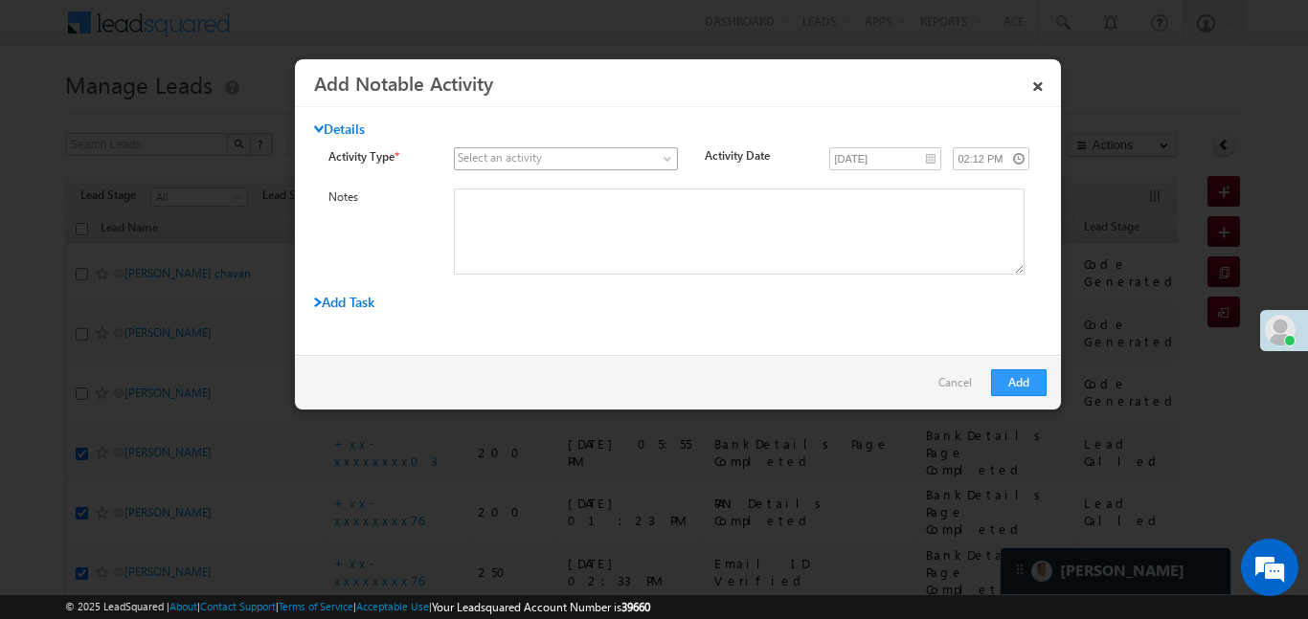
click at [590, 165] on span at bounding box center [554, 158] width 198 height 17
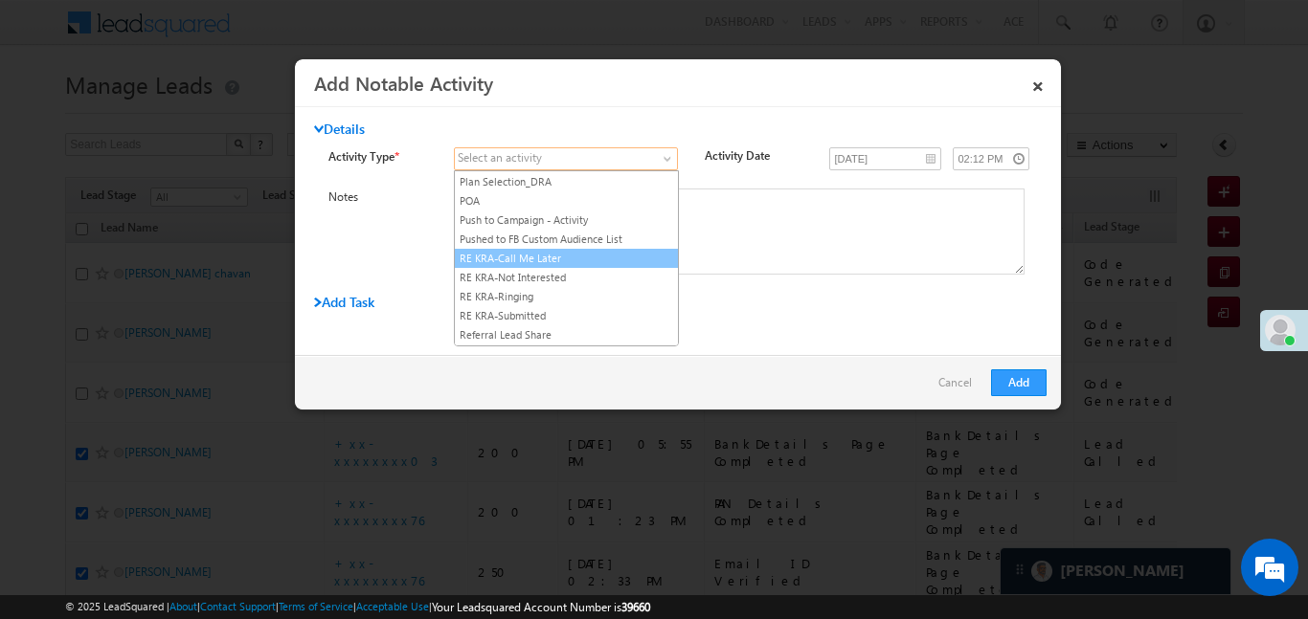
scroll to position [2429, 0]
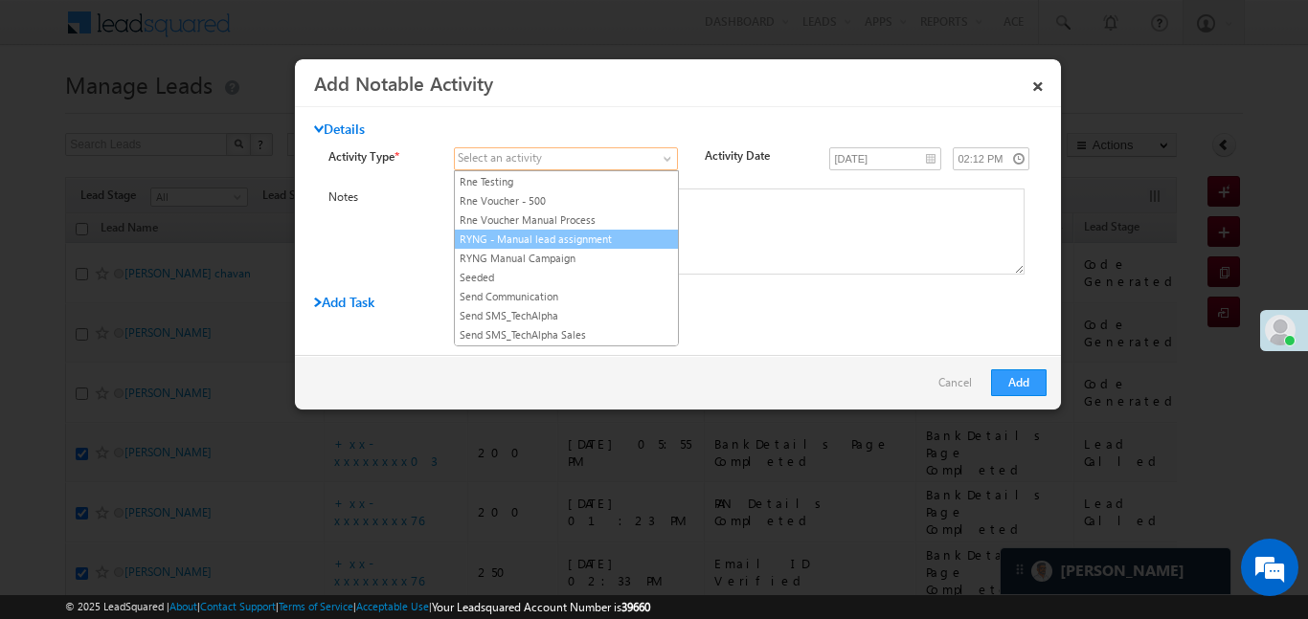
drag, startPoint x: 613, startPoint y: 250, endPoint x: 608, endPoint y: 240, distance: 10.7
click at [608, 240] on ul "3 Hours Redistribution Account Inactive Date Add_Alternate_Number Agreed for Pa…" at bounding box center [566, 258] width 225 height 176
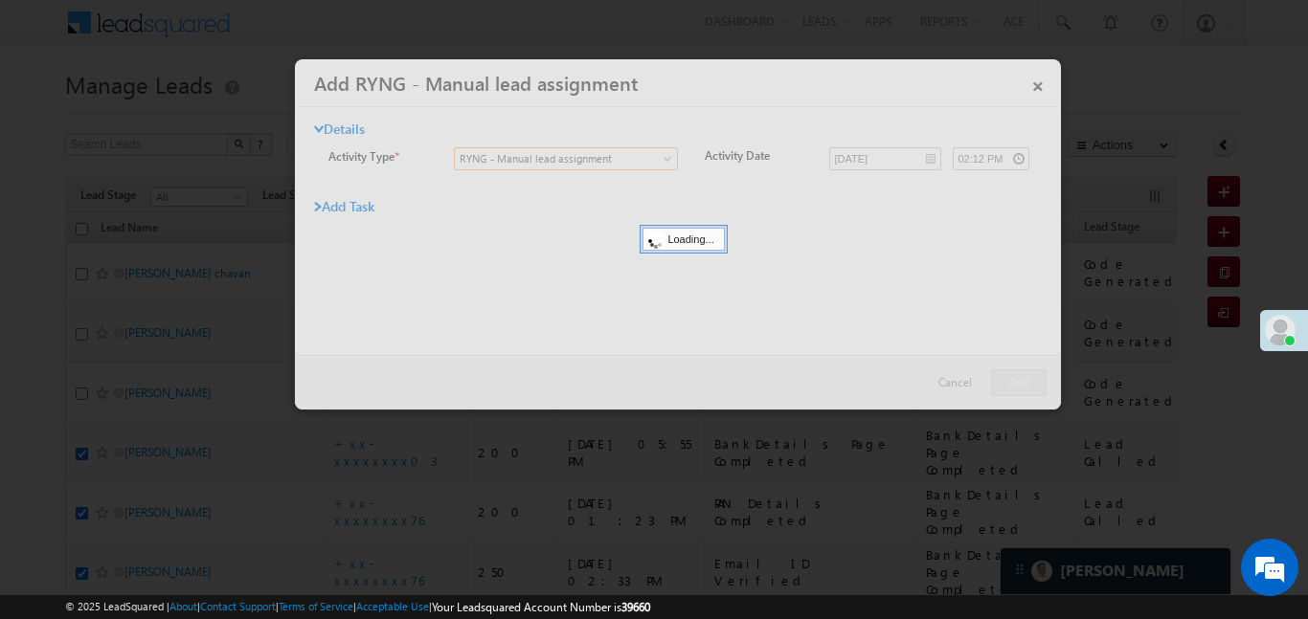
click at [608, 240] on div at bounding box center [678, 234] width 766 height 350
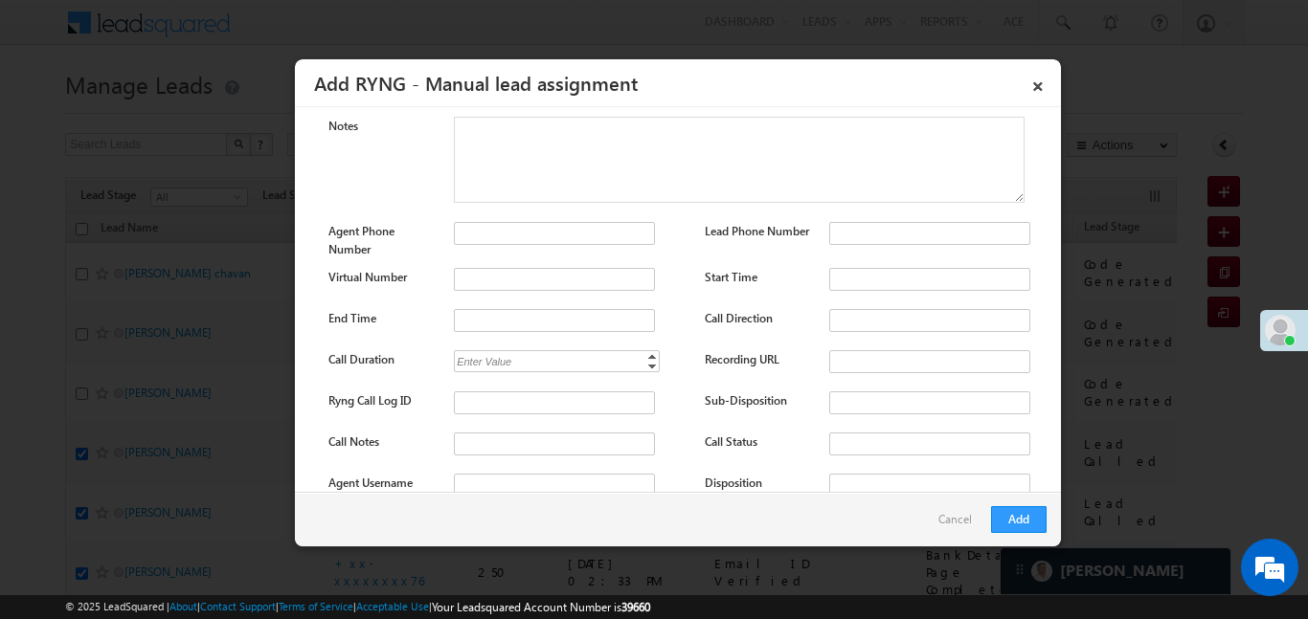
scroll to position [0, 0]
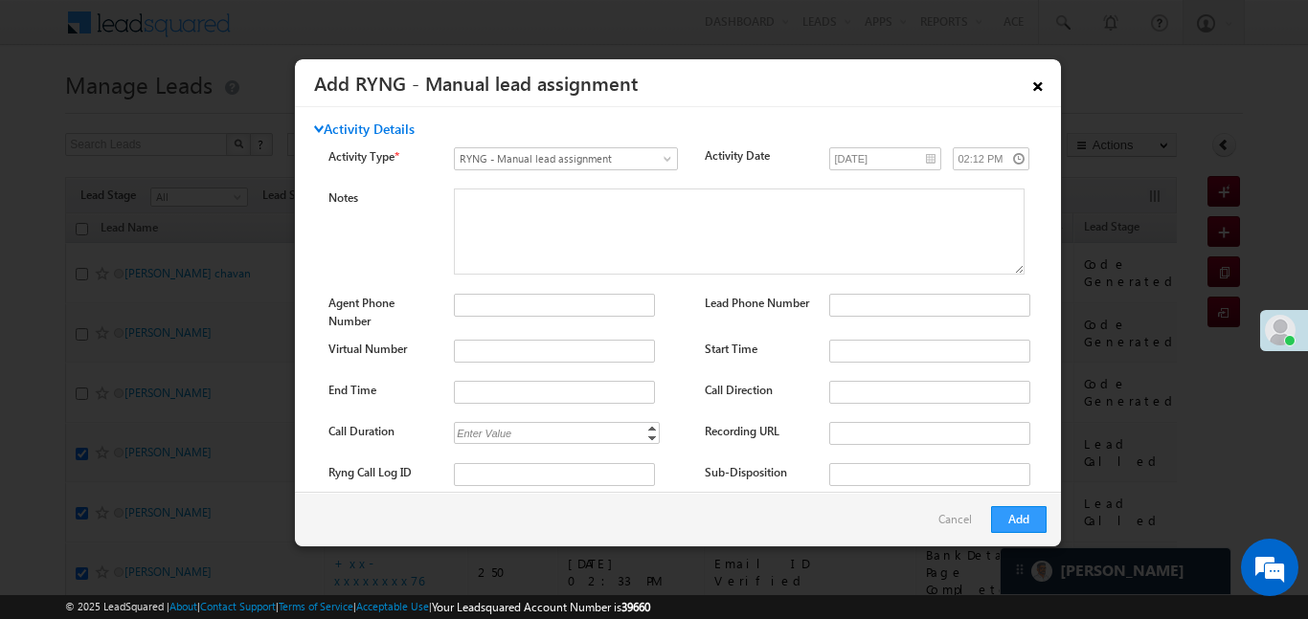
click at [1039, 89] on link "×" at bounding box center [1037, 83] width 33 height 34
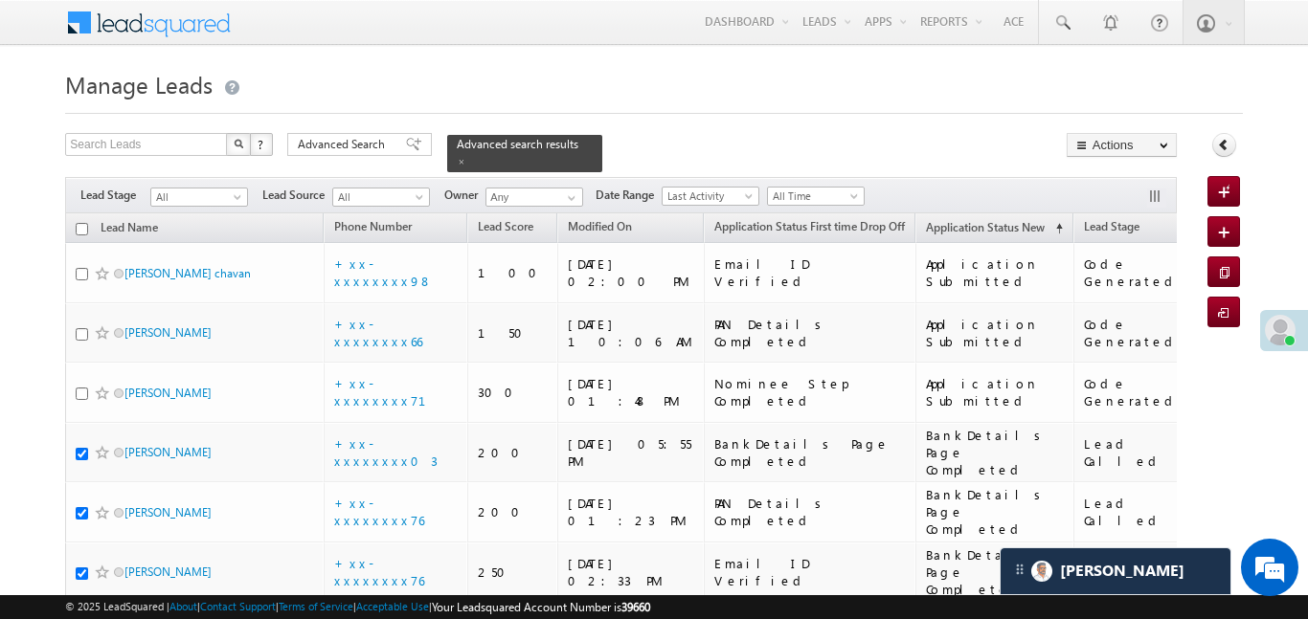
click at [1201, 222] on link "Last Activity Date" at bounding box center [1254, 228] width 107 height 25
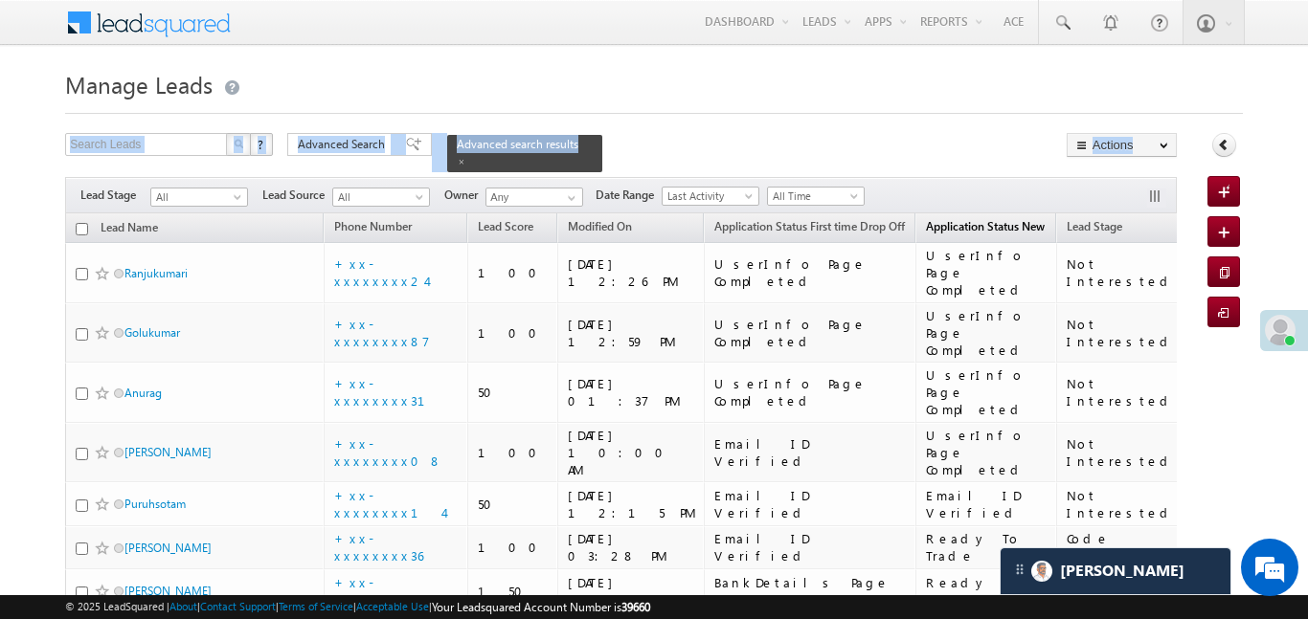
click at [926, 219] on span "Application Status New" at bounding box center [985, 226] width 119 height 14
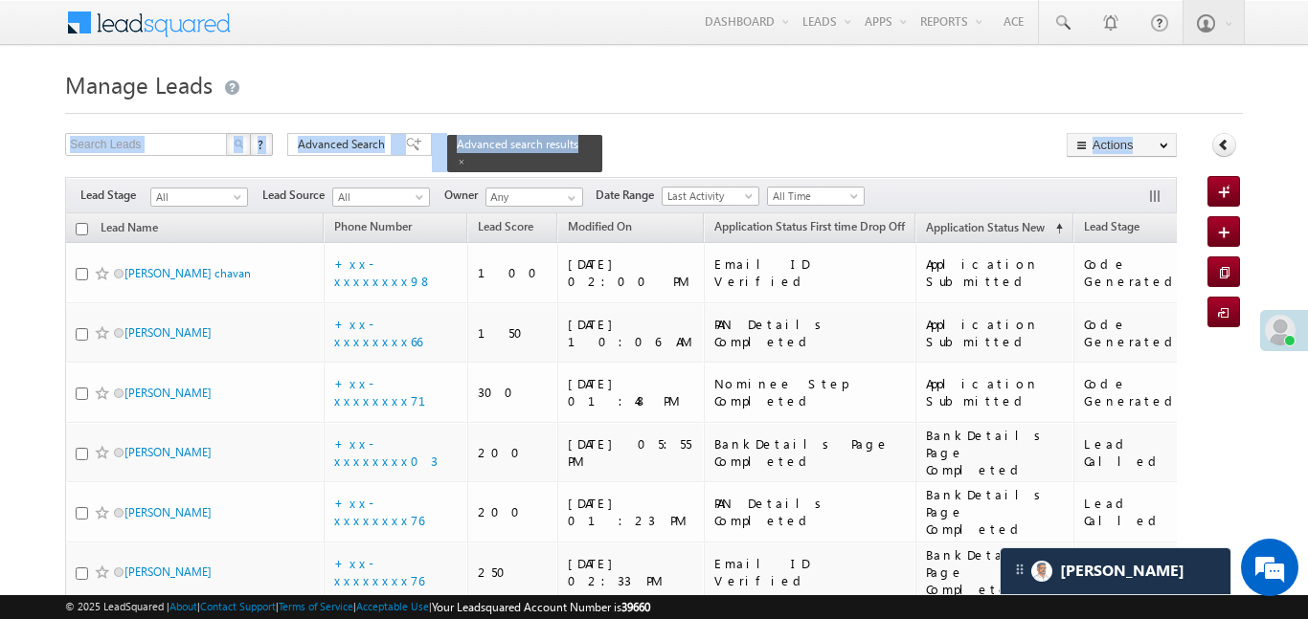
click at [883, 87] on h1 "Manage Leads" at bounding box center [653, 82] width 1177 height 37
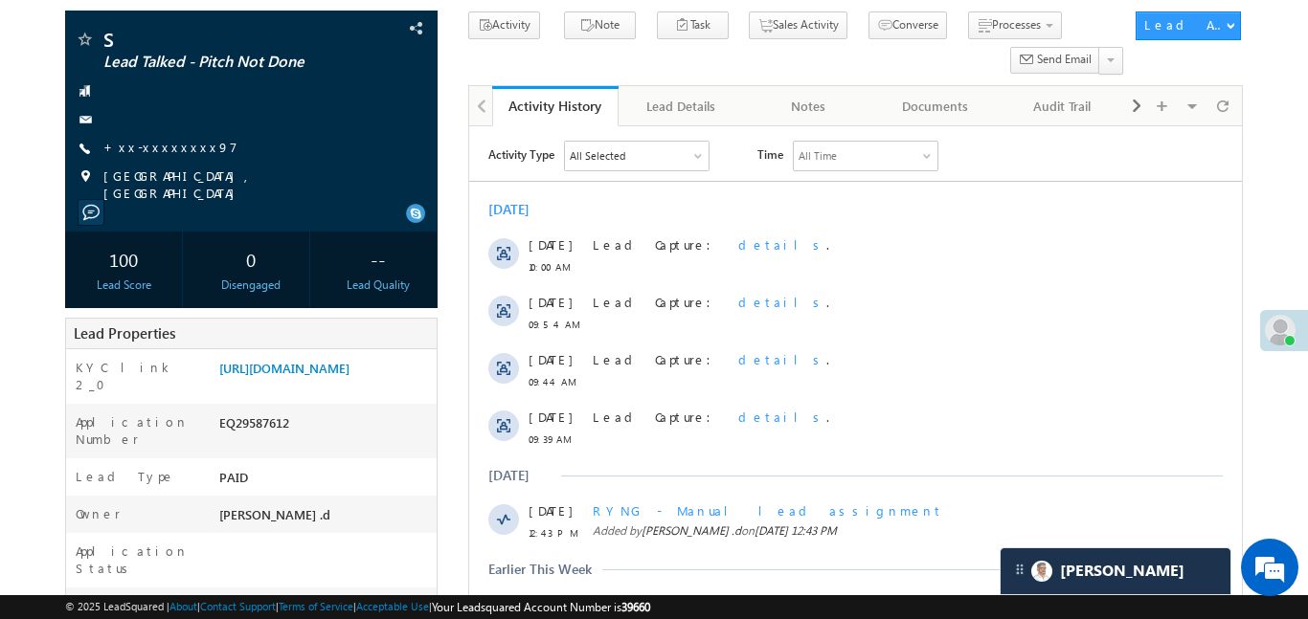
scroll to position [125, 0]
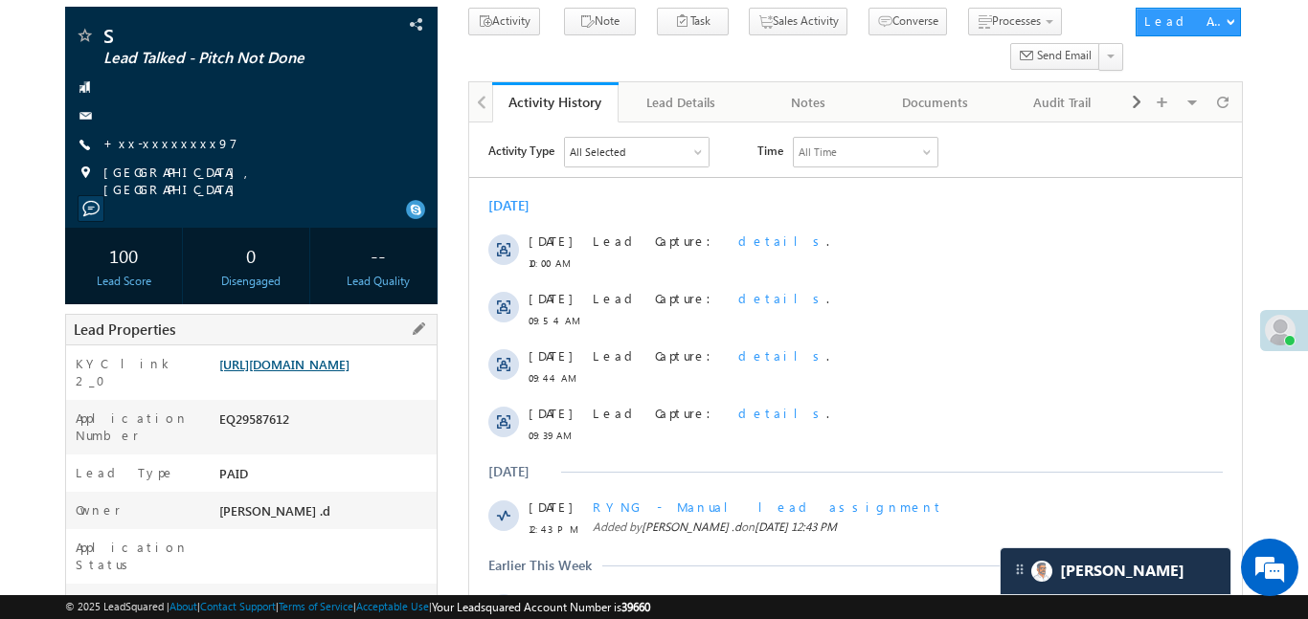
click at [327, 360] on link "https://angelbroking1-pk3em7sa.customui-test.leadsquared.com?leadId=c10dbe96-8a…" at bounding box center [284, 364] width 130 height 16
click at [170, 146] on link "+xx-xxxxxxxx97" at bounding box center [170, 143] width 134 height 16
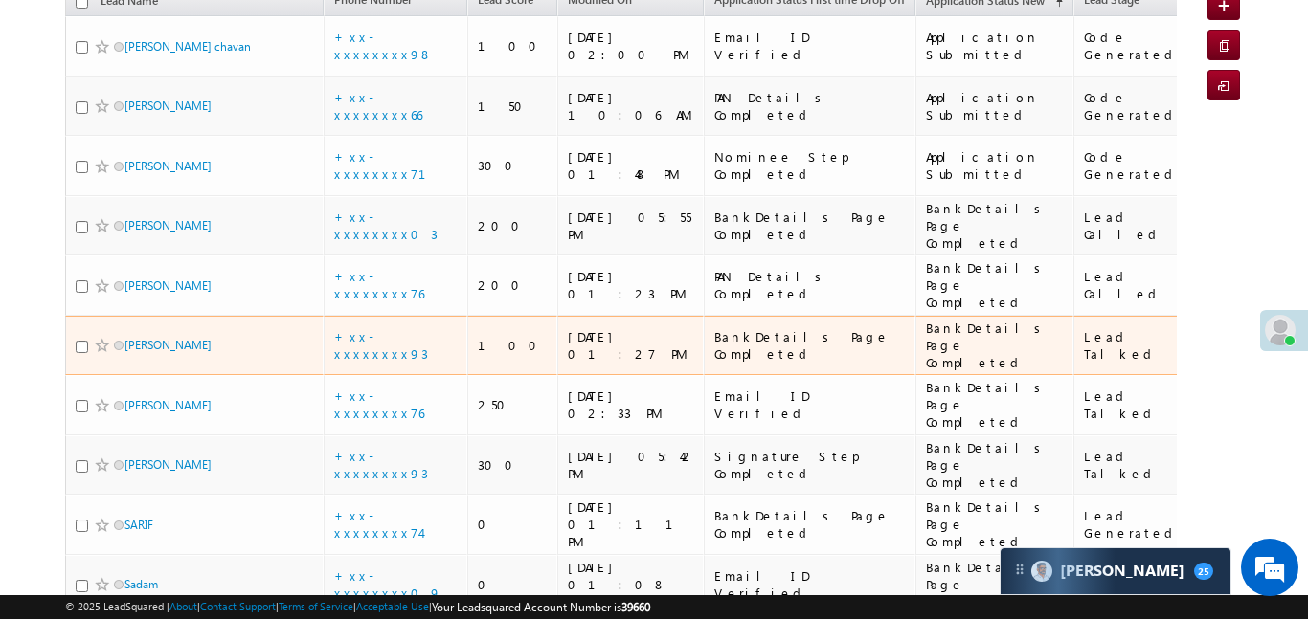
scroll to position [271, 0]
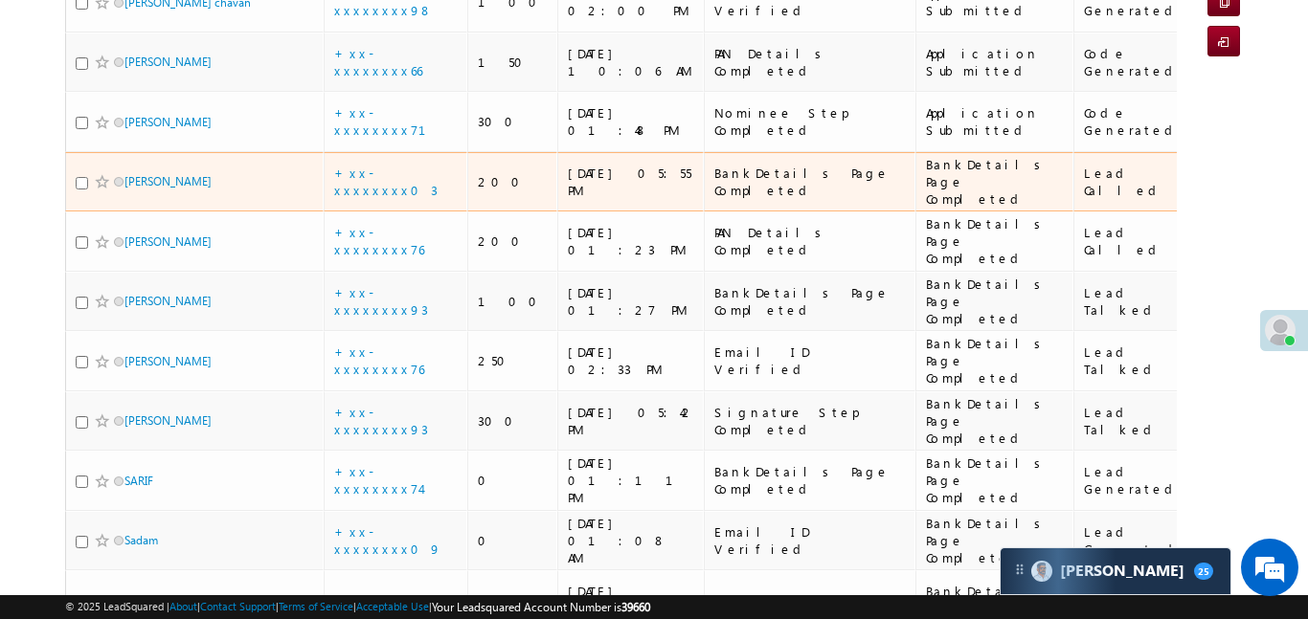
click at [80, 177] on input "checkbox" at bounding box center [82, 183] width 12 height 12
checkbox input "true"
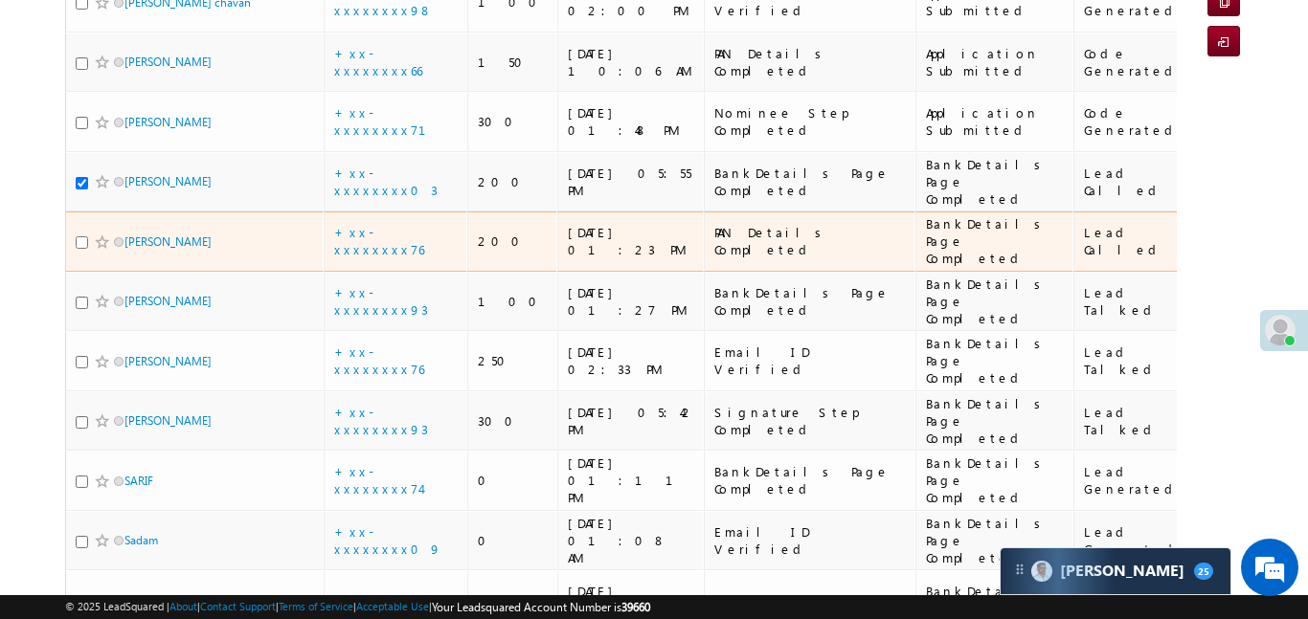
click at [84, 236] on input "checkbox" at bounding box center [82, 242] width 12 height 12
checkbox input "true"
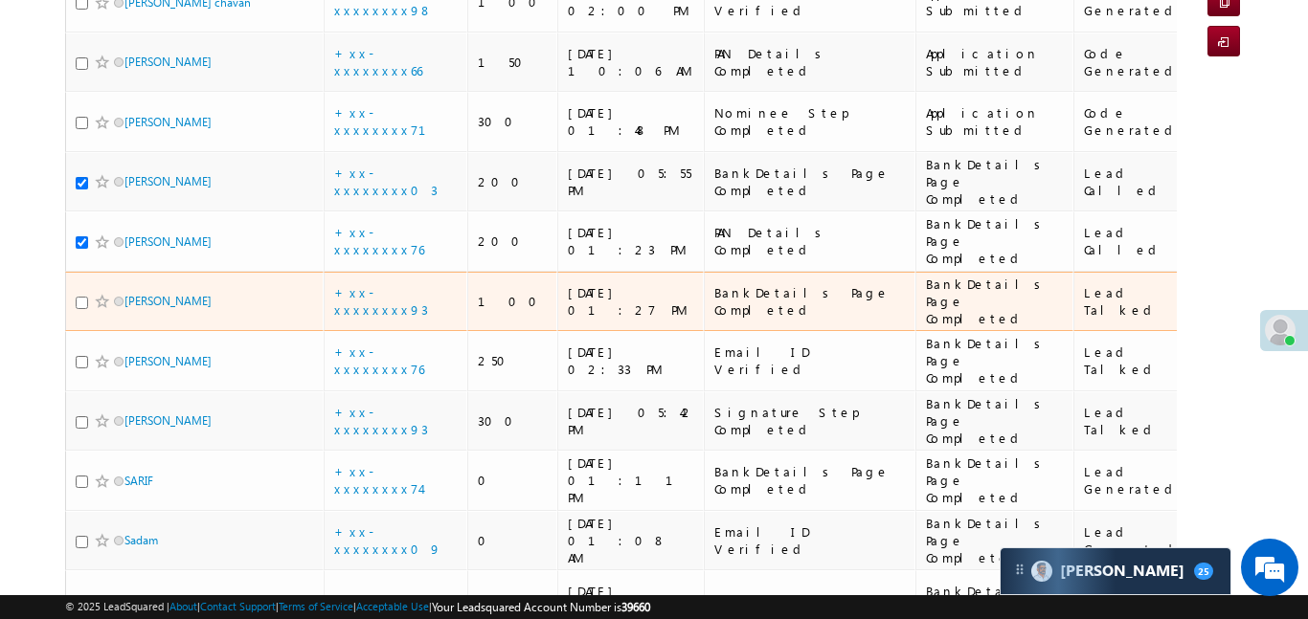
click at [83, 297] on input "checkbox" at bounding box center [82, 303] width 12 height 12
checkbox input "true"
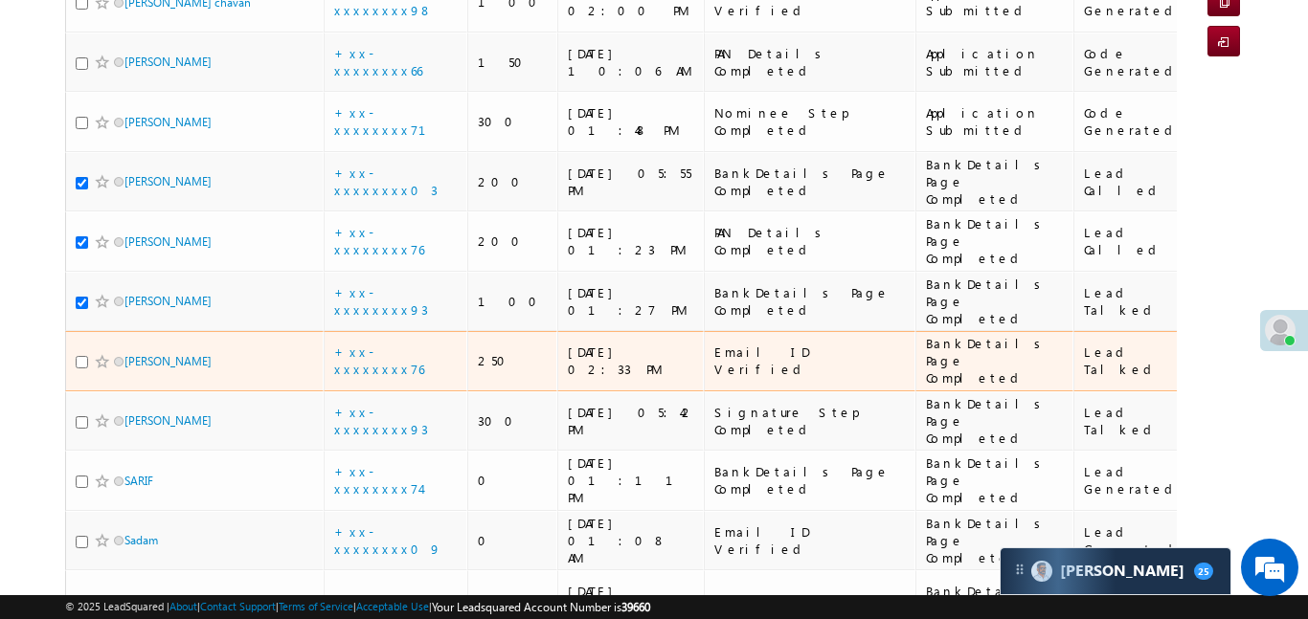
click at [82, 356] on input "checkbox" at bounding box center [82, 362] width 12 height 12
checkbox input "true"
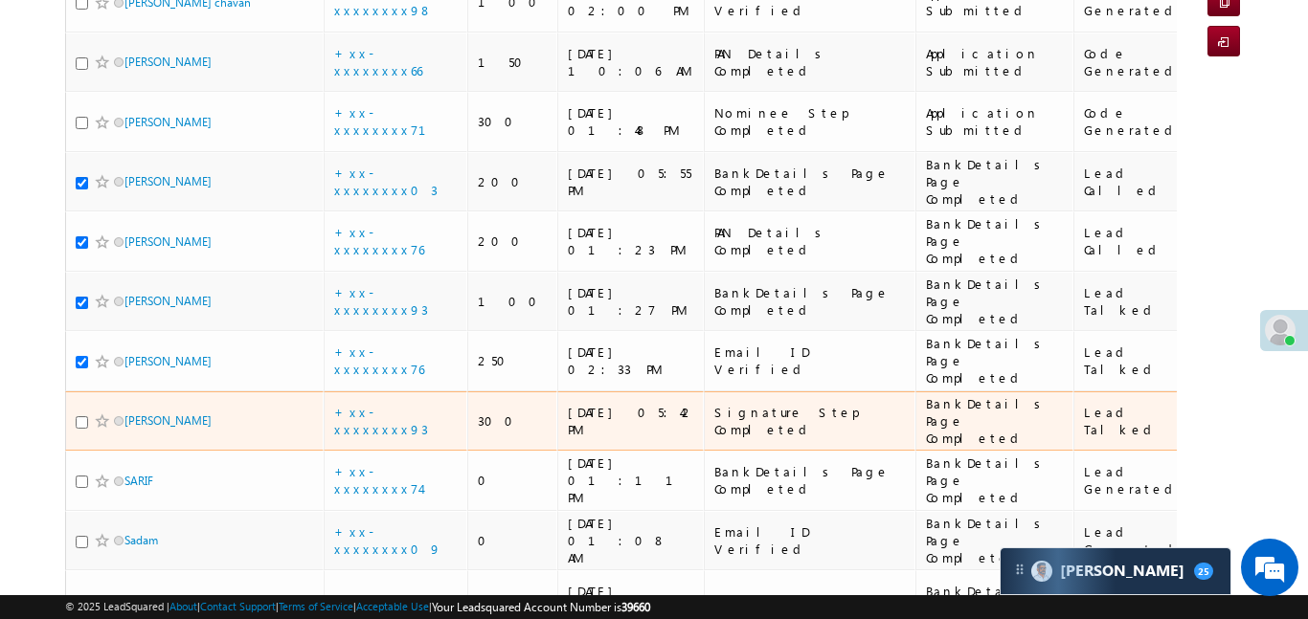
scroll to position [0, 0]
click at [77, 416] on input "checkbox" at bounding box center [82, 422] width 12 height 12
checkbox input "true"
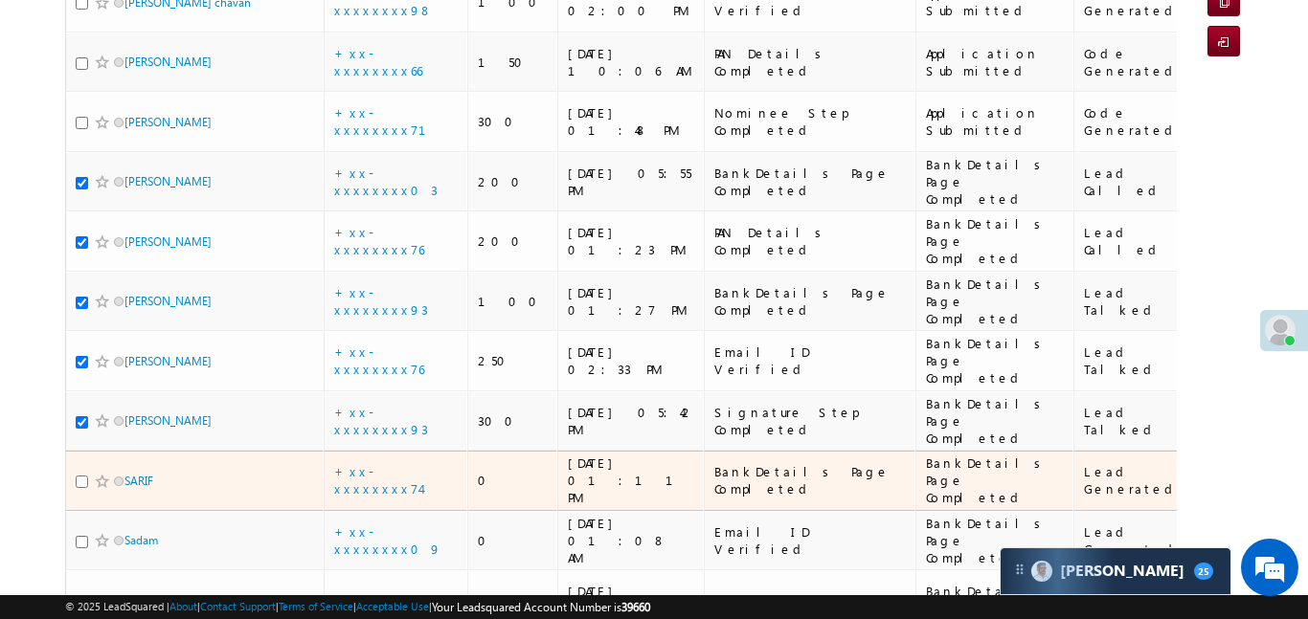
click at [82, 476] on input "checkbox" at bounding box center [82, 482] width 12 height 12
checkbox input "true"
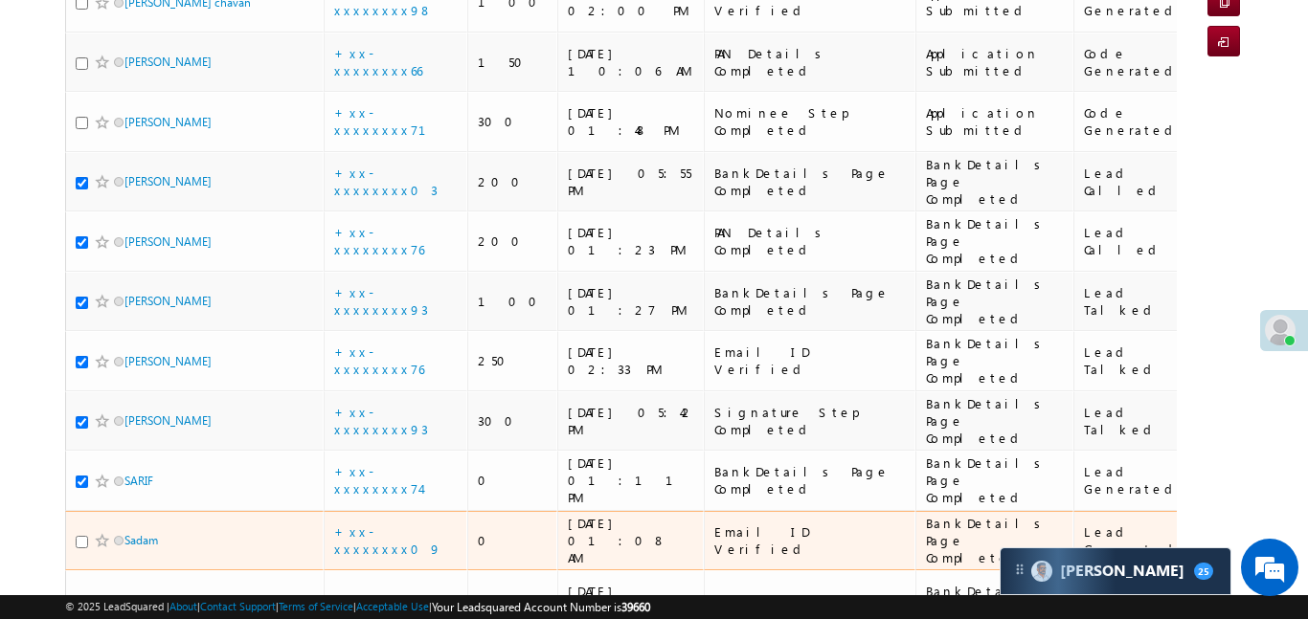
click at [76, 536] on input "checkbox" at bounding box center [82, 542] width 12 height 12
checkbox input "true"
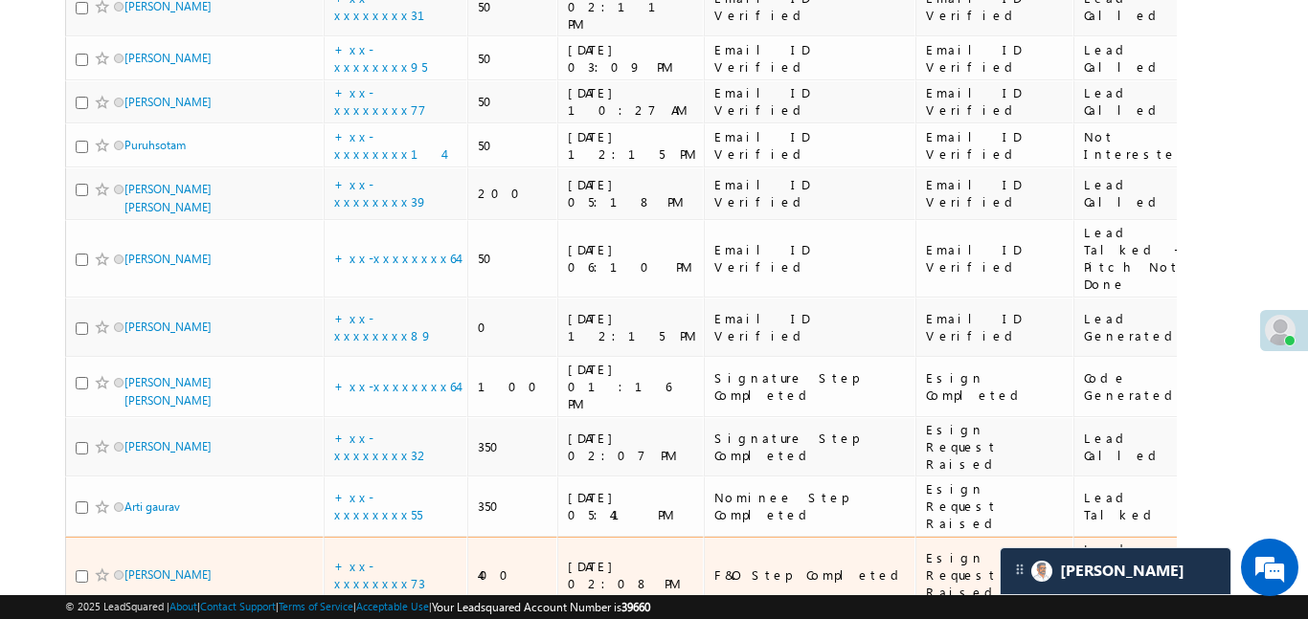
scroll to position [3520, 0]
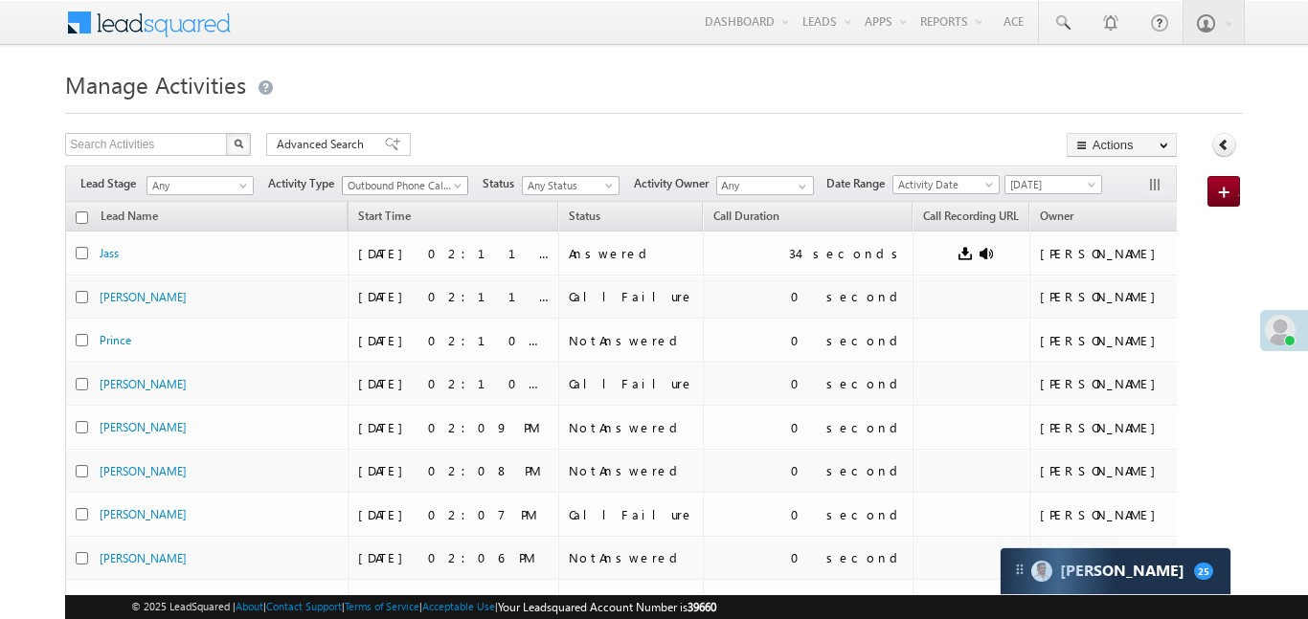
click at [417, 181] on span "Outbound Phone Call Activity" at bounding box center [401, 185] width 116 height 17
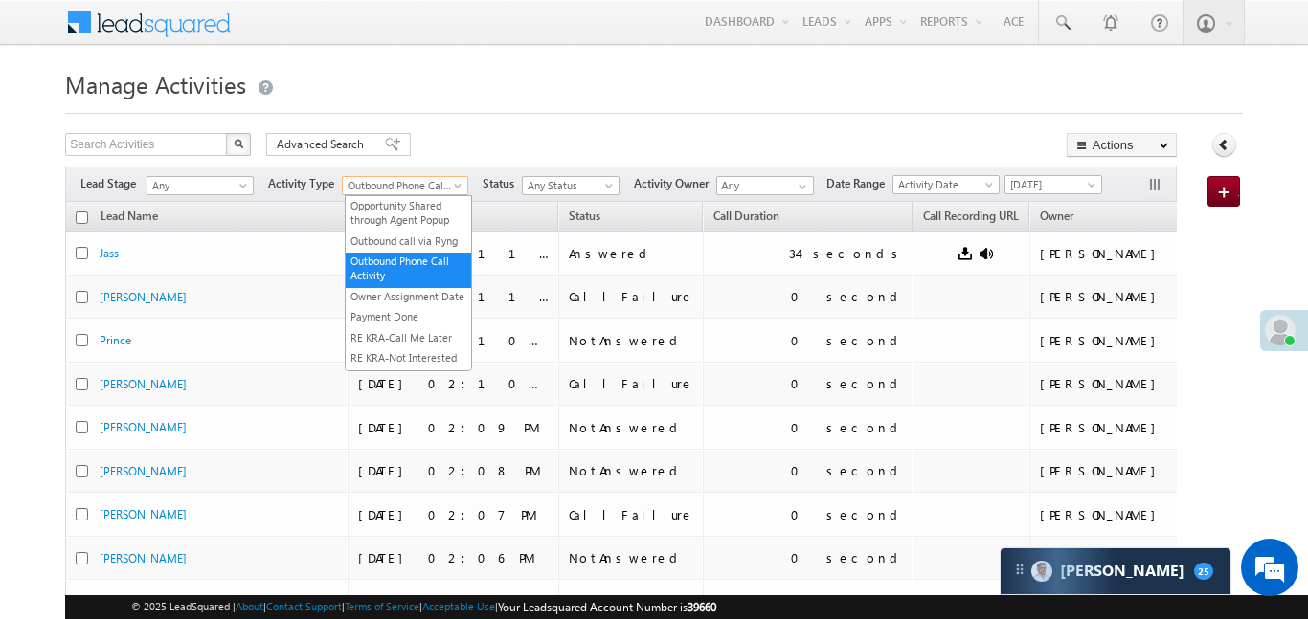
scroll to position [960, 0]
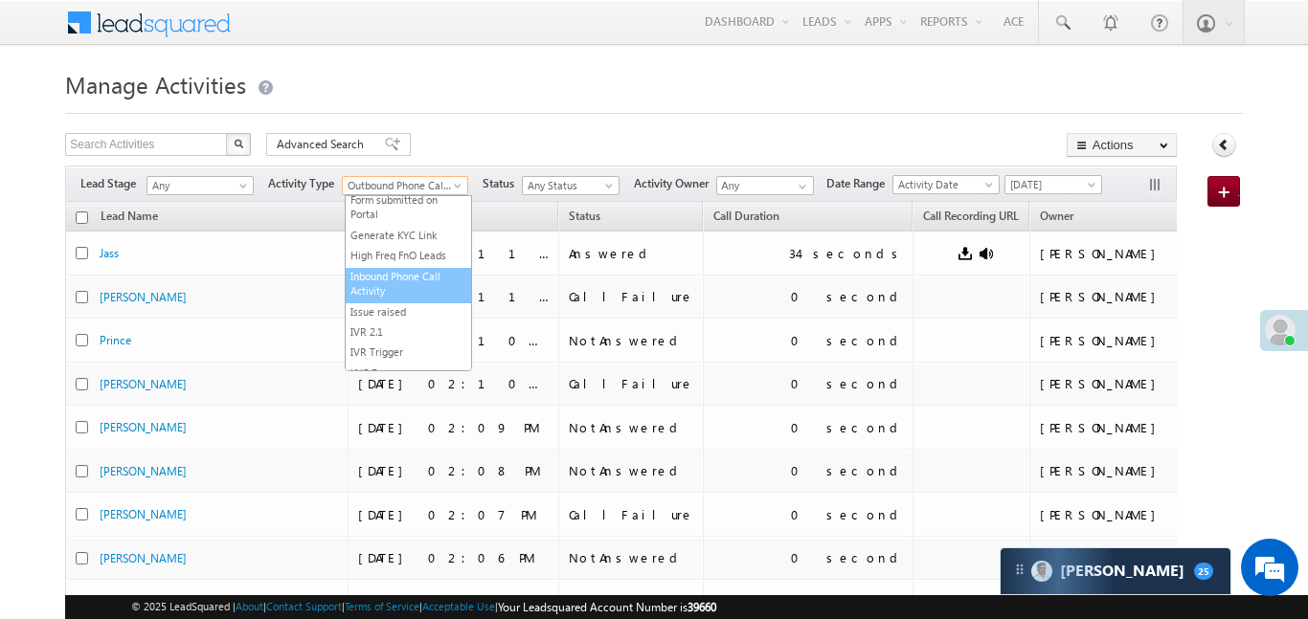
click at [420, 269] on link "Inbound Phone Call Activity" at bounding box center [408, 284] width 125 height 30
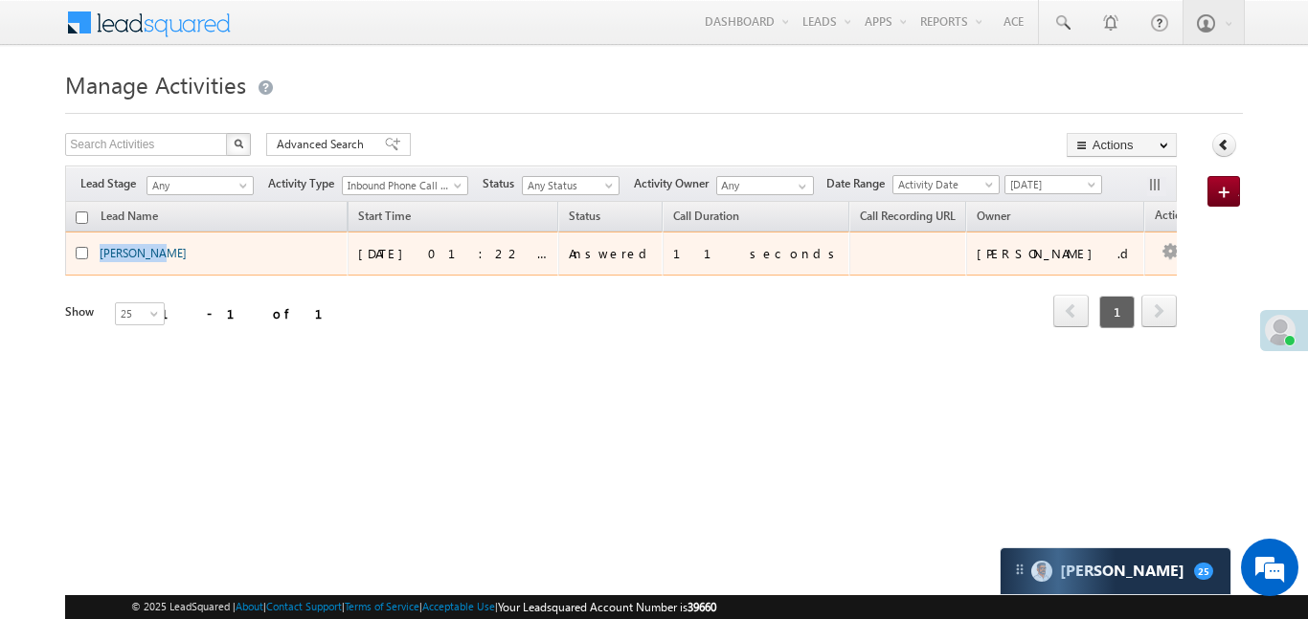
click at [574, 327] on div "Lead Name Start Time Status Call Duration Call Recording URL Owner Actions [PER…" at bounding box center [620, 266] width 1111 height 128
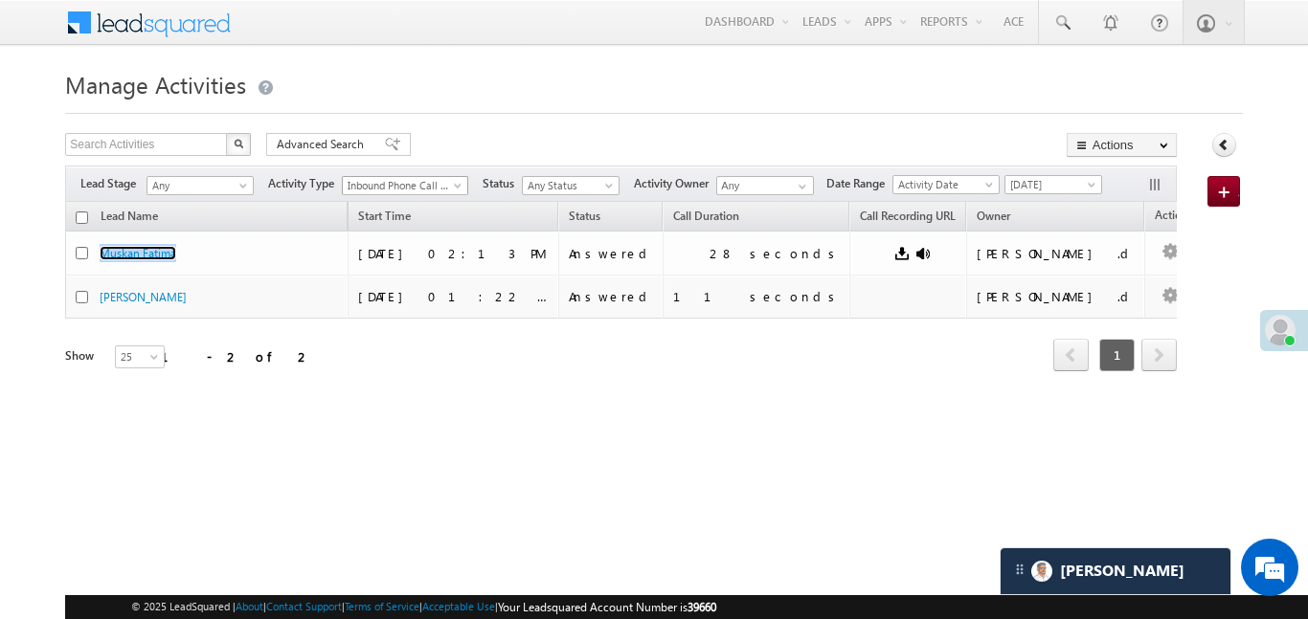
click at [356, 204] on th "Start Time" at bounding box center [453, 217] width 211 height 30
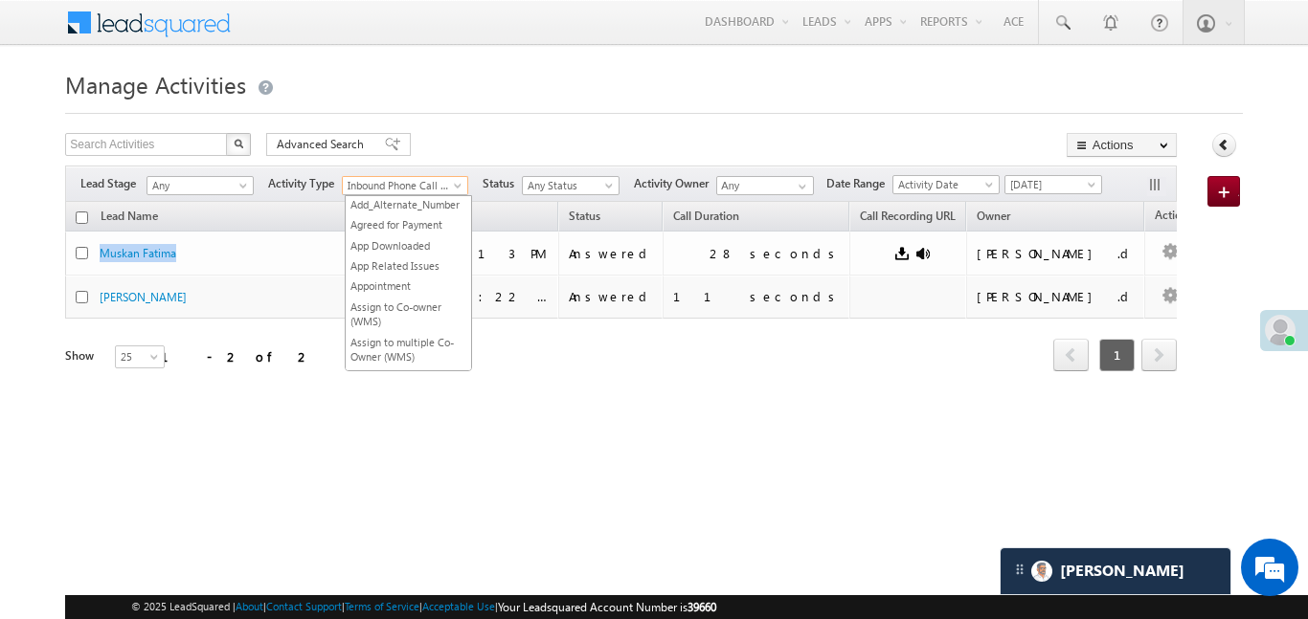
click at [396, 178] on span "Inbound Phone Call Activity" at bounding box center [401, 185] width 116 height 17
drag, startPoint x: 408, startPoint y: 263, endPoint x: 424, endPoint y: 283, distance: 25.9
click at [424, 283] on ul "Add_Alternate_Number Agreed for Payment App Downloaded App Related Issues Appoi…" at bounding box center [408, 283] width 127 height 176
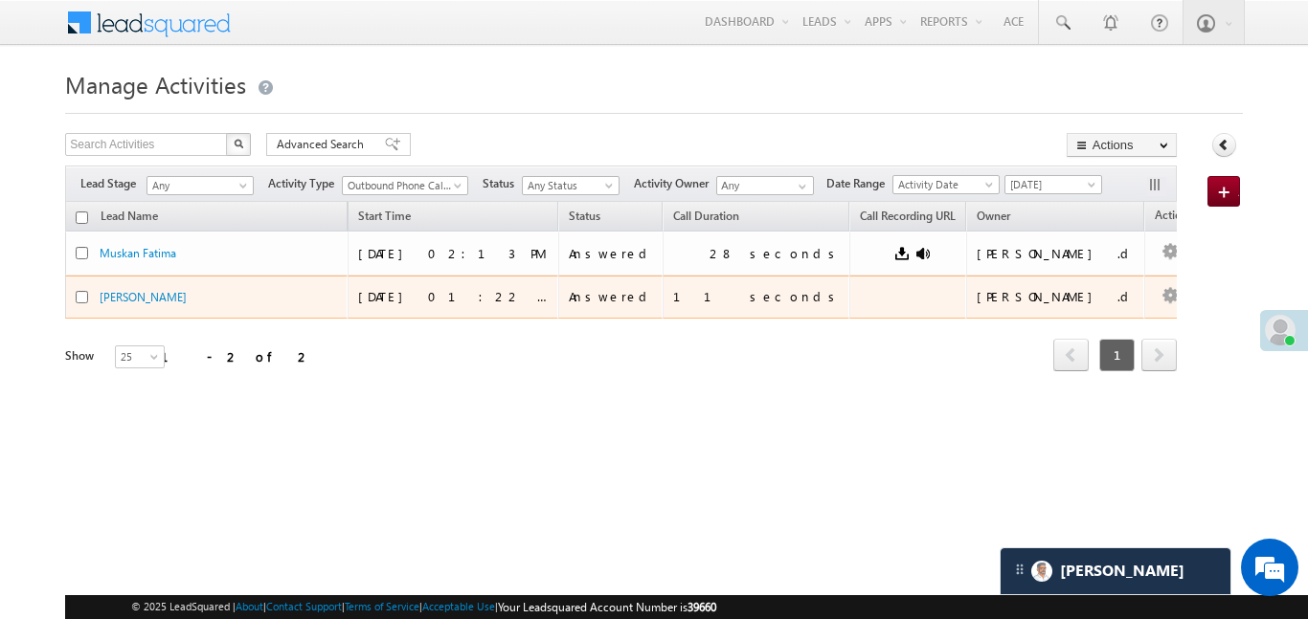
click at [425, 284] on td "[DATE] 01:22 PM" at bounding box center [453, 298] width 211 height 44
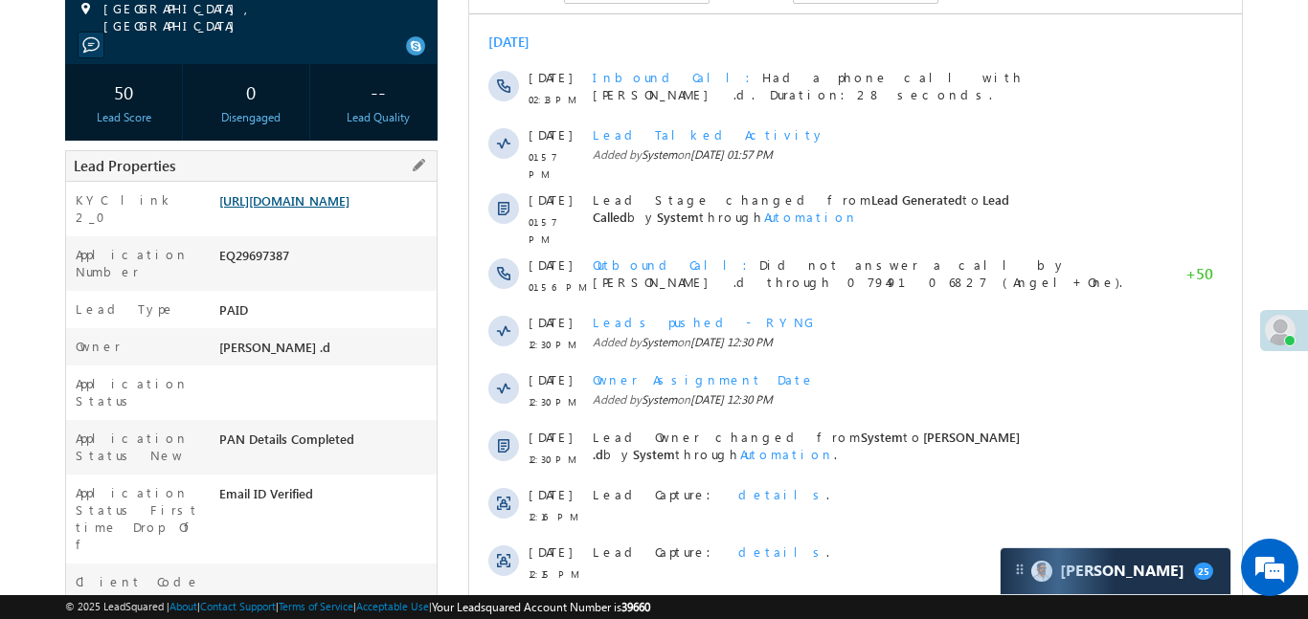
scroll to position [116, 0]
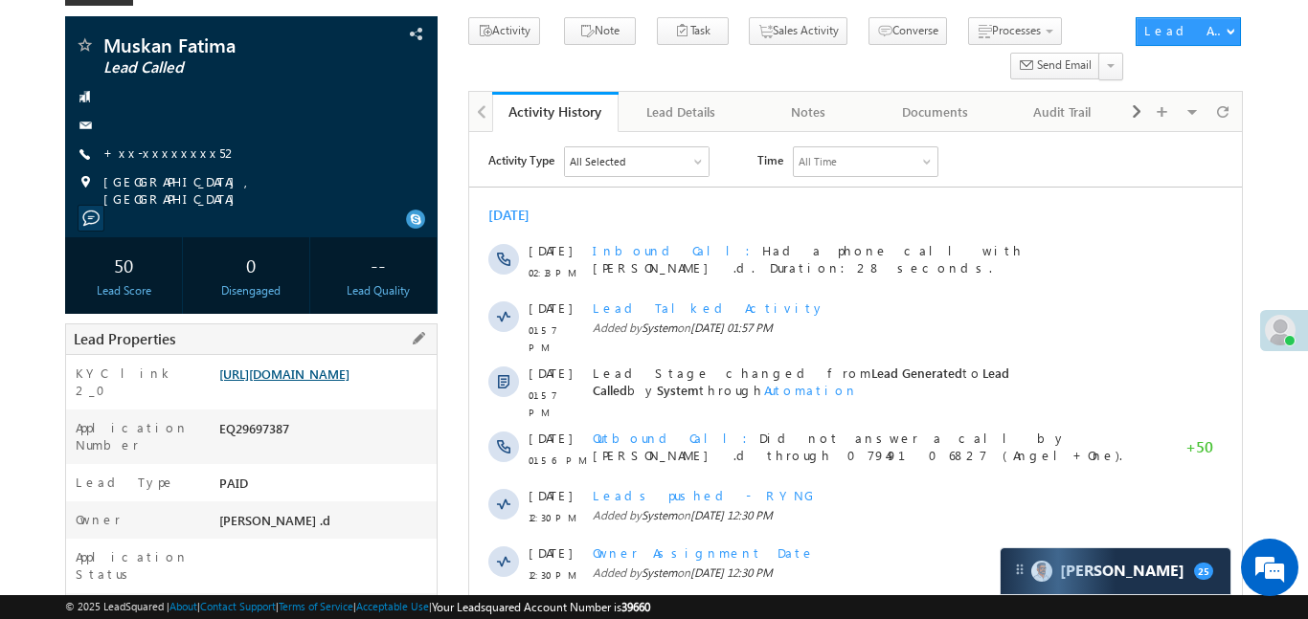
click at [349, 382] on link "[URL][DOMAIN_NAME]" at bounding box center [284, 374] width 130 height 16
click at [163, 157] on link "+xx-xxxxxxxx52" at bounding box center [170, 153] width 135 height 16
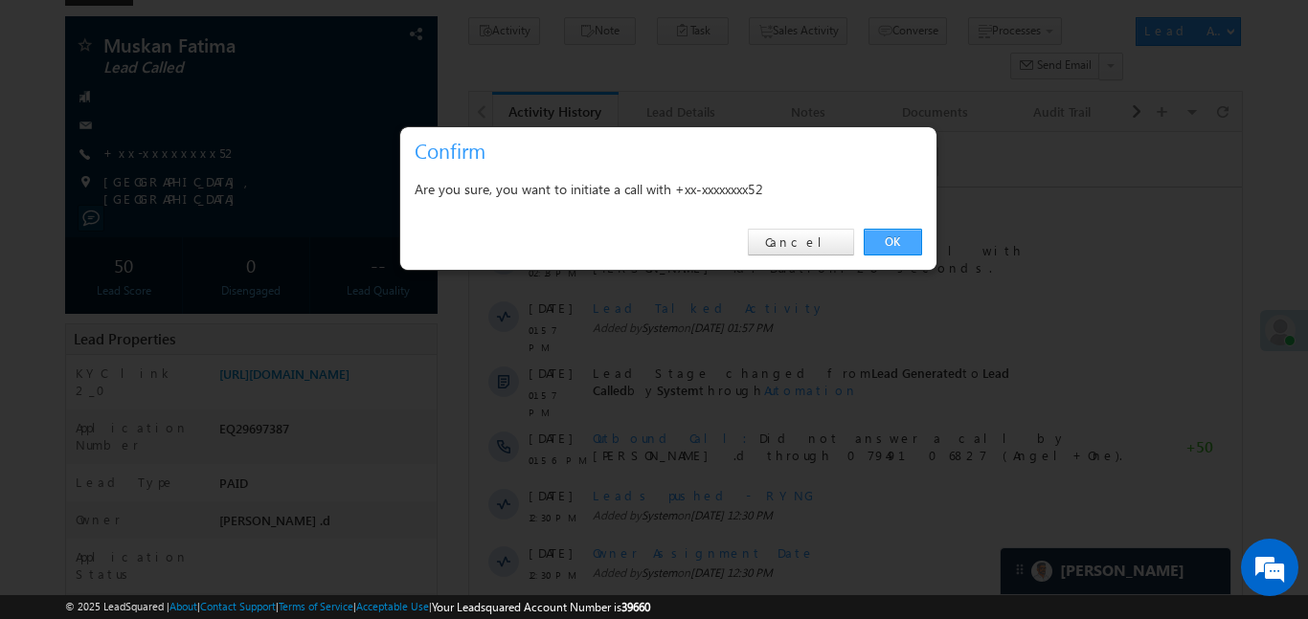
click at [897, 235] on link "OK" at bounding box center [893, 242] width 58 height 27
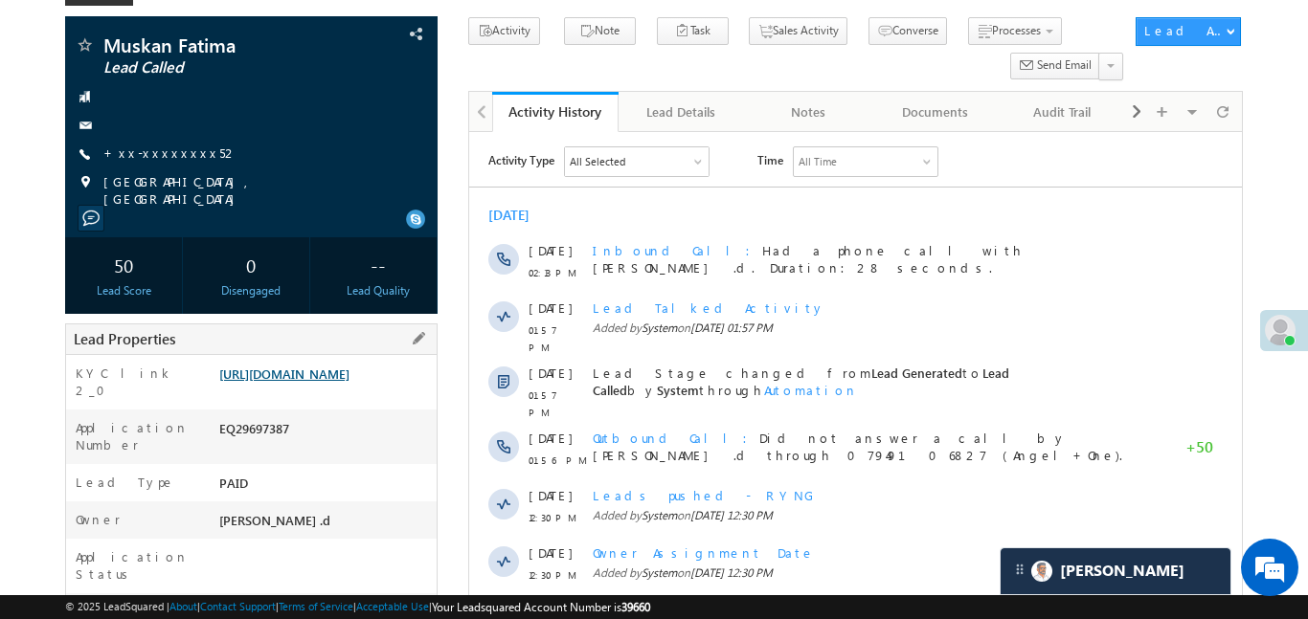
click at [337, 374] on link "[URL][DOMAIN_NAME]" at bounding box center [284, 374] width 130 height 16
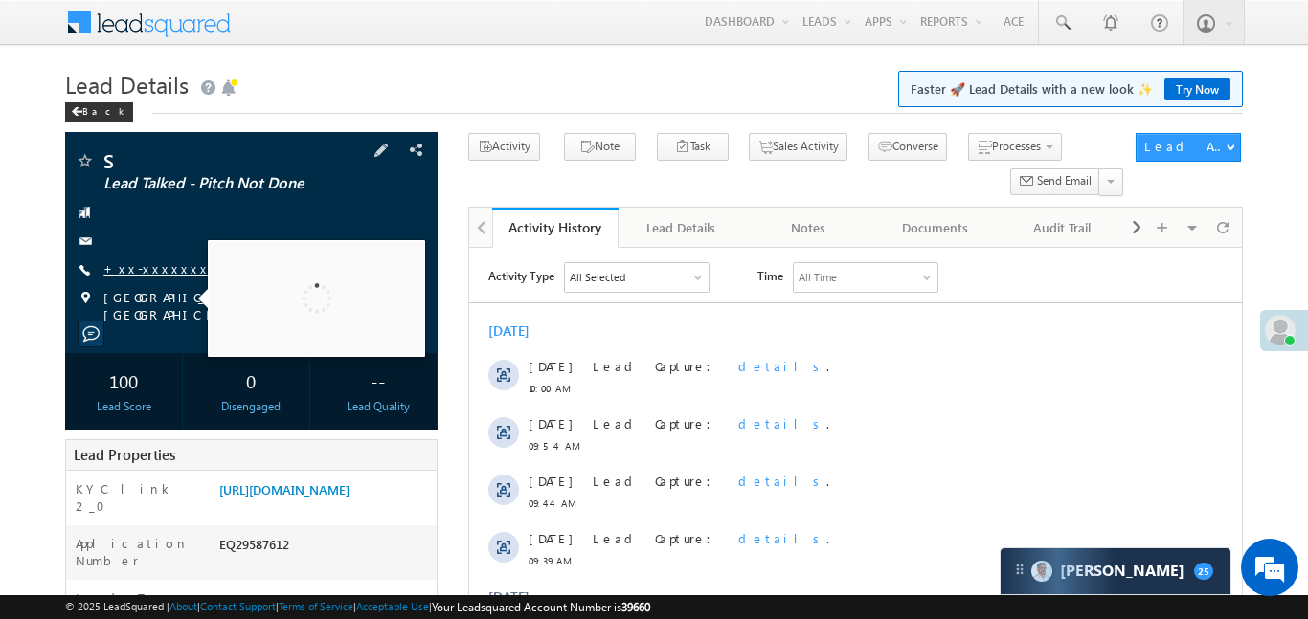
click at [154, 268] on link "+xx-xxxxxxxx97" at bounding box center [170, 268] width 134 height 16
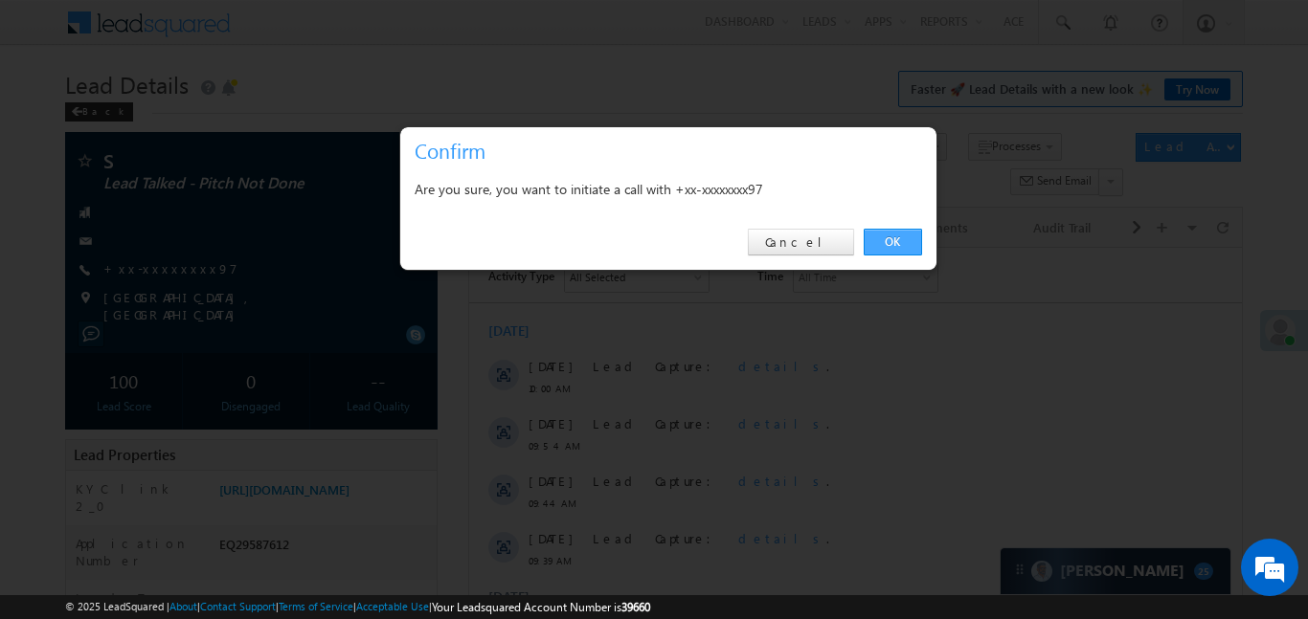
click at [903, 236] on link "OK" at bounding box center [893, 242] width 58 height 27
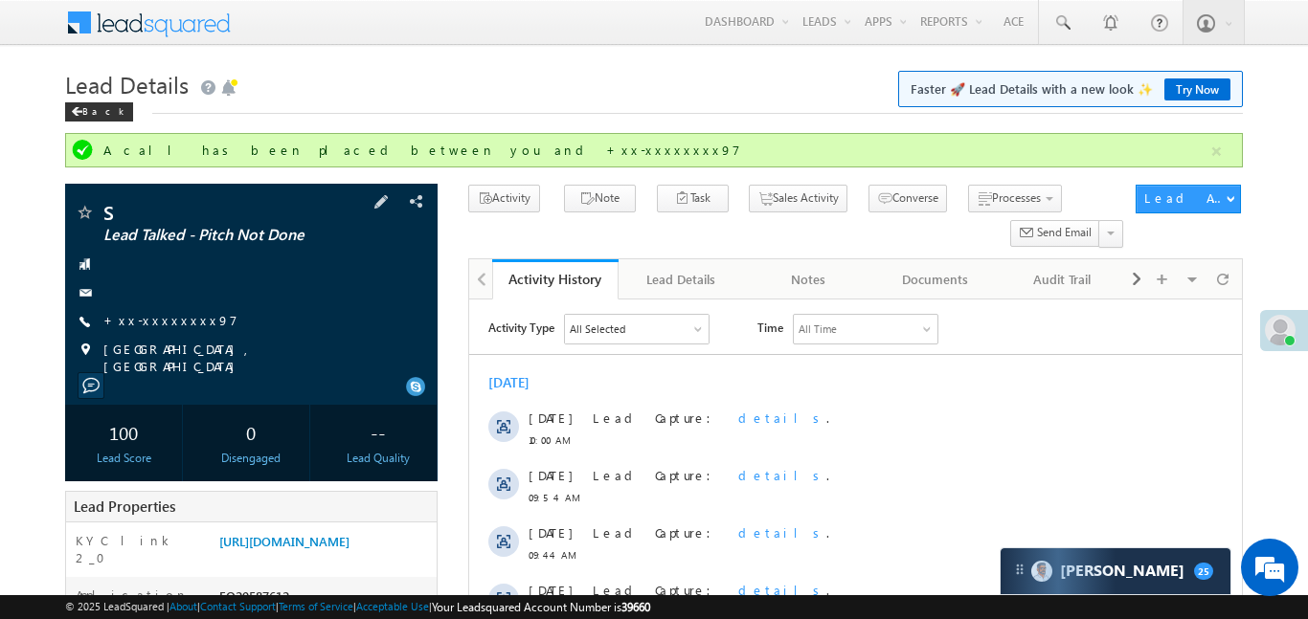
click at [160, 333] on div "S Lead Talked - Pitch Not Done +xx-xxxxxxxx97" at bounding box center [251, 289] width 353 height 172
click at [160, 323] on link "+xx-xxxxxxxx97" at bounding box center [170, 320] width 134 height 16
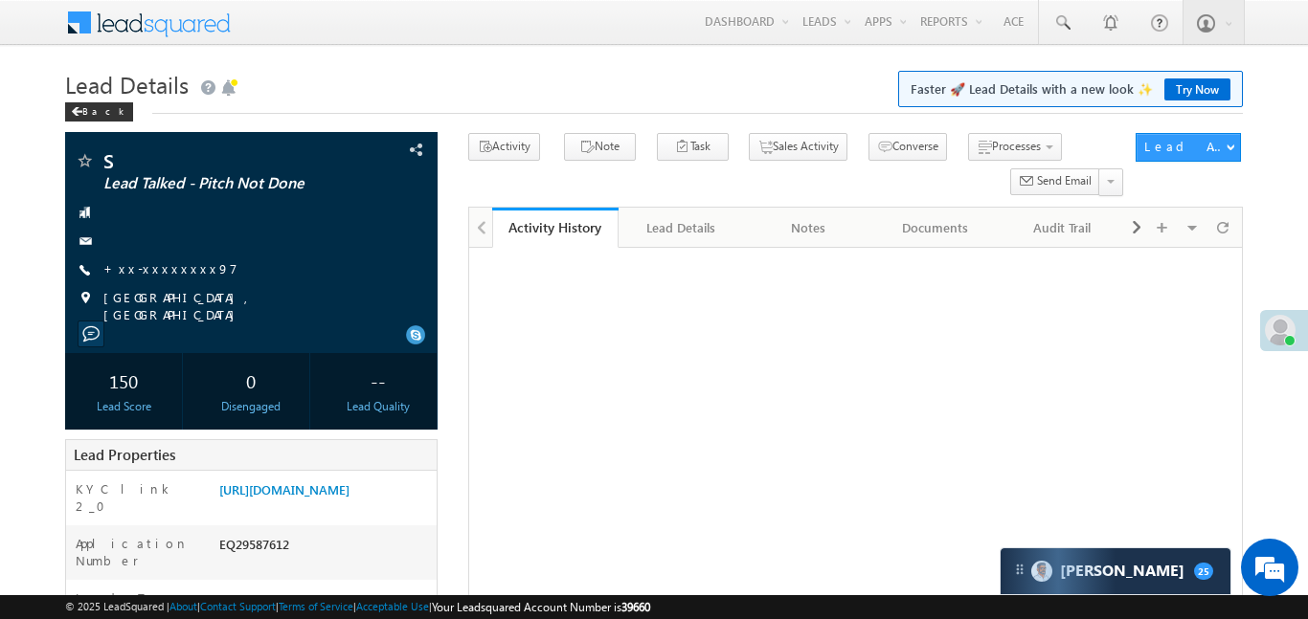
click at [1194, 88] on link "Try Now" at bounding box center [1197, 90] width 66 height 22
click at [1194, 88] on link "Switching..." at bounding box center [1189, 90] width 82 height 22
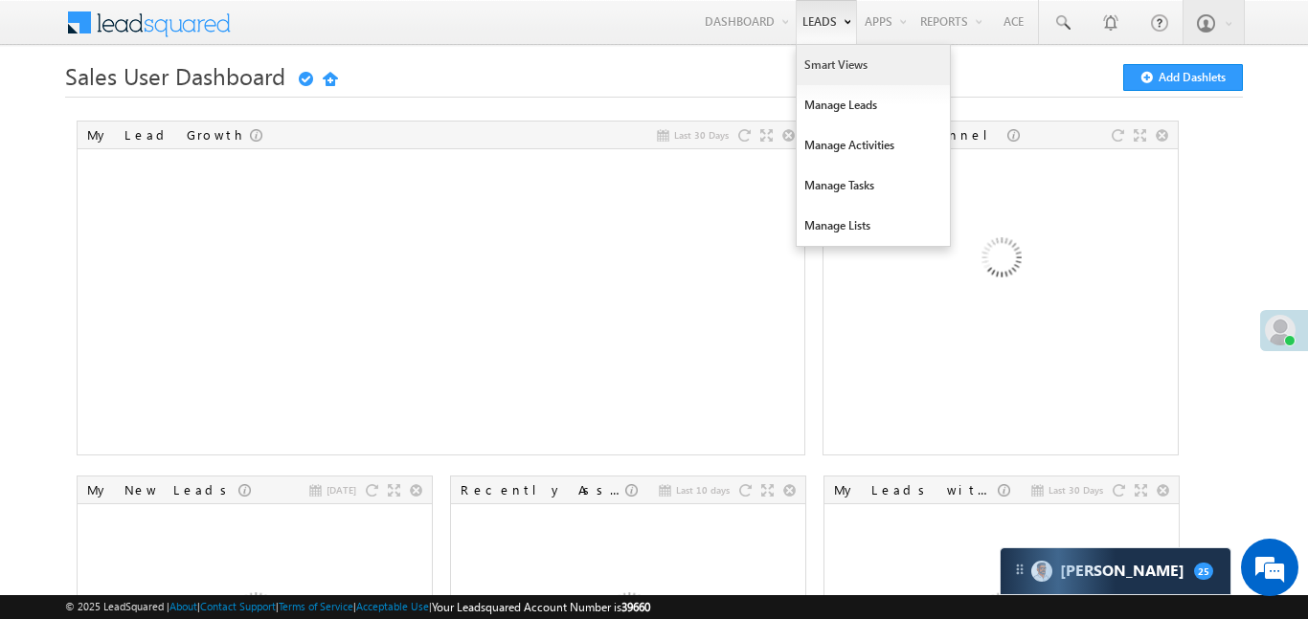
click at [849, 76] on link "Smart Views" at bounding box center [872, 65] width 153 height 40
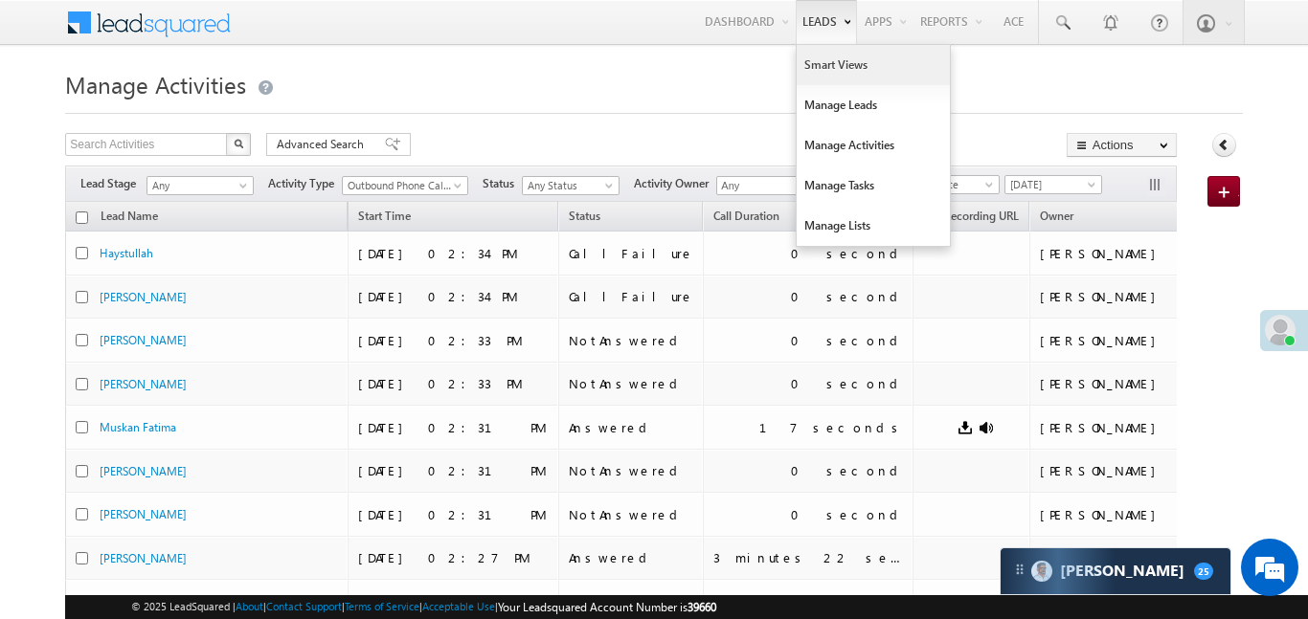
click at [833, 50] on link "Smart Views" at bounding box center [872, 65] width 153 height 40
